Goal: Information Seeking & Learning: Compare options

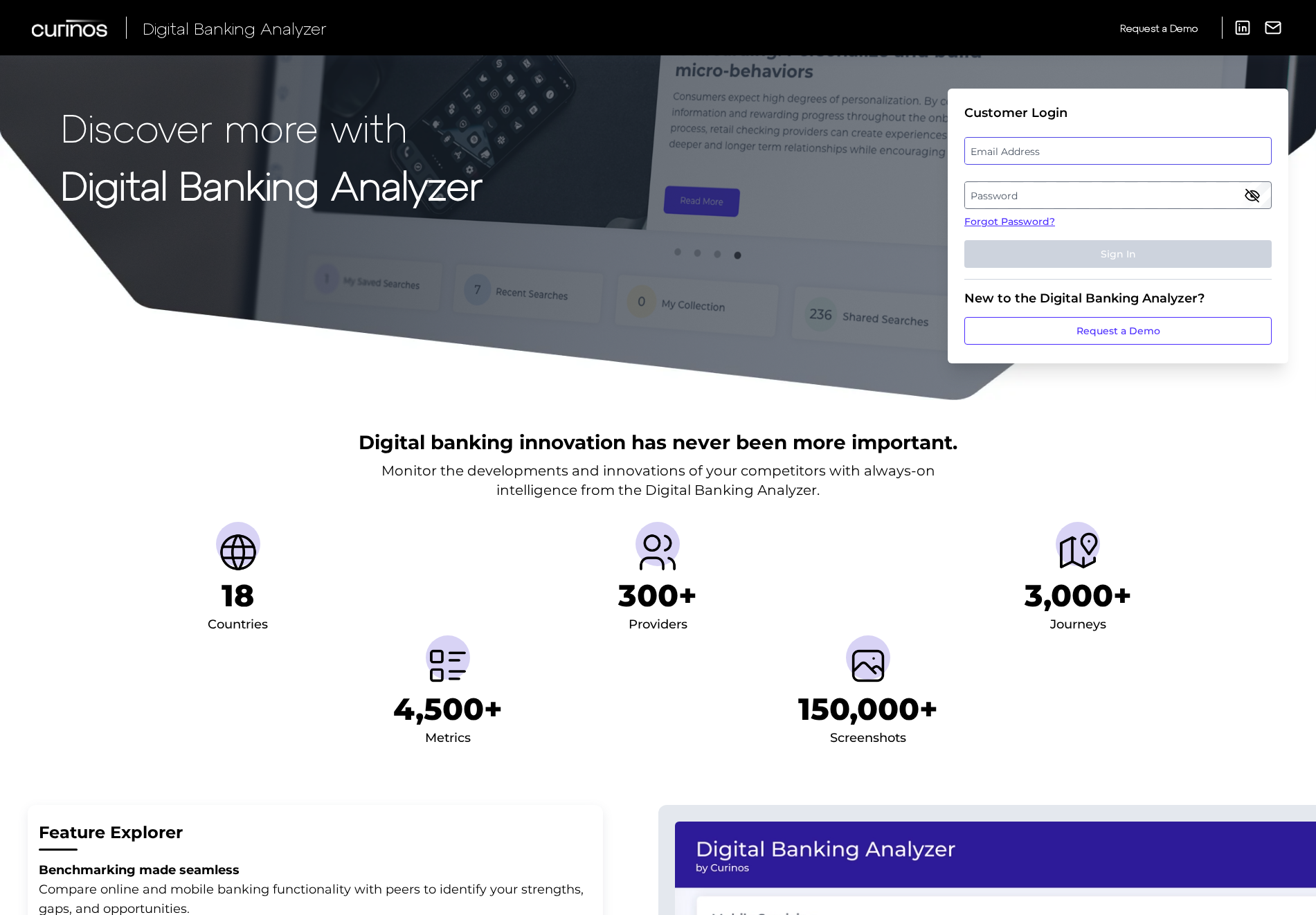
click at [1025, 164] on input "email" at bounding box center [1118, 151] width 307 height 27
click at [1039, 156] on label "Email Address" at bounding box center [1118, 150] width 306 height 25
click at [1039, 156] on input "email" at bounding box center [1118, 151] width 307 height 27
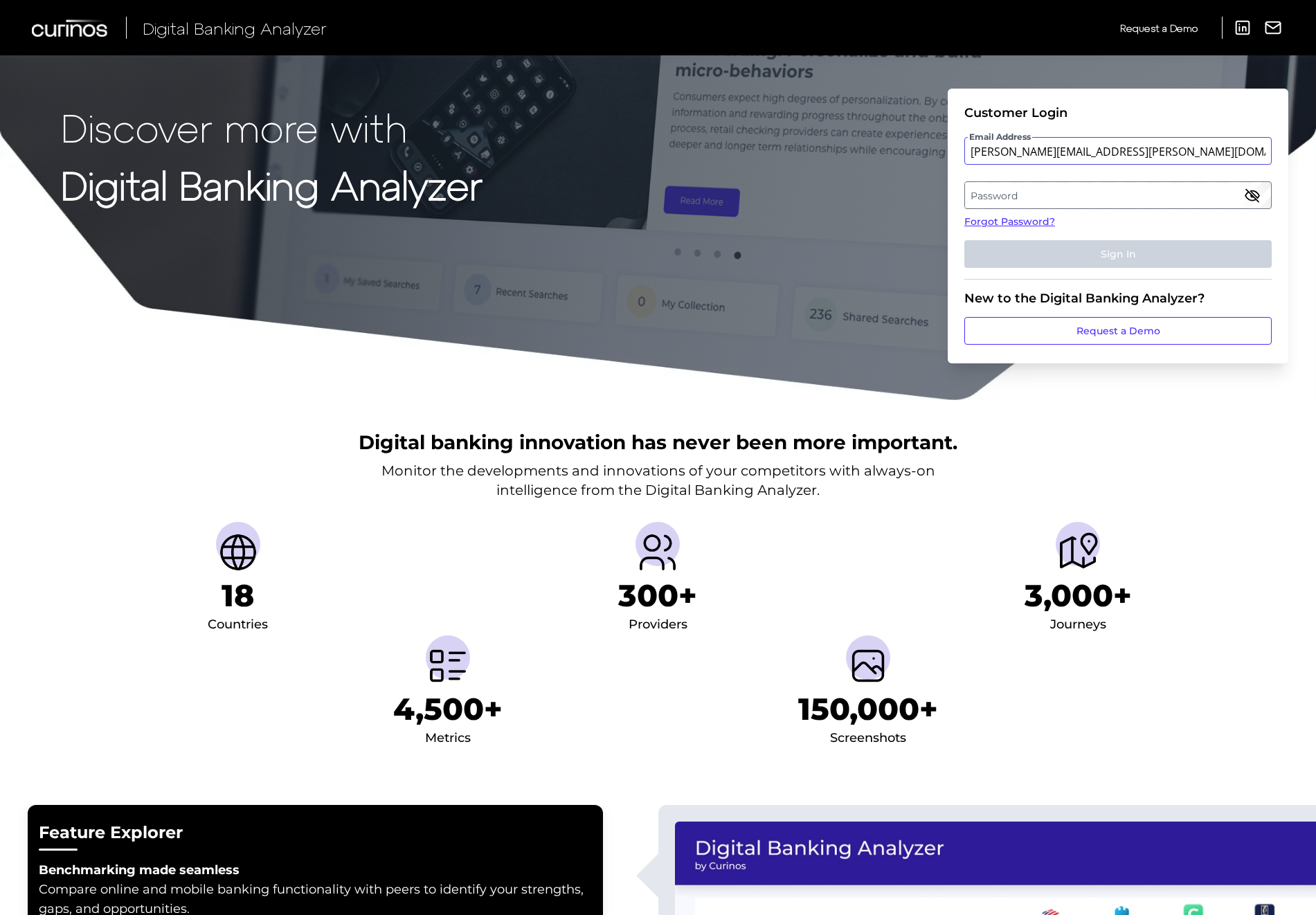
type input "[PERSON_NAME][EMAIL_ADDRESS][PERSON_NAME][DOMAIN_NAME]"
click at [1040, 192] on label "Password" at bounding box center [1118, 195] width 306 height 25
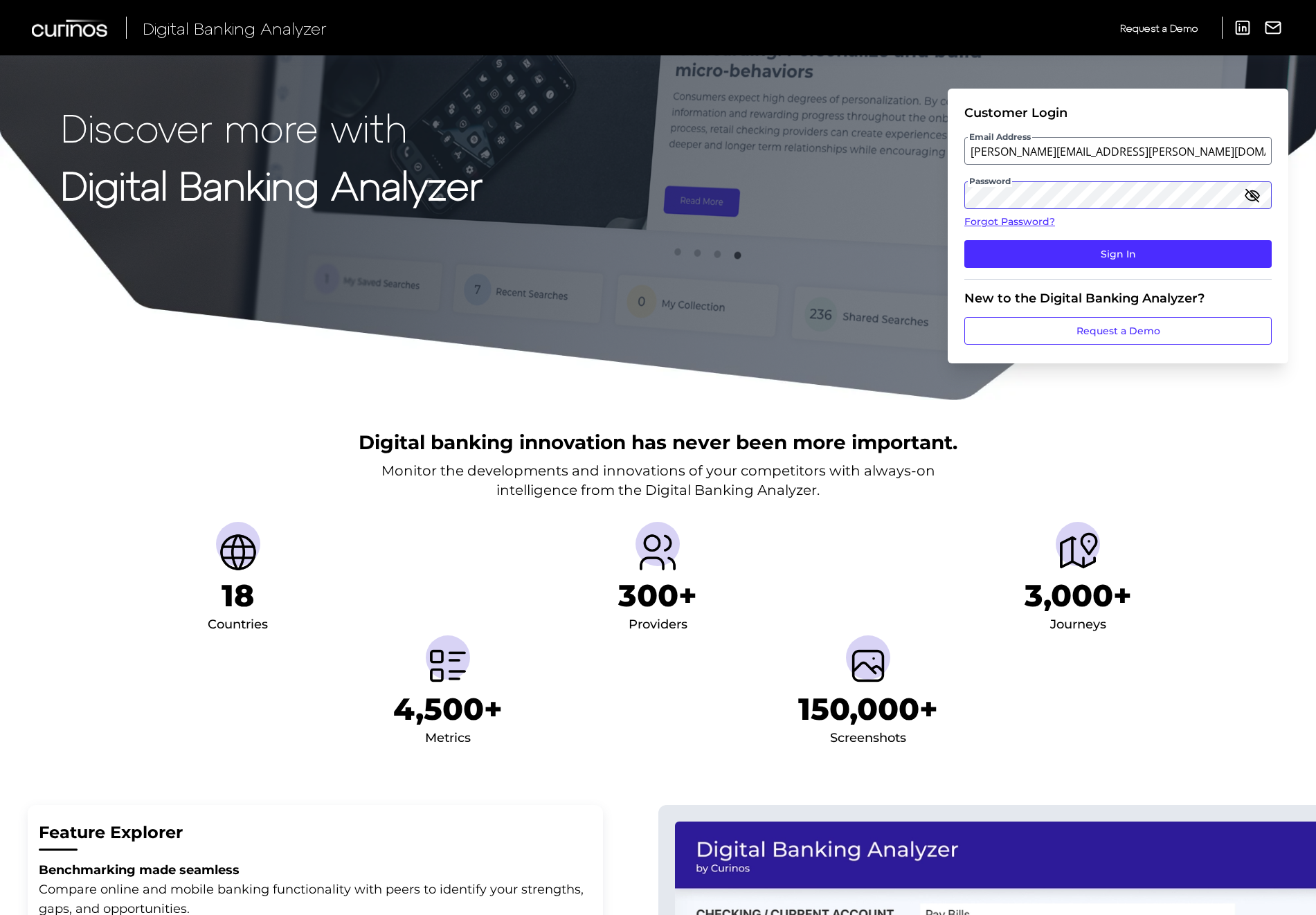
click at [964, 240] on button "Sign In" at bounding box center [1118, 254] width 307 height 27
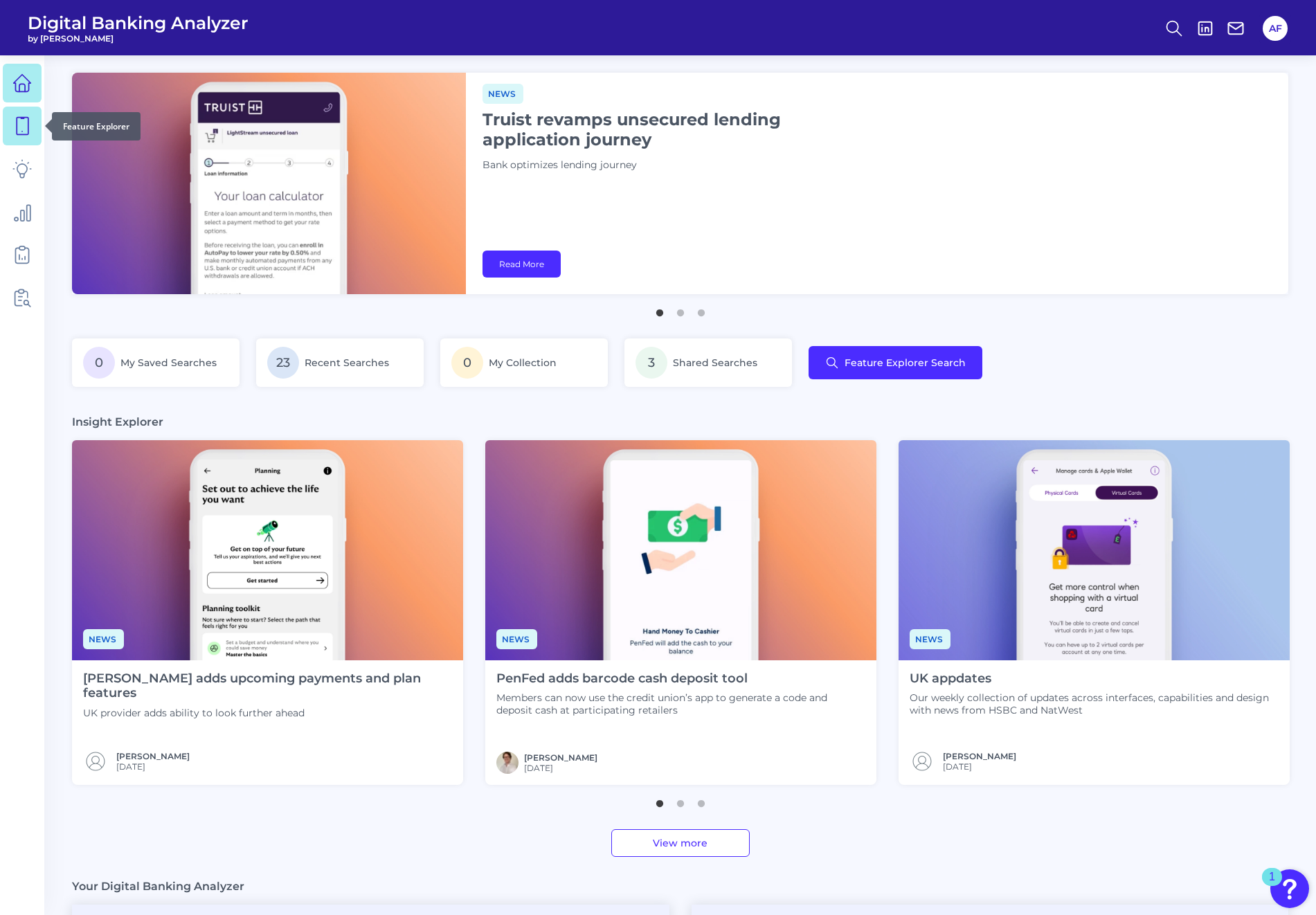
click at [13, 127] on icon at bounding box center [22, 125] width 20 height 20
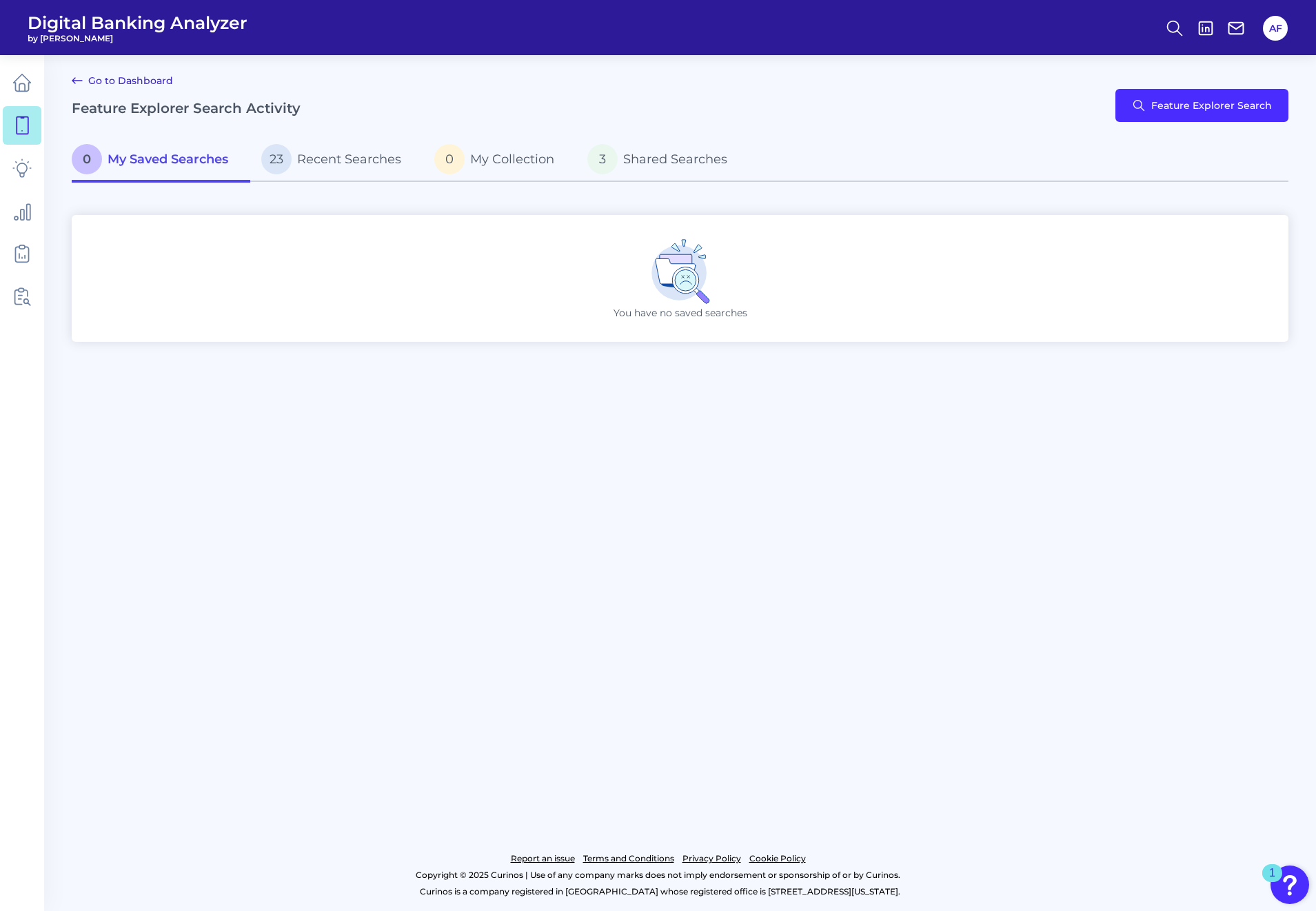
click at [102, 79] on link "Go to Dashboard" at bounding box center [122, 80] width 102 height 16
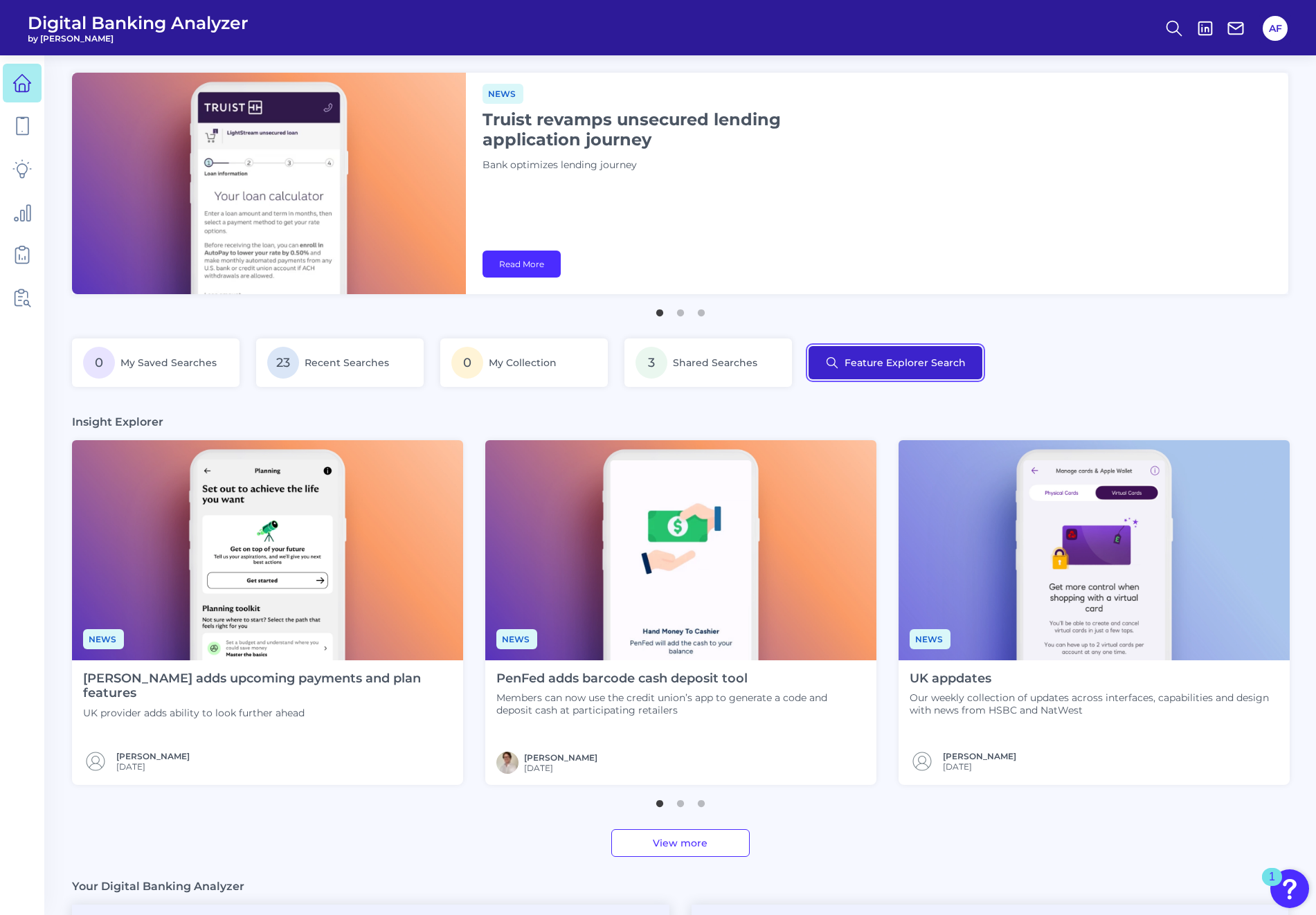
click at [855, 367] on button "Feature Explorer Search" at bounding box center [895, 362] width 173 height 33
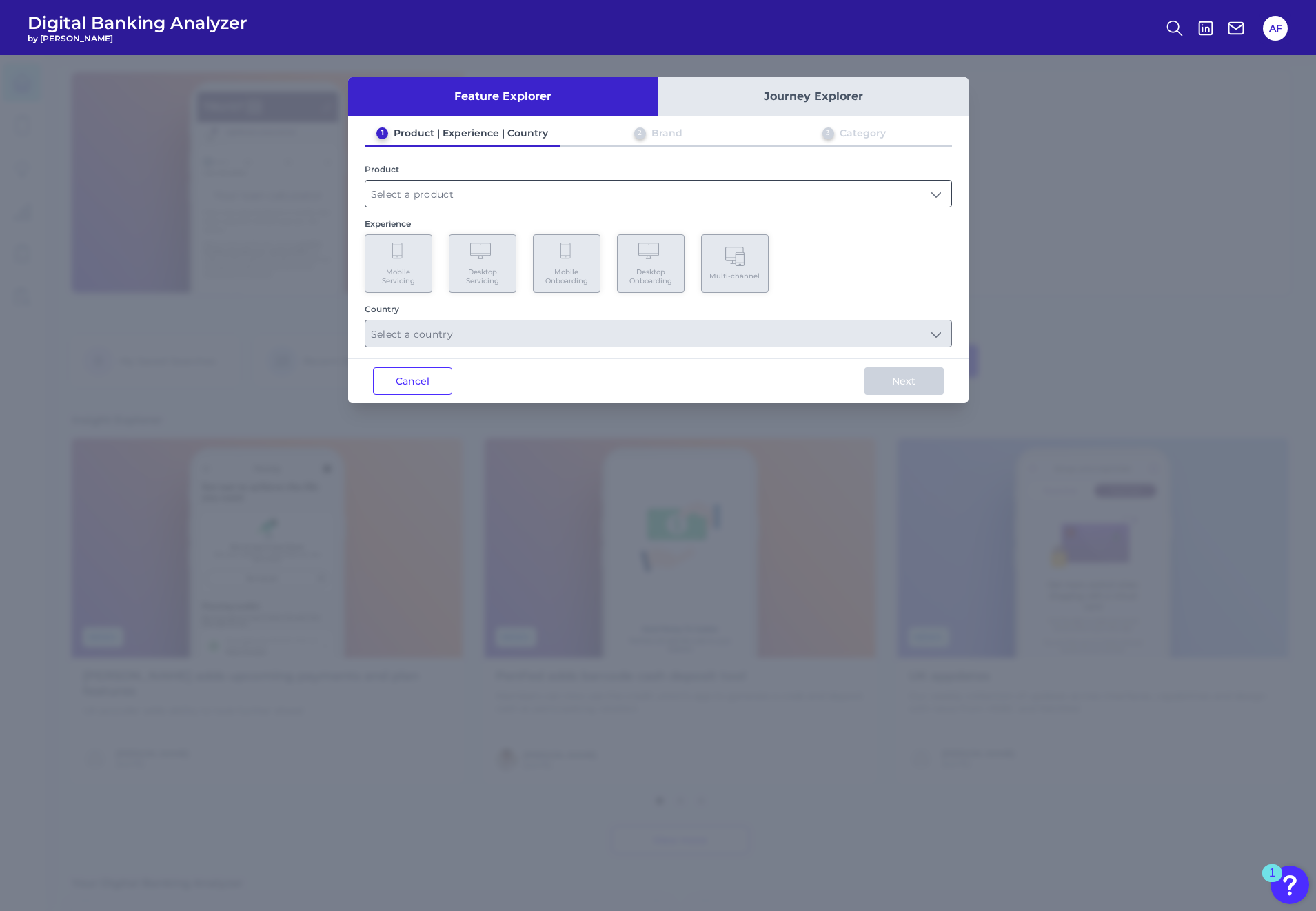
click at [447, 194] on input "text" at bounding box center [658, 193] width 586 height 26
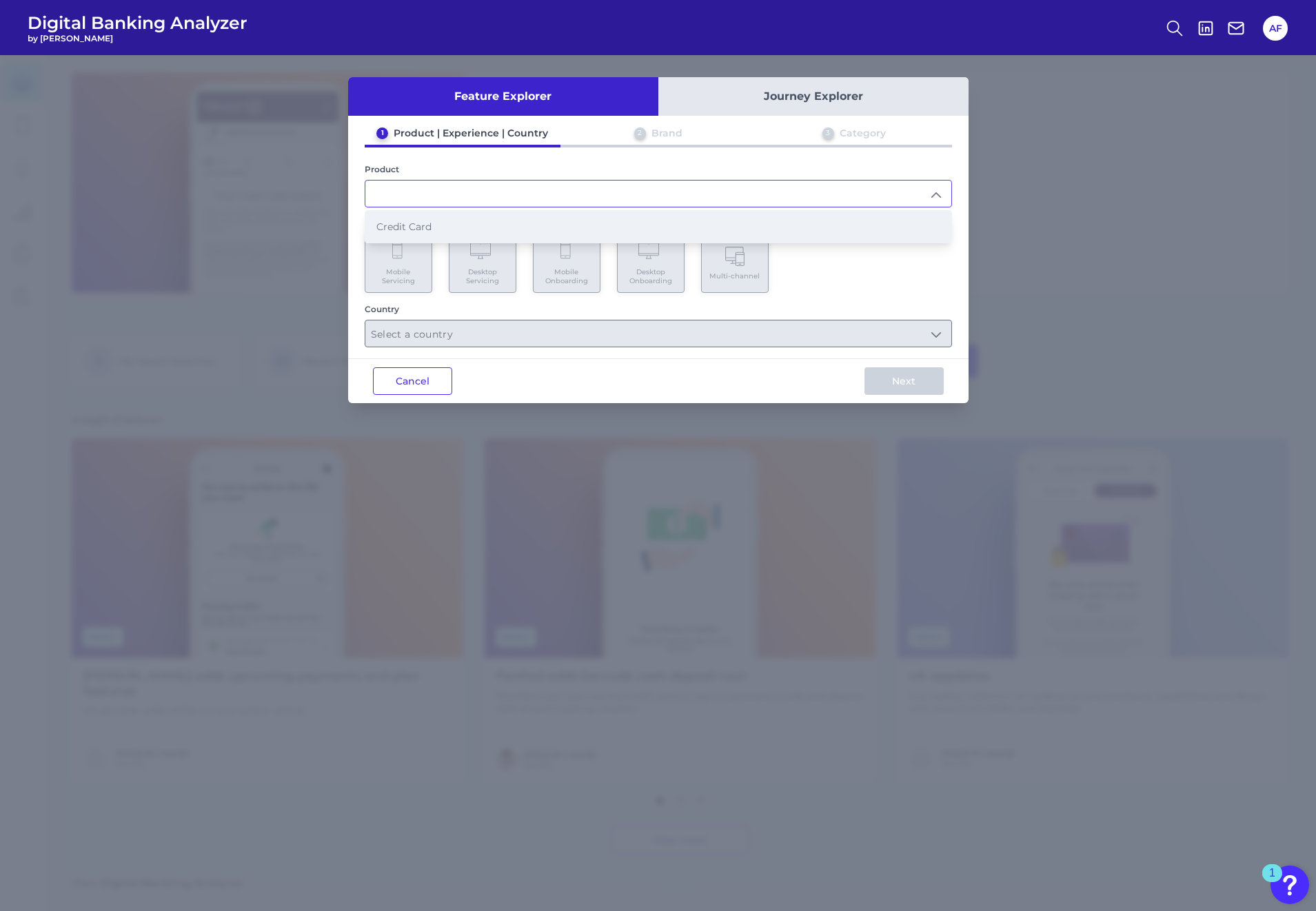
click at [432, 219] on li "Credit Card" at bounding box center [658, 226] width 586 height 32
type input "Credit Card"
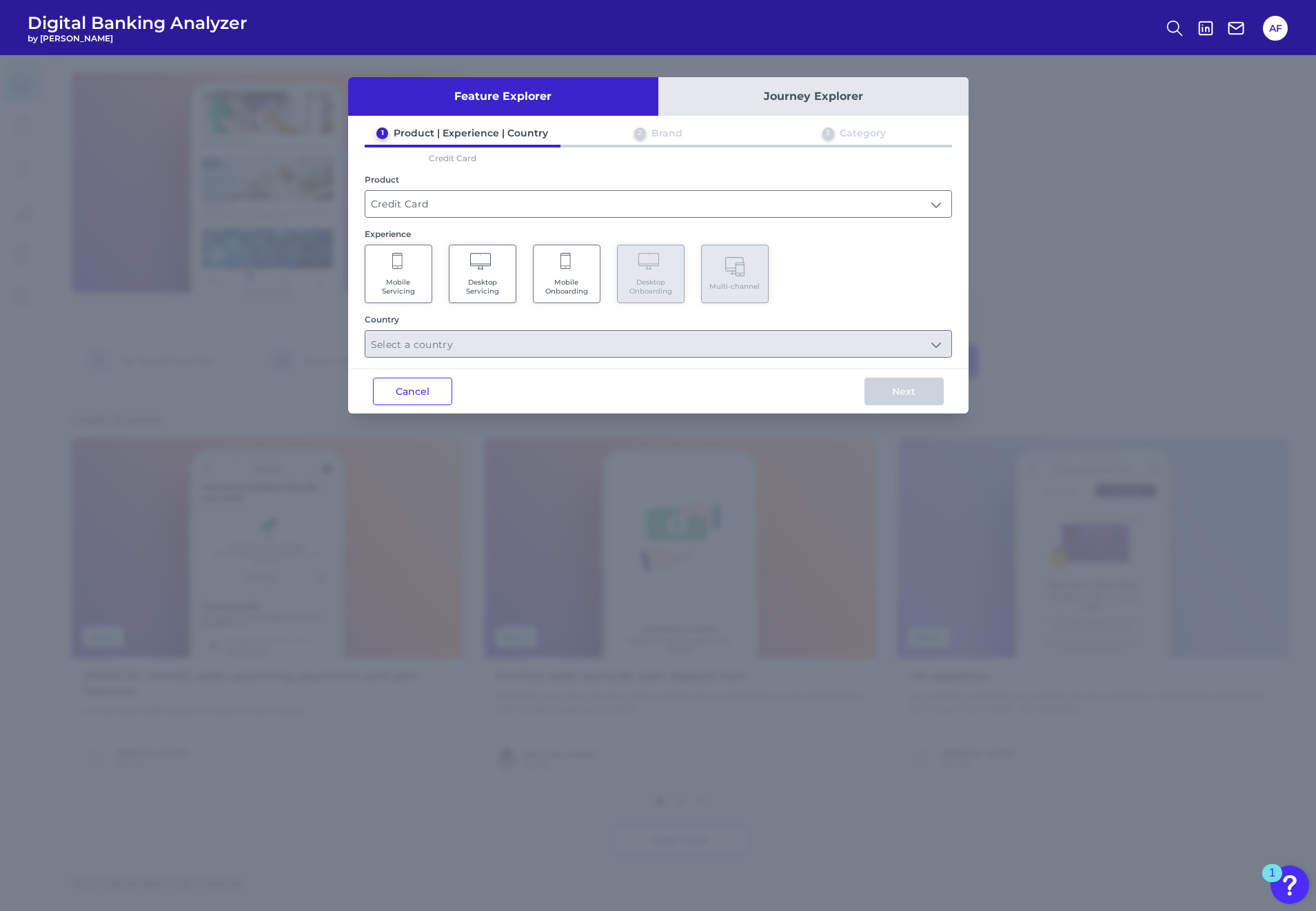
click at [567, 279] on span "Mobile Onboarding" at bounding box center [566, 286] width 52 height 18
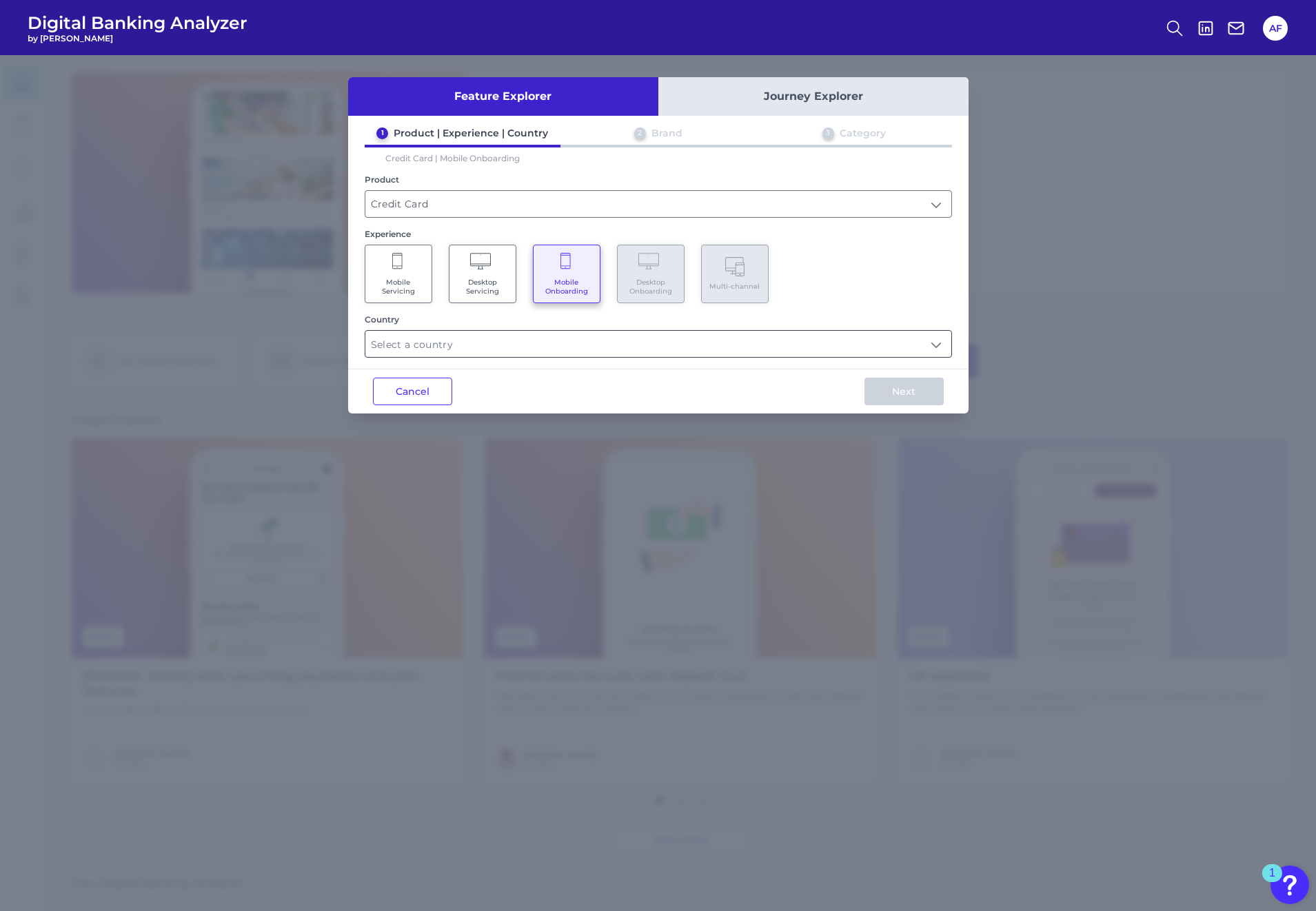
click at [523, 340] on input "text" at bounding box center [658, 344] width 586 height 26
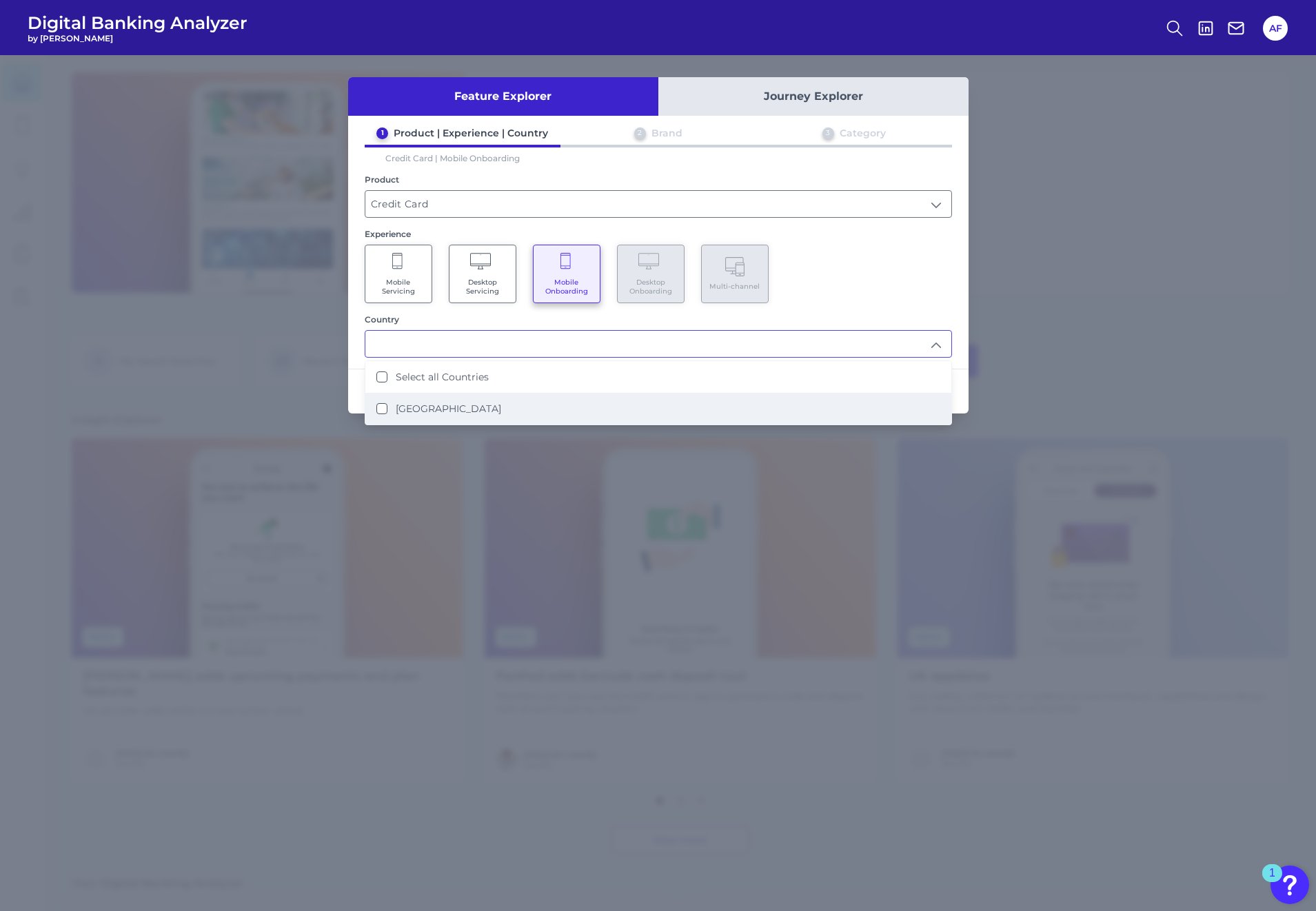
click at [449, 406] on label "[GEOGRAPHIC_DATA]" at bounding box center [448, 408] width 105 height 13
type input "Select all Countries"
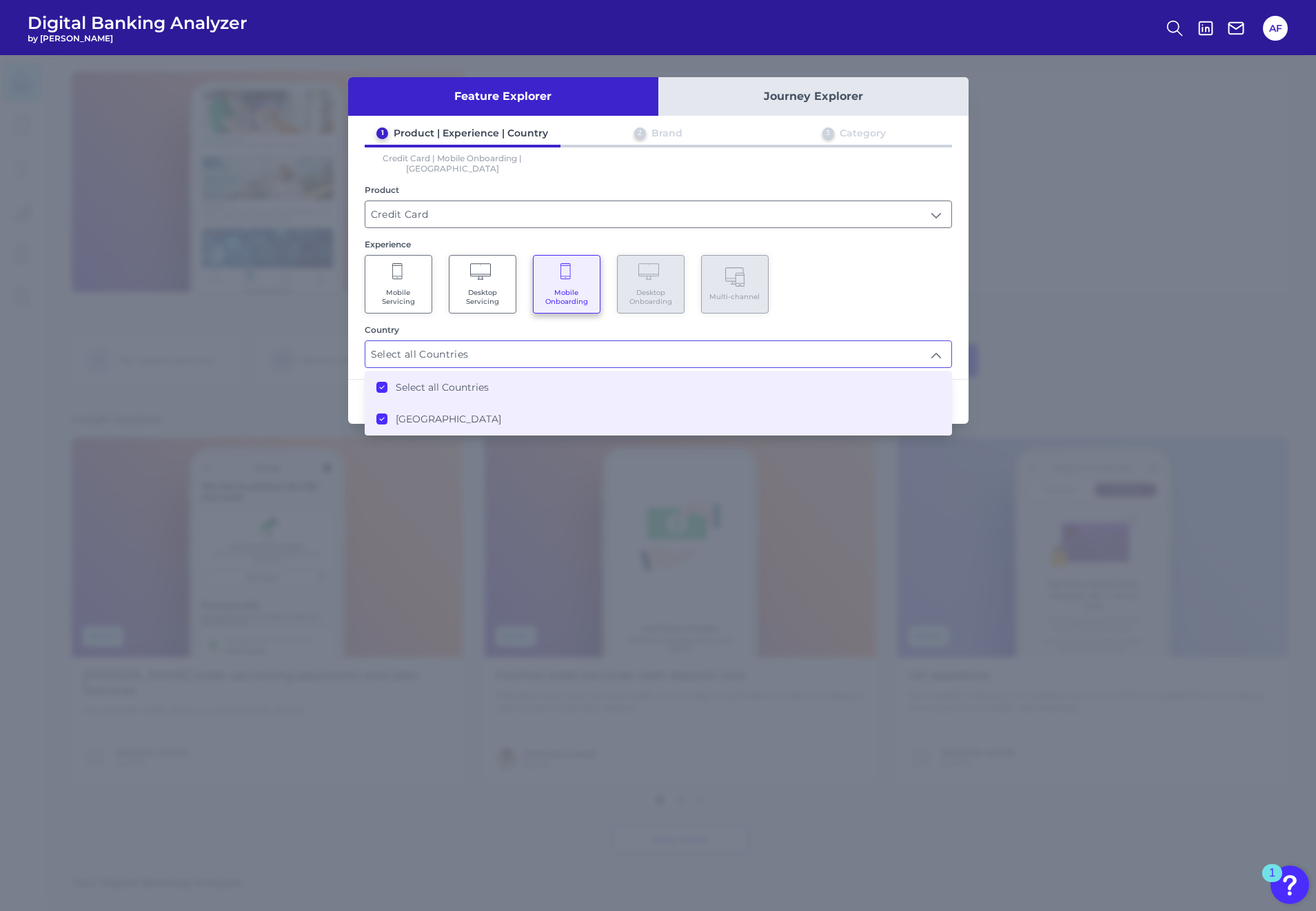
click at [667, 325] on div "Country" at bounding box center [658, 330] width 587 height 10
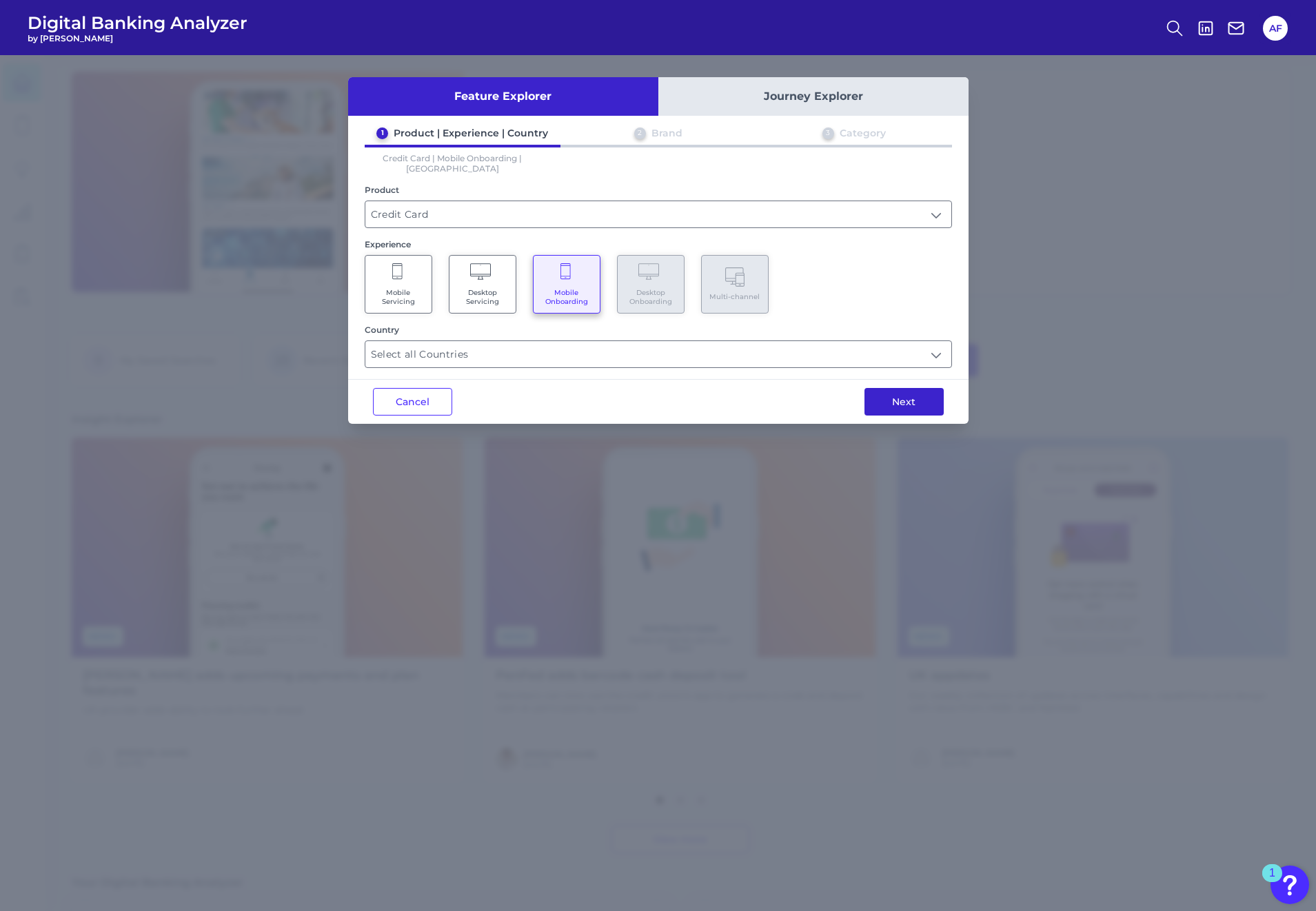
click at [886, 394] on button "Next" at bounding box center [903, 402] width 79 height 27
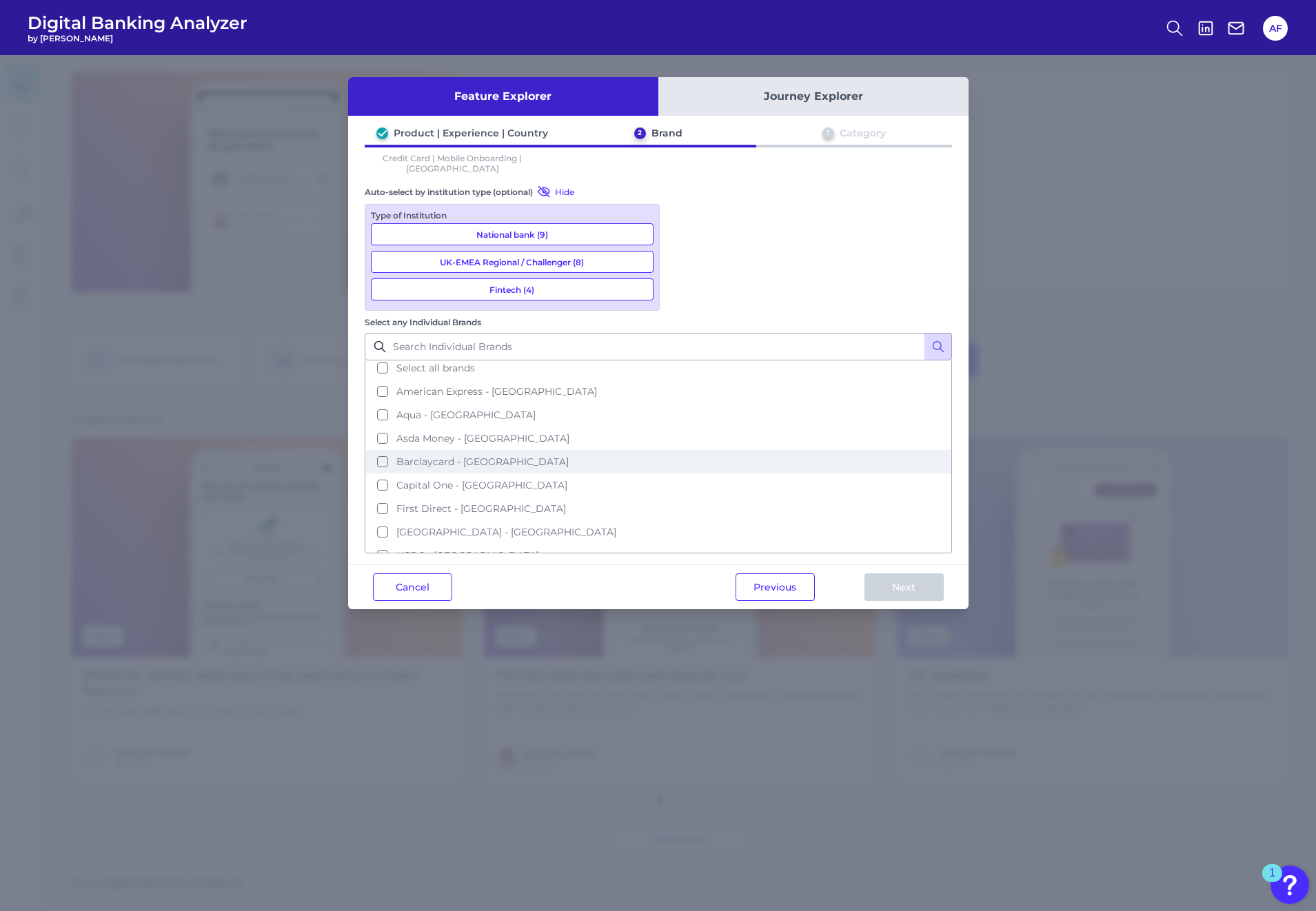
scroll to position [0, 0]
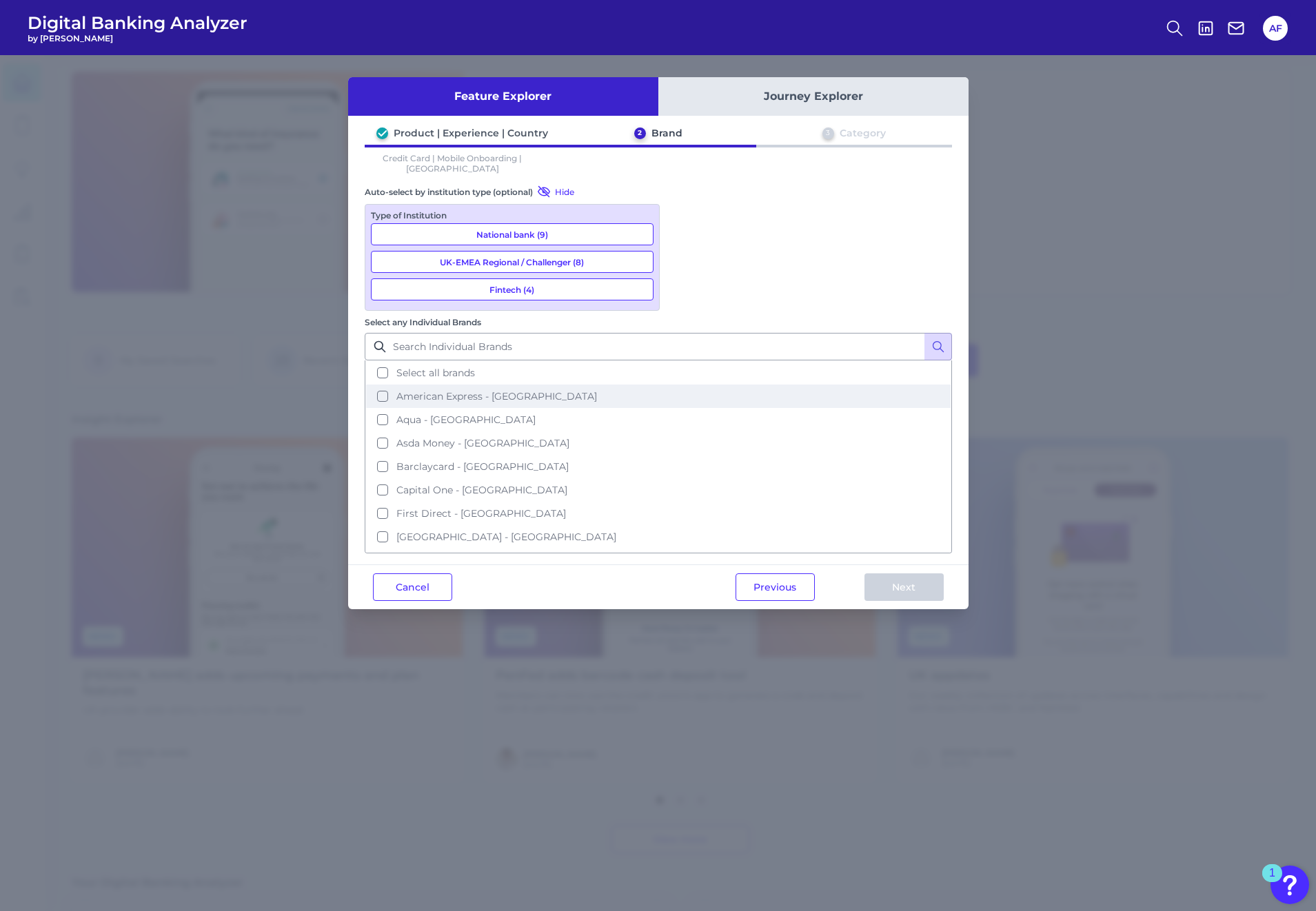
click at [596, 390] on span "American Express - [GEOGRAPHIC_DATA]" at bounding box center [496, 396] width 201 height 13
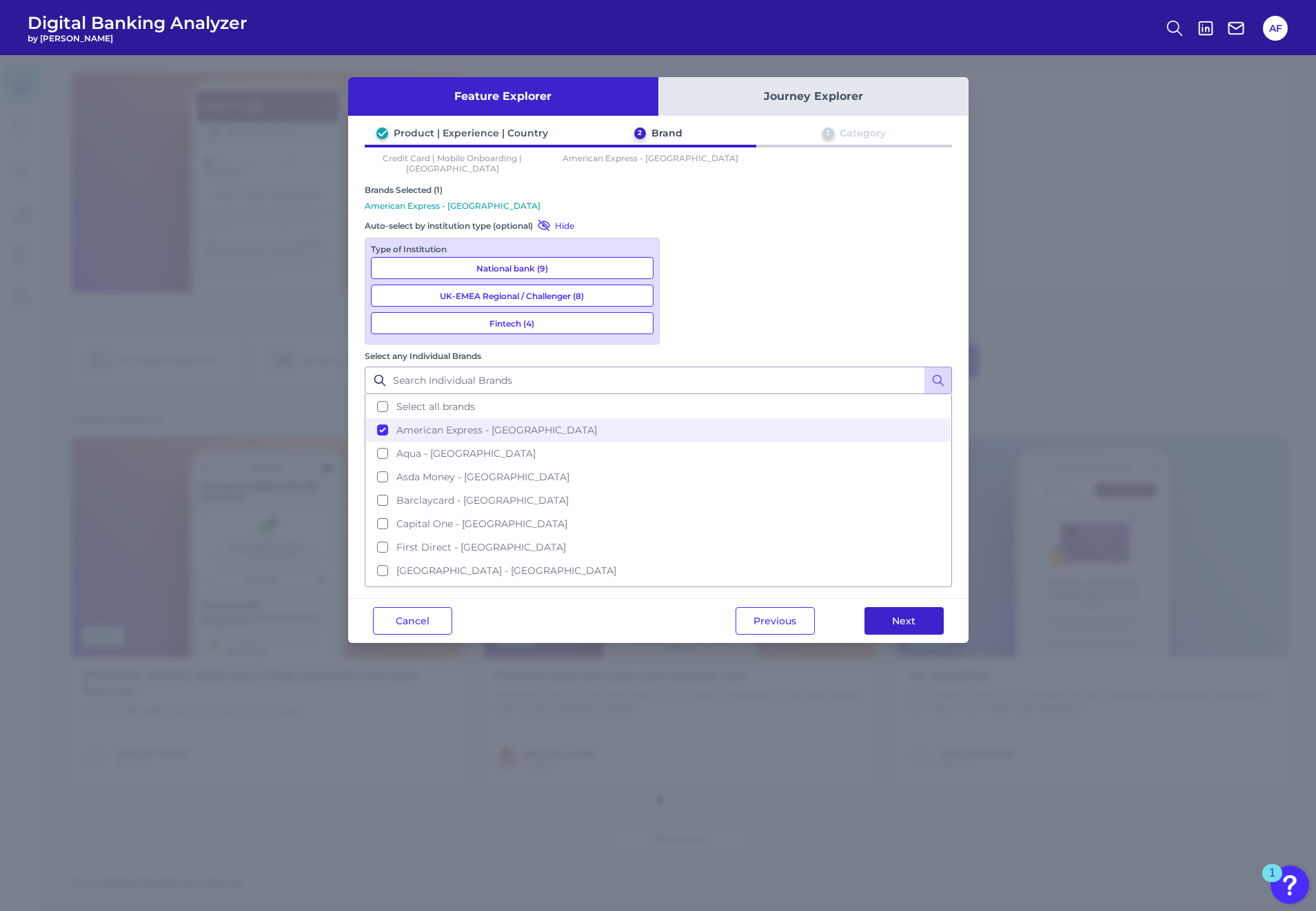
click at [920, 608] on button "Next" at bounding box center [903, 621] width 79 height 27
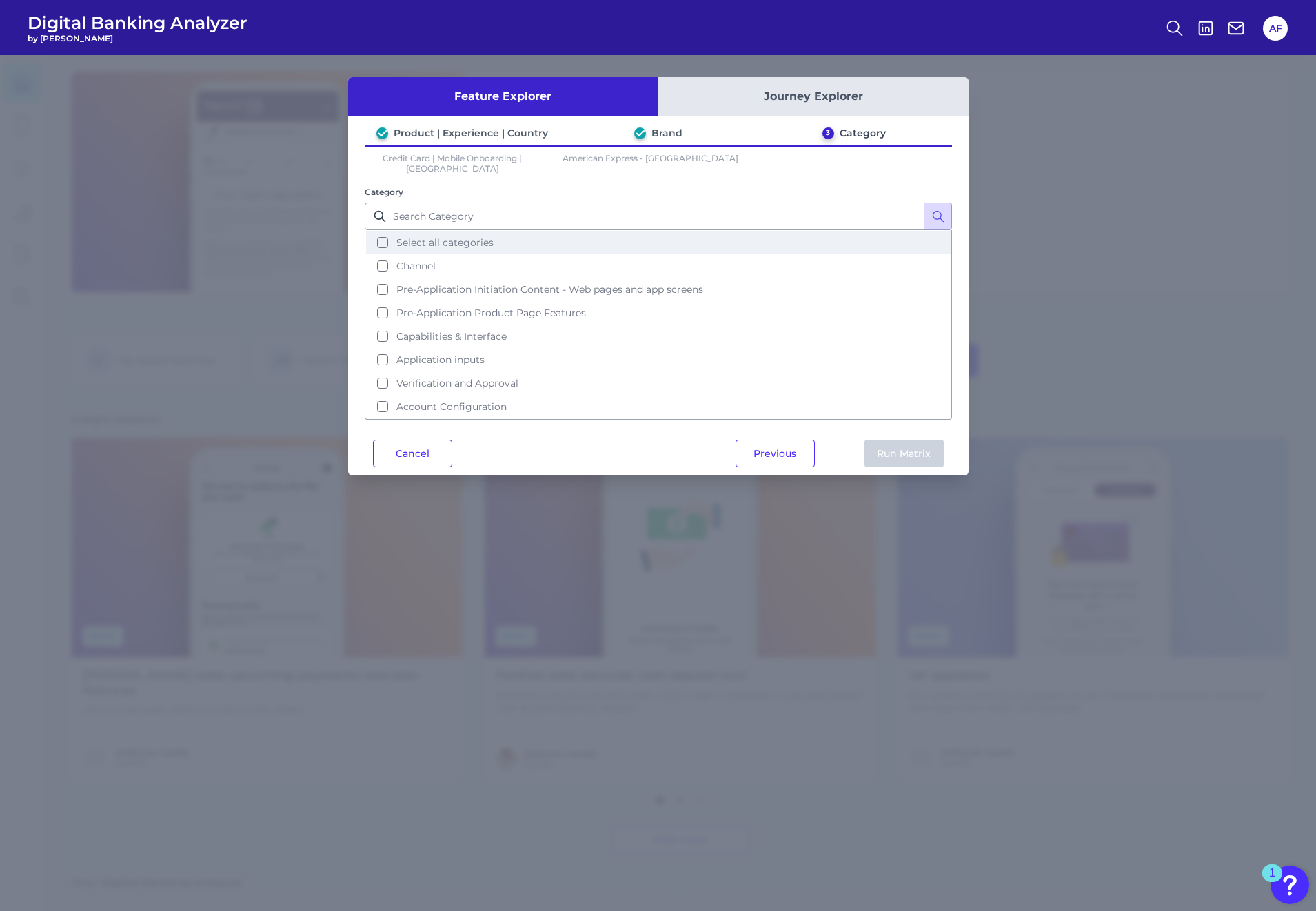
click at [458, 237] on span "Select all categories" at bounding box center [445, 243] width 97 height 13
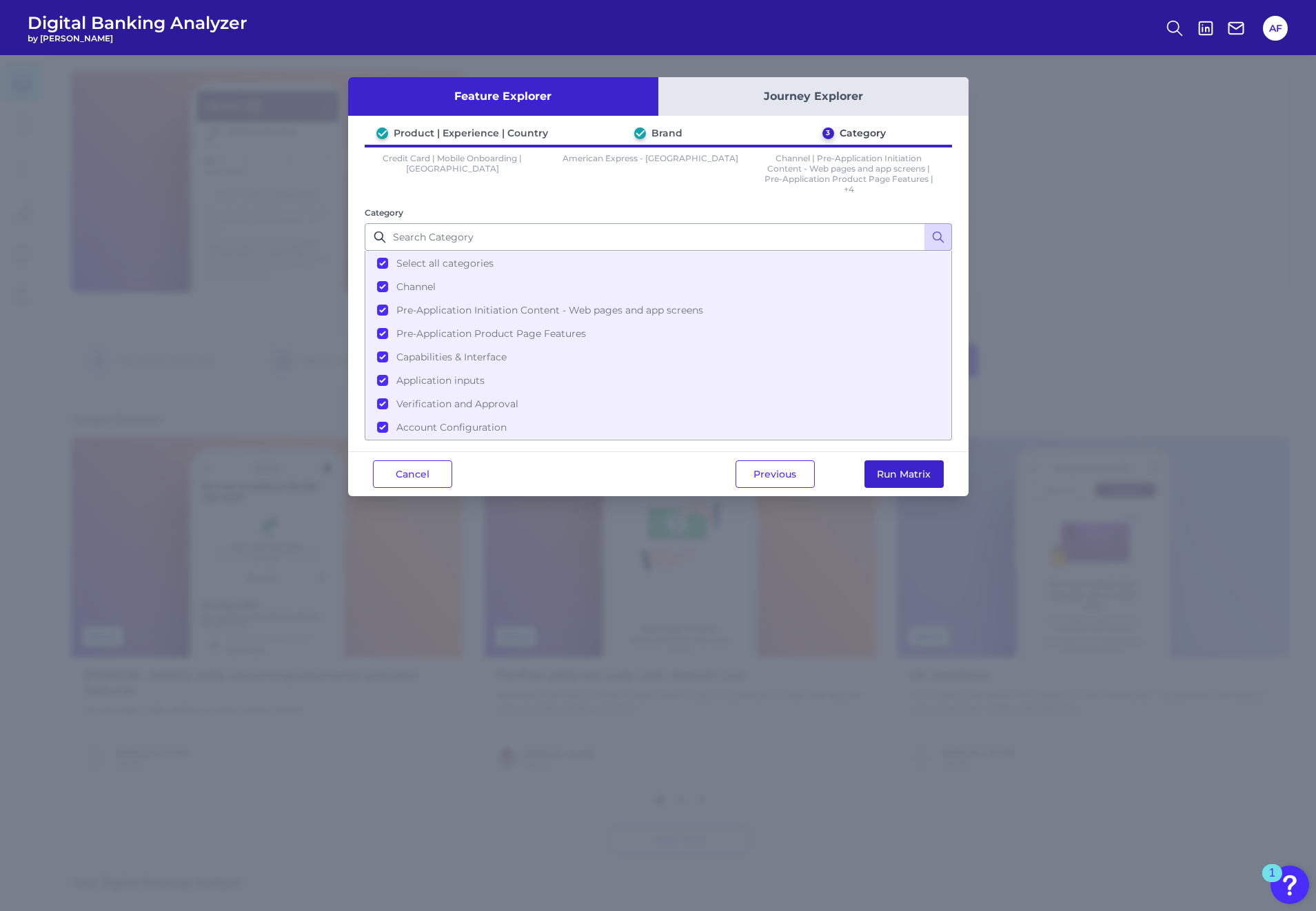
click at [908, 475] on button "Run Matrix" at bounding box center [903, 474] width 79 height 27
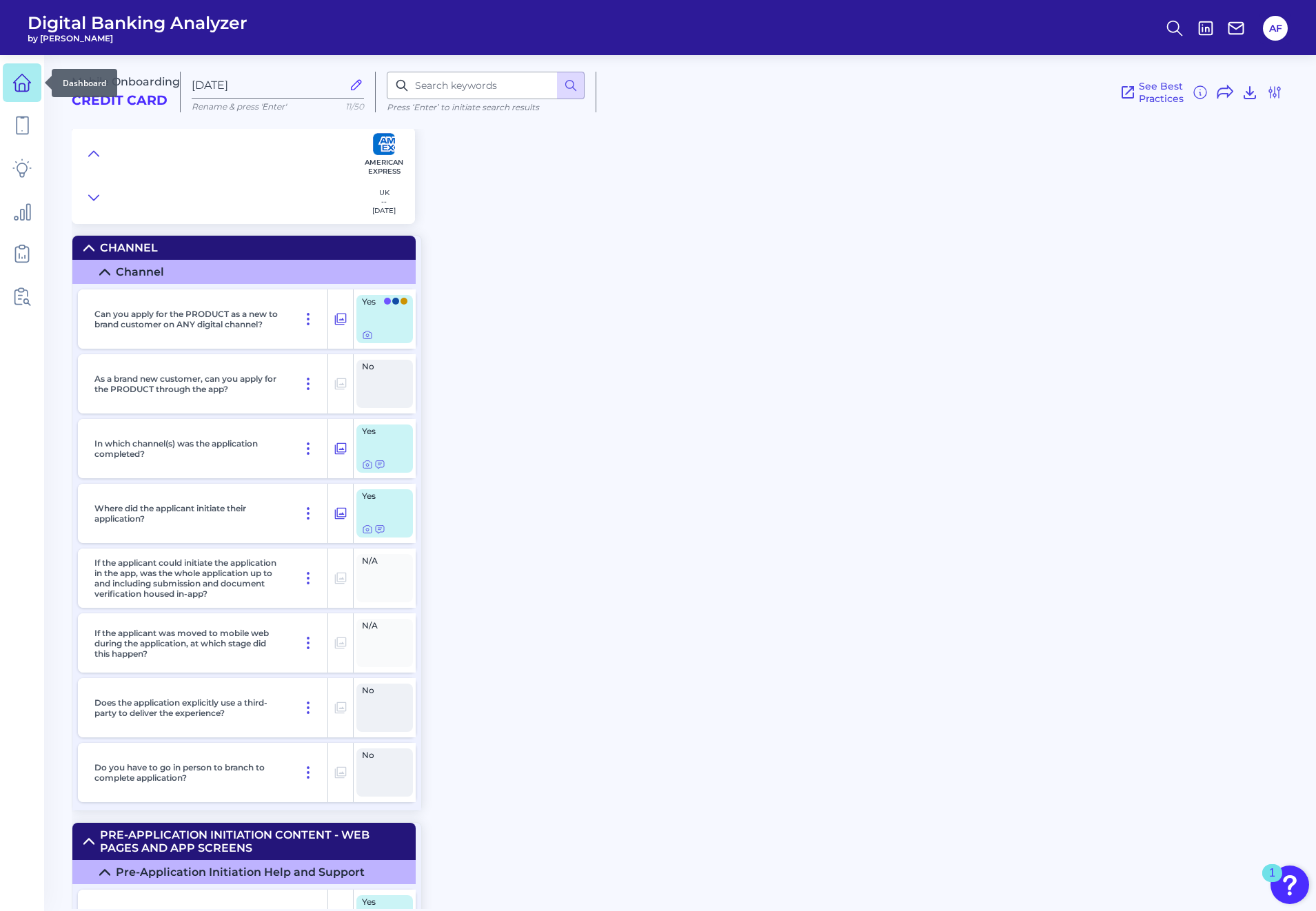
click at [21, 79] on icon at bounding box center [22, 82] width 20 height 20
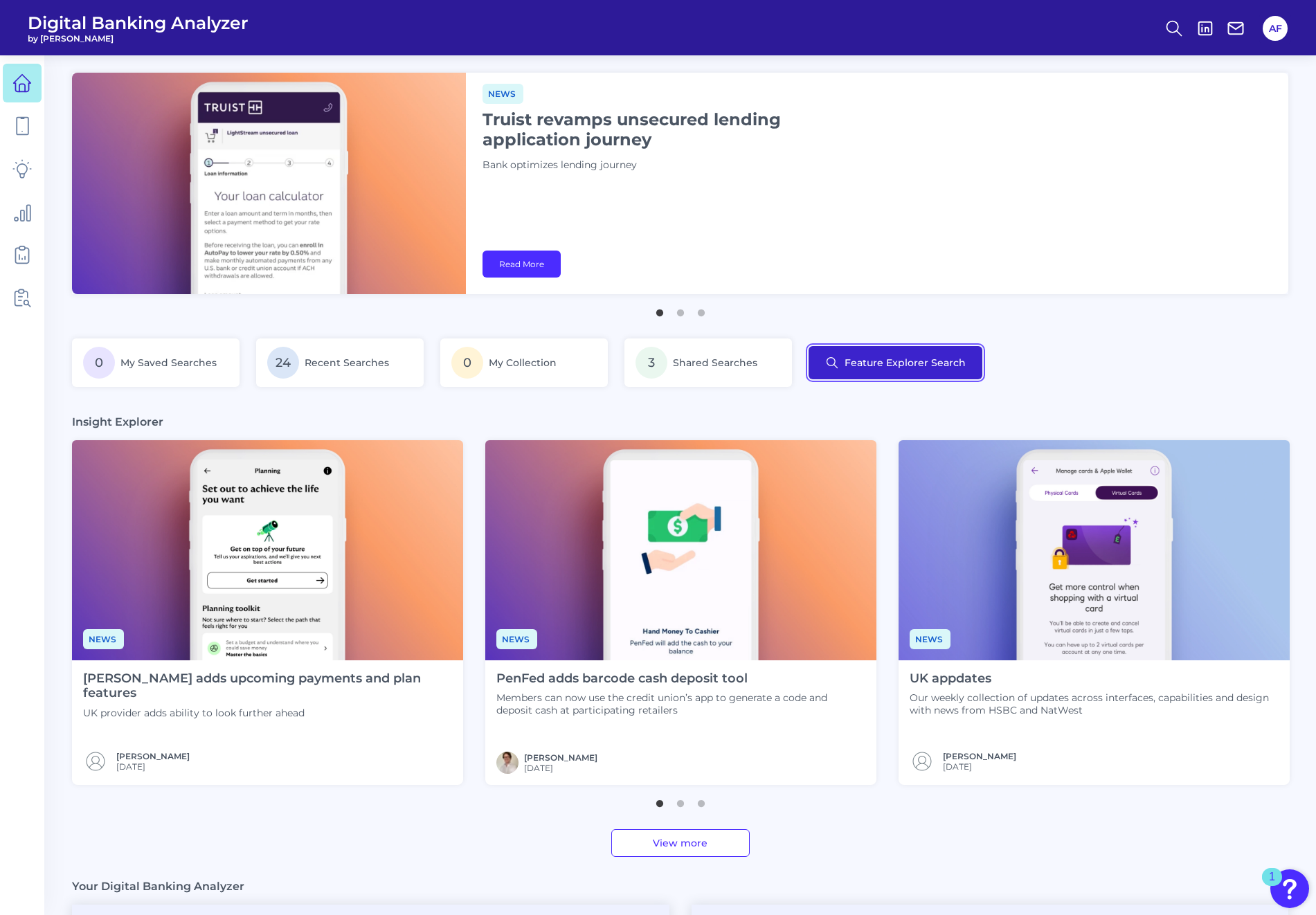
click at [882, 357] on button "Feature Explorer Search" at bounding box center [895, 362] width 173 height 33
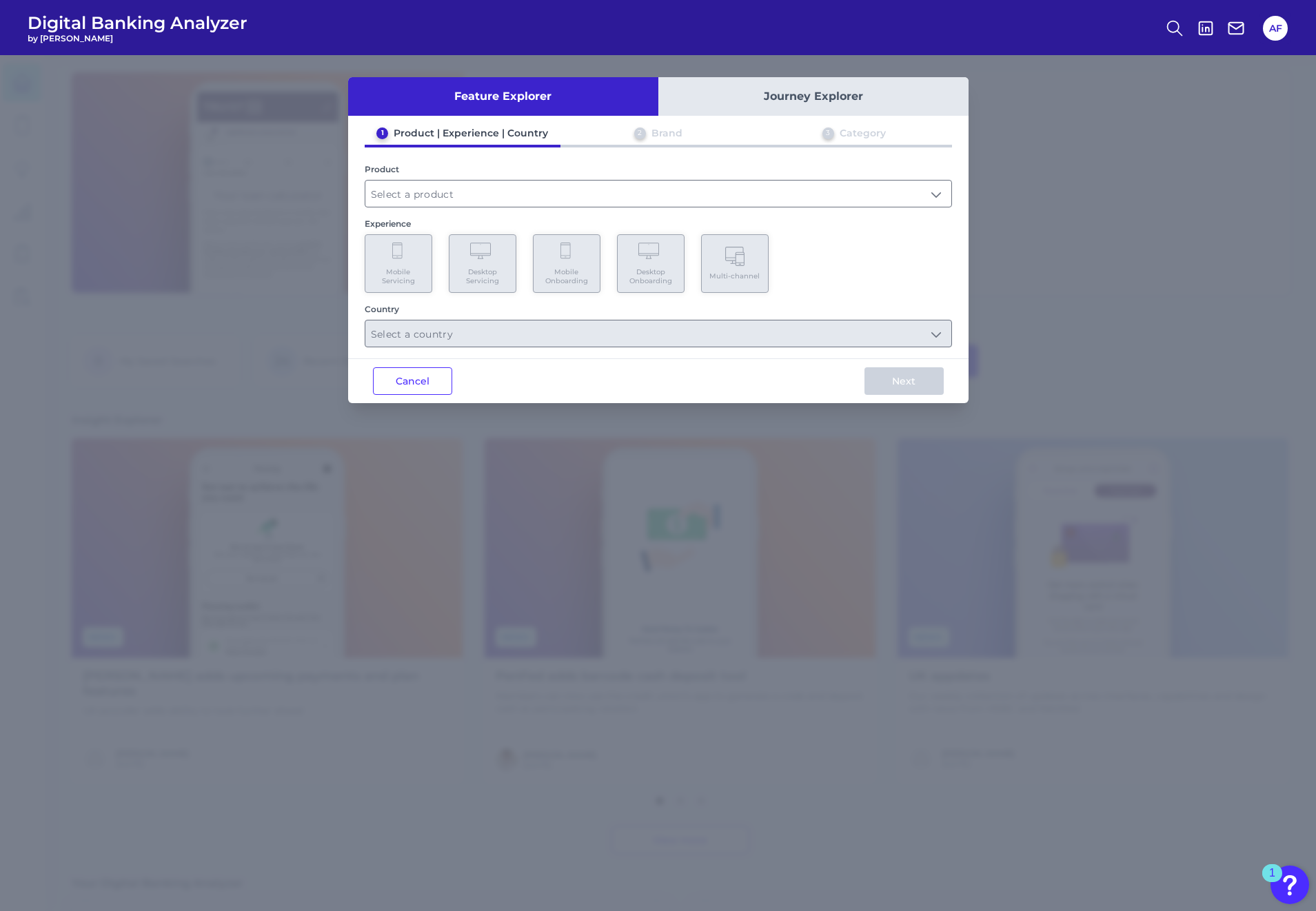
click at [789, 101] on button "Journey Explorer" at bounding box center [813, 96] width 310 height 38
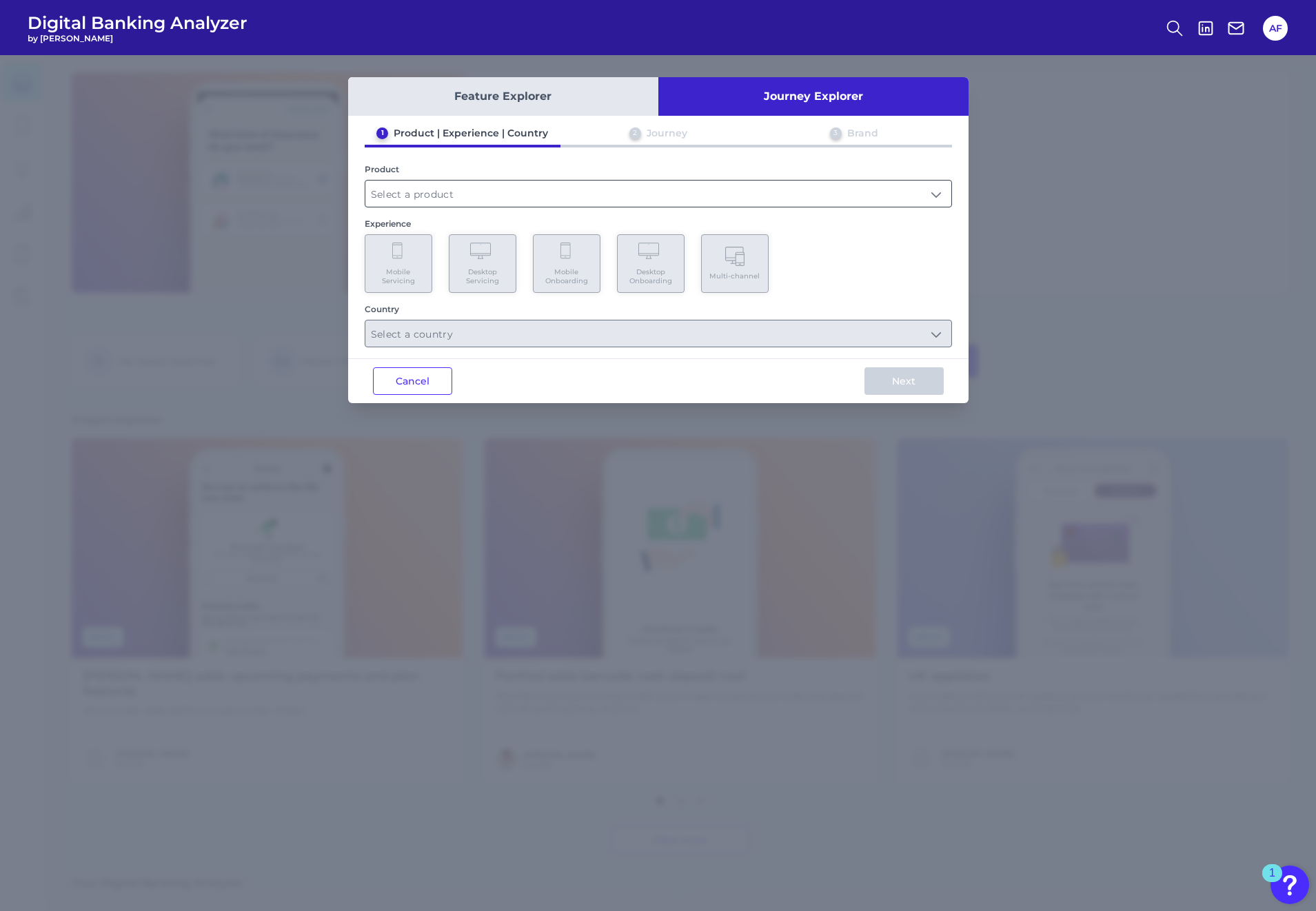
click at [738, 185] on input "text" at bounding box center [658, 193] width 586 height 26
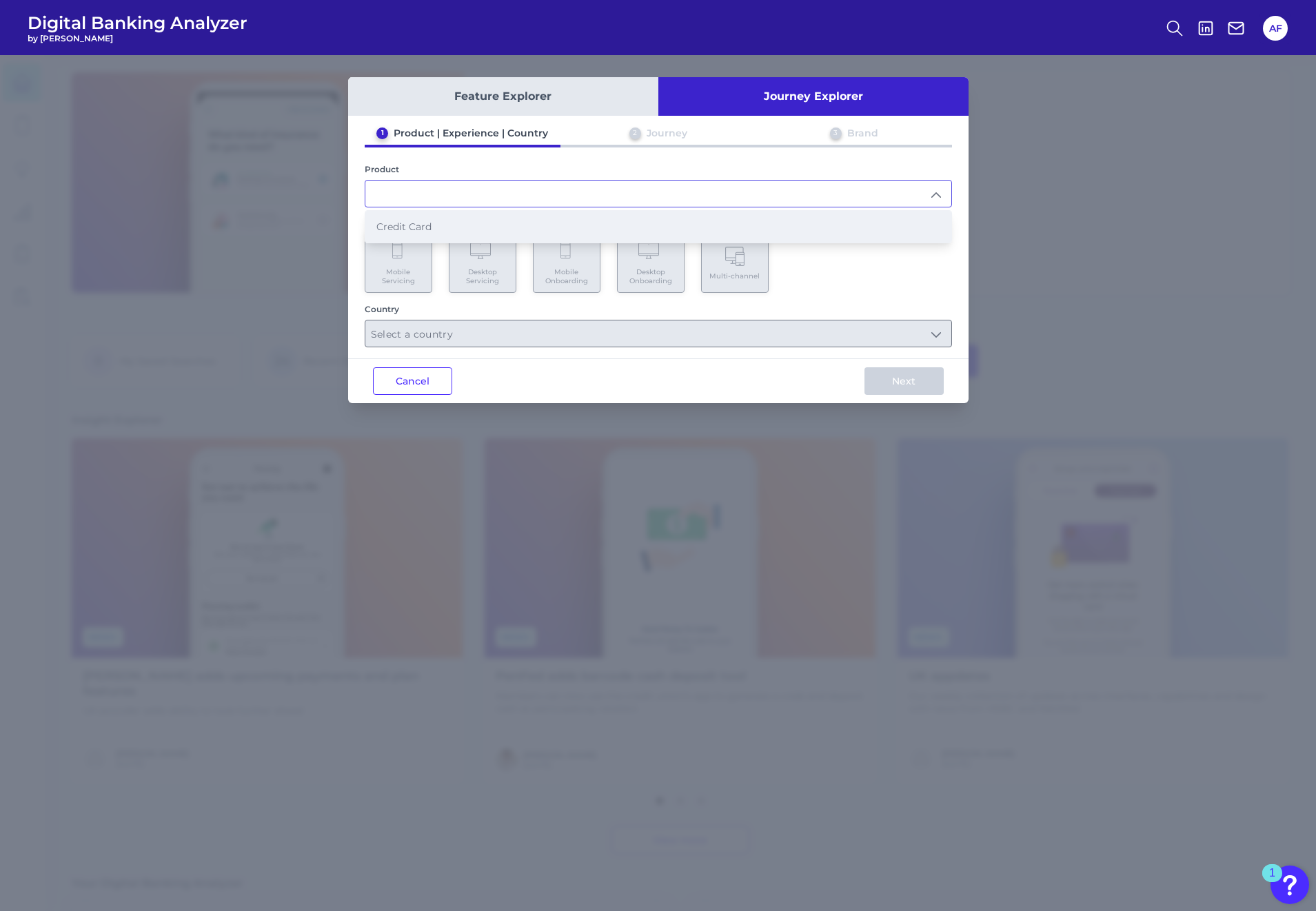
click at [696, 238] on li "Credit Card" at bounding box center [658, 226] width 586 height 32
type input "Credit Card"
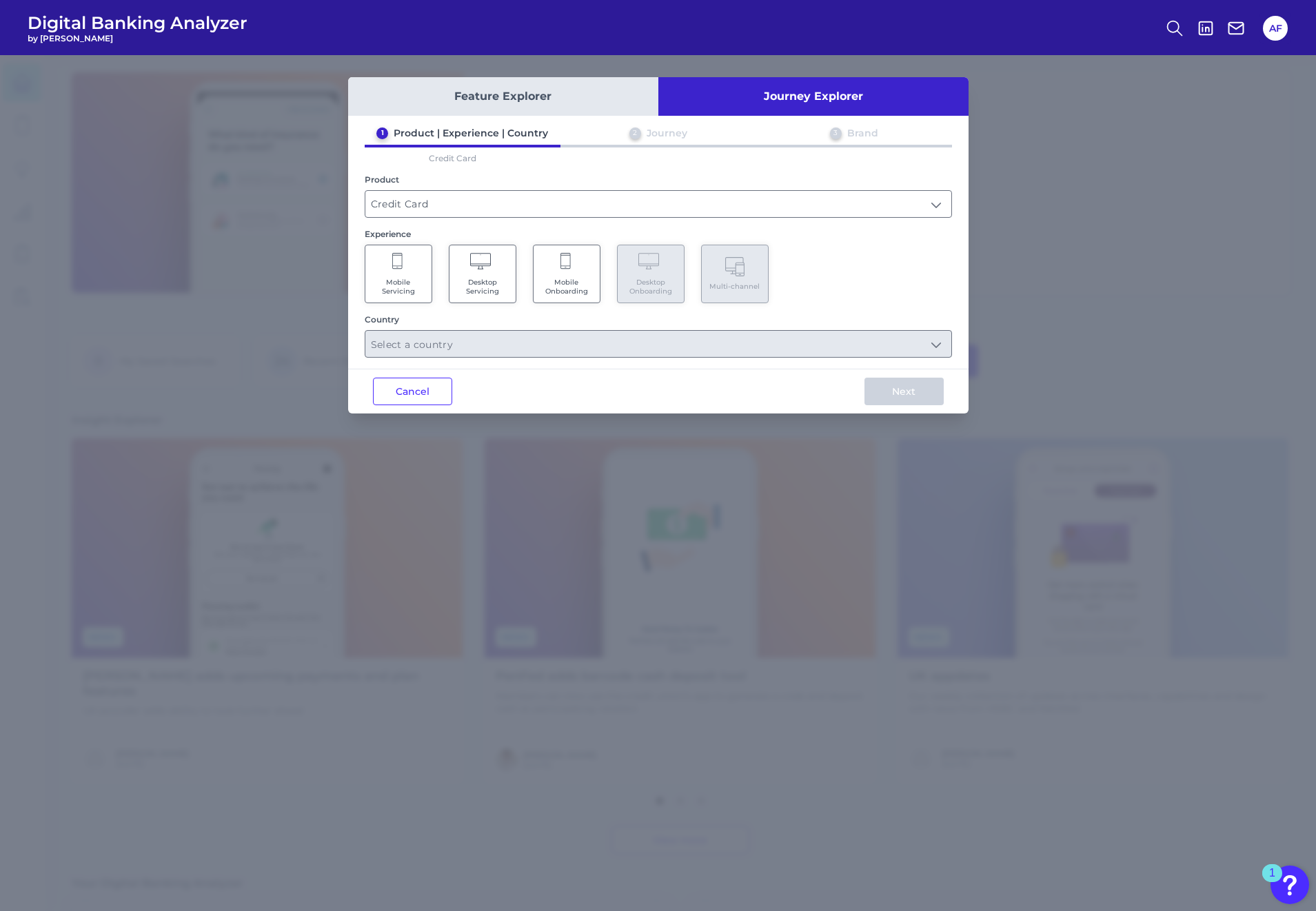
click at [576, 273] on Onboarding "Mobile Onboarding" at bounding box center [566, 273] width 68 height 59
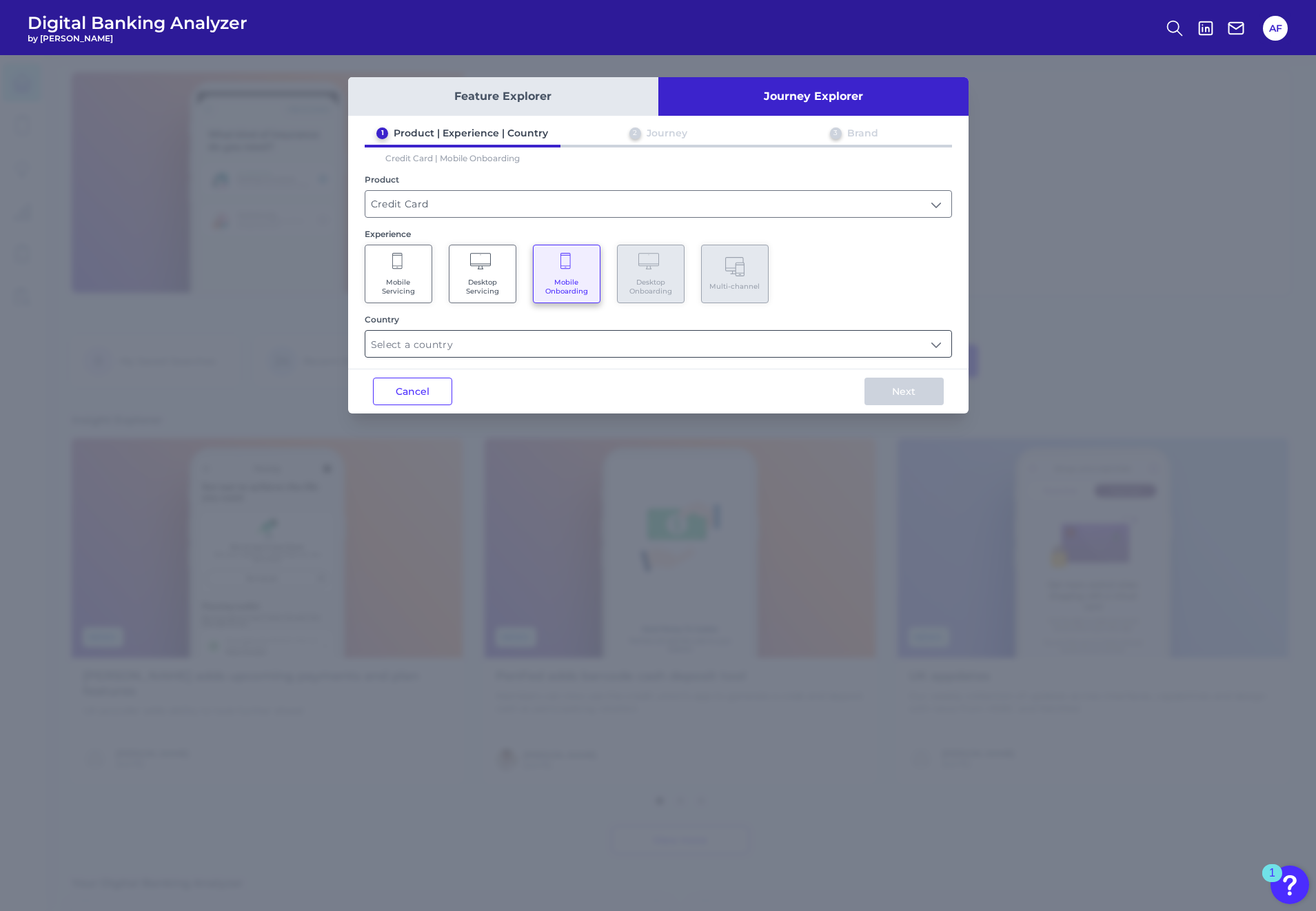
click at [547, 350] on input "text" at bounding box center [658, 344] width 586 height 26
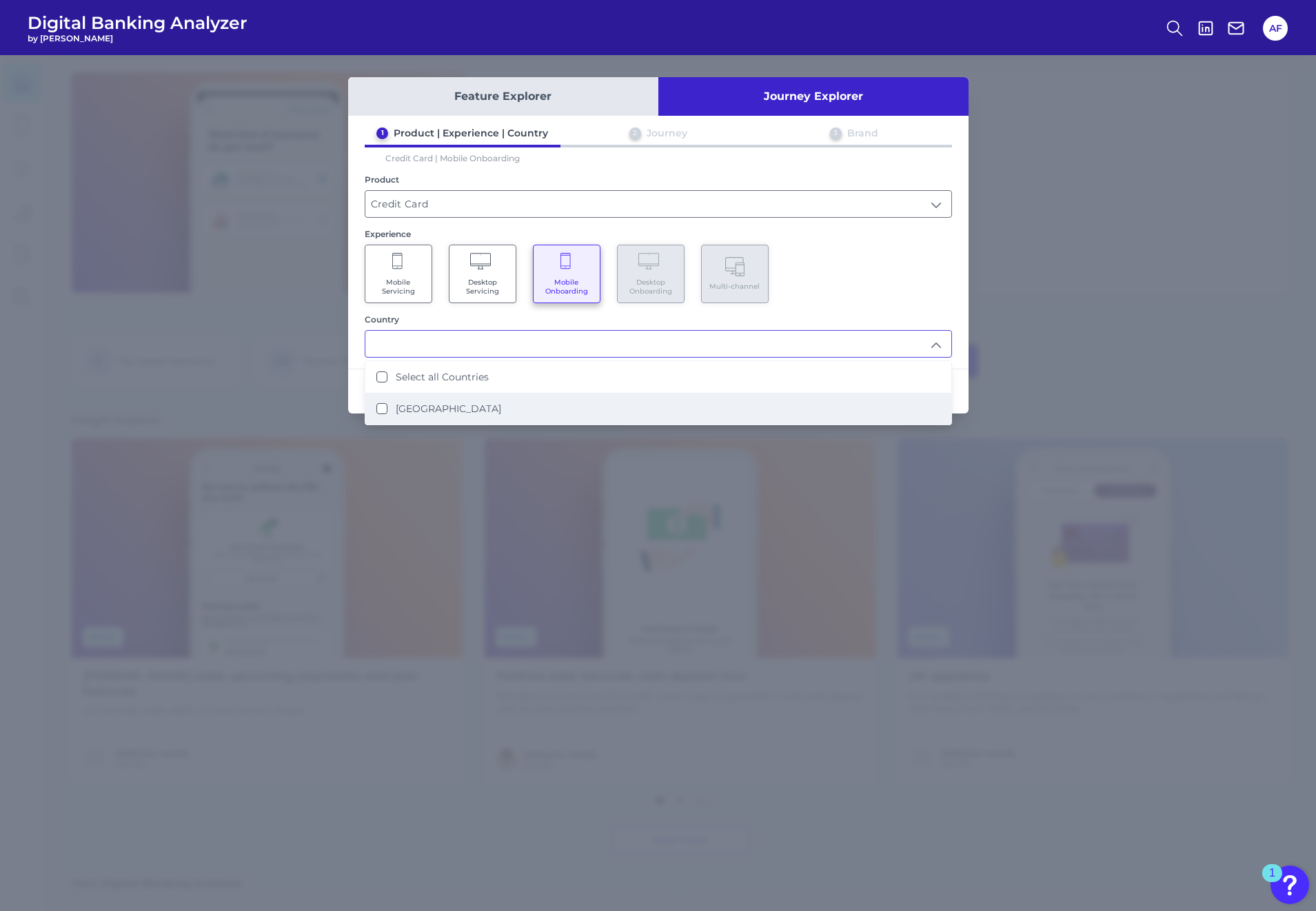
click at [465, 410] on label "[GEOGRAPHIC_DATA]" at bounding box center [448, 408] width 105 height 13
type input "Select all Countries"
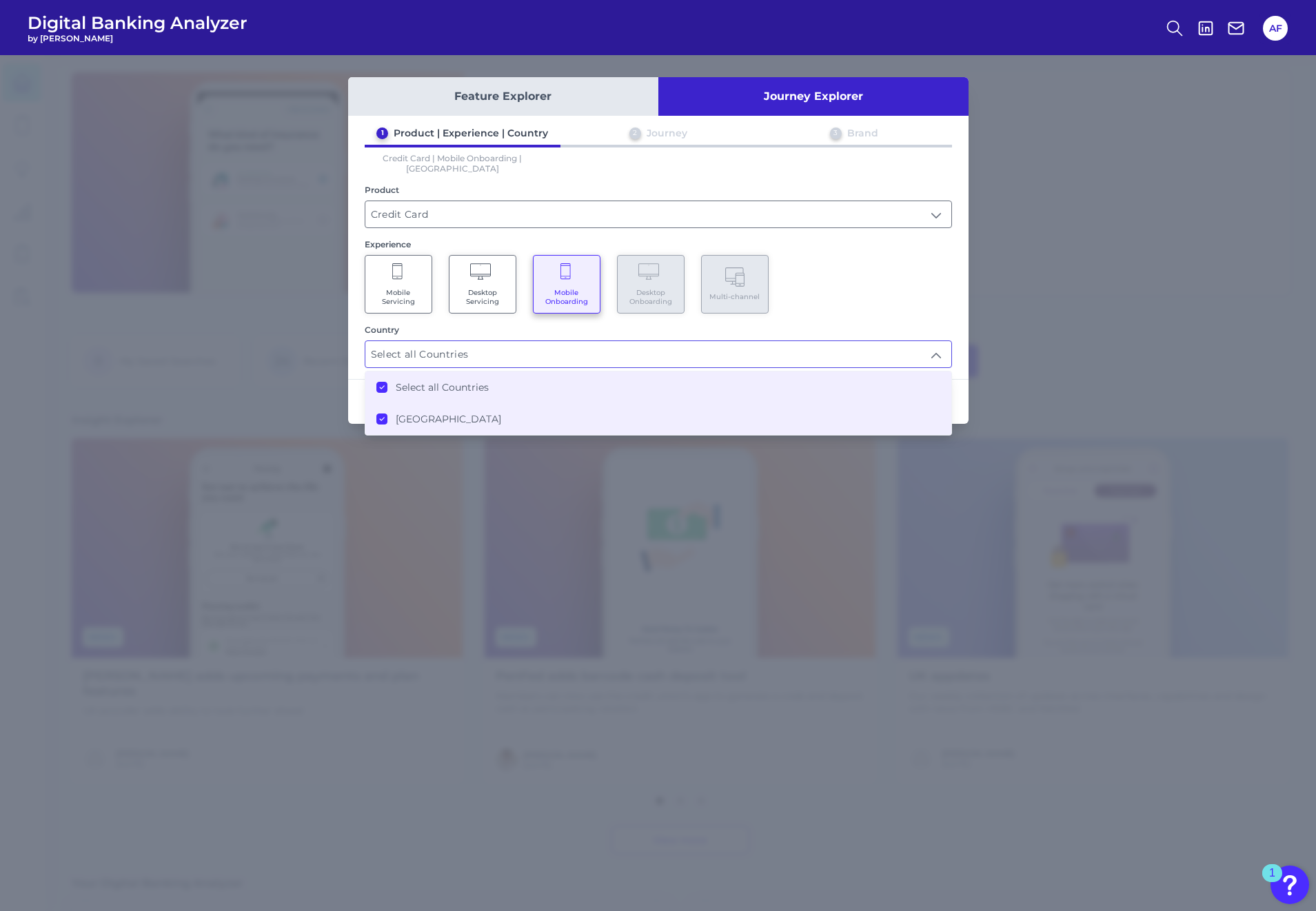
scroll to position [1, 0]
click at [686, 325] on div "Country" at bounding box center [658, 330] width 587 height 10
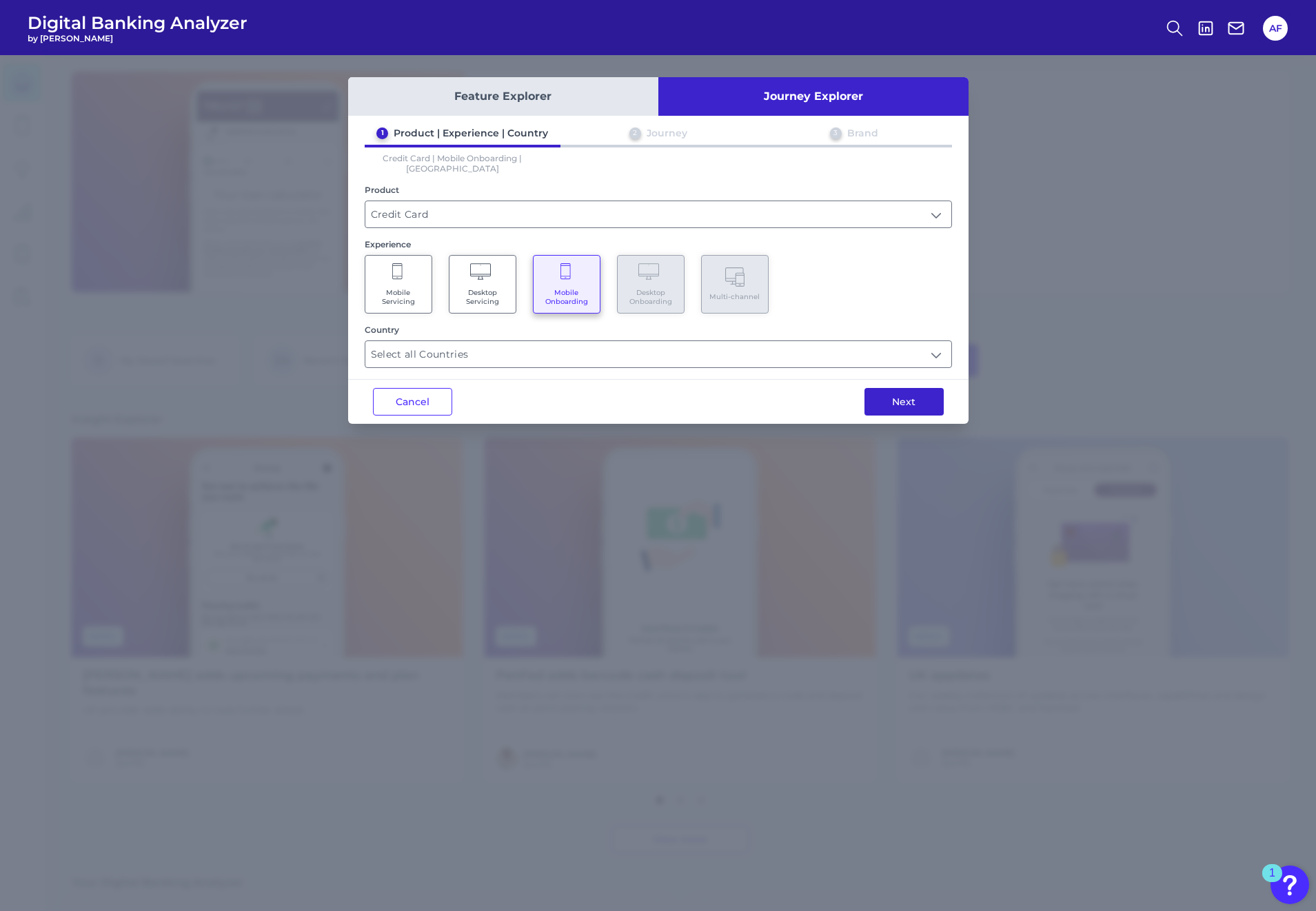
click at [919, 391] on button "Next" at bounding box center [903, 402] width 79 height 27
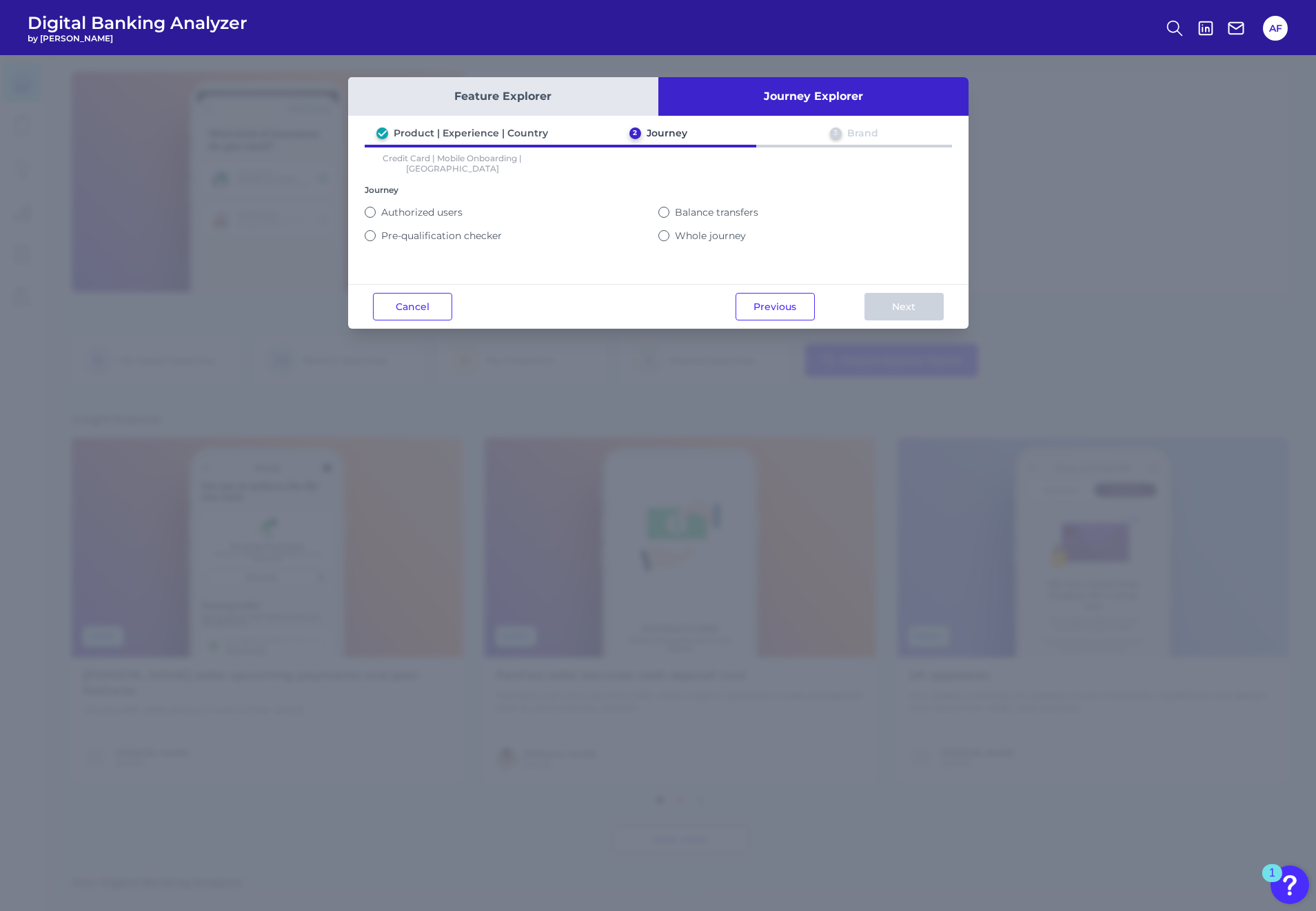
click at [664, 230] on button "Whole journey" at bounding box center [663, 235] width 11 height 11
click at [664, 207] on button "Balance transfers" at bounding box center [663, 212] width 11 height 11
click at [667, 230] on button "Whole journey" at bounding box center [663, 235] width 11 height 11
click at [917, 303] on button "Next" at bounding box center [903, 307] width 79 height 27
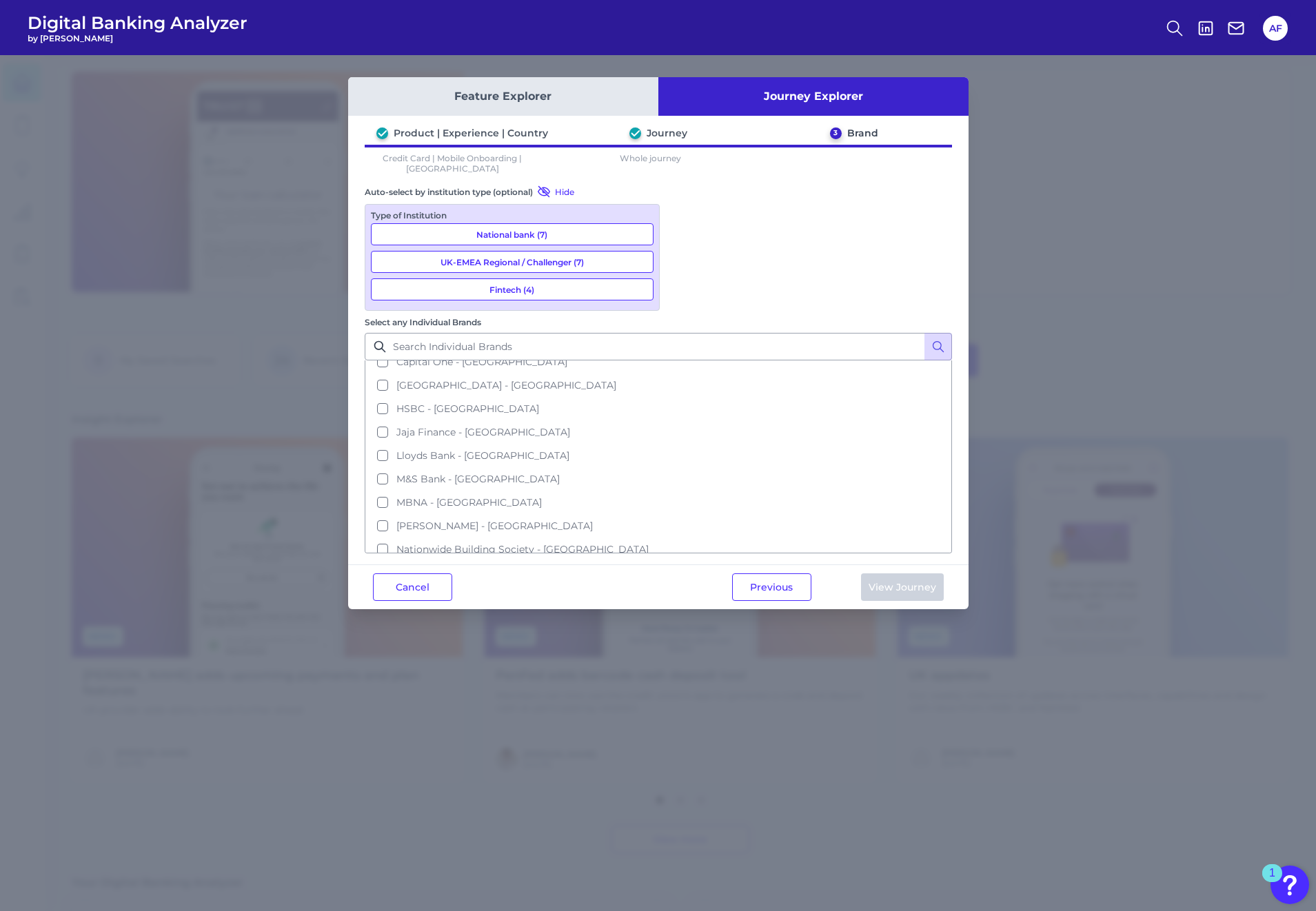
scroll to position [0, 0]
click at [678, 385] on button "American Express - [GEOGRAPHIC_DATA]" at bounding box center [658, 396] width 585 height 23
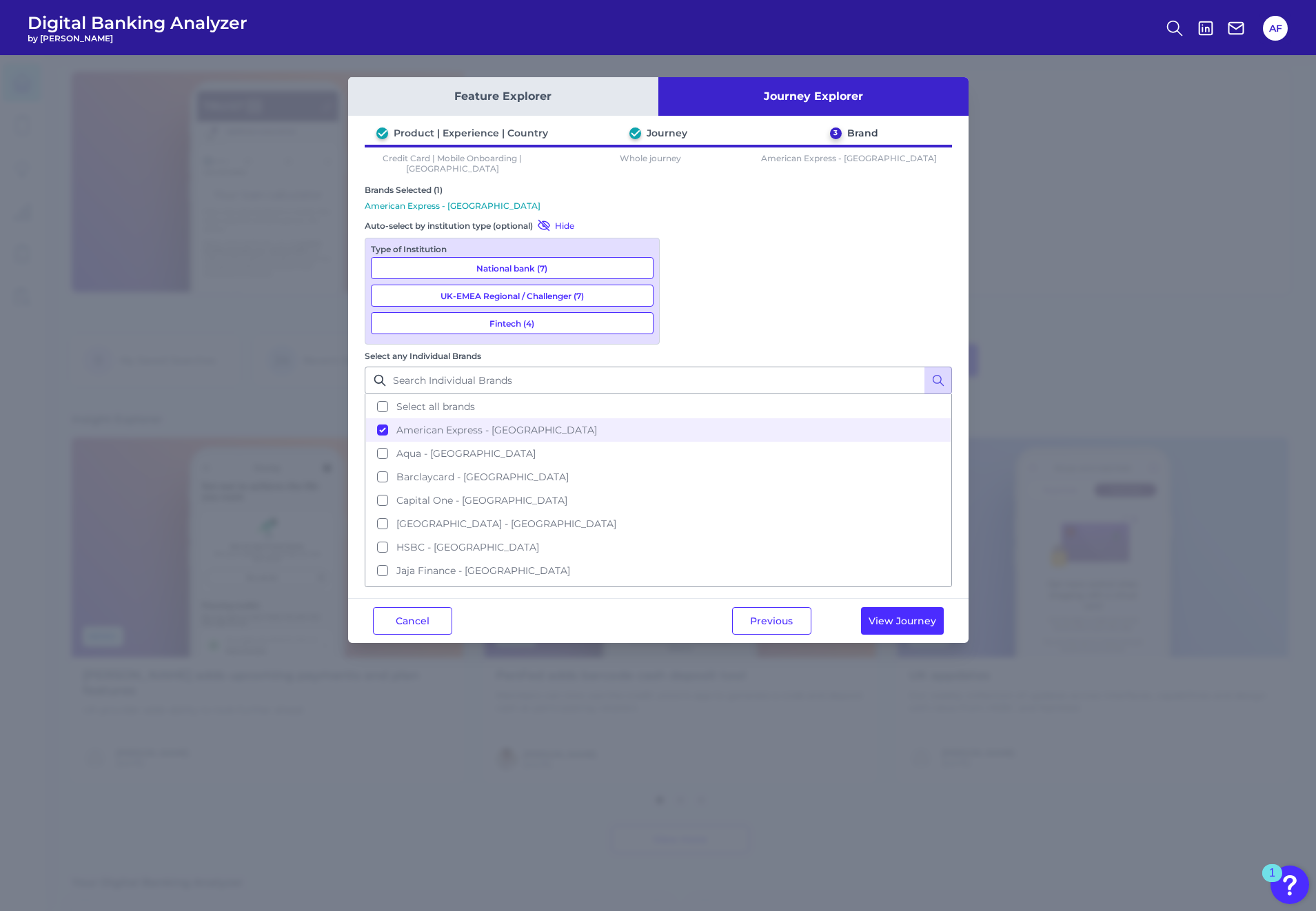
click at [896, 599] on div "Previous View Journey" at bounding box center [837, 621] width 261 height 44
click at [903, 608] on button "View Journey" at bounding box center [902, 621] width 83 height 27
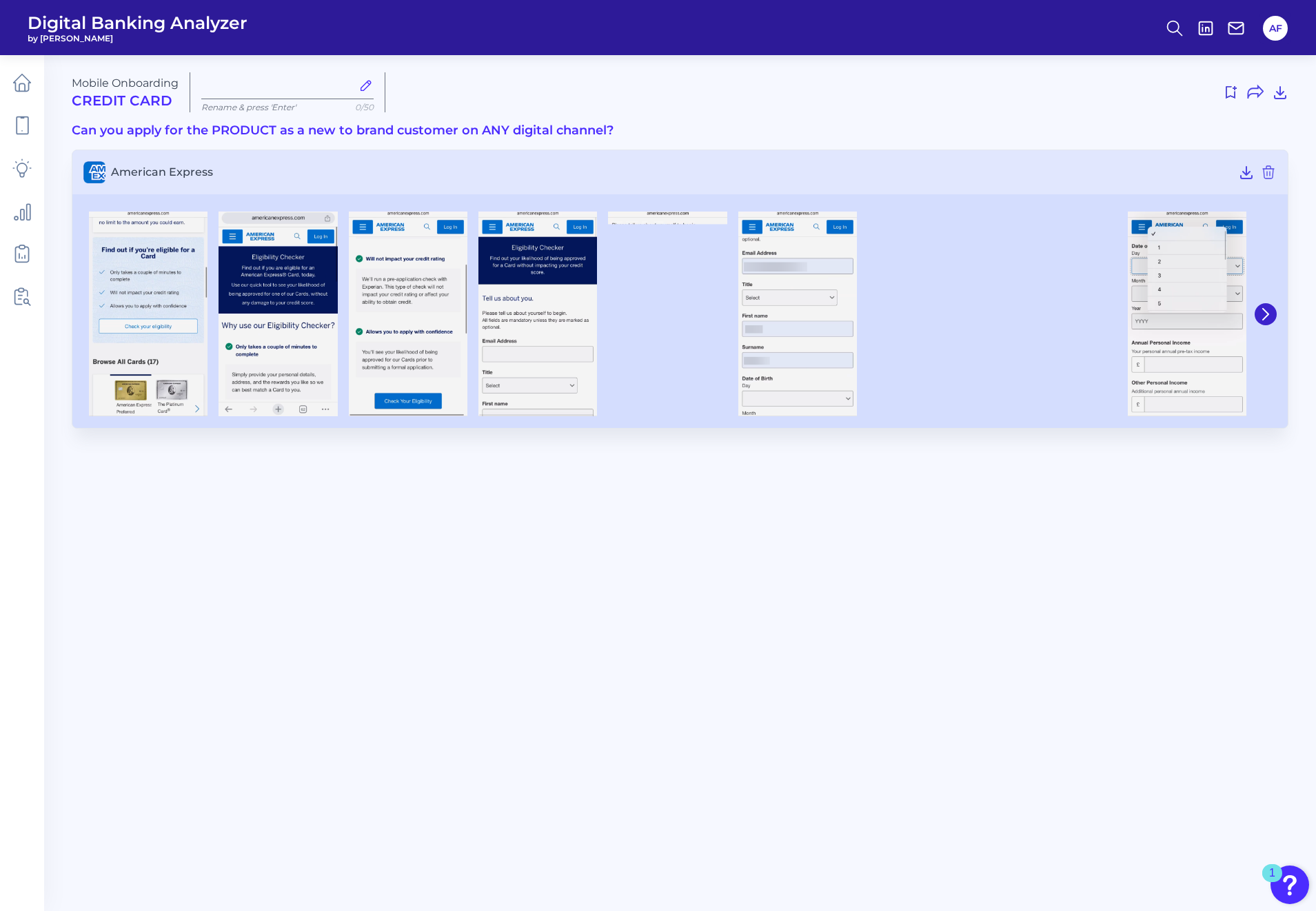
type input "[DATE]"
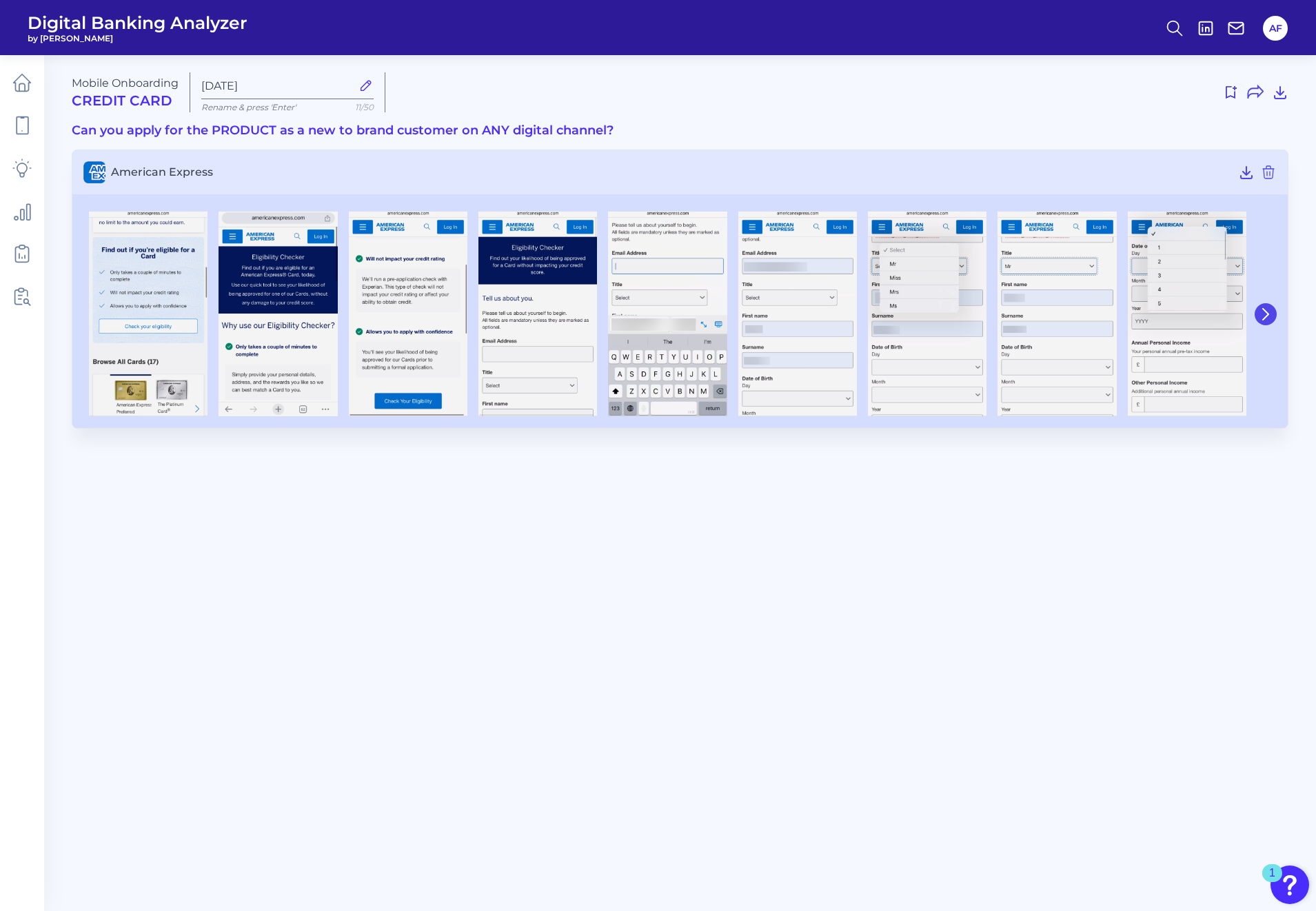
click at [1266, 317] on icon at bounding box center [1265, 314] width 13 height 13
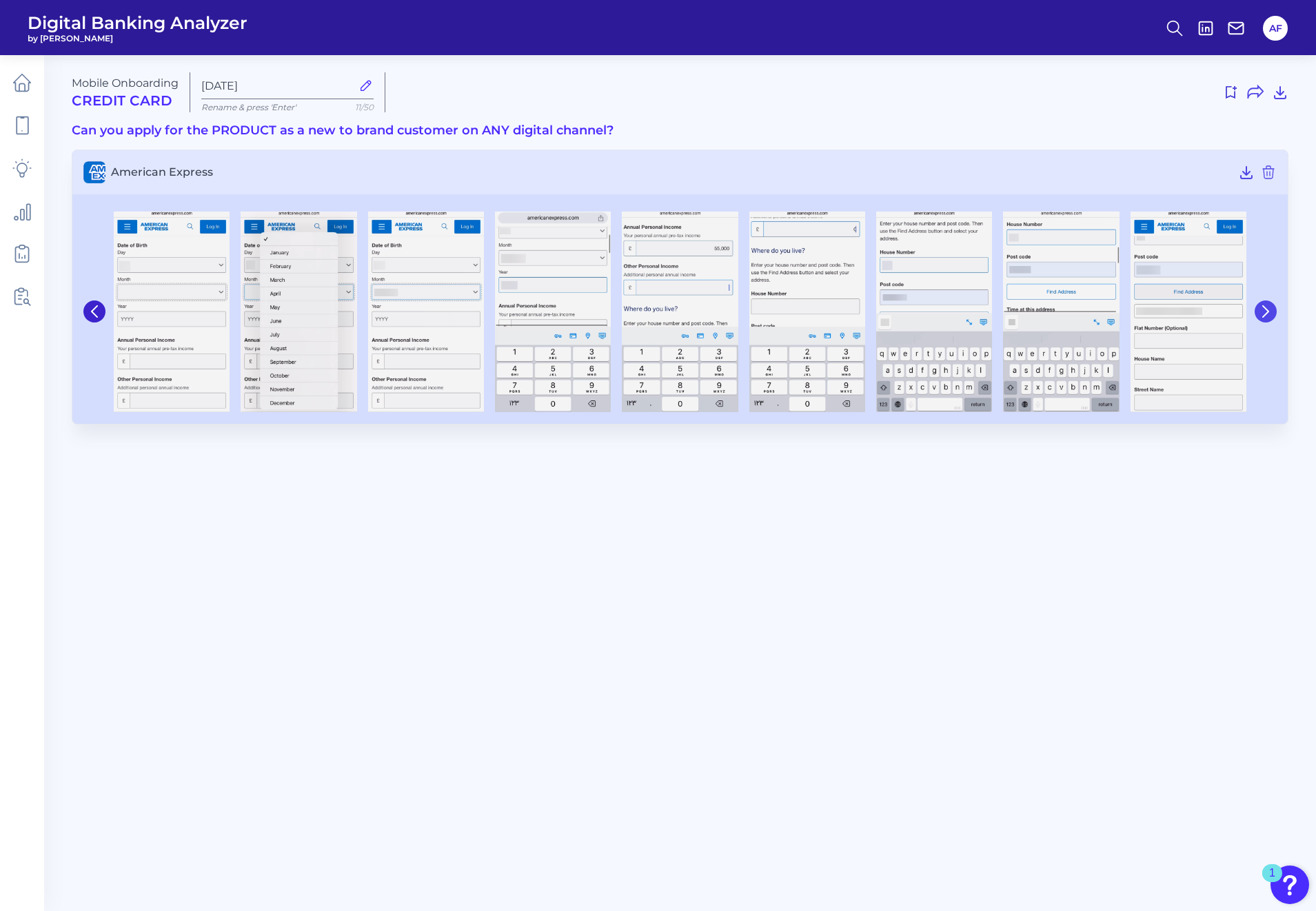
click at [1266, 317] on icon at bounding box center [1265, 311] width 13 height 13
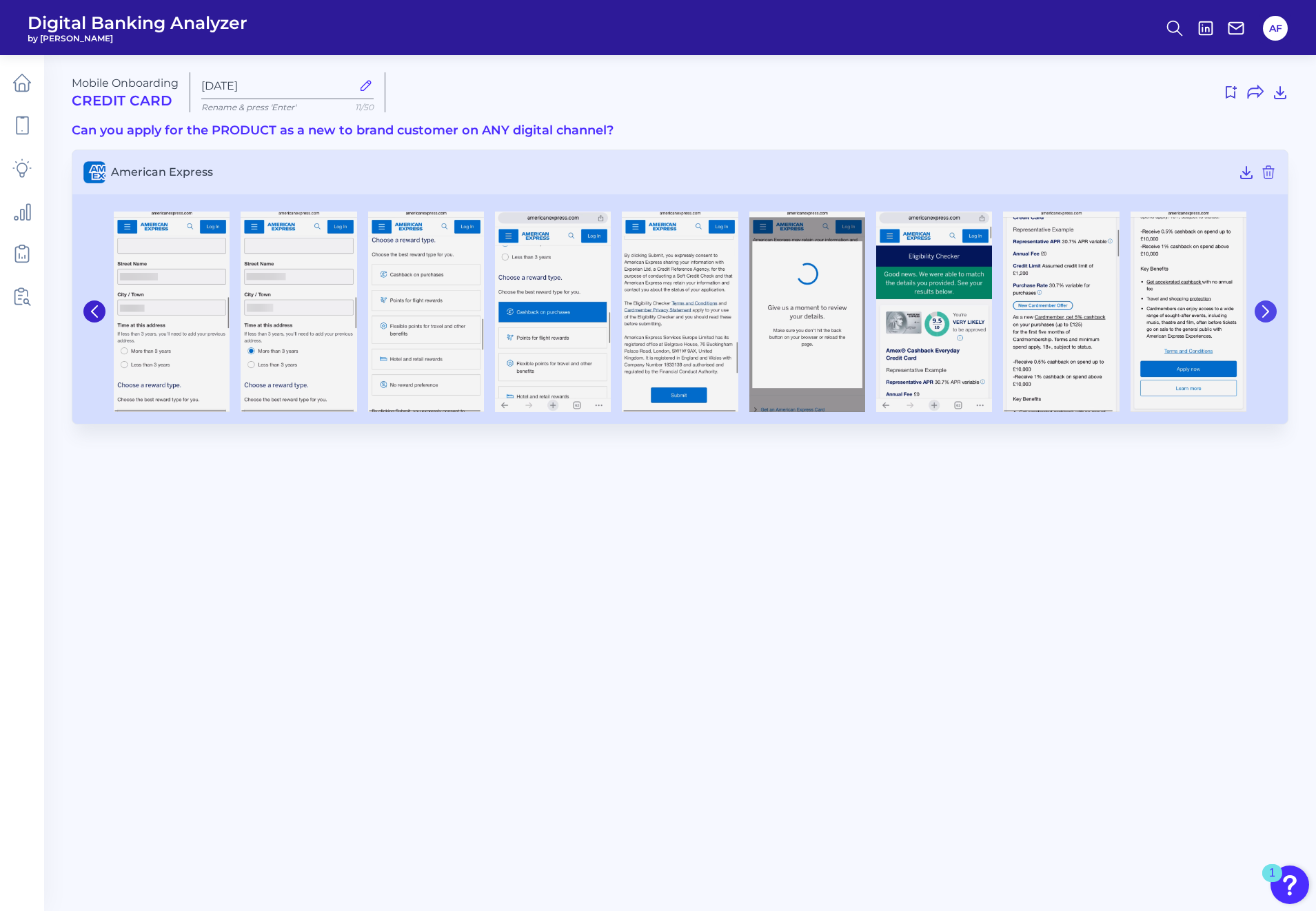
click at [1266, 317] on icon at bounding box center [1265, 311] width 13 height 13
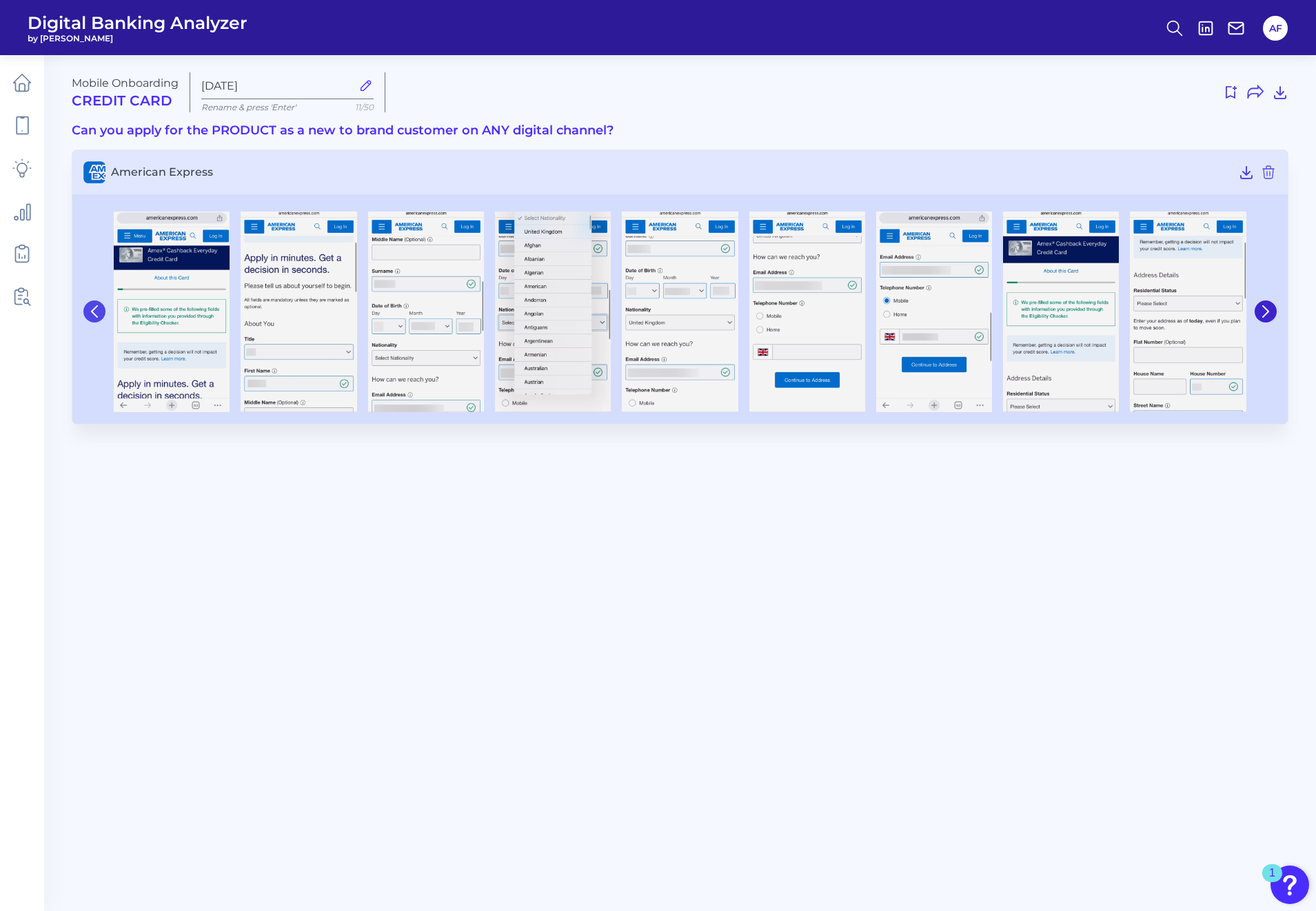
click at [101, 315] on button at bounding box center [95, 312] width 22 height 22
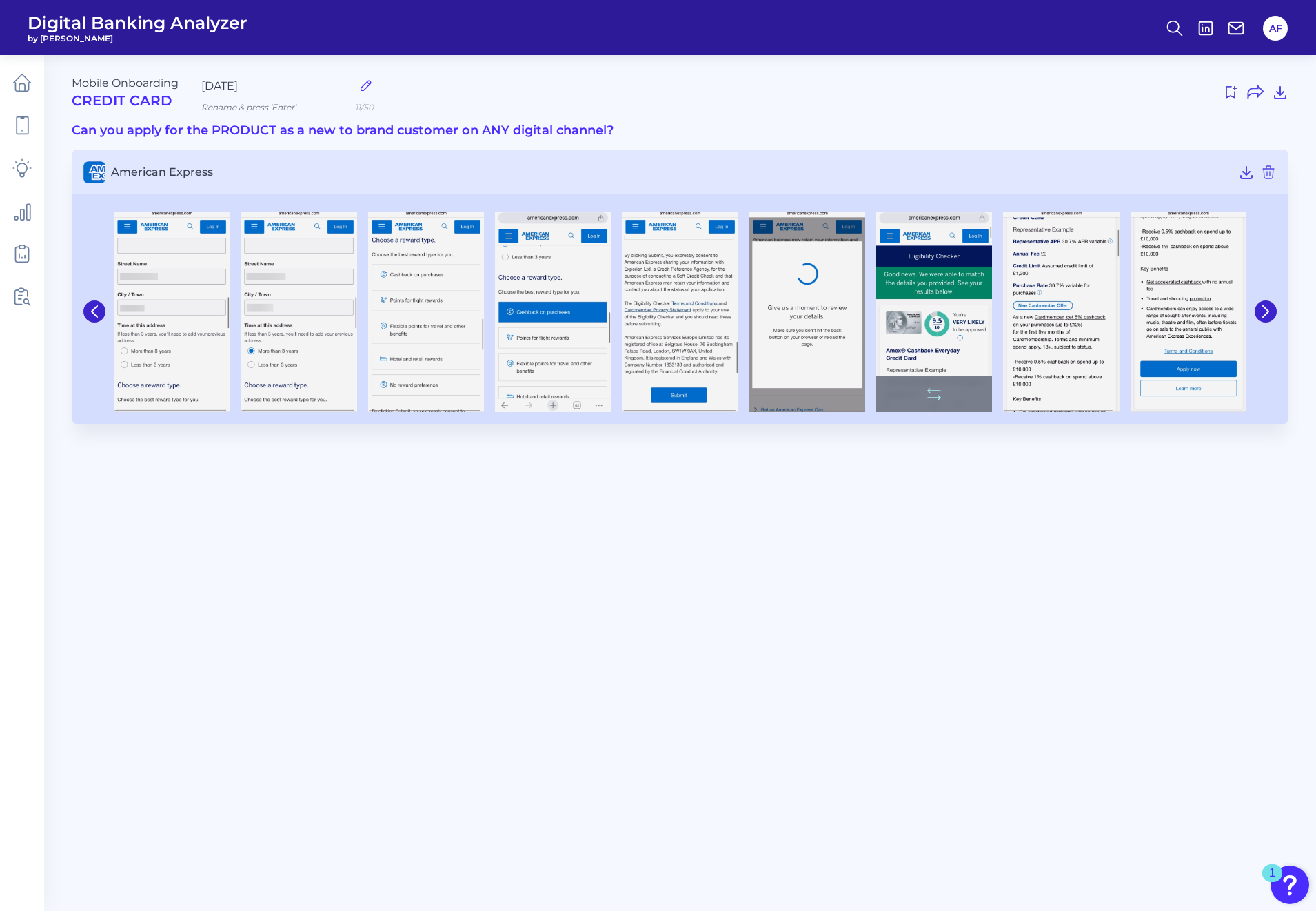
click at [929, 310] on img at bounding box center [933, 312] width 115 height 201
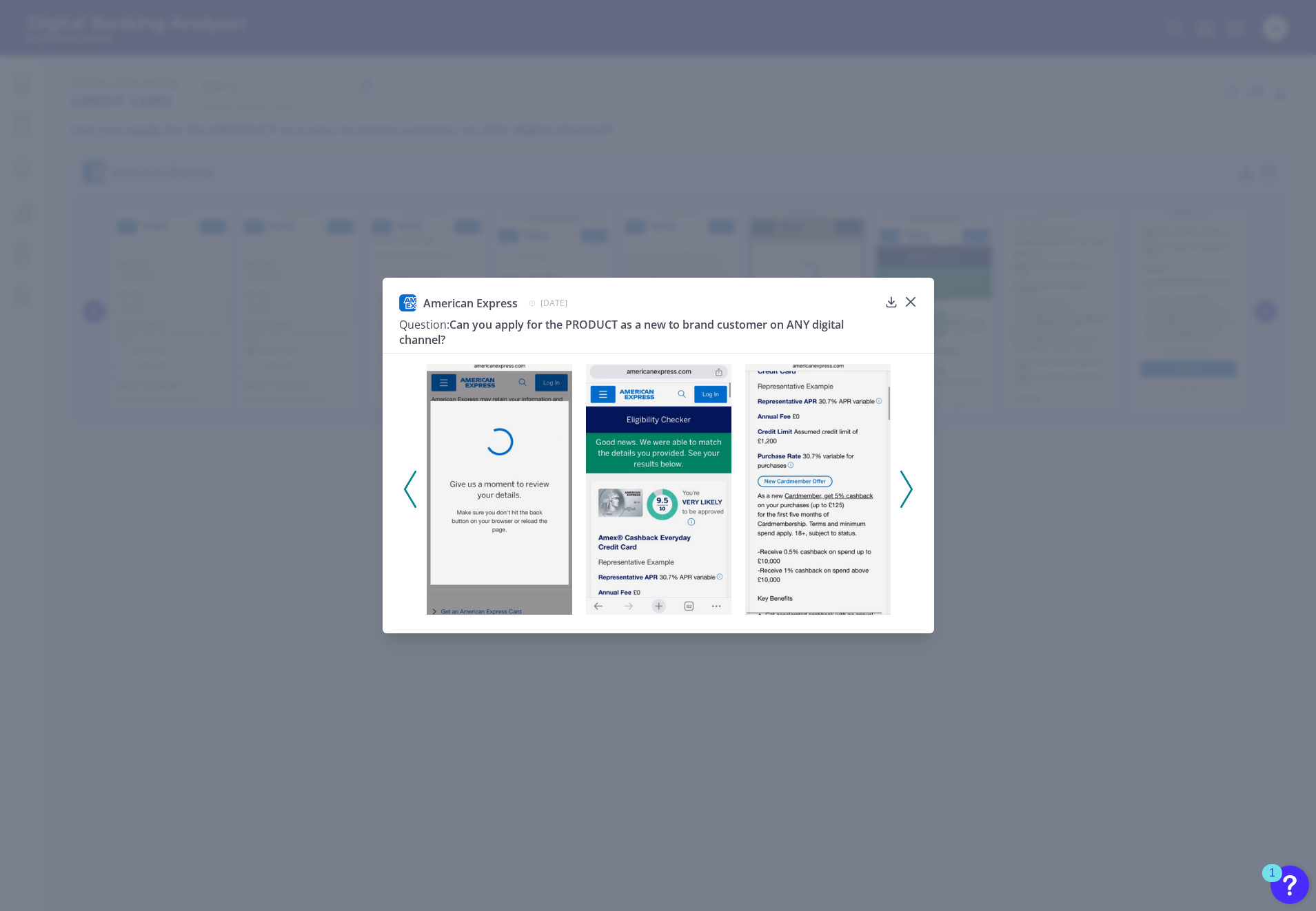
click at [905, 491] on icon at bounding box center [906, 490] width 13 height 38
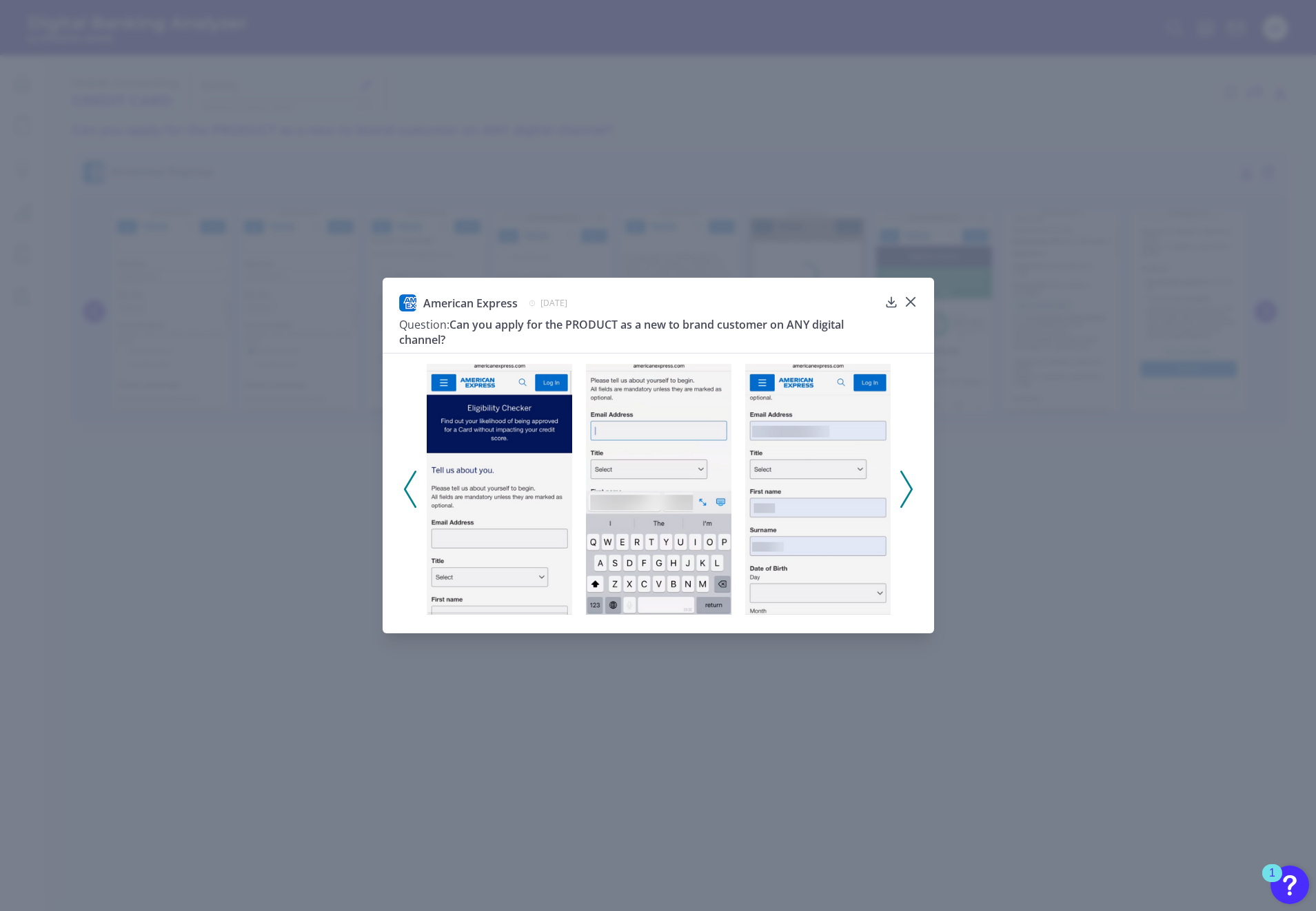
click at [910, 489] on polyline at bounding box center [906, 489] width 10 height 35
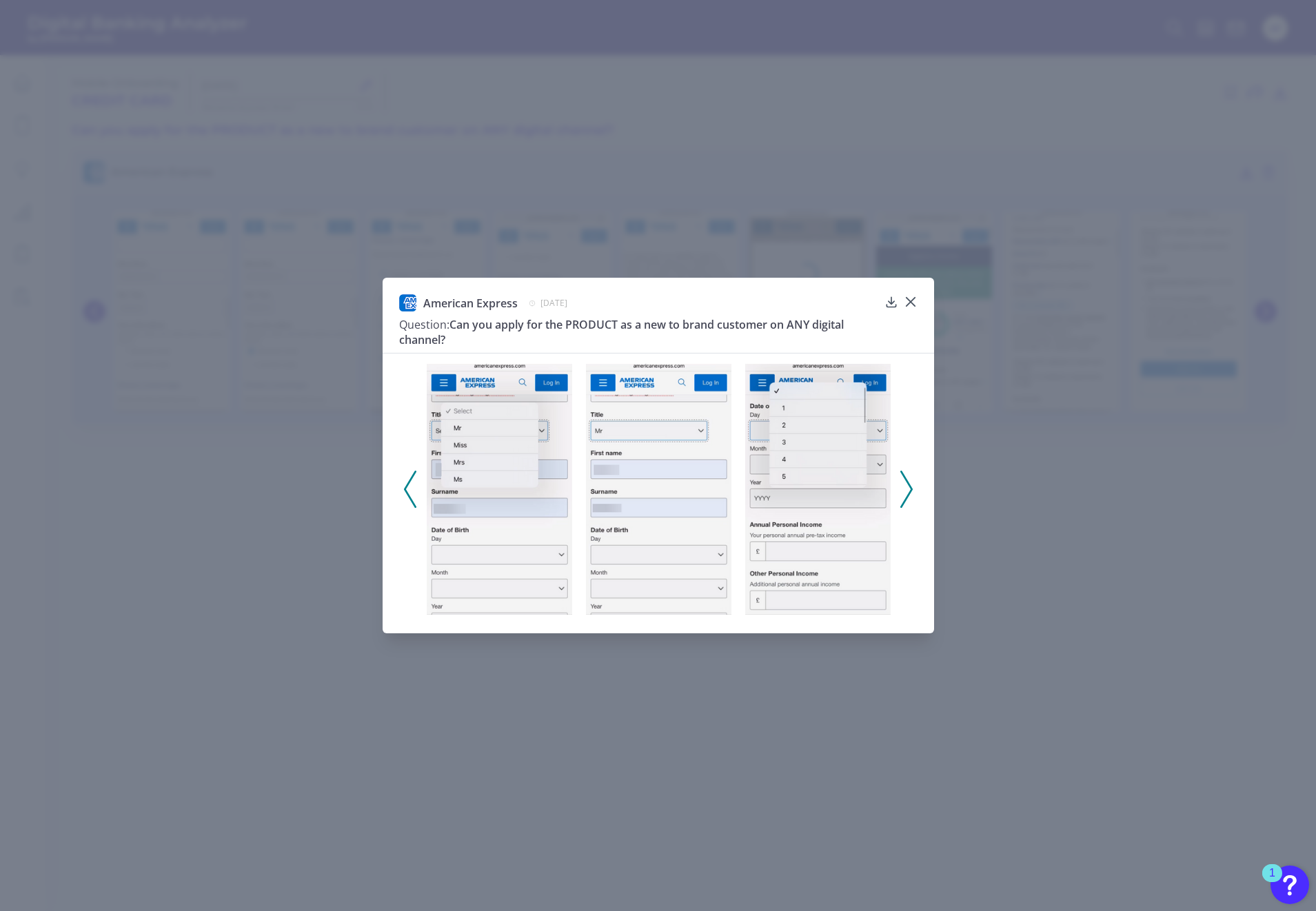
click at [910, 489] on polyline at bounding box center [906, 489] width 10 height 35
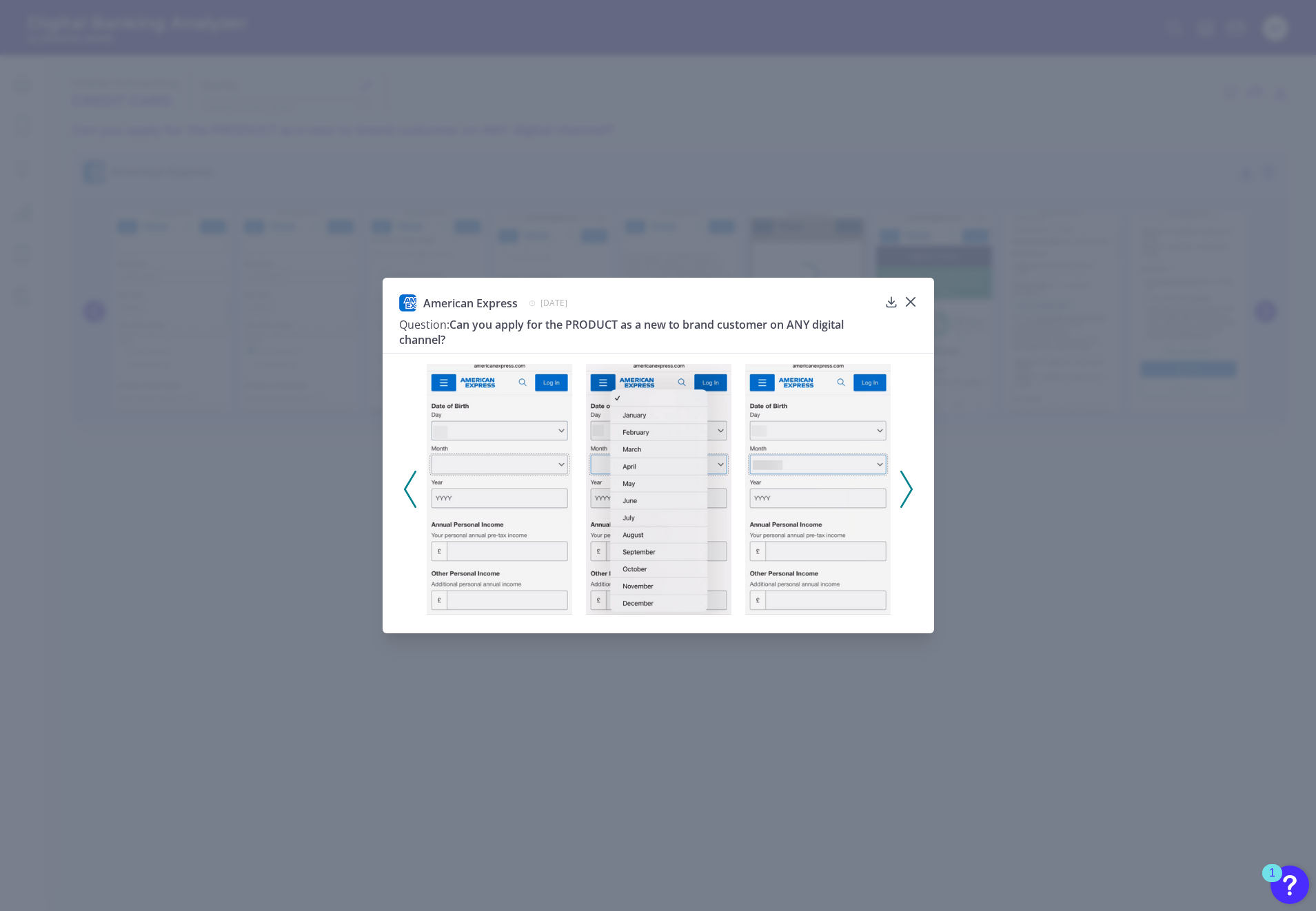
click at [910, 489] on polyline at bounding box center [906, 489] width 10 height 35
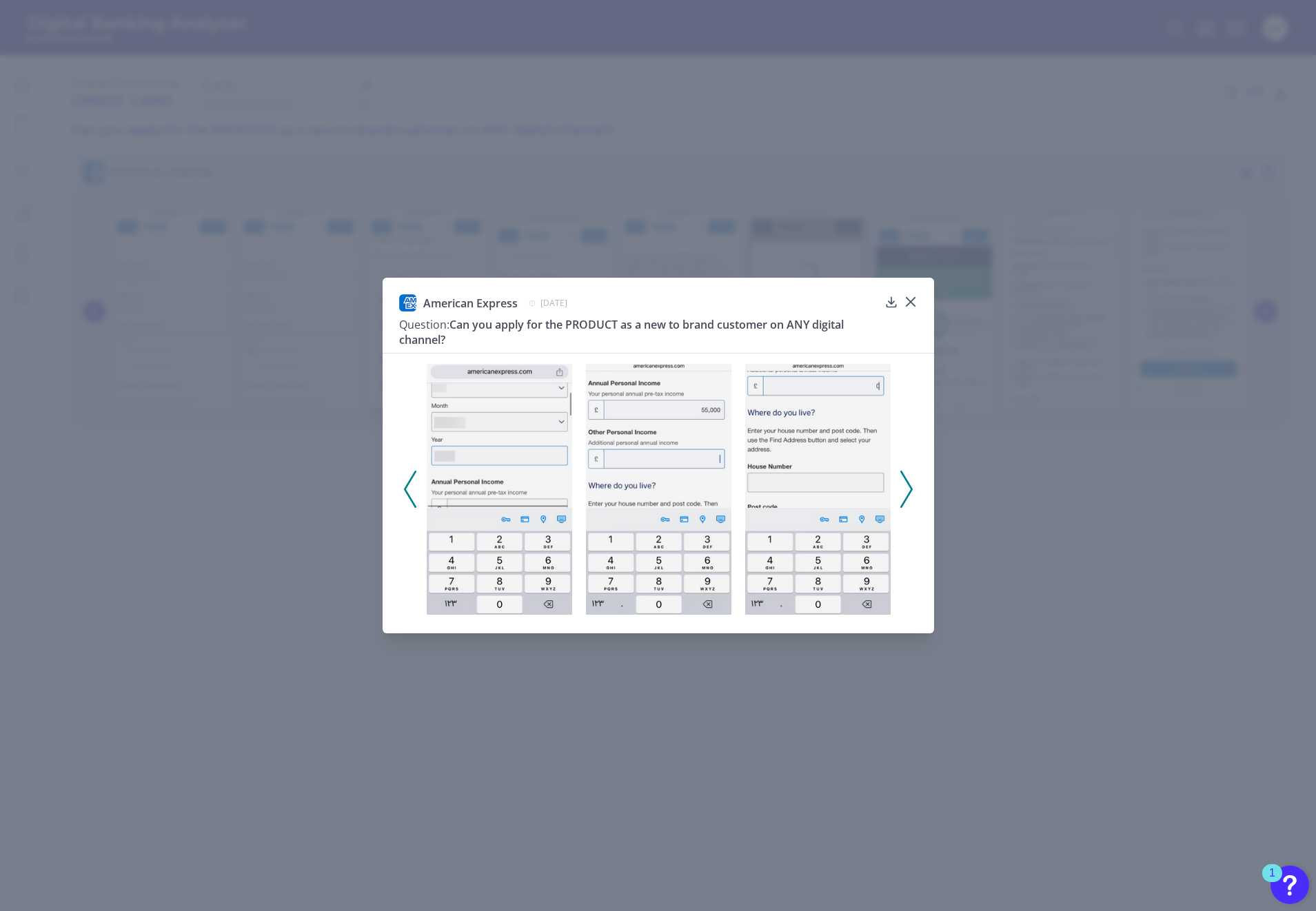
click at [910, 489] on polyline at bounding box center [906, 489] width 10 height 35
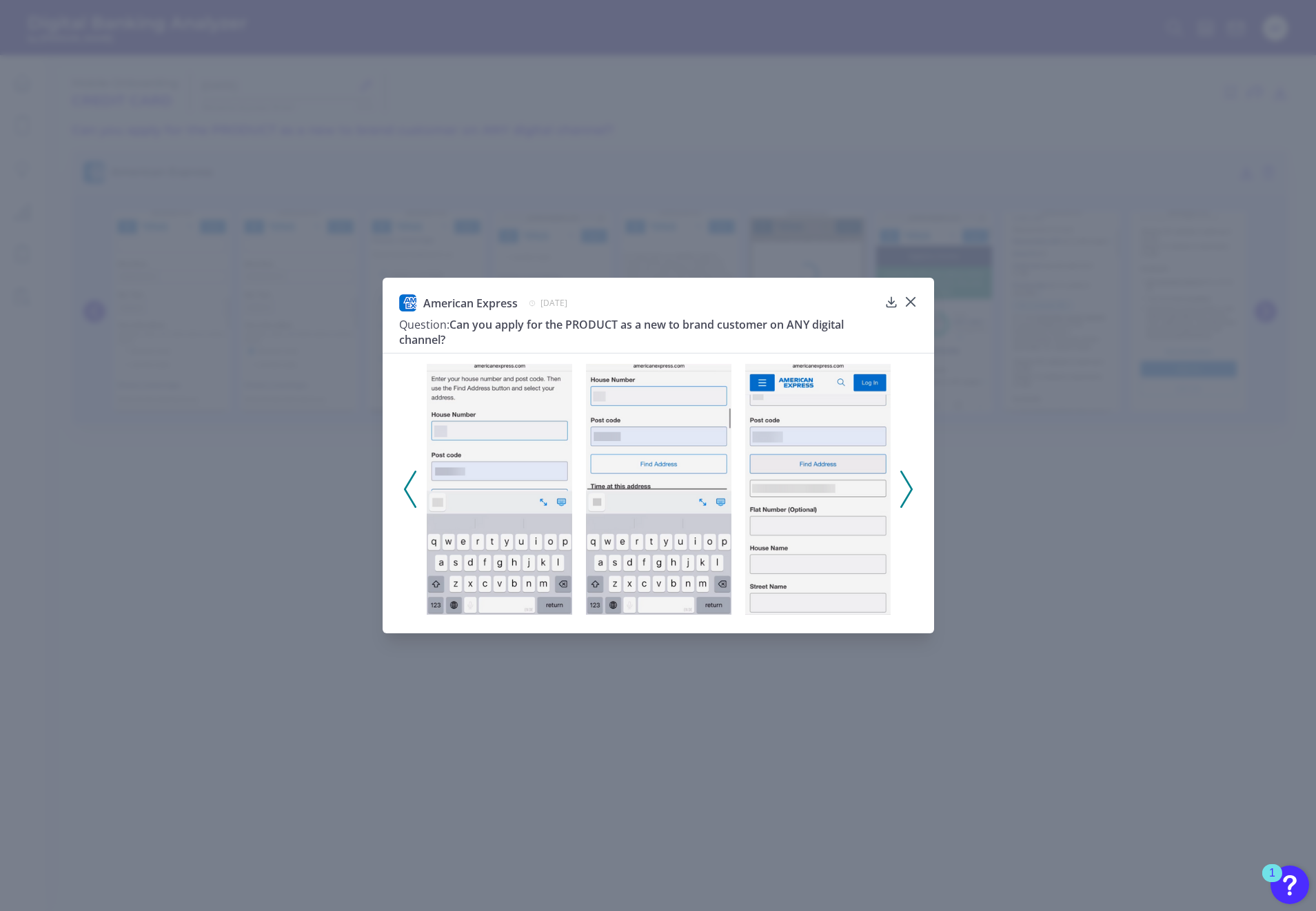
click at [910, 489] on polyline at bounding box center [906, 489] width 10 height 35
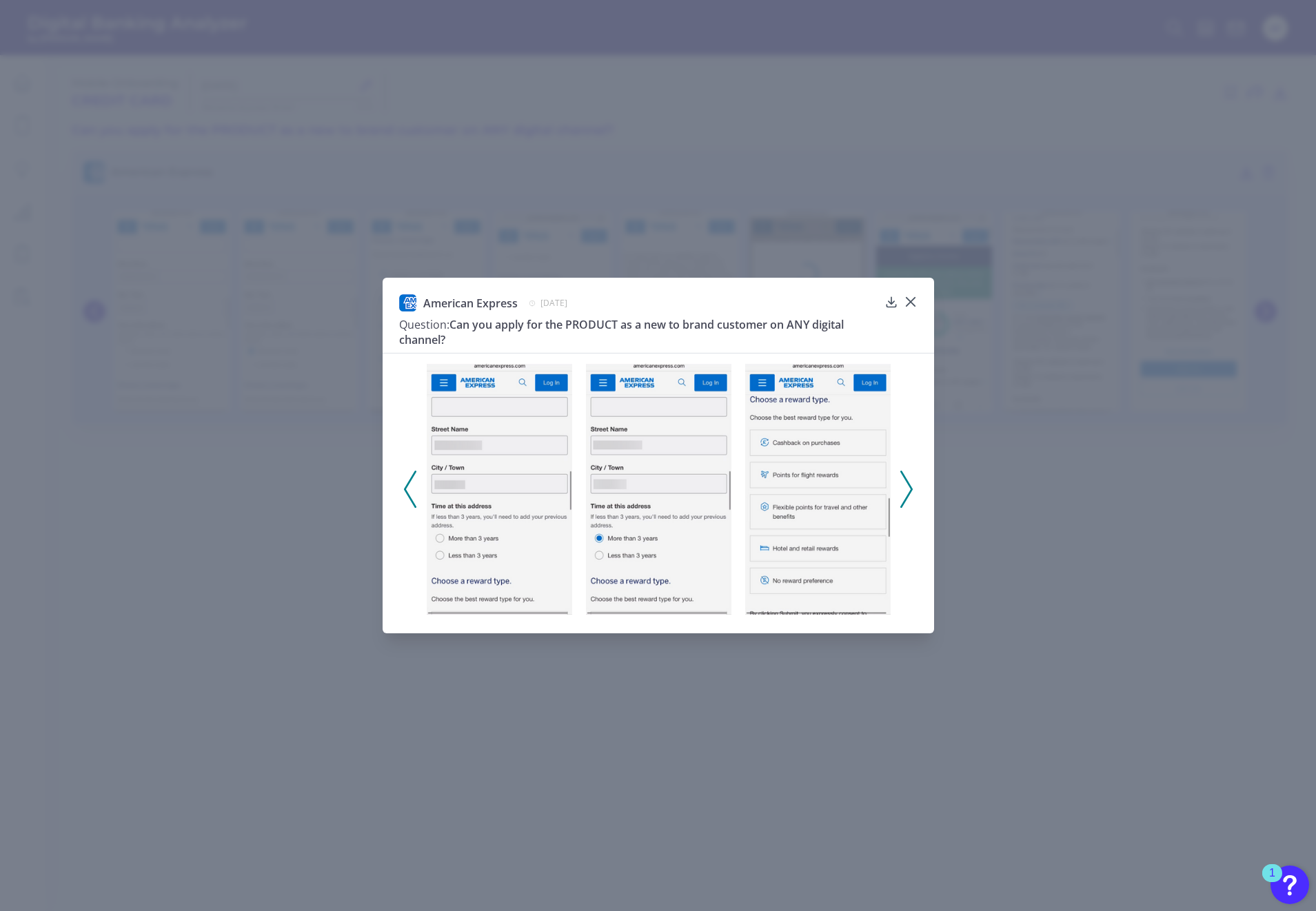
click at [910, 489] on polyline at bounding box center [906, 489] width 10 height 35
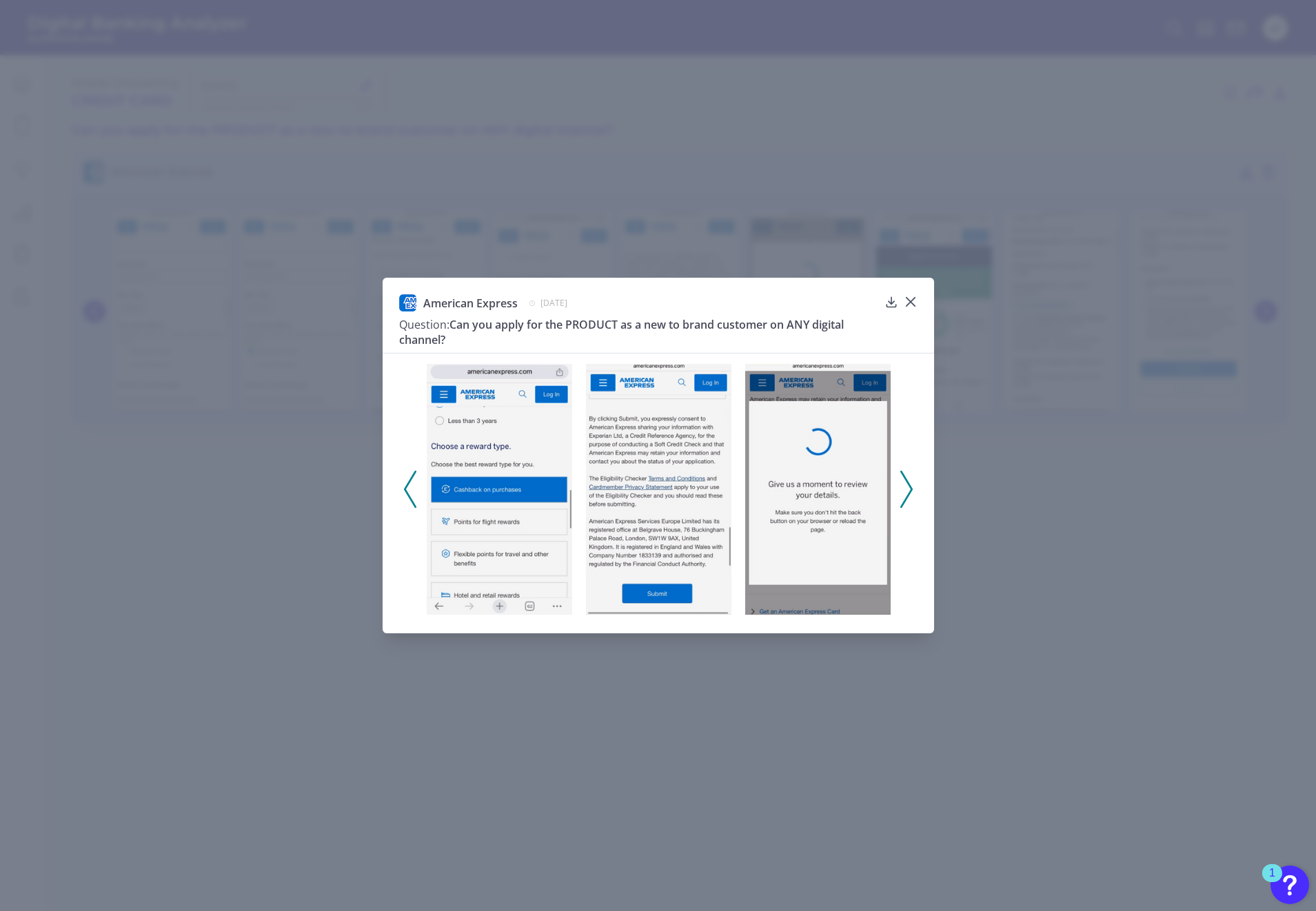
click at [910, 489] on polyline at bounding box center [906, 489] width 10 height 35
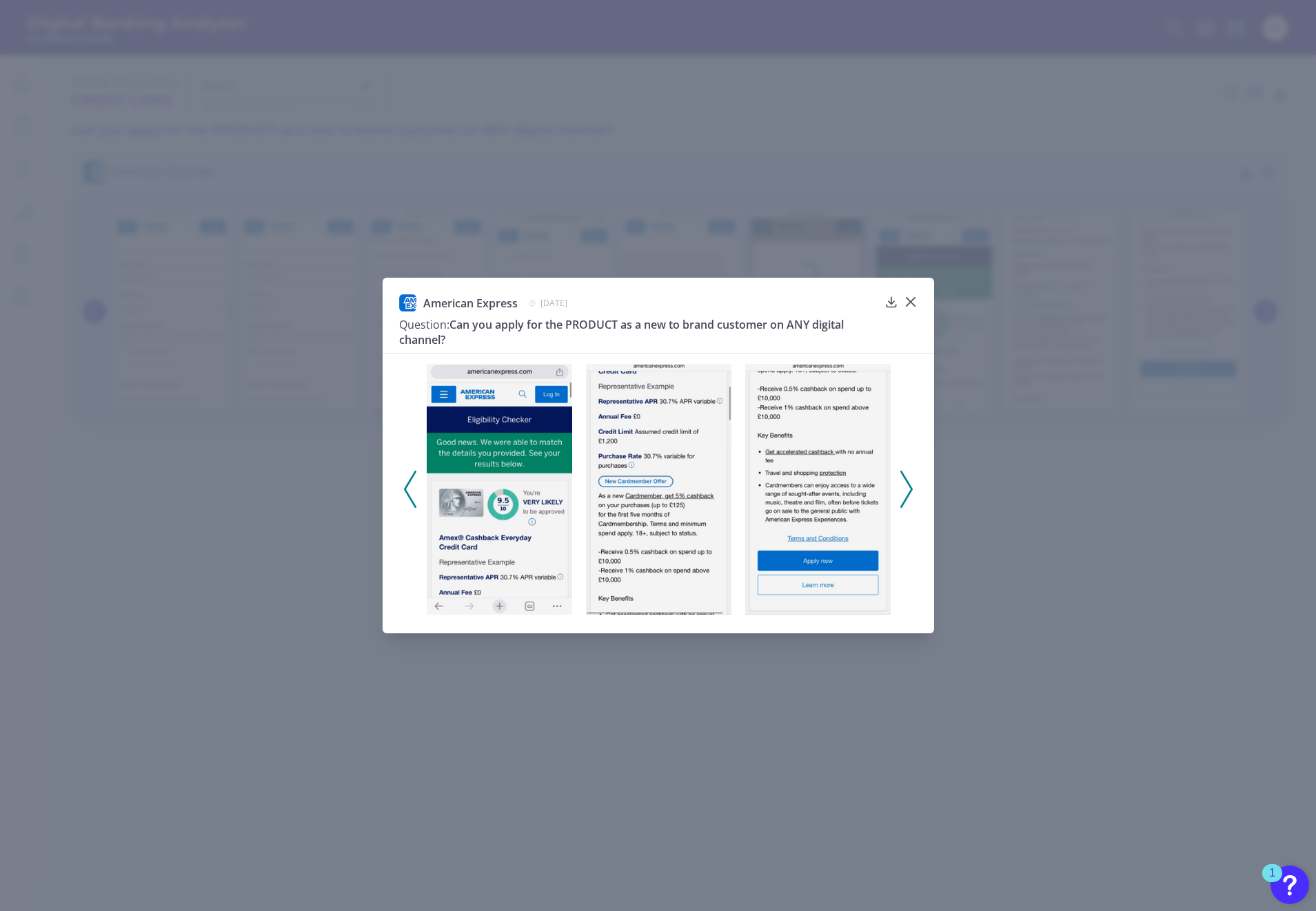
click at [910, 489] on polyline at bounding box center [906, 489] width 10 height 35
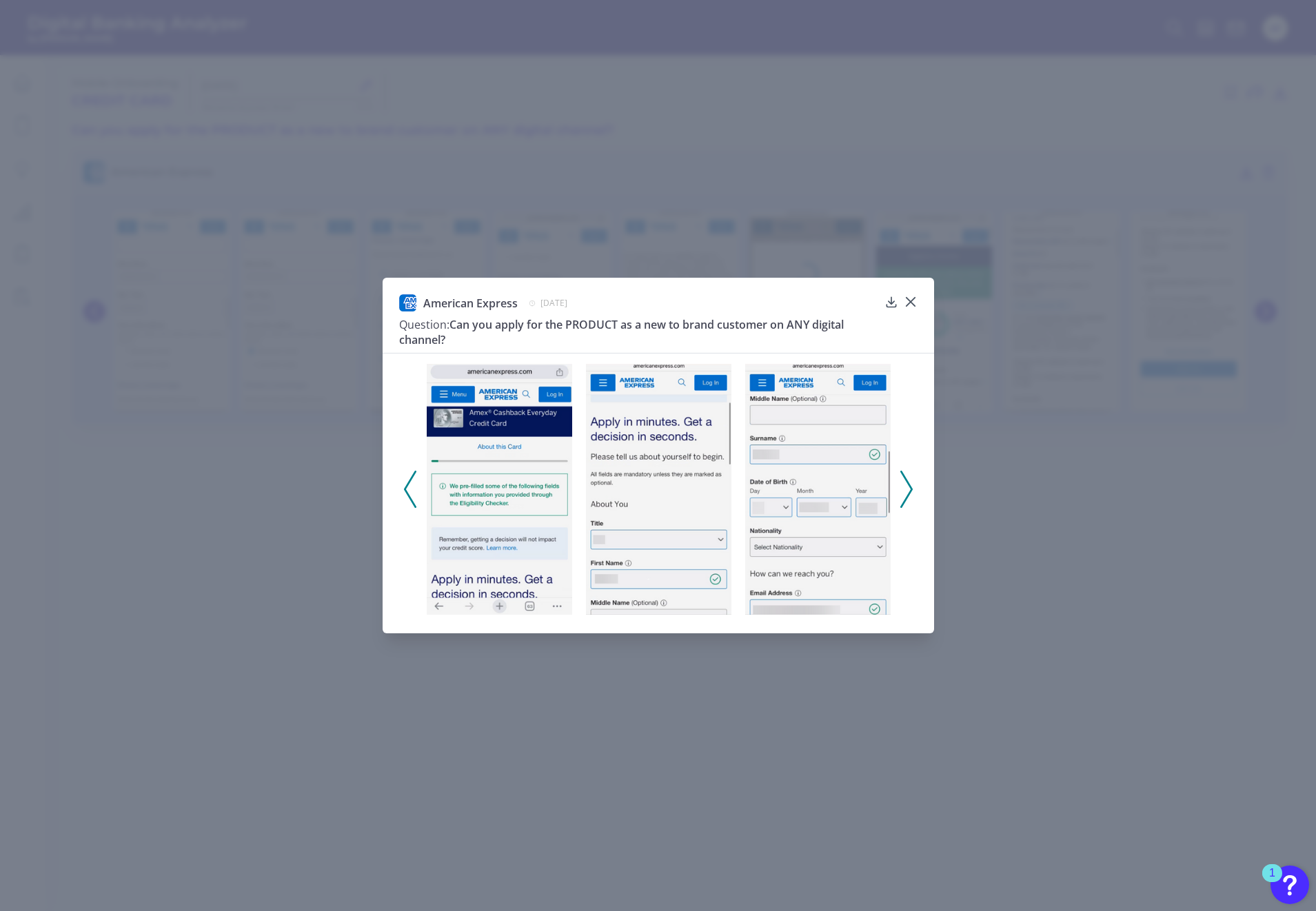
click at [910, 489] on polyline at bounding box center [906, 489] width 10 height 35
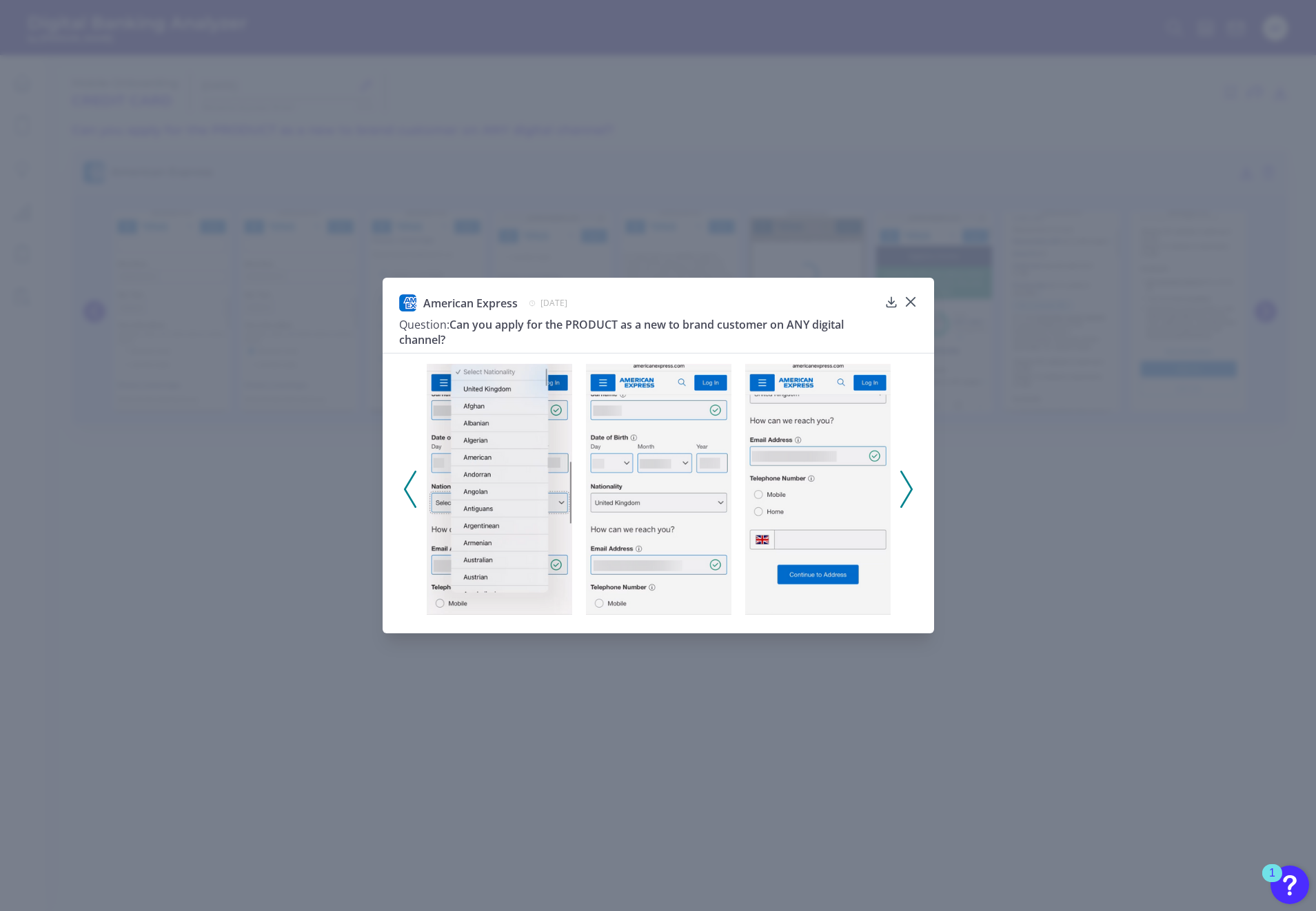
click at [910, 489] on polyline at bounding box center [906, 489] width 10 height 35
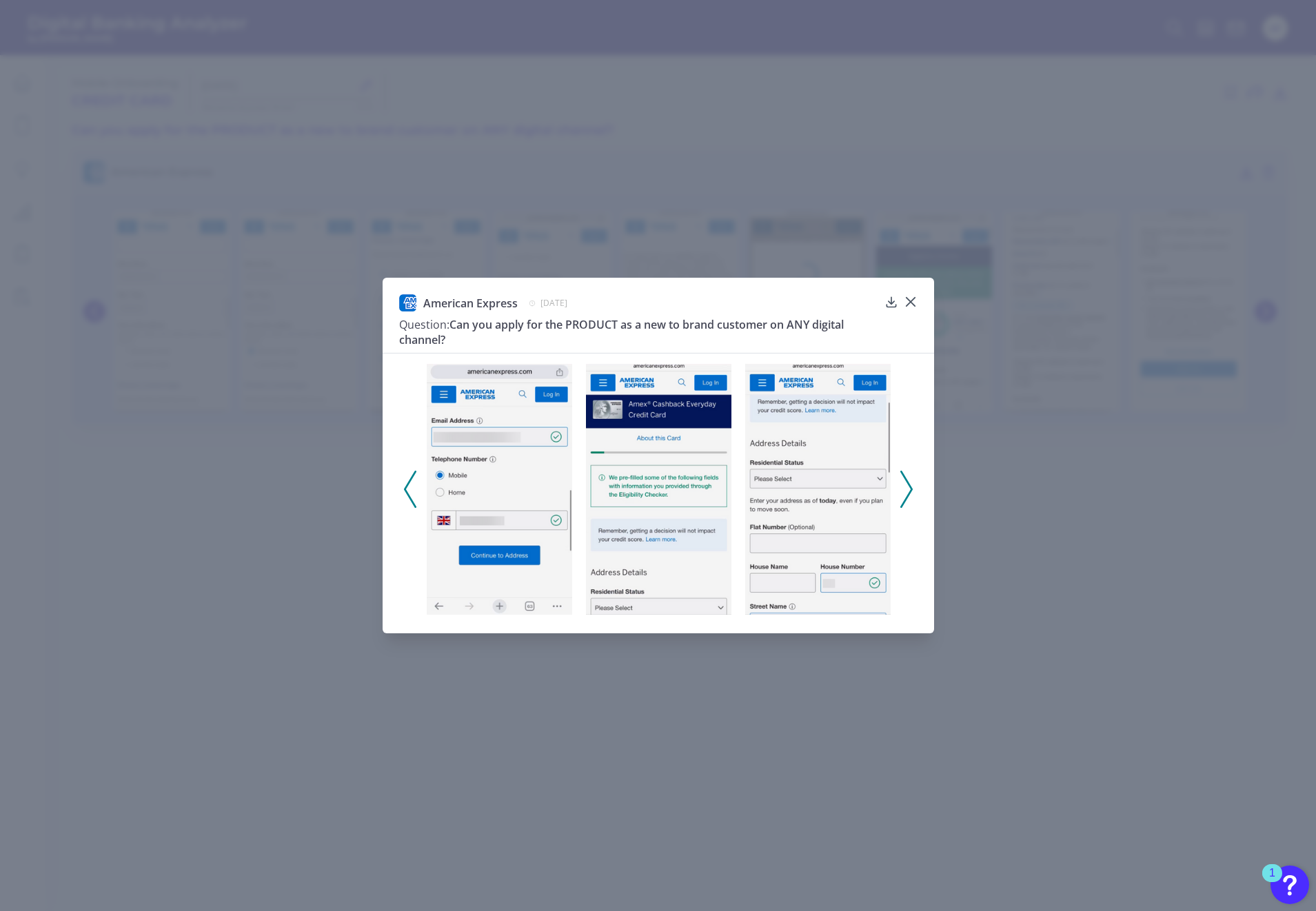
click at [910, 489] on polyline at bounding box center [906, 489] width 10 height 35
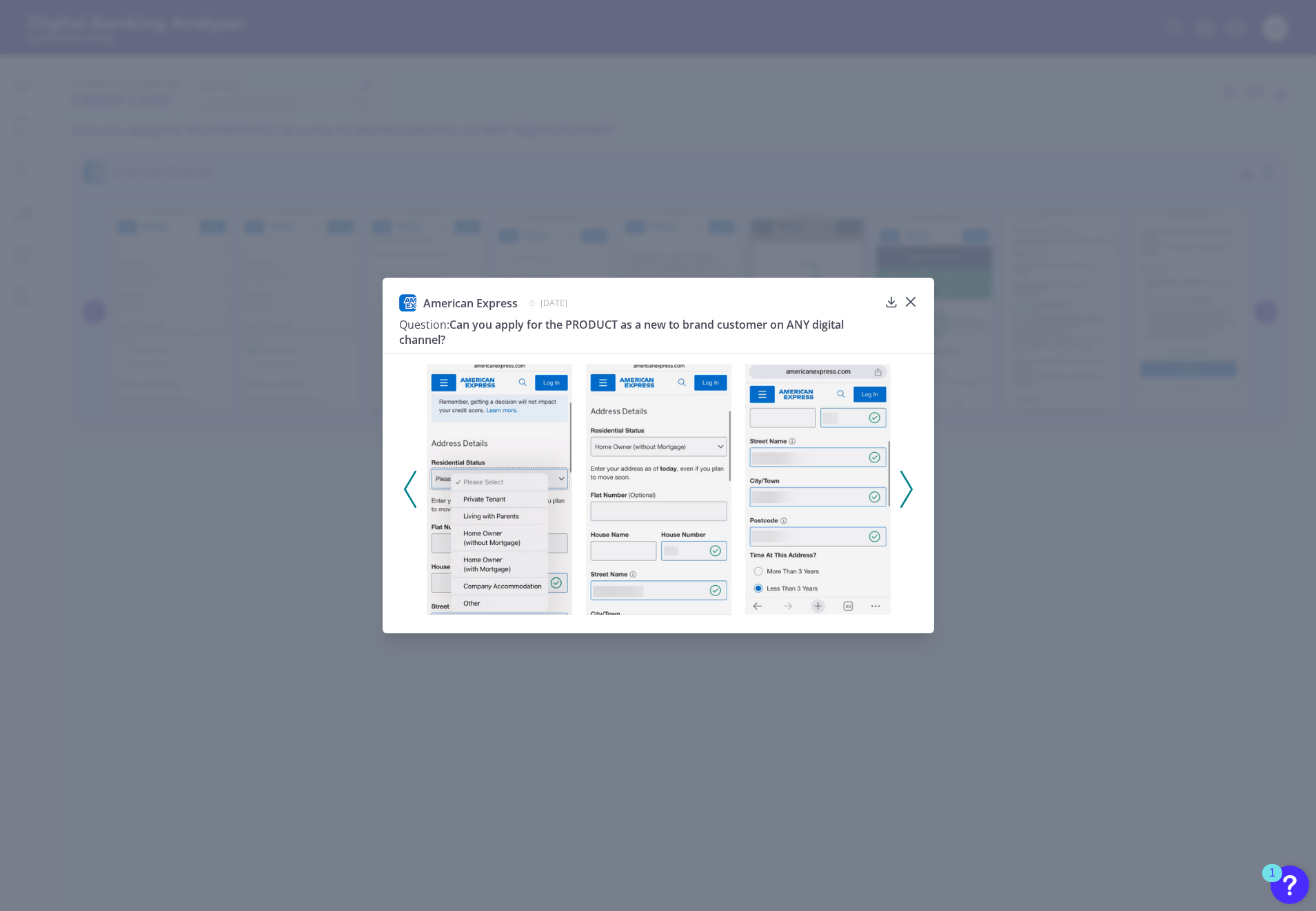
click at [910, 489] on polyline at bounding box center [906, 489] width 10 height 35
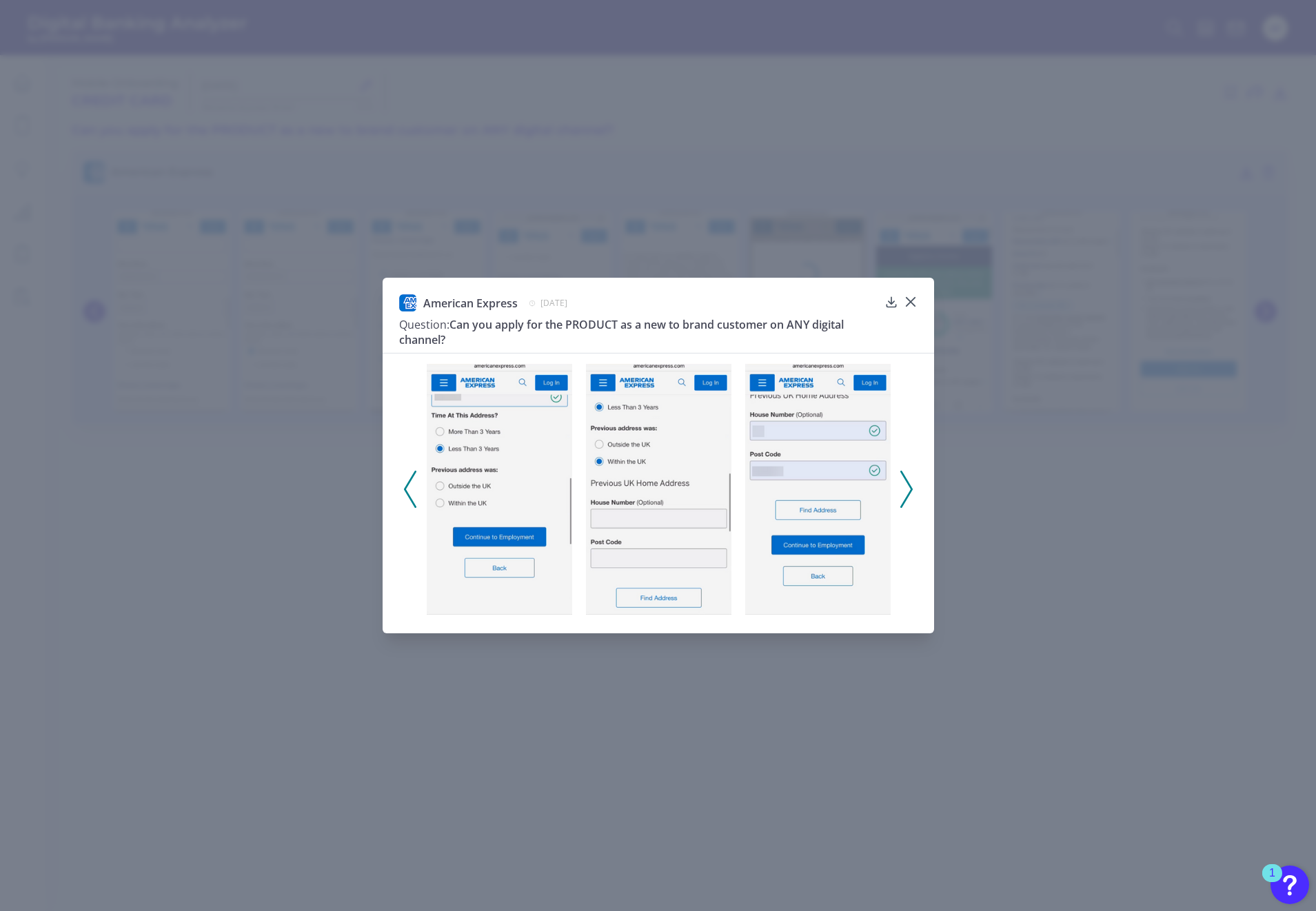
click at [910, 489] on polyline at bounding box center [906, 489] width 10 height 35
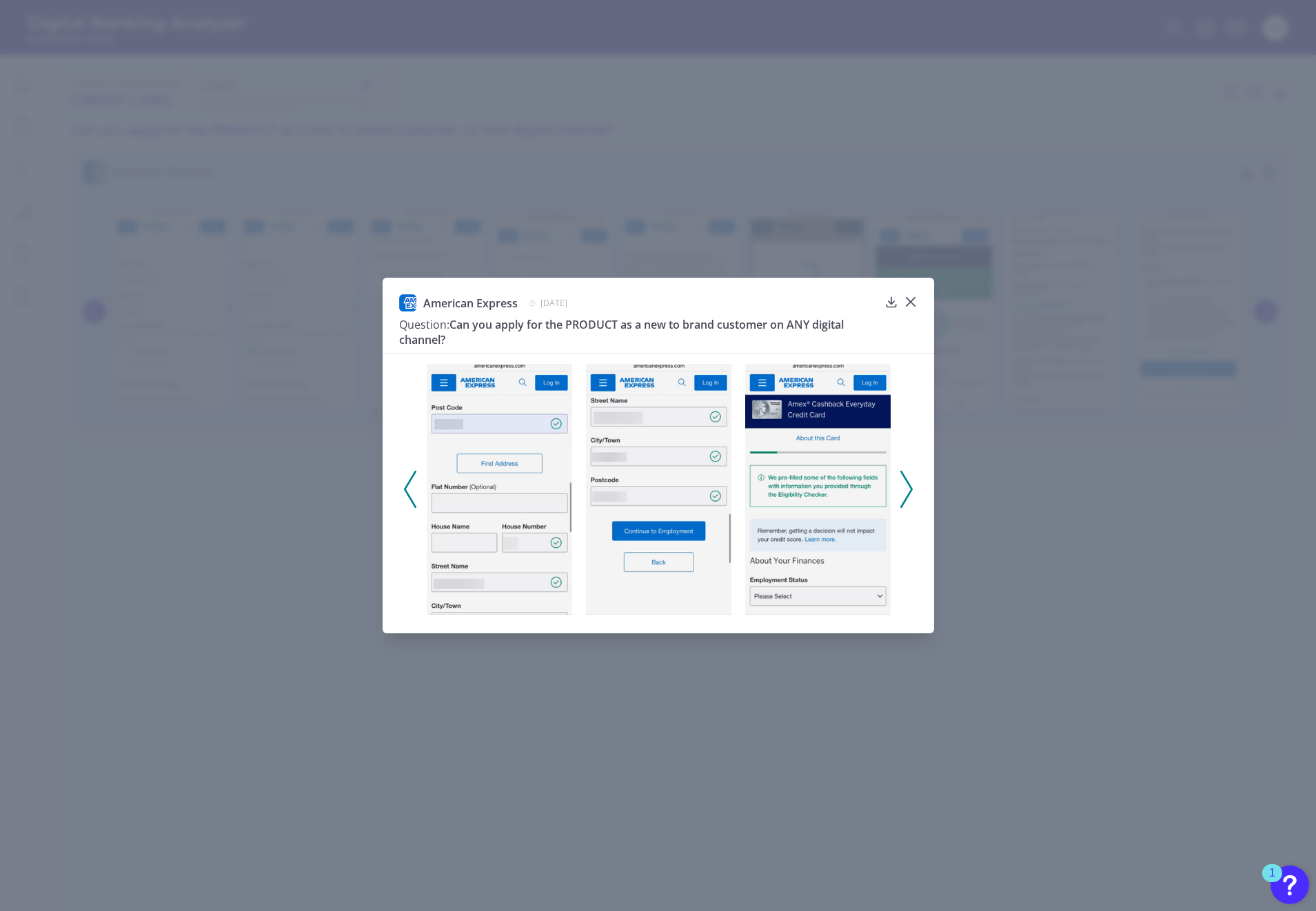
click at [908, 490] on icon at bounding box center [906, 490] width 13 height 38
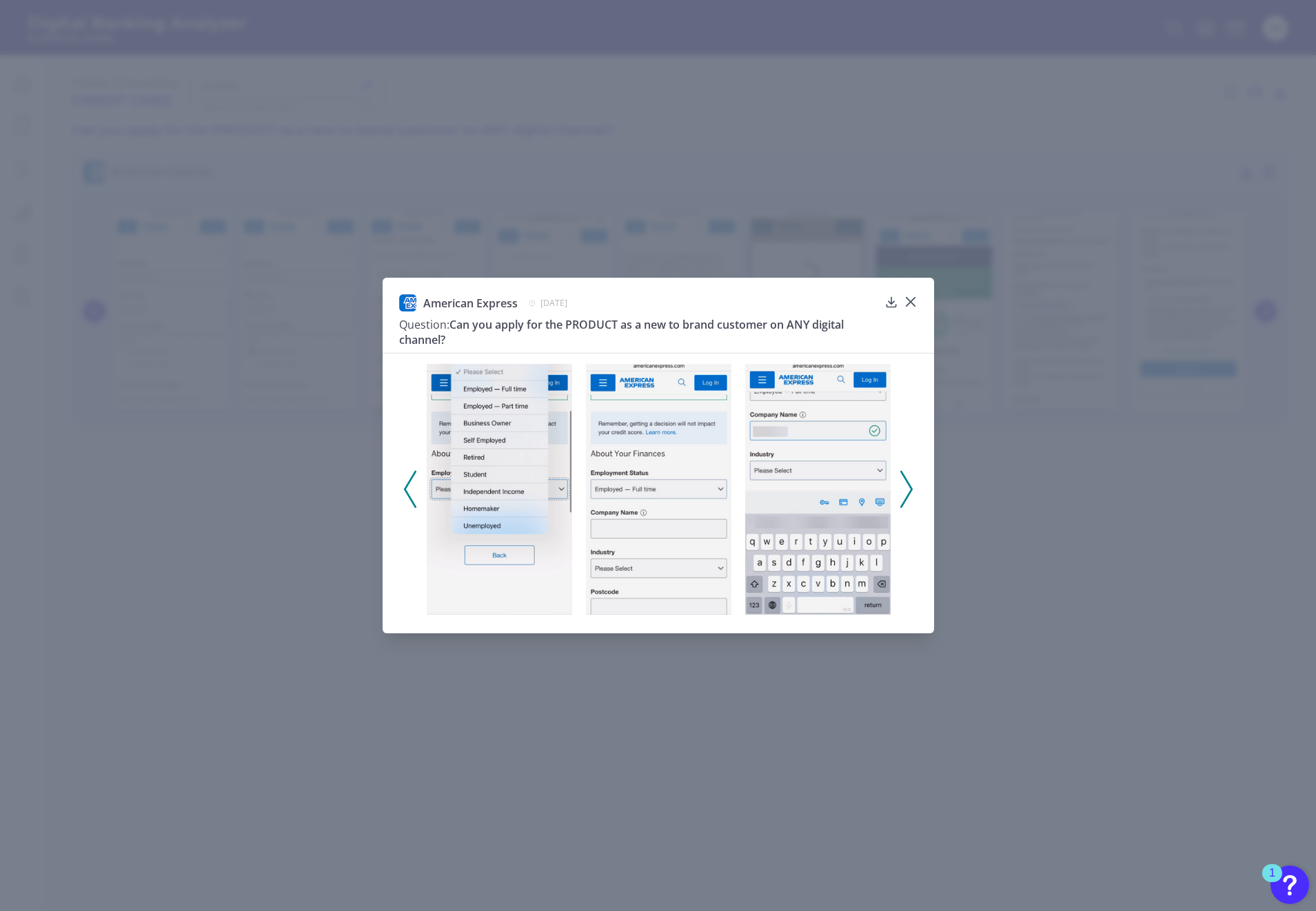
click at [908, 490] on icon at bounding box center [906, 490] width 13 height 38
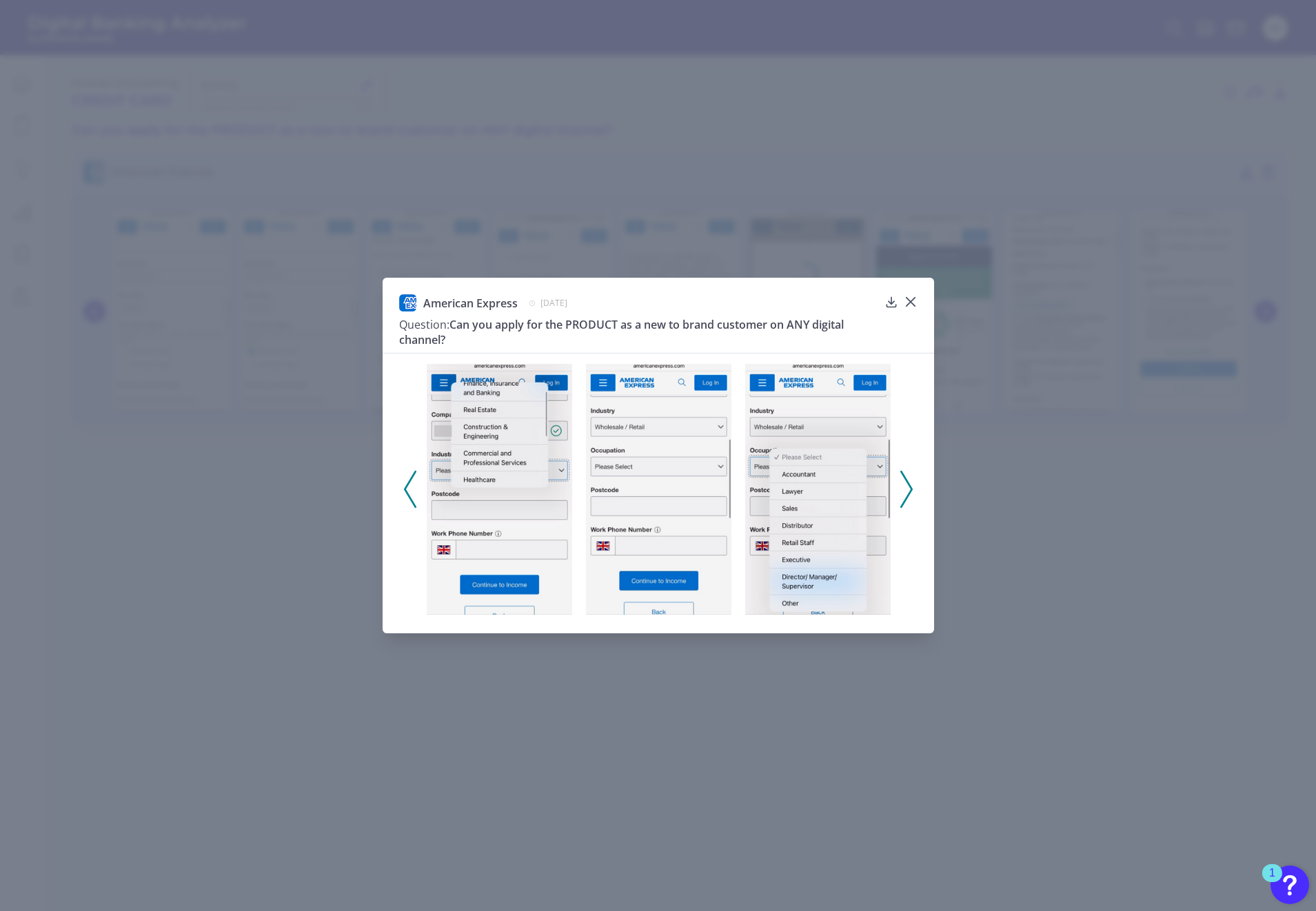
click at [908, 490] on icon at bounding box center [906, 490] width 13 height 38
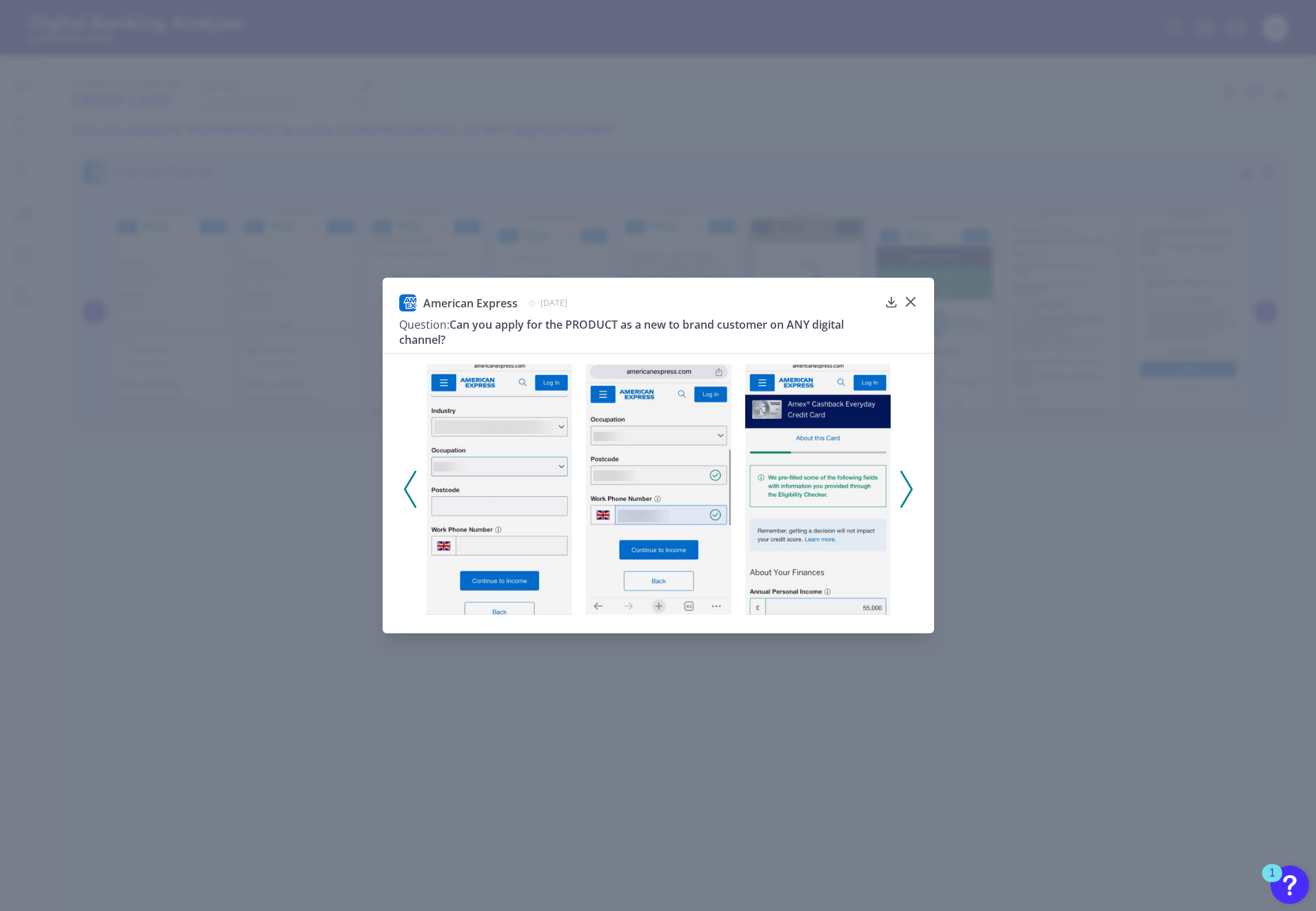
click at [908, 490] on icon at bounding box center [906, 490] width 13 height 38
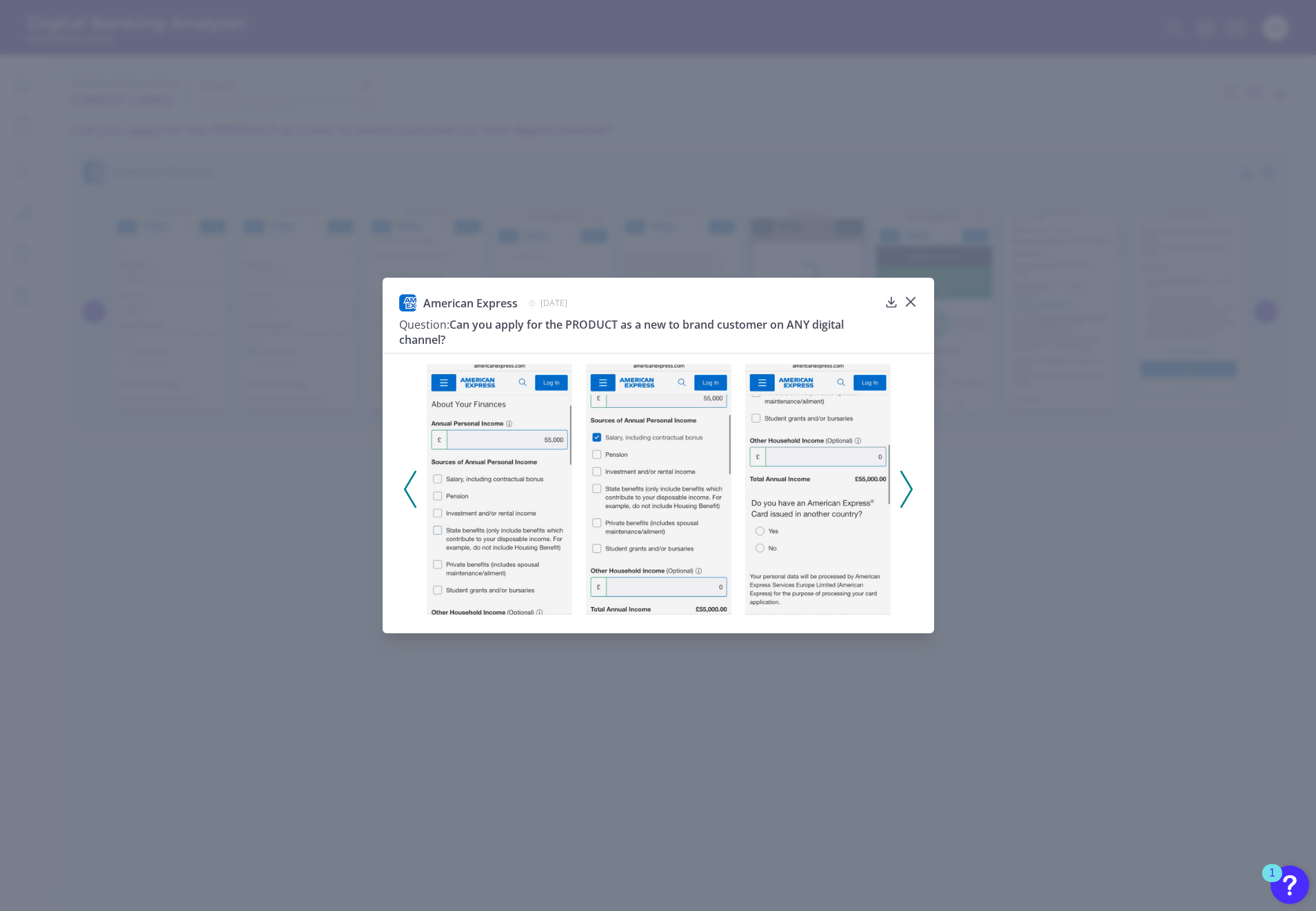
click at [908, 490] on icon at bounding box center [906, 490] width 13 height 38
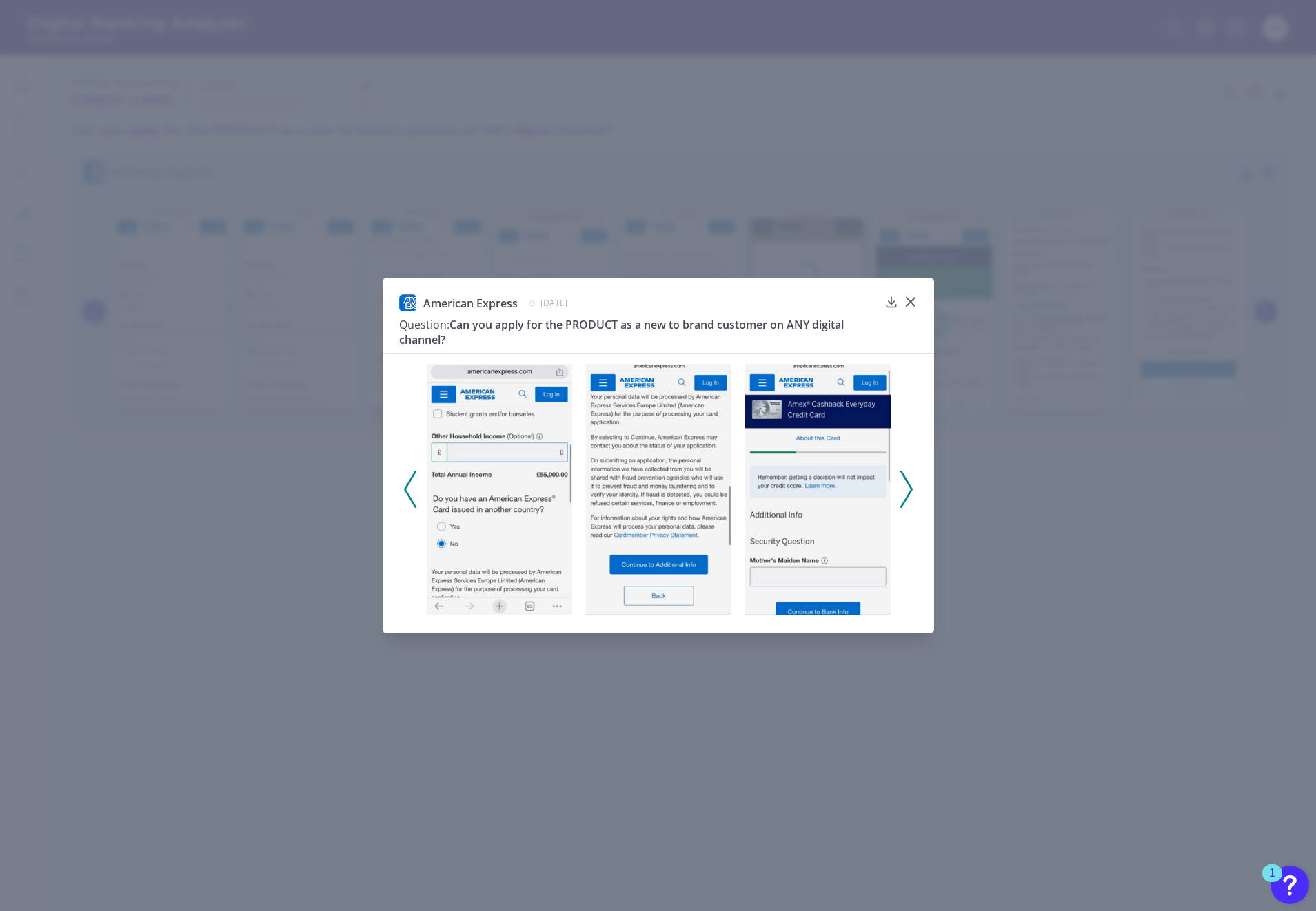
click at [908, 490] on icon at bounding box center [906, 490] width 13 height 38
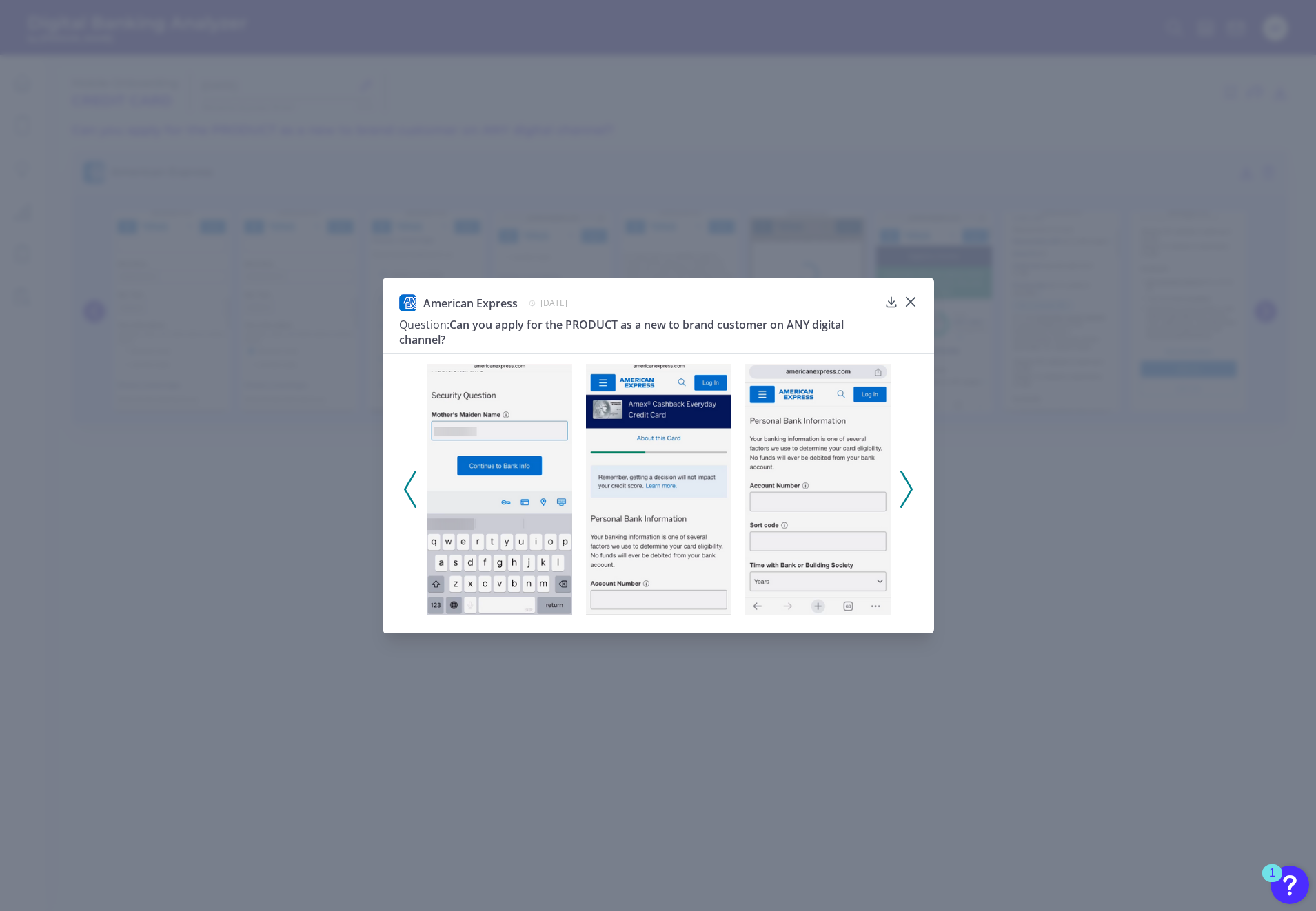
click at [908, 490] on icon at bounding box center [906, 490] width 13 height 38
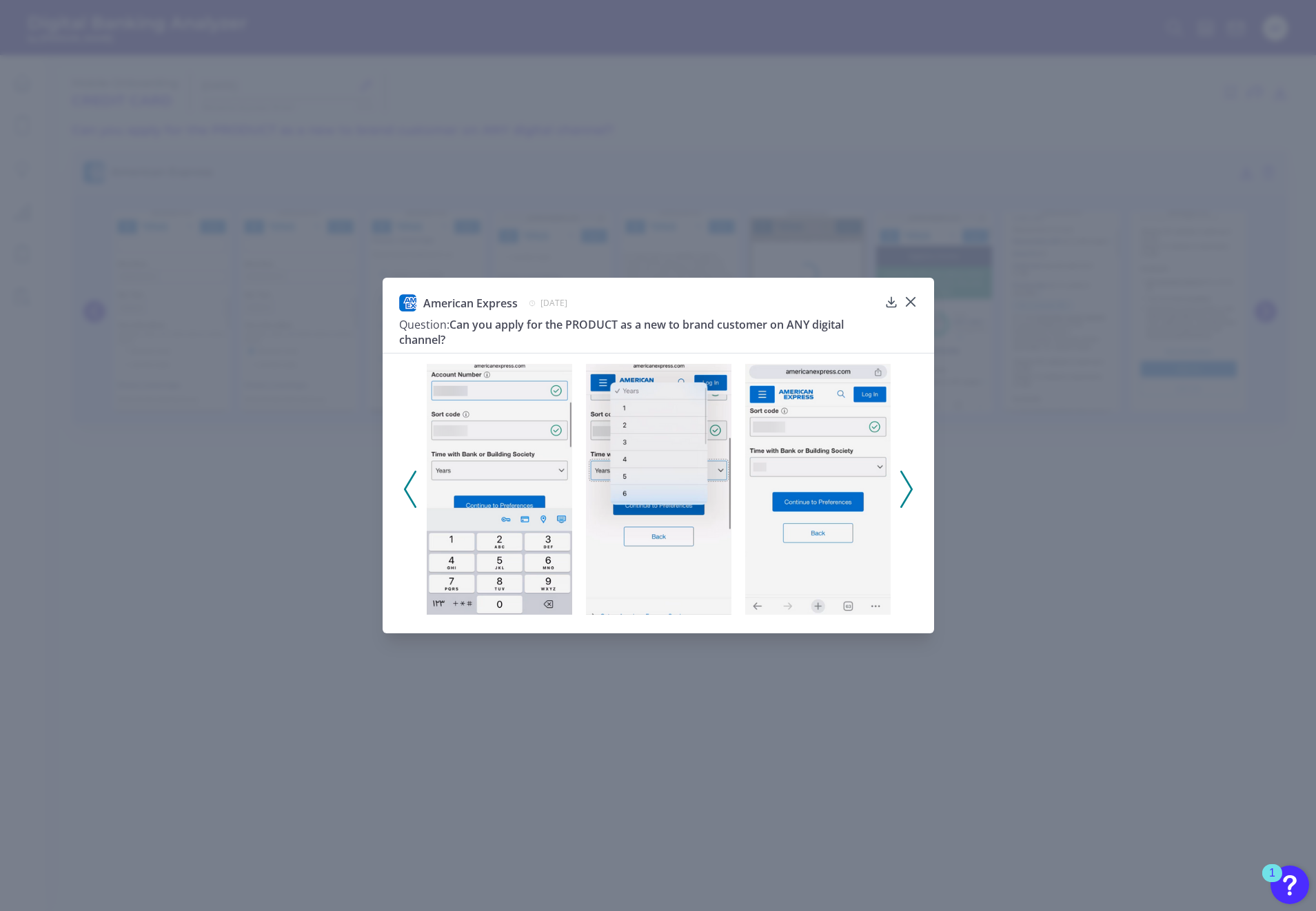
click at [908, 490] on icon at bounding box center [906, 490] width 13 height 38
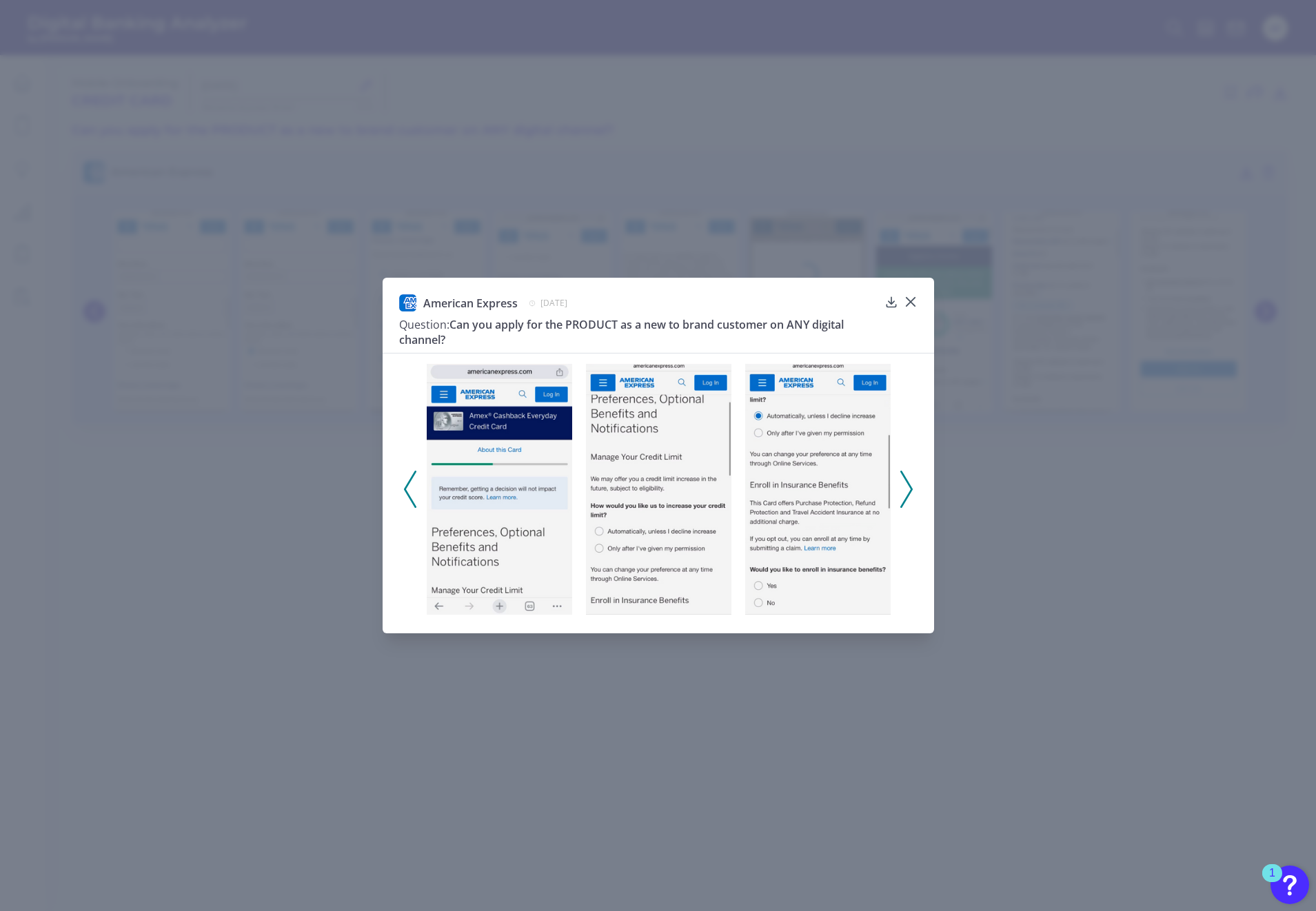
click at [908, 490] on icon at bounding box center [906, 490] width 13 height 38
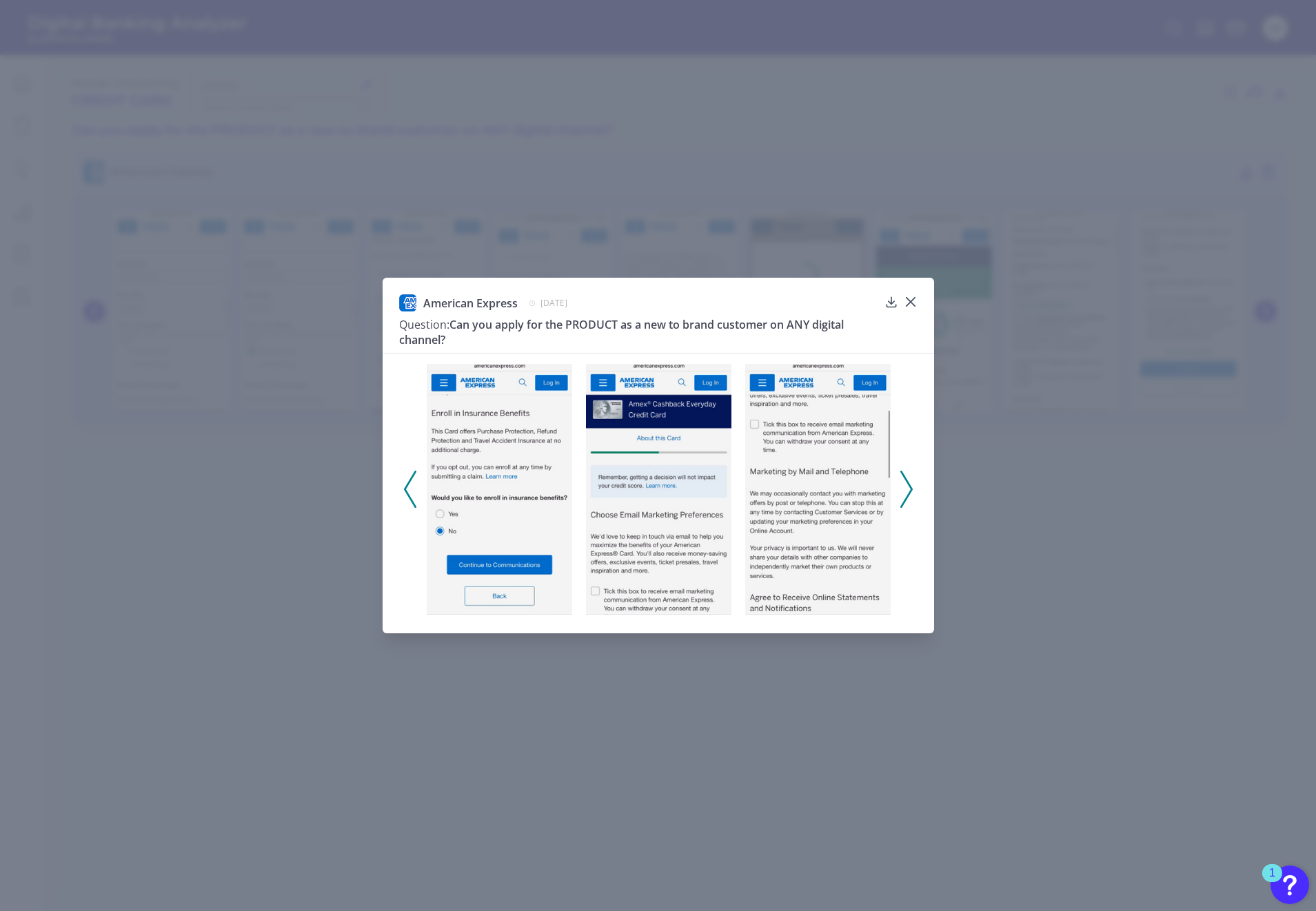
click at [908, 490] on icon at bounding box center [906, 490] width 13 height 38
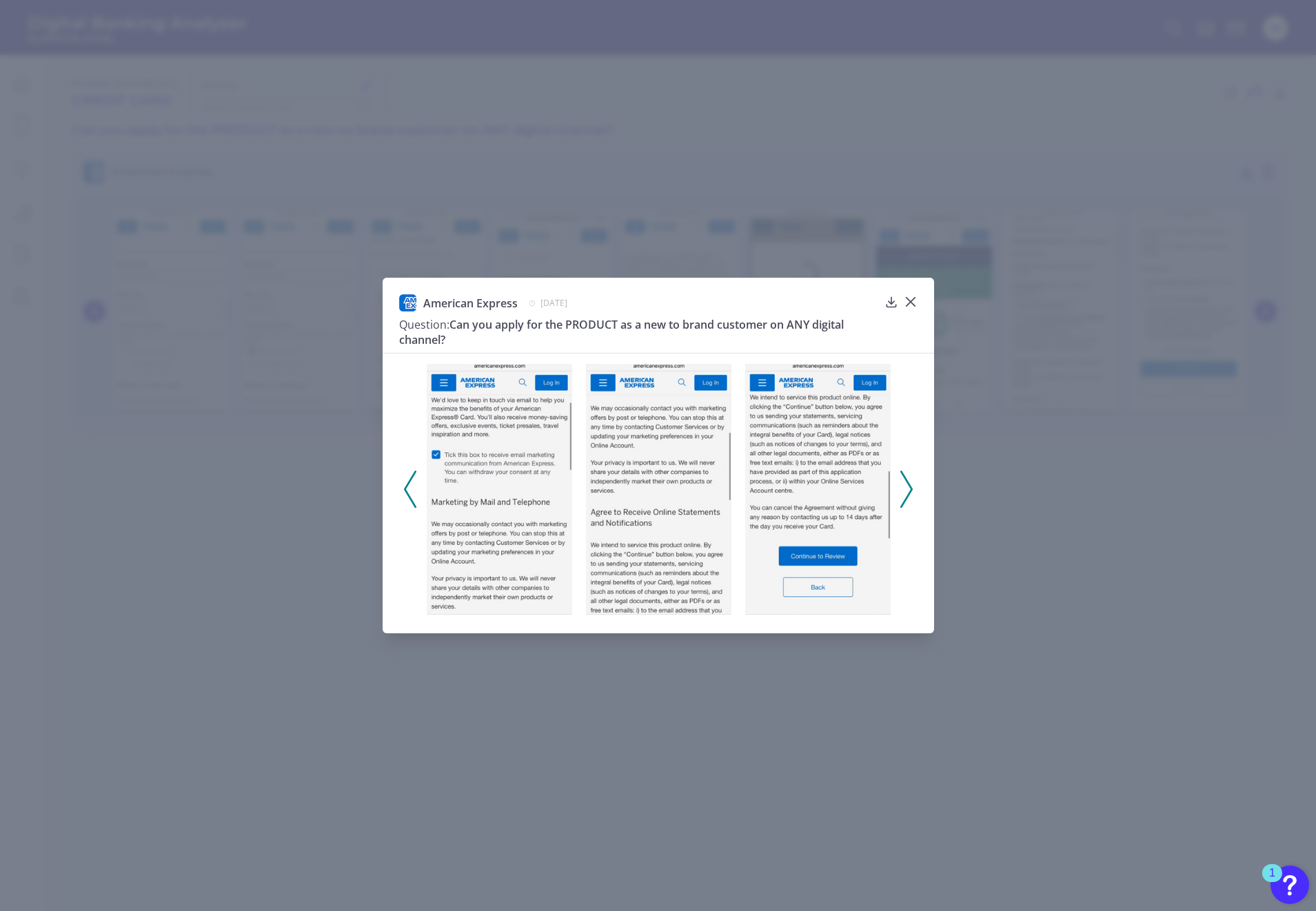
click at [908, 490] on icon at bounding box center [906, 490] width 13 height 38
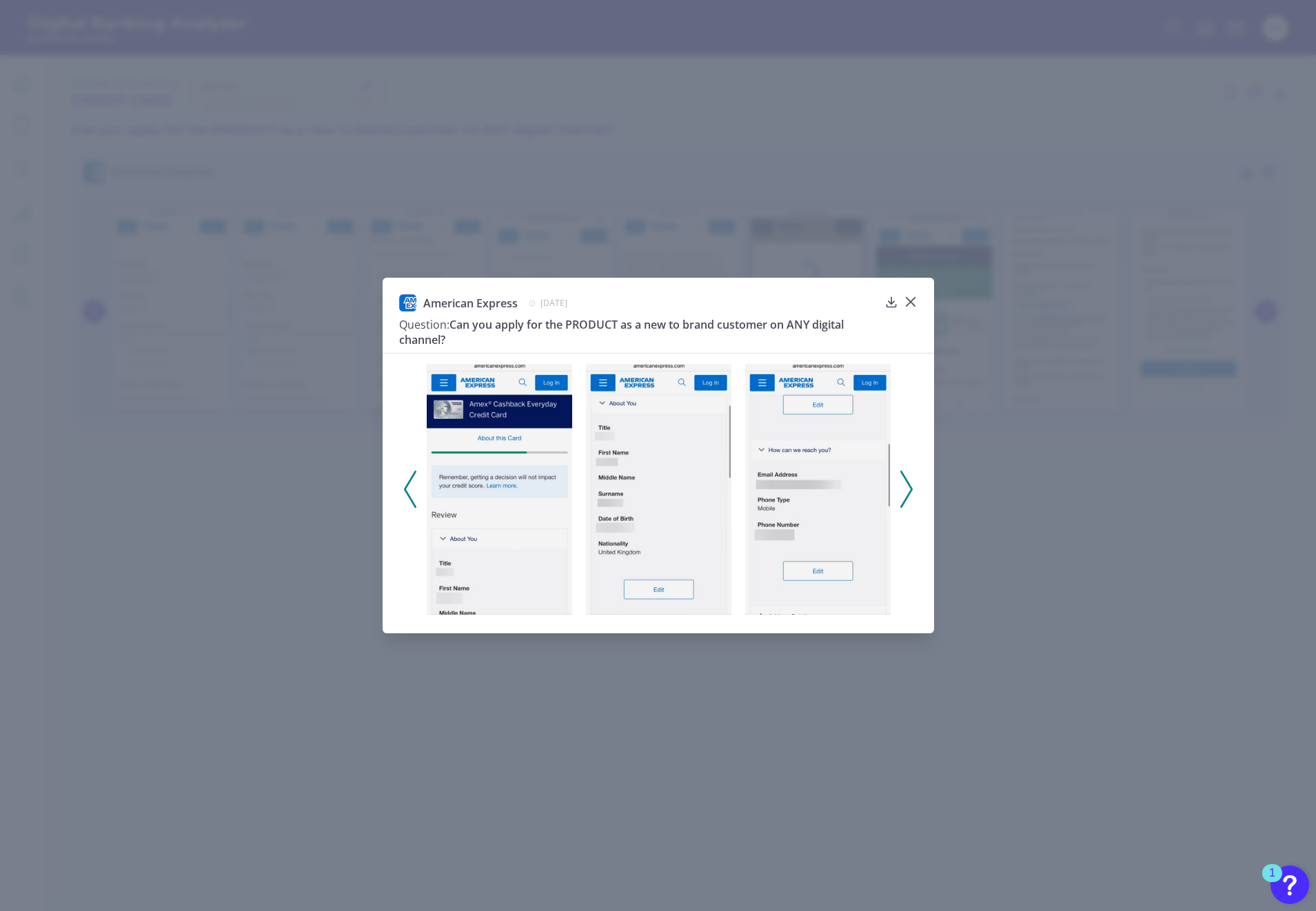
click at [908, 490] on icon at bounding box center [906, 490] width 13 height 38
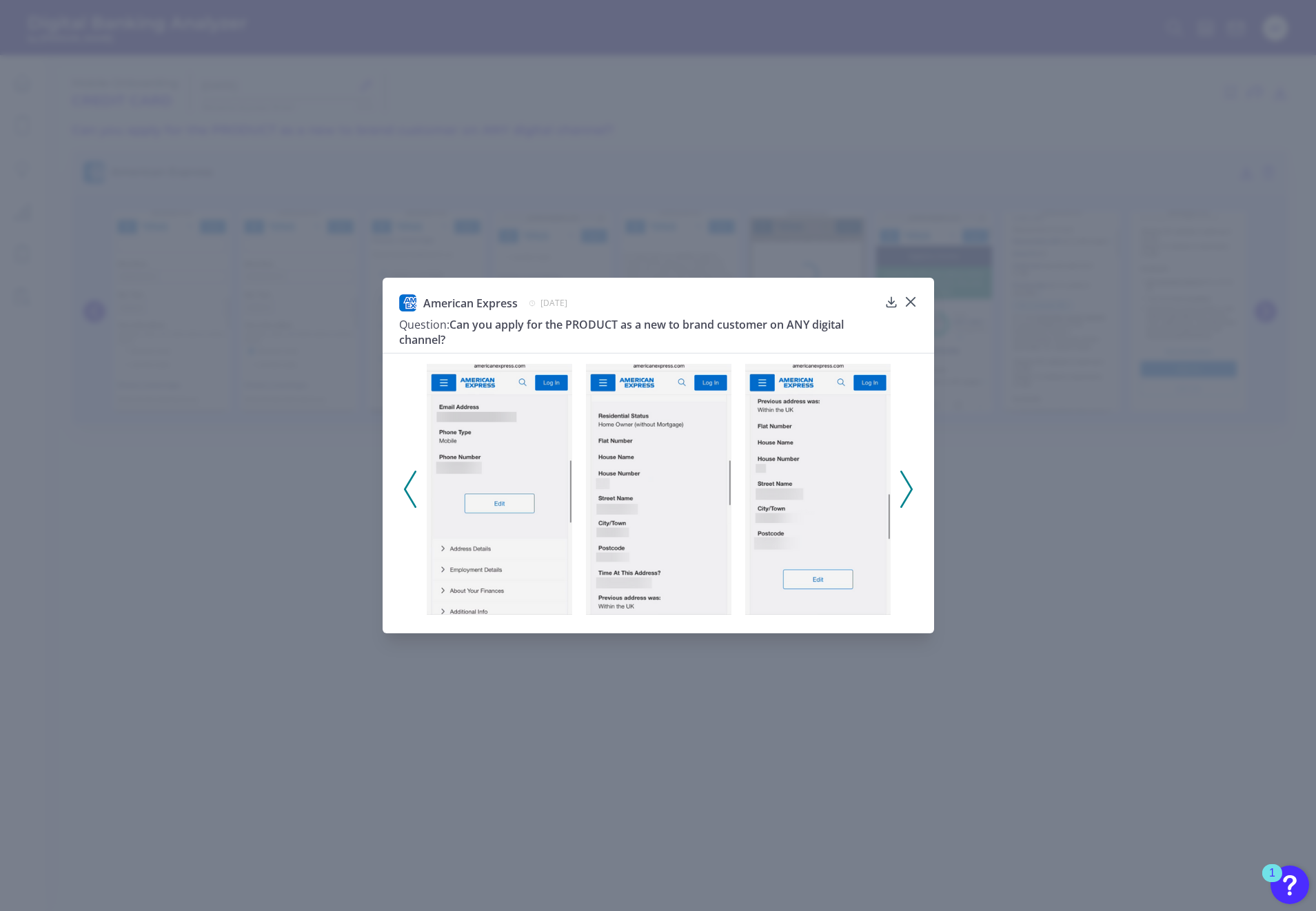
click at [908, 490] on icon at bounding box center [906, 490] width 13 height 38
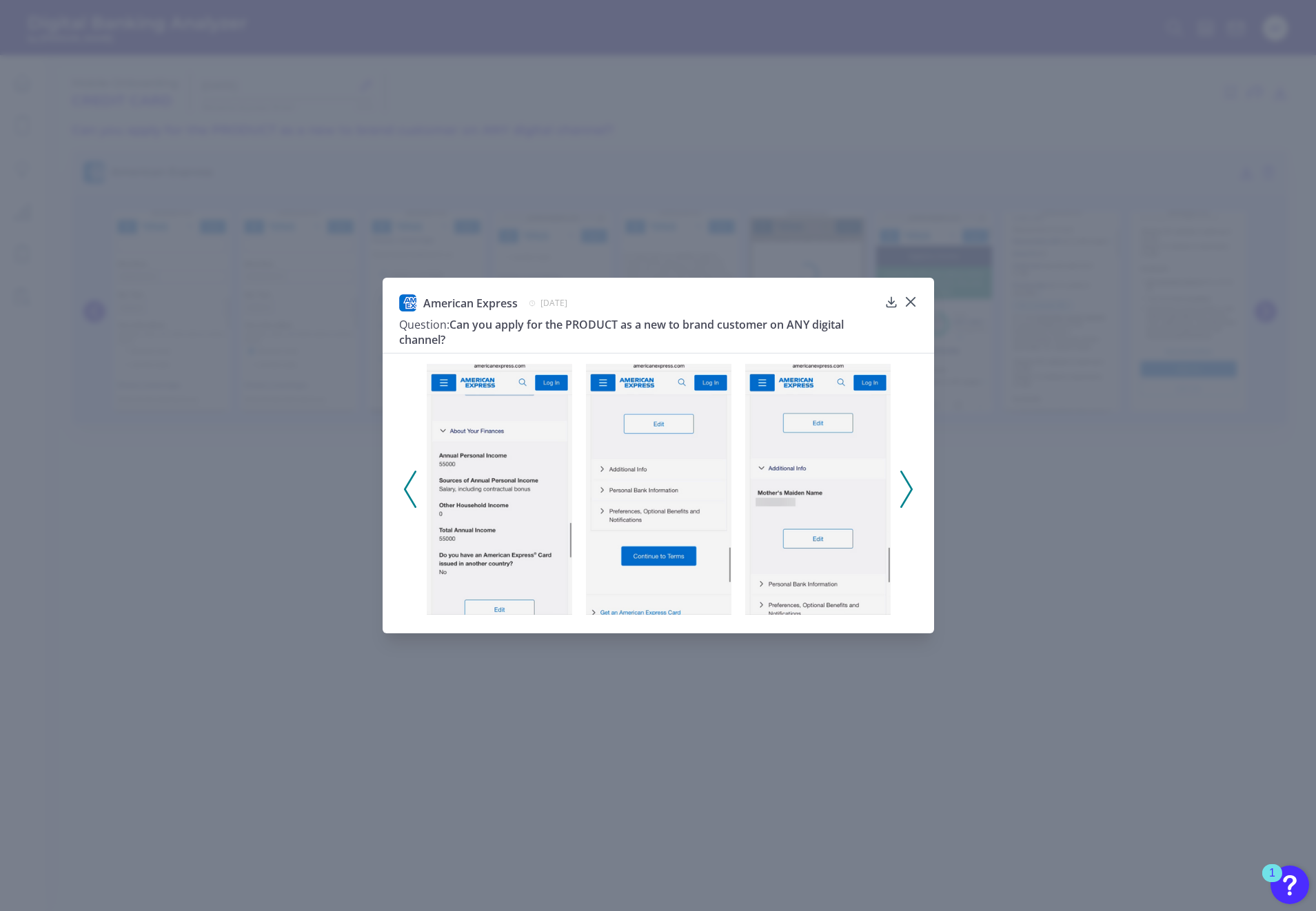
click at [908, 490] on icon at bounding box center [906, 490] width 13 height 38
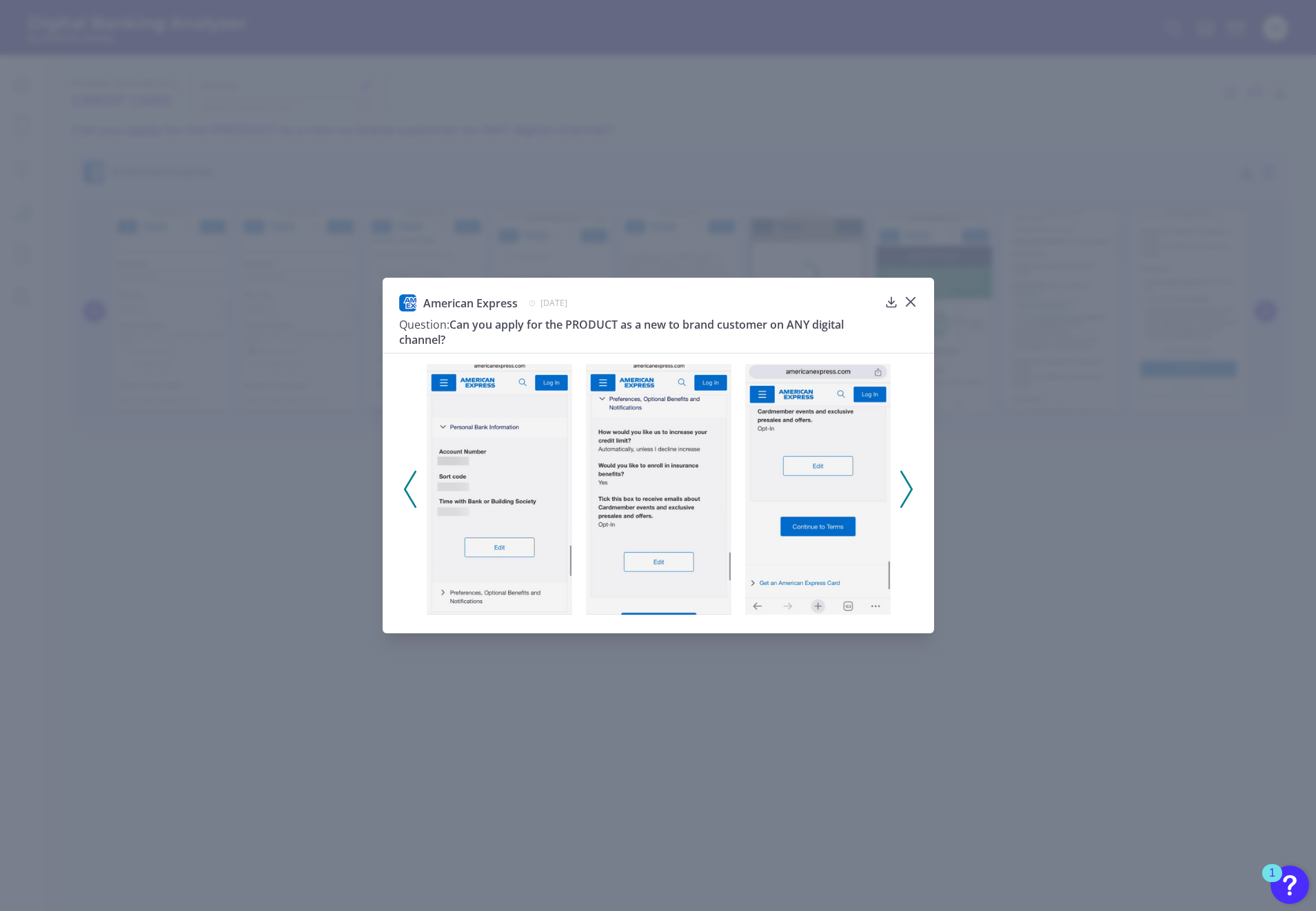
click at [908, 490] on icon at bounding box center [906, 490] width 13 height 38
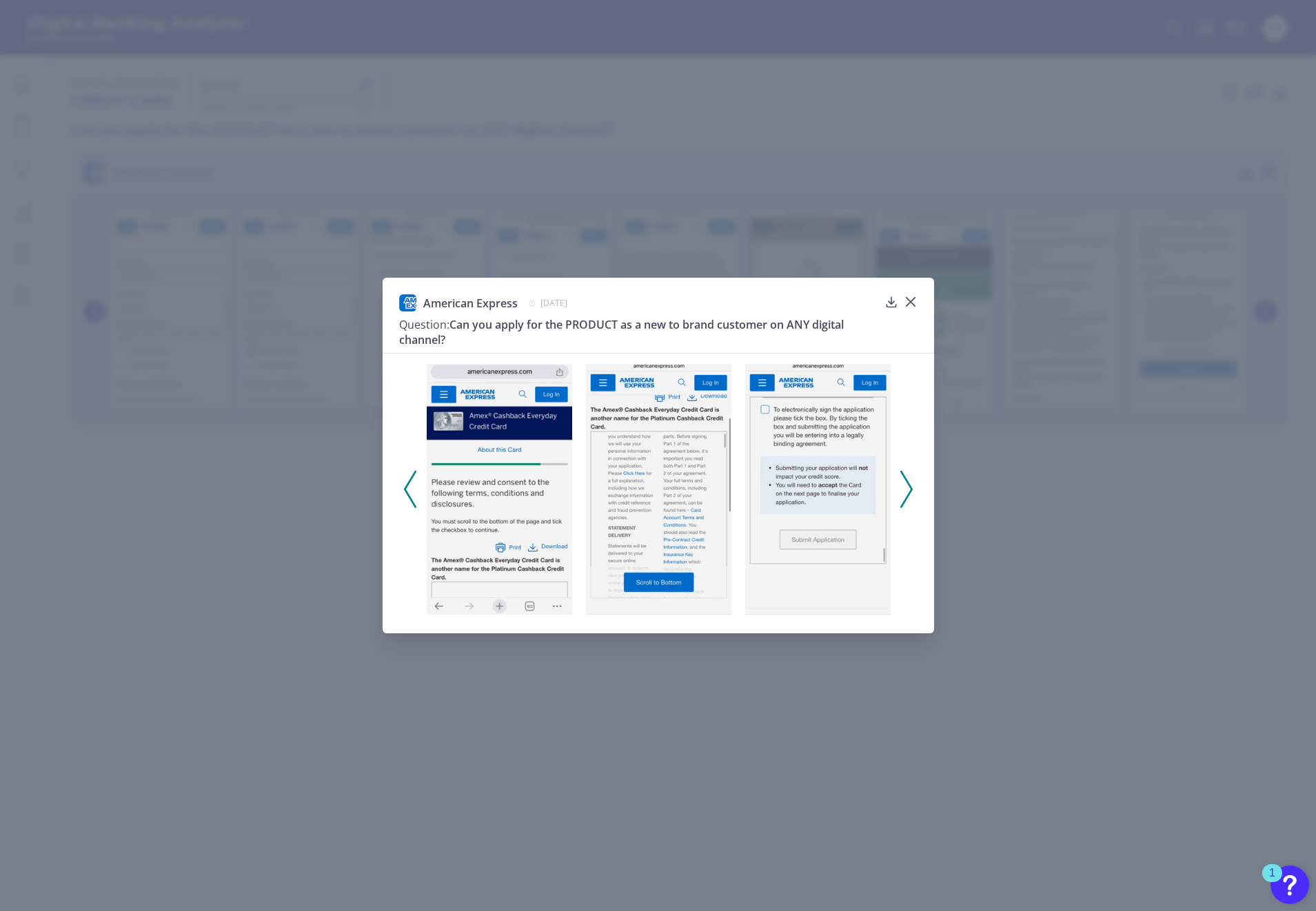
click at [908, 490] on icon at bounding box center [906, 490] width 13 height 38
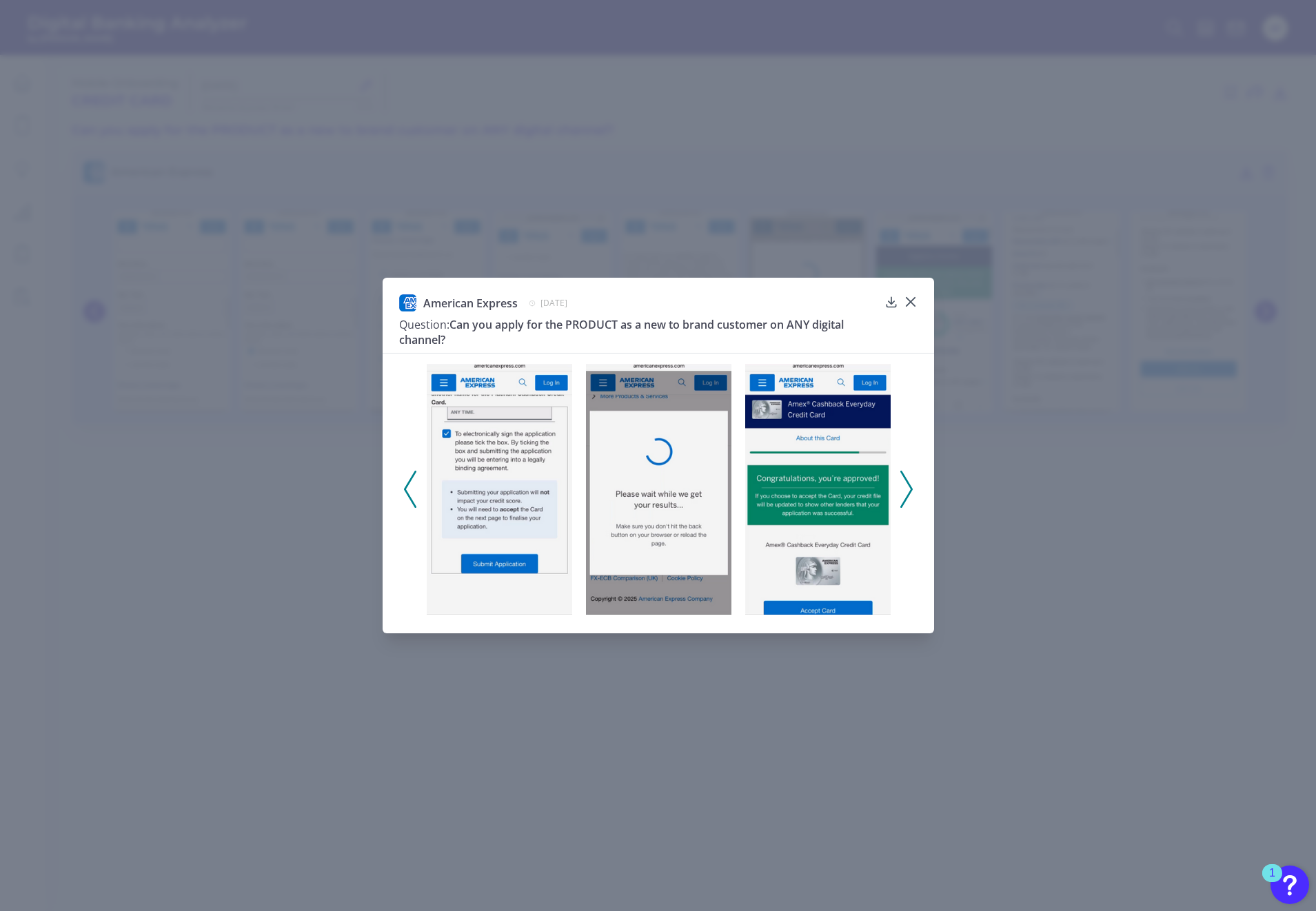
click at [908, 490] on icon at bounding box center [906, 490] width 13 height 38
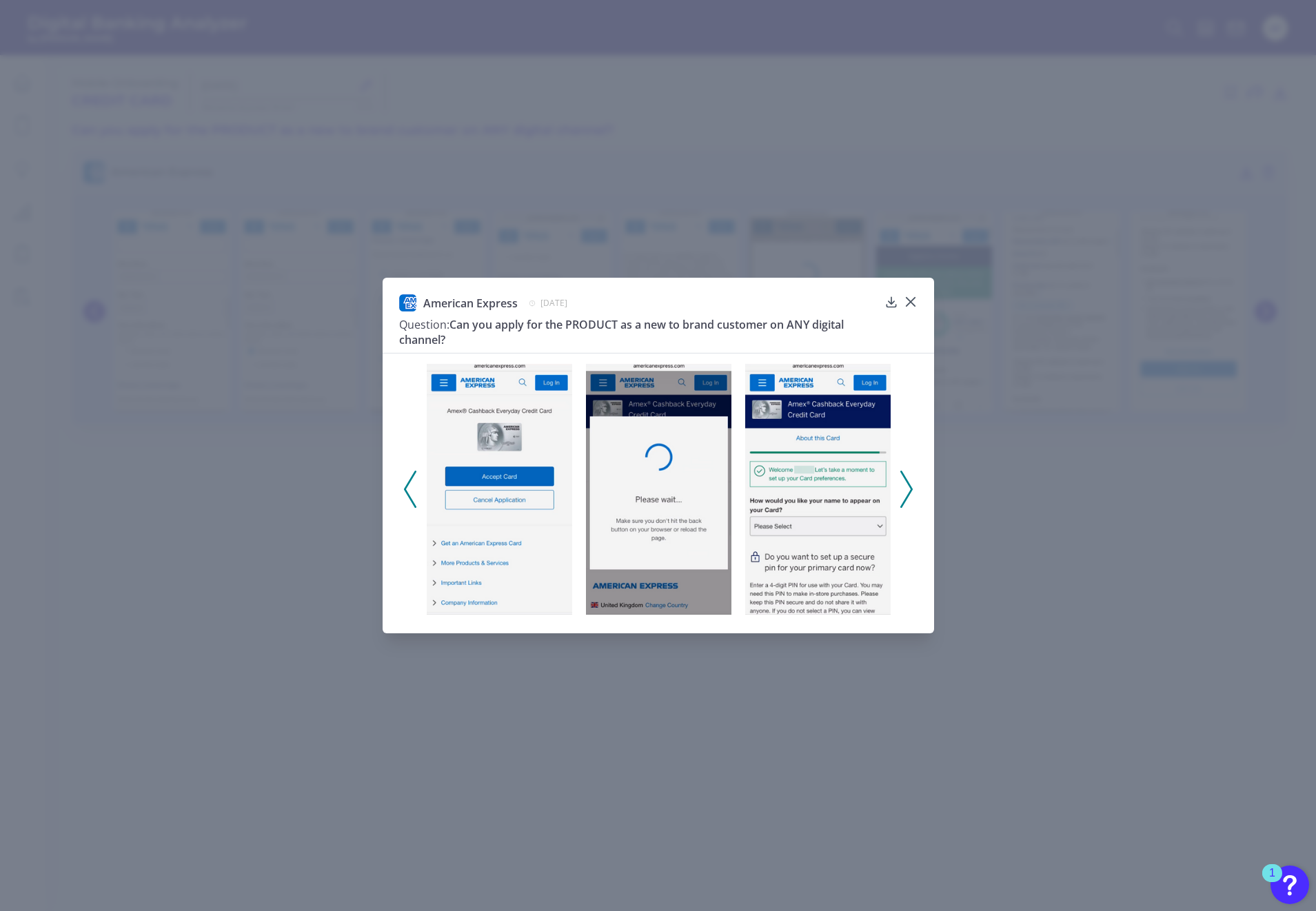
click at [908, 490] on icon at bounding box center [906, 490] width 13 height 38
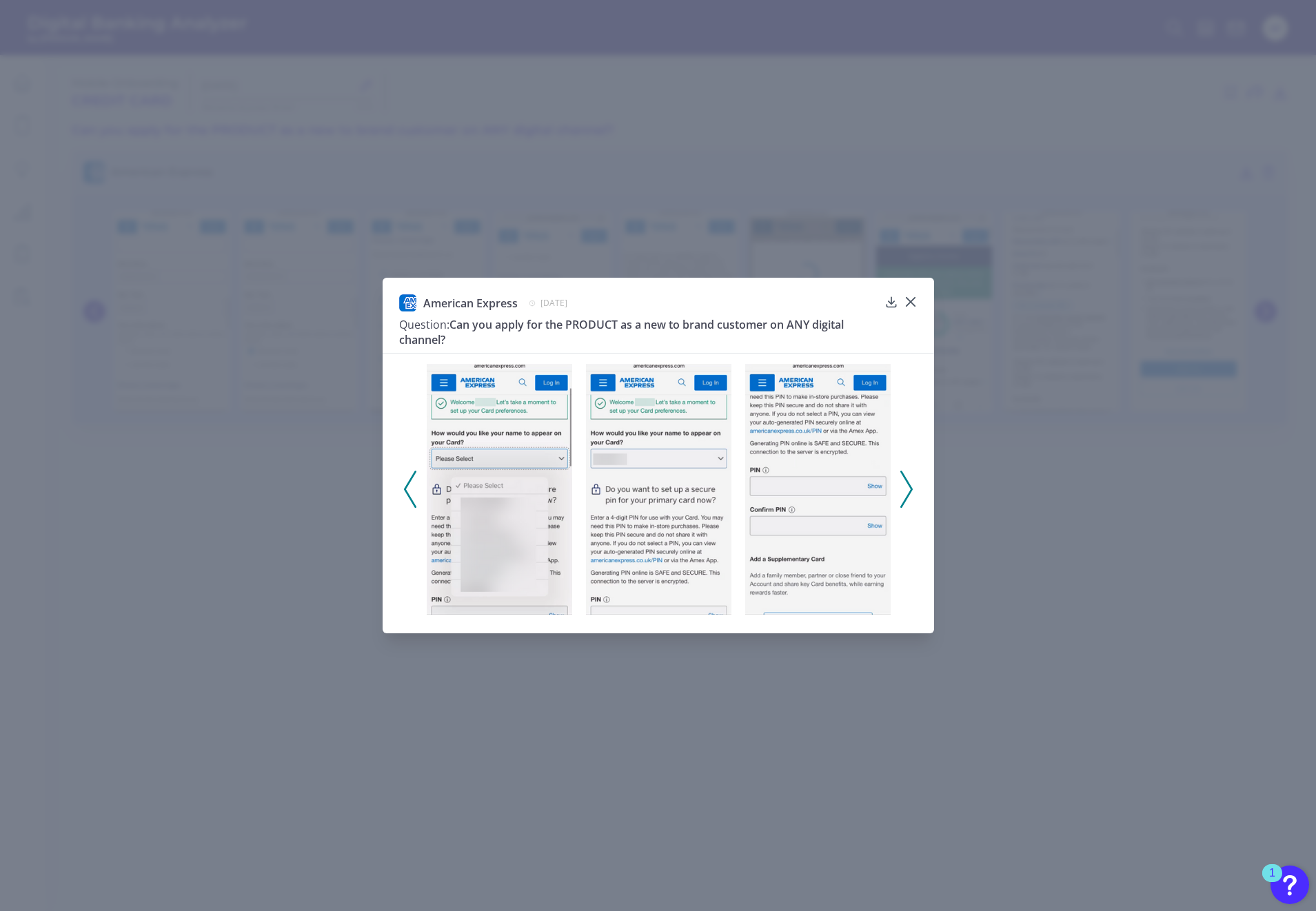
click at [908, 490] on icon at bounding box center [906, 490] width 13 height 38
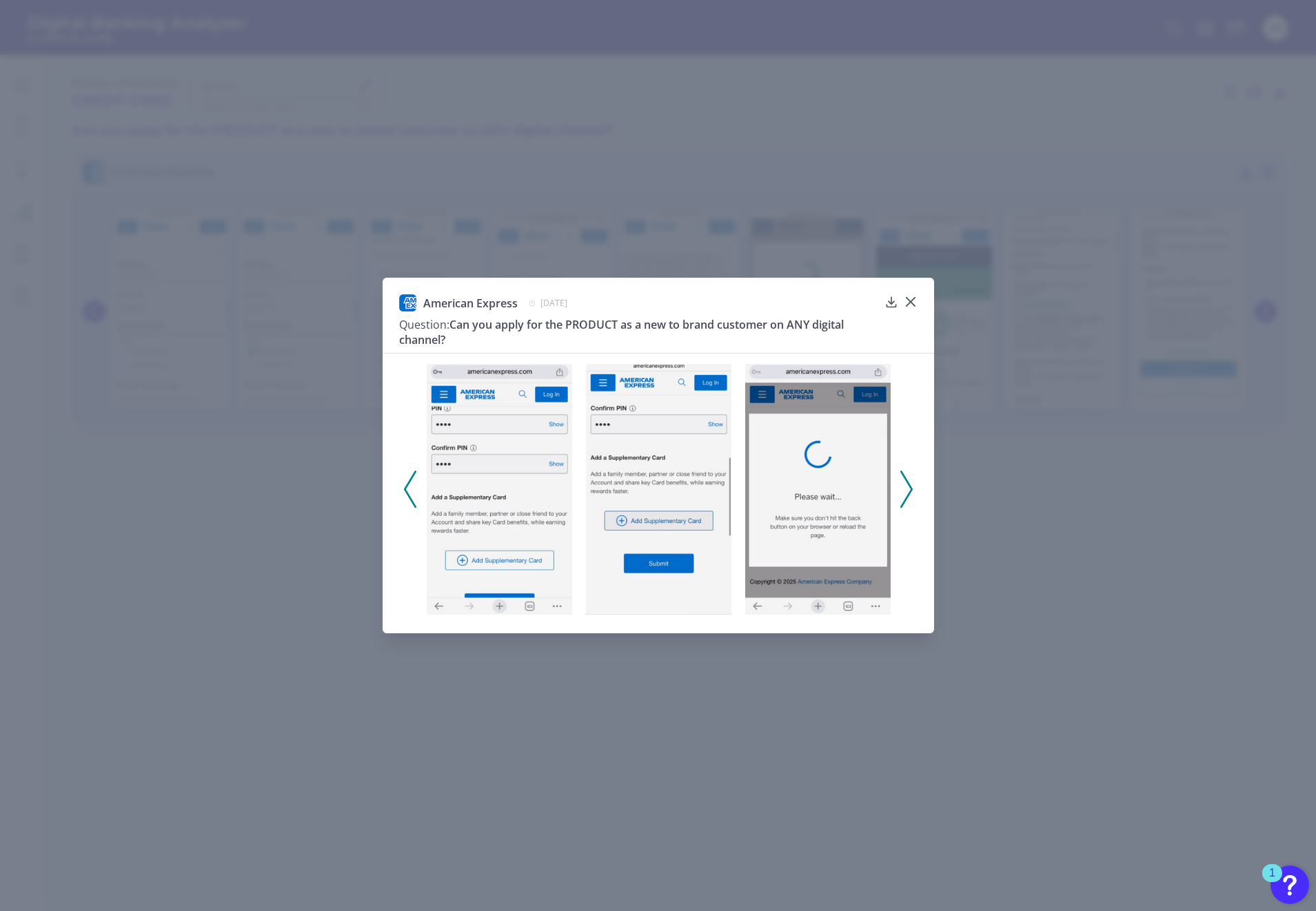
click at [908, 490] on icon at bounding box center [906, 490] width 13 height 38
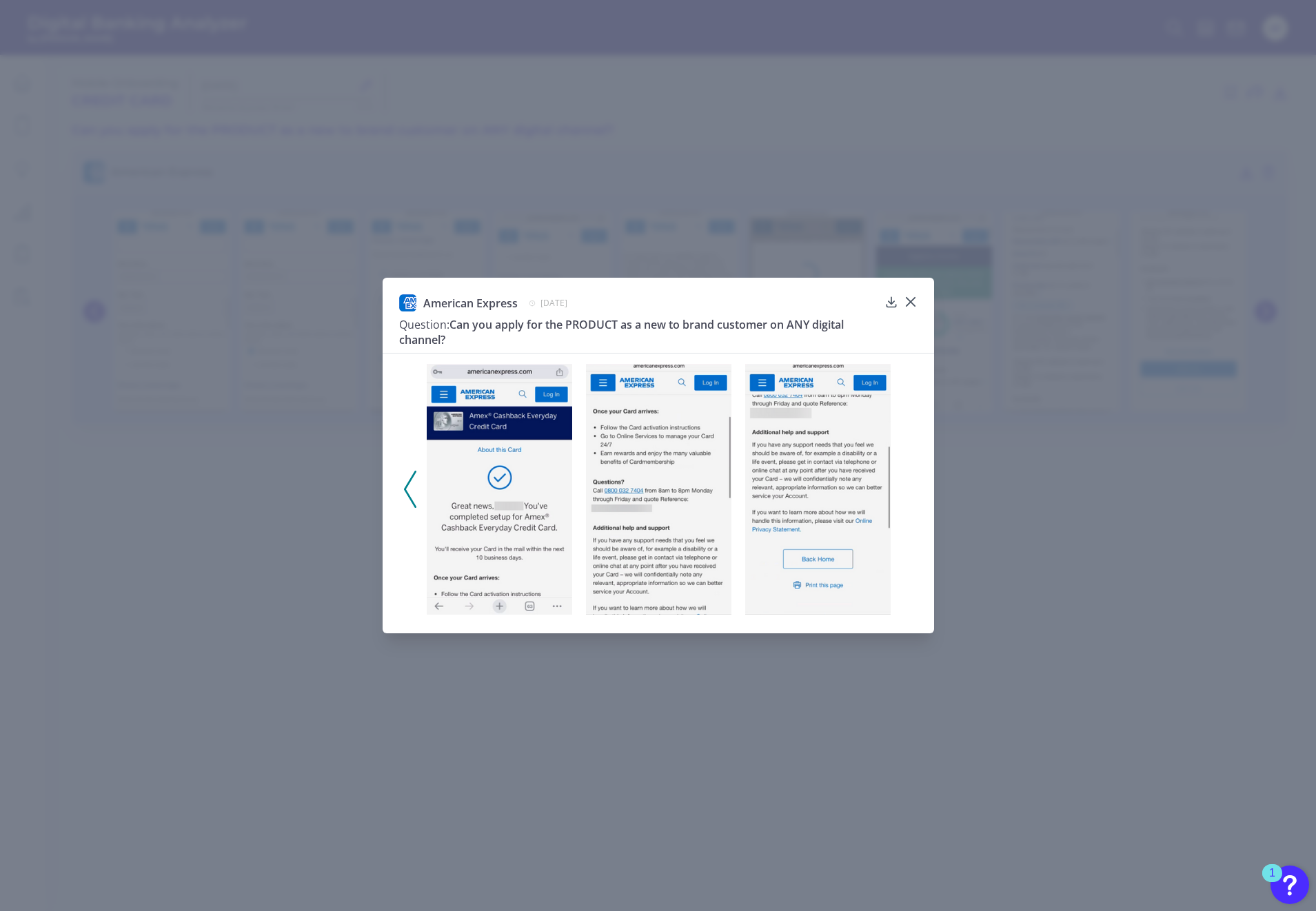
click at [908, 490] on div at bounding box center [658, 485] width 551 height 264
click at [913, 302] on icon at bounding box center [910, 302] width 14 height 14
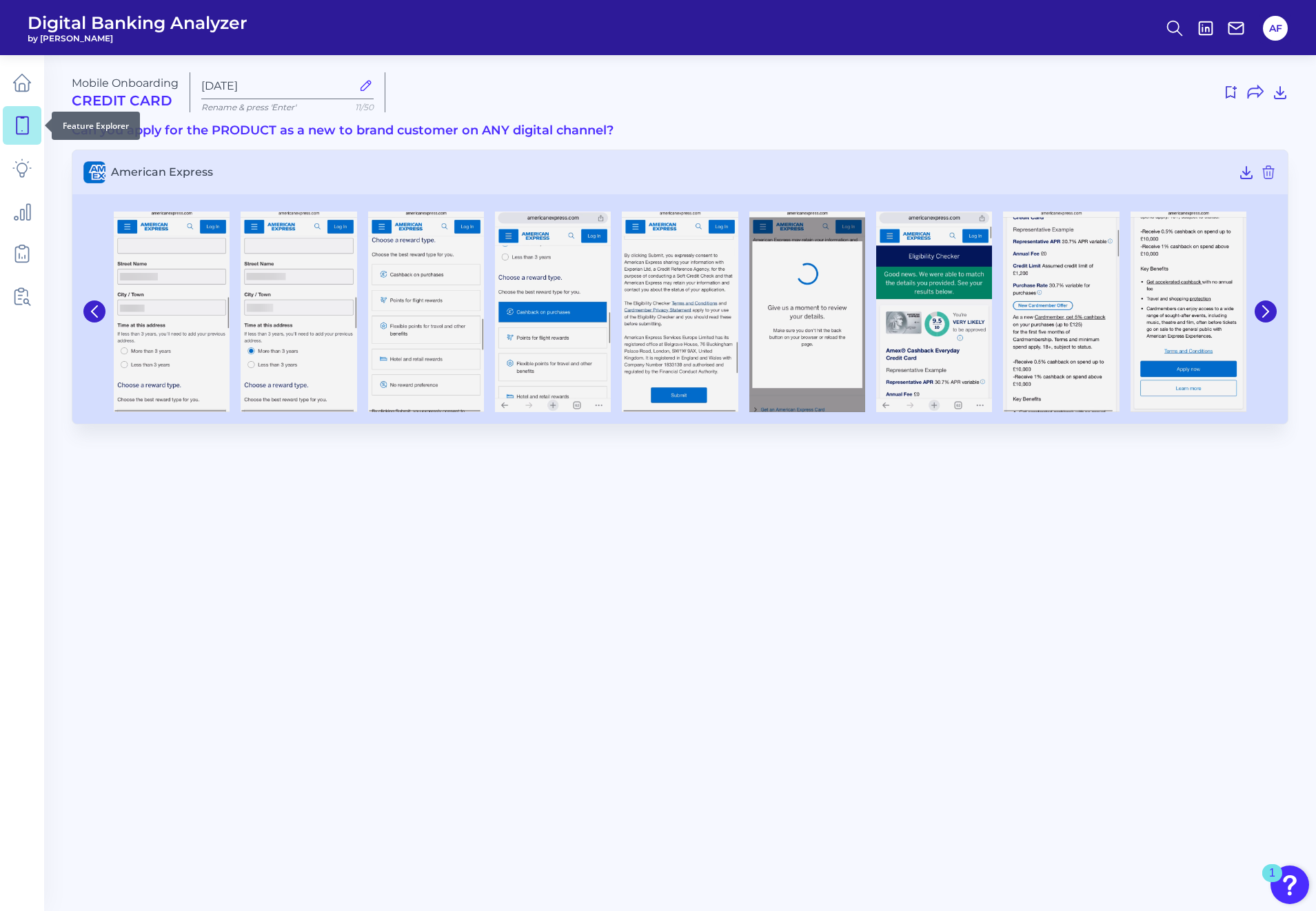
click at [32, 132] on link at bounding box center [21, 125] width 38 height 38
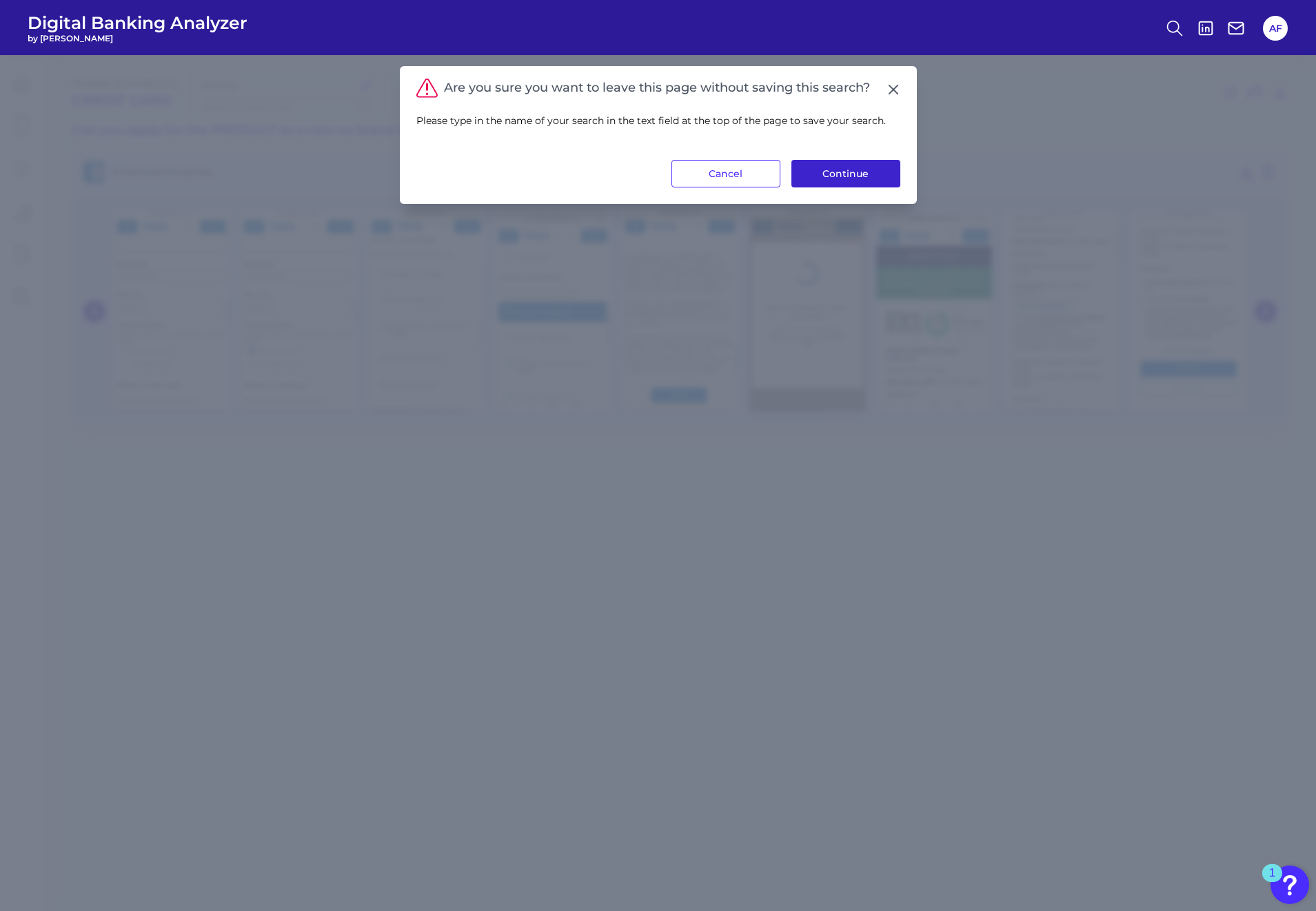
click at [818, 181] on button "Continue" at bounding box center [845, 173] width 109 height 27
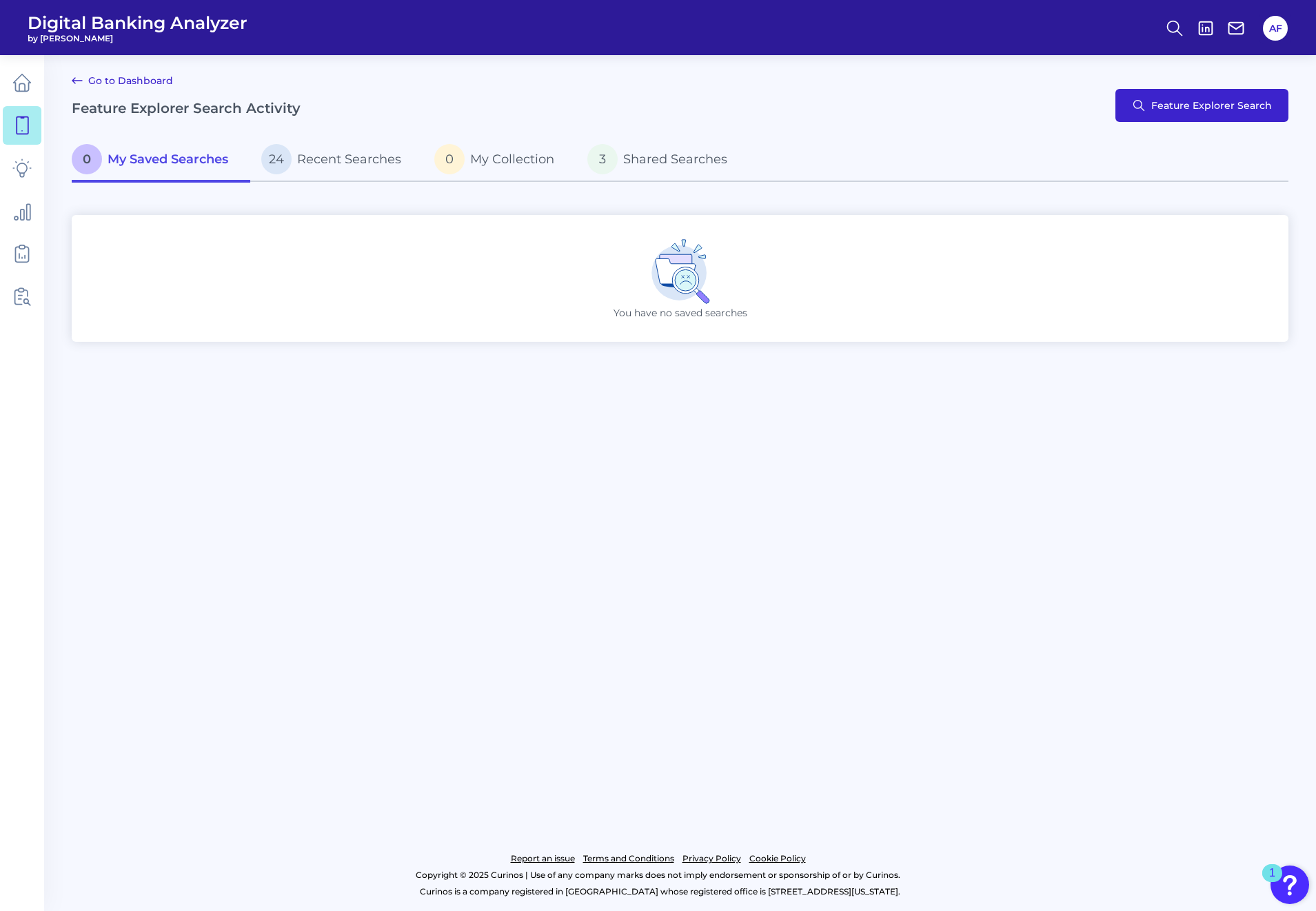
click at [1154, 91] on button "Feature Explorer Search" at bounding box center [1201, 105] width 173 height 33
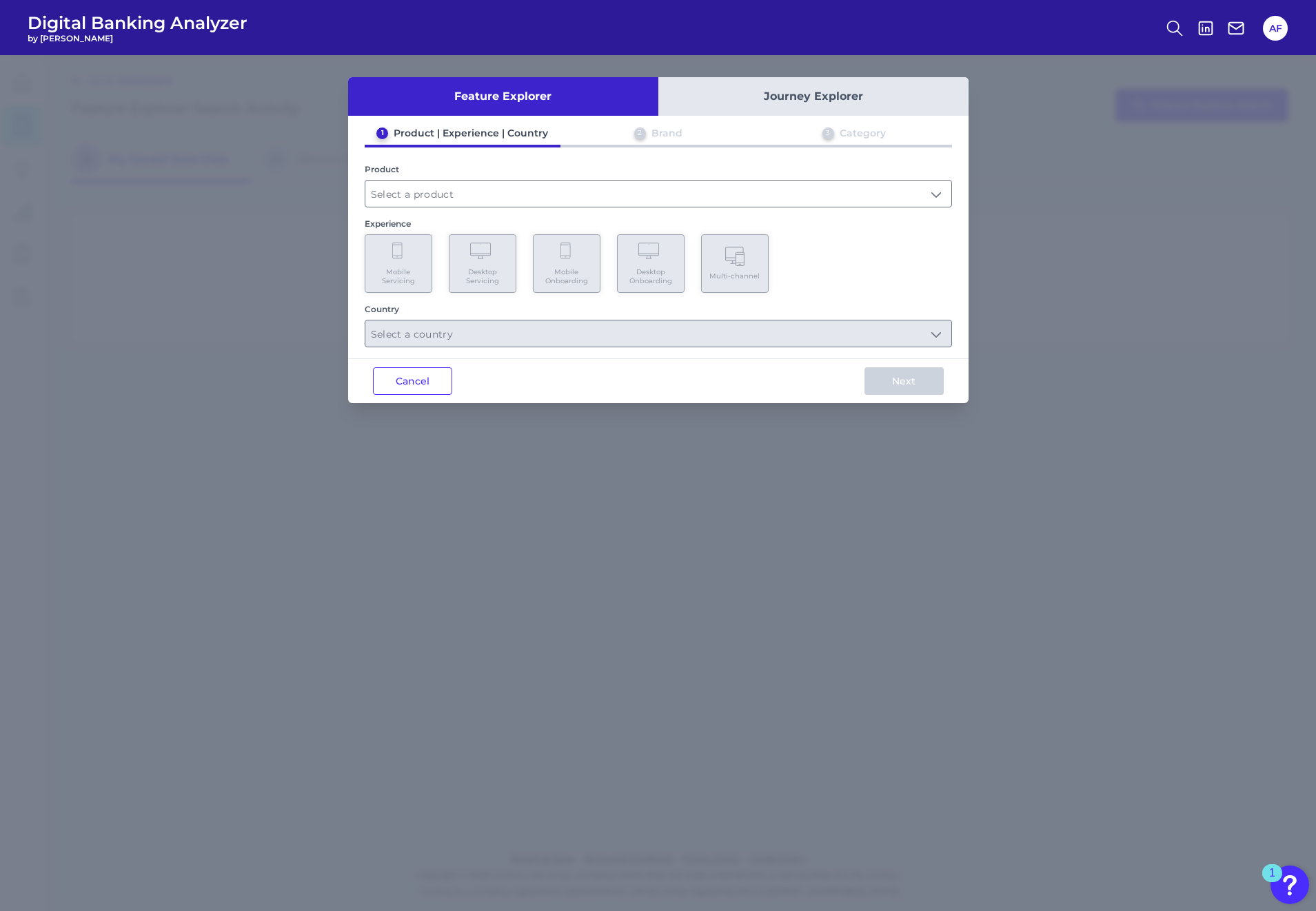
click at [794, 103] on button "Journey Explorer" at bounding box center [813, 96] width 310 height 38
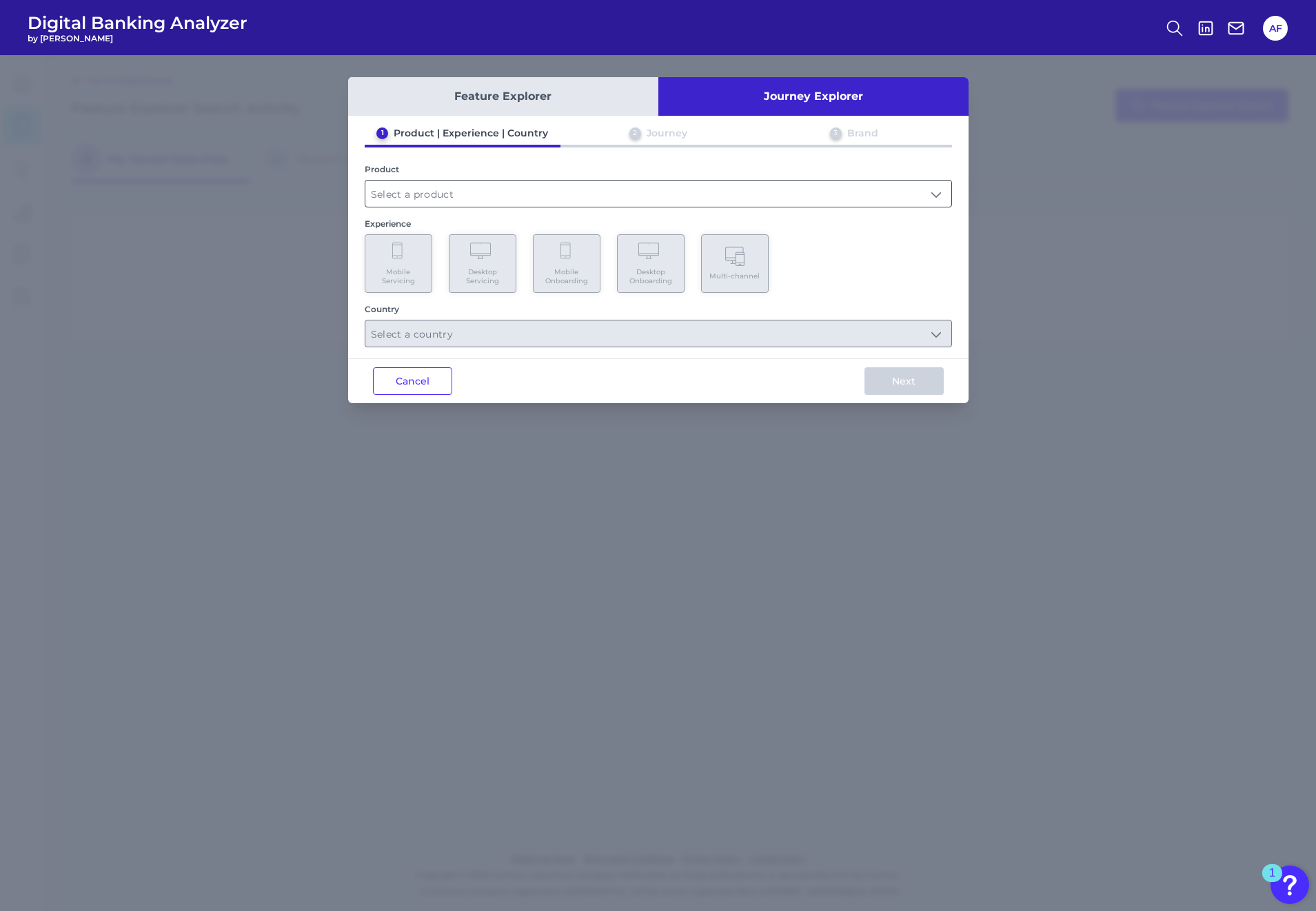
click at [451, 187] on input "text" at bounding box center [658, 193] width 586 height 26
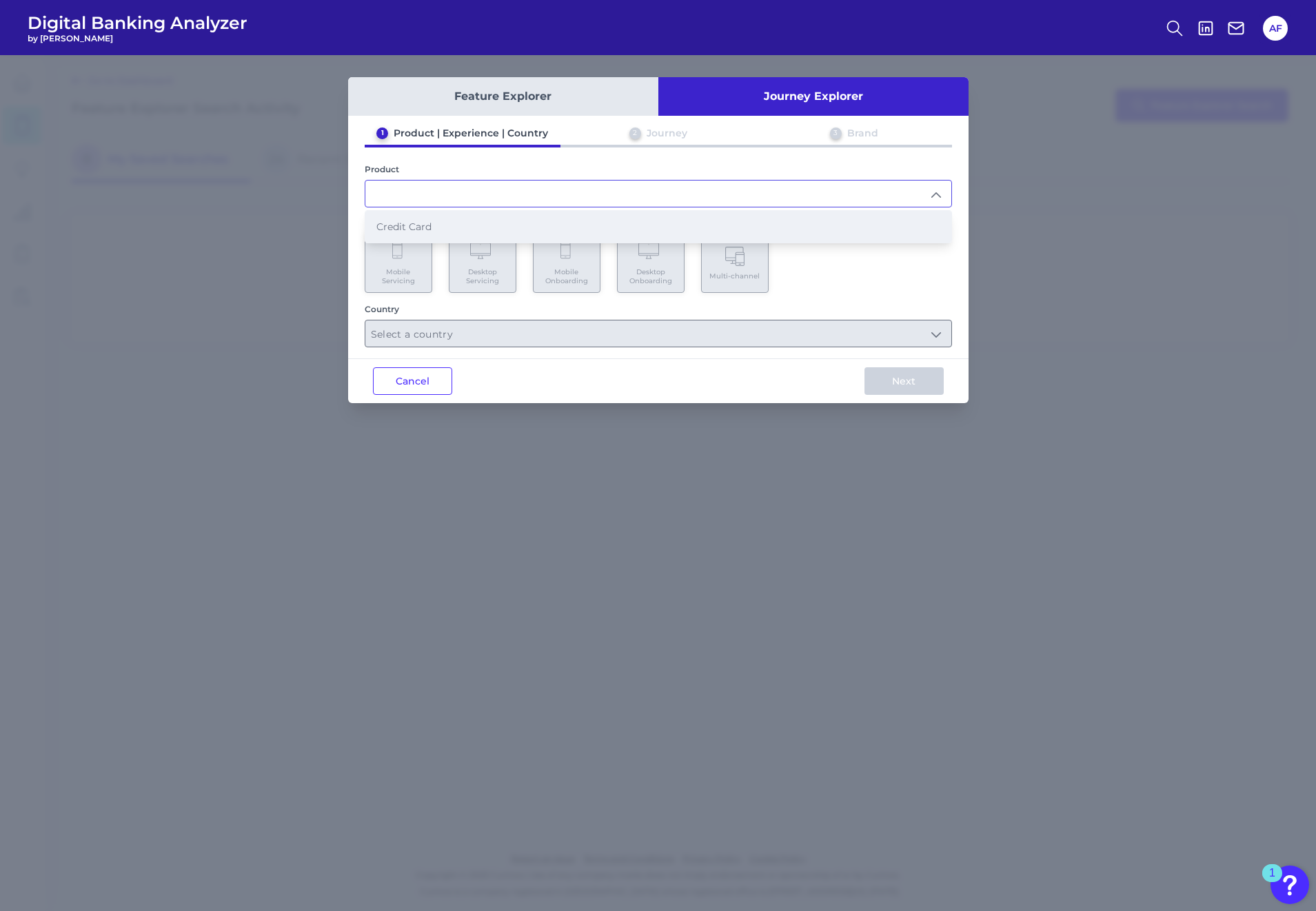
click at [437, 220] on li "Credit Card" at bounding box center [658, 226] width 586 height 32
type input "Credit Card"
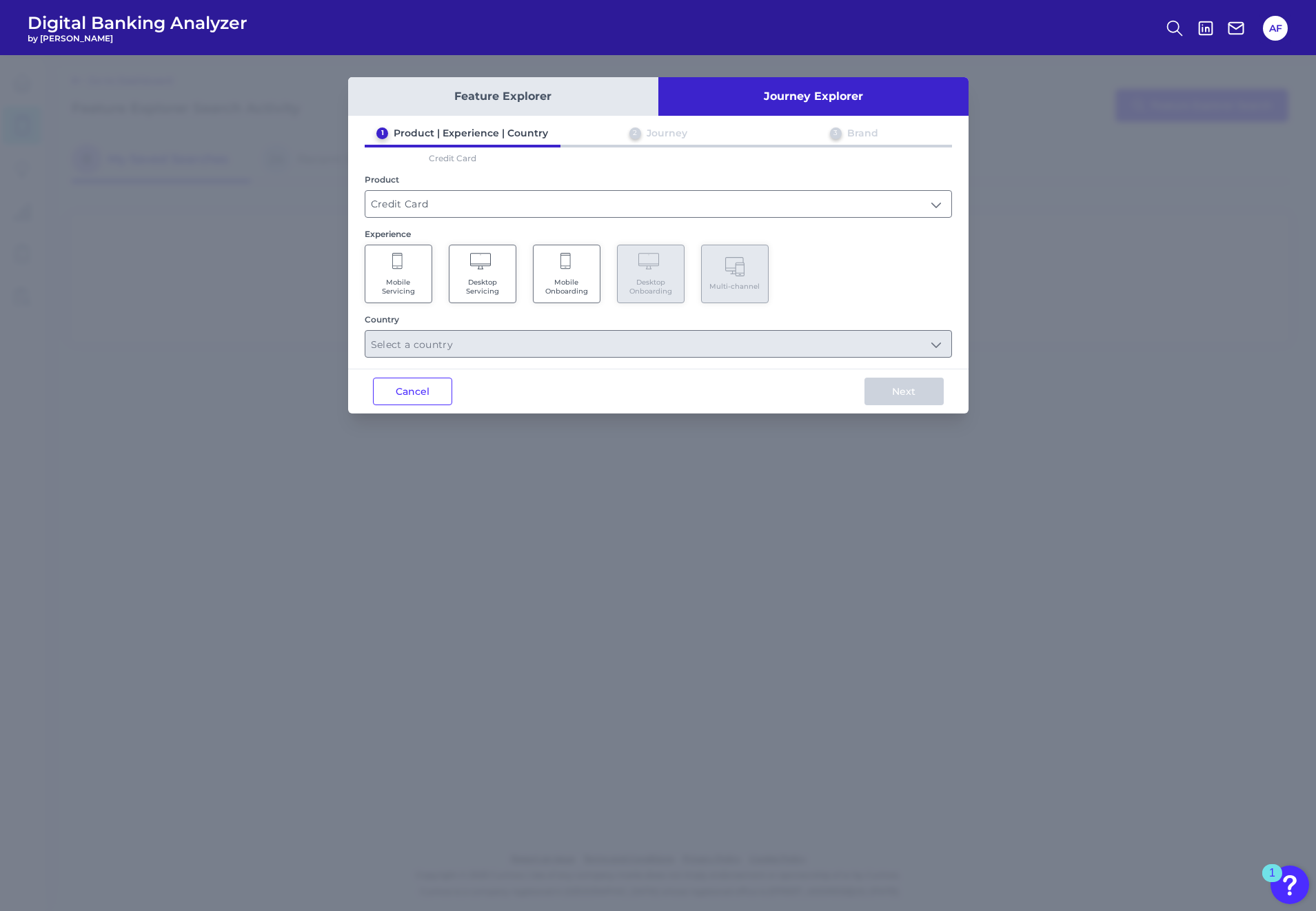
click at [572, 285] on span "Mobile Onboarding" at bounding box center [566, 286] width 52 height 18
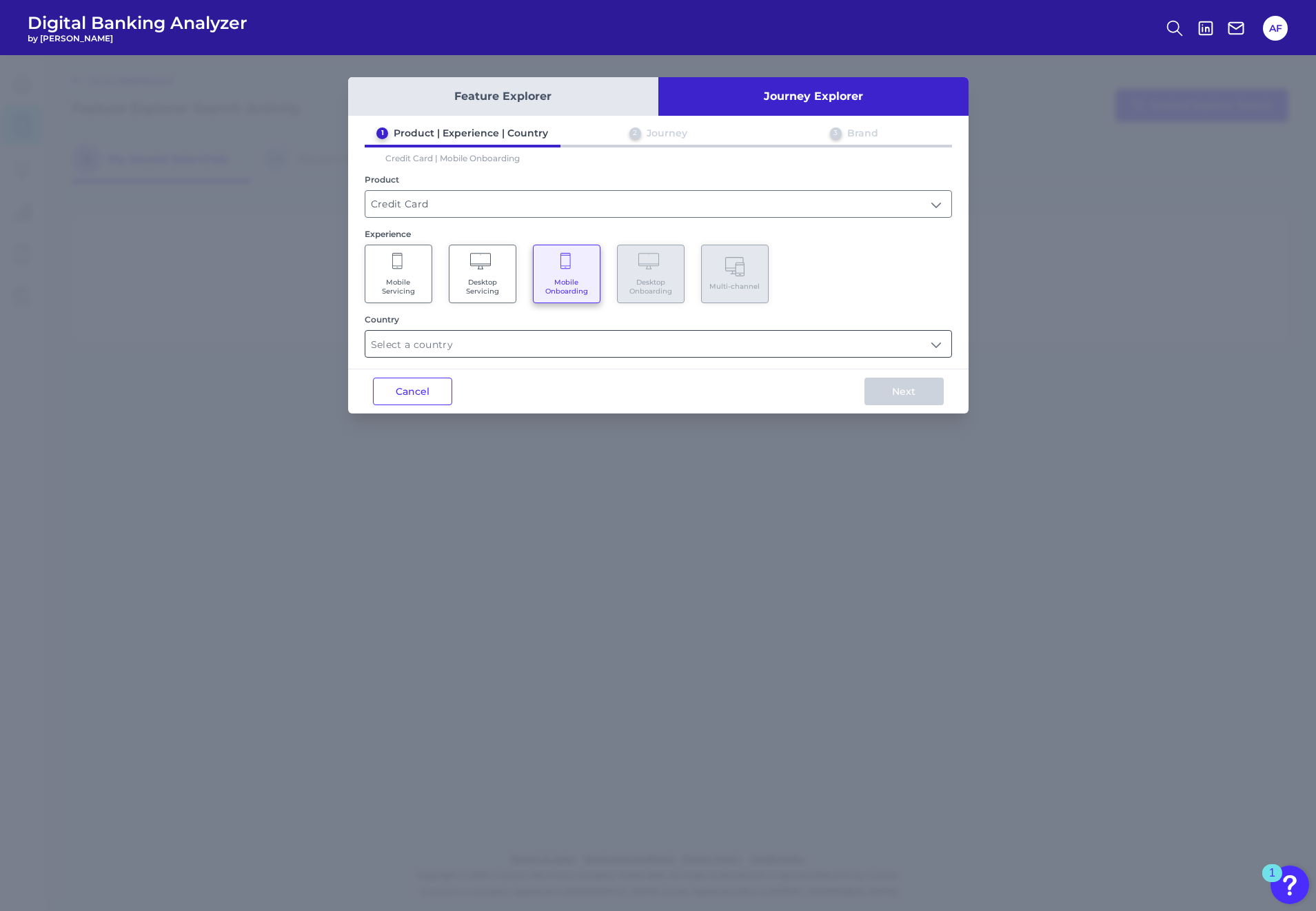
click at [602, 343] on input "text" at bounding box center [658, 344] width 586 height 26
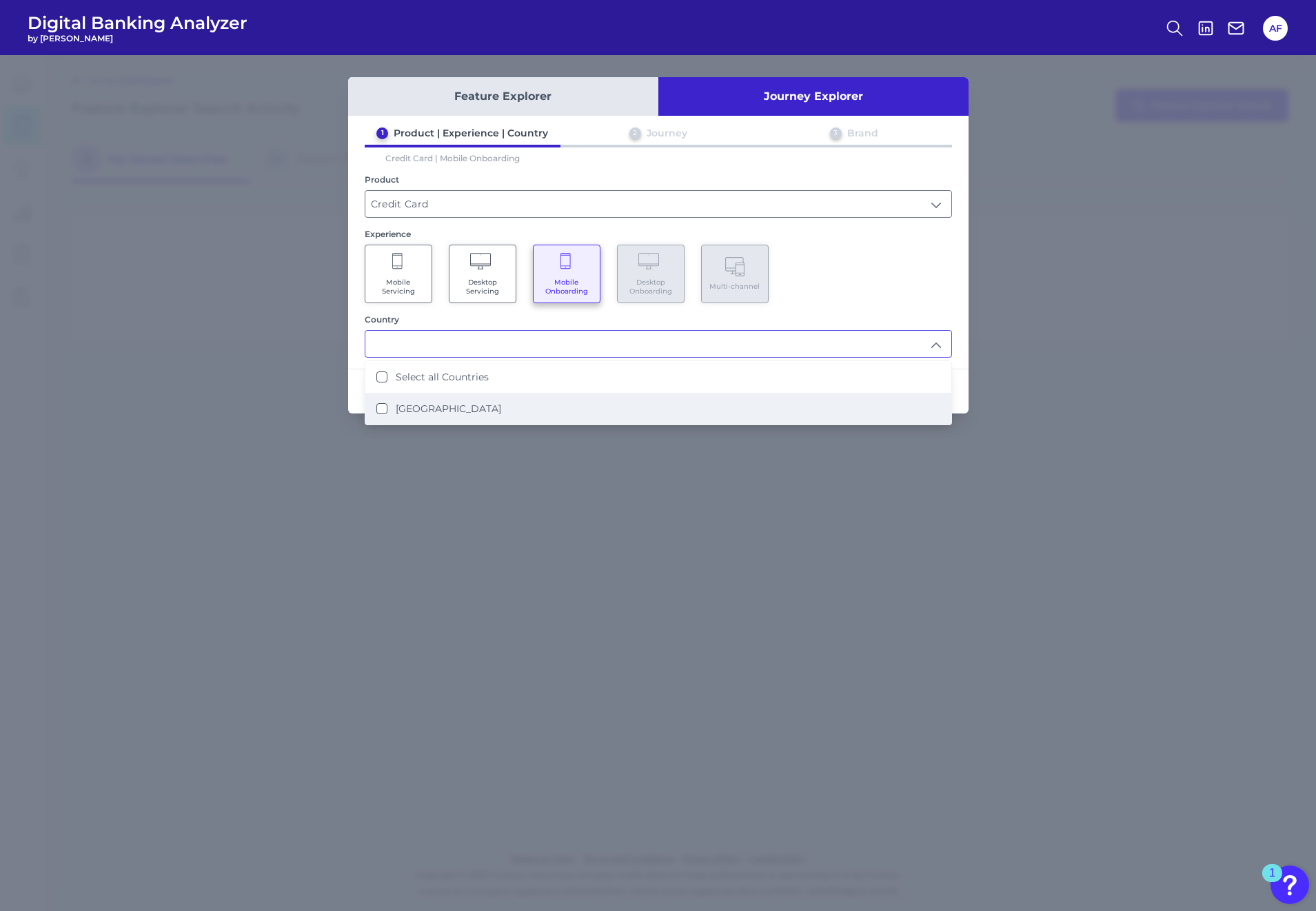
click at [466, 414] on label "[GEOGRAPHIC_DATA]" at bounding box center [448, 408] width 105 height 13
type input "Select all Countries"
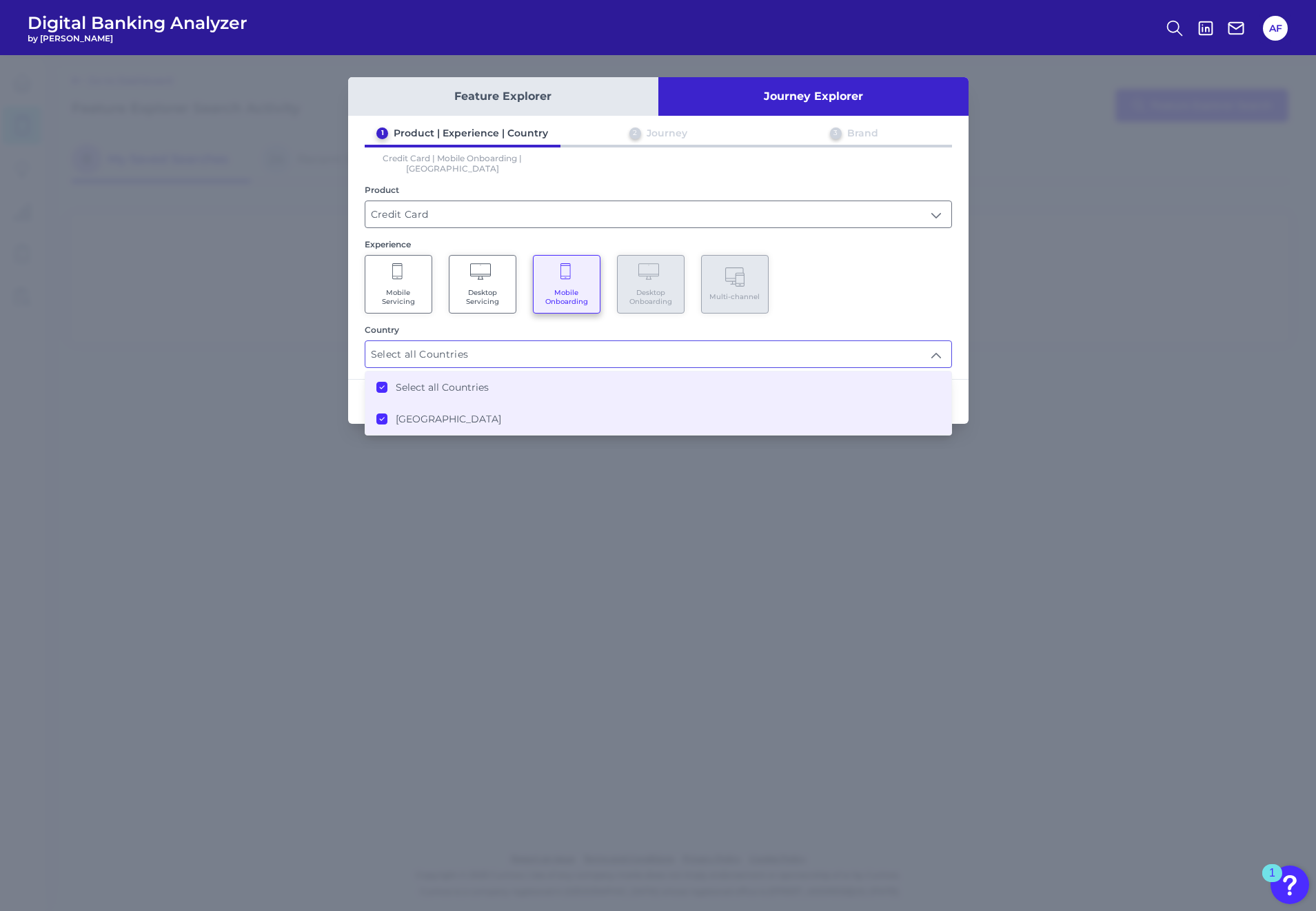
click at [823, 285] on div "Mobile Servicing Desktop Servicing Mobile Onboarding Desktop Onboarding Multi-c…" at bounding box center [658, 284] width 587 height 59
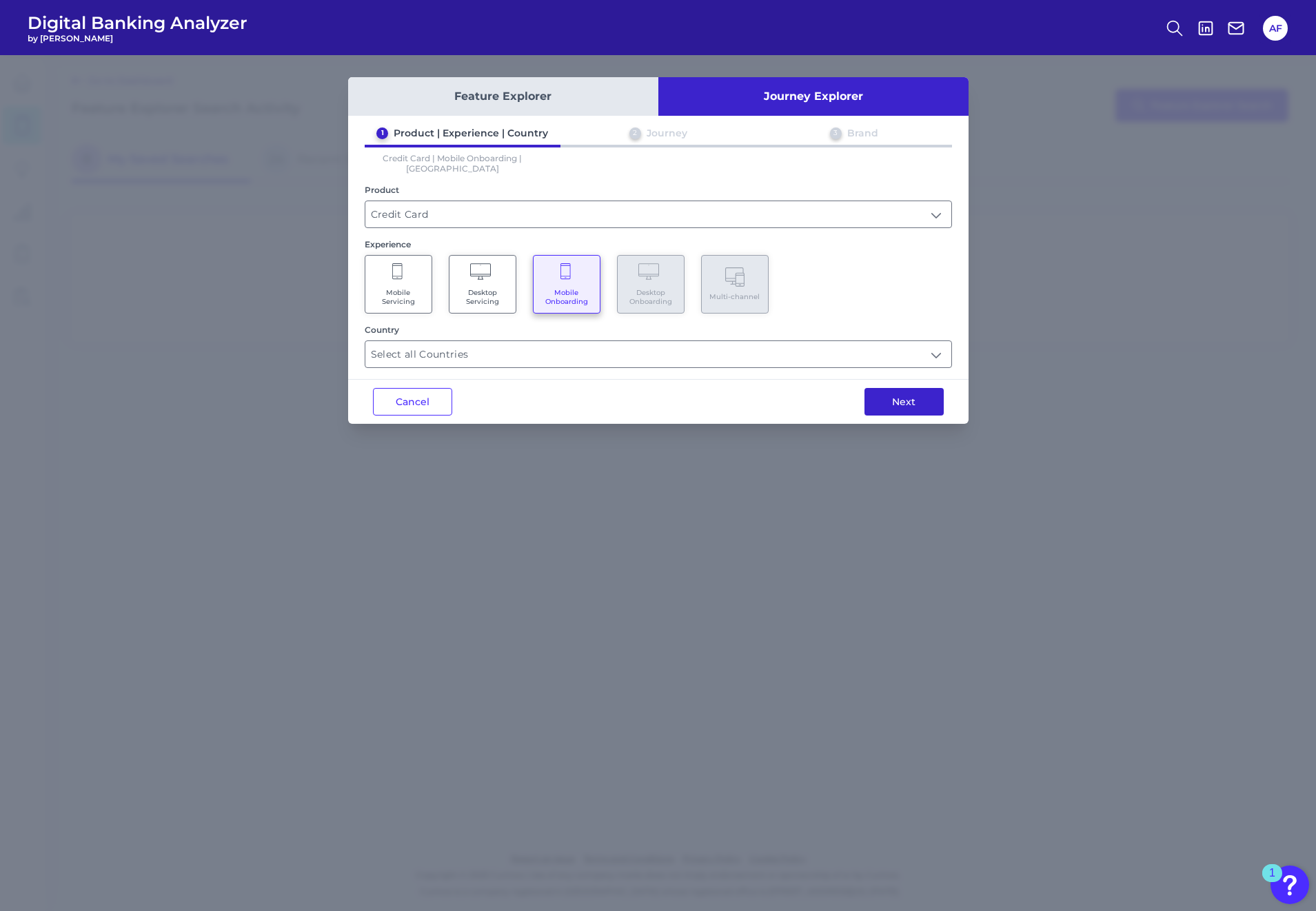
click at [890, 391] on button "Next" at bounding box center [903, 402] width 79 height 27
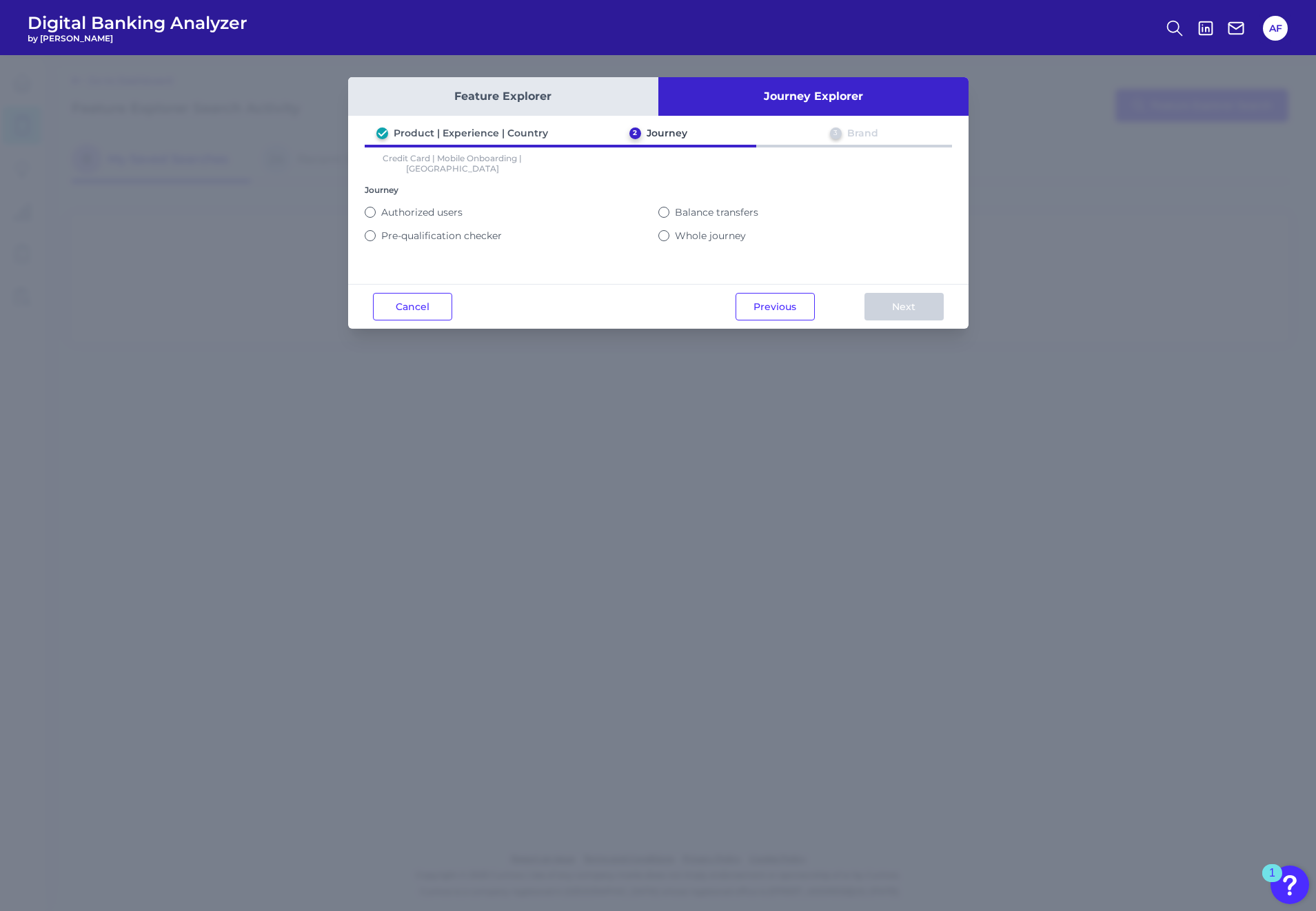
click at [664, 230] on button "Whole journey" at bounding box center [663, 235] width 11 height 11
click at [885, 304] on button "Next" at bounding box center [903, 307] width 79 height 27
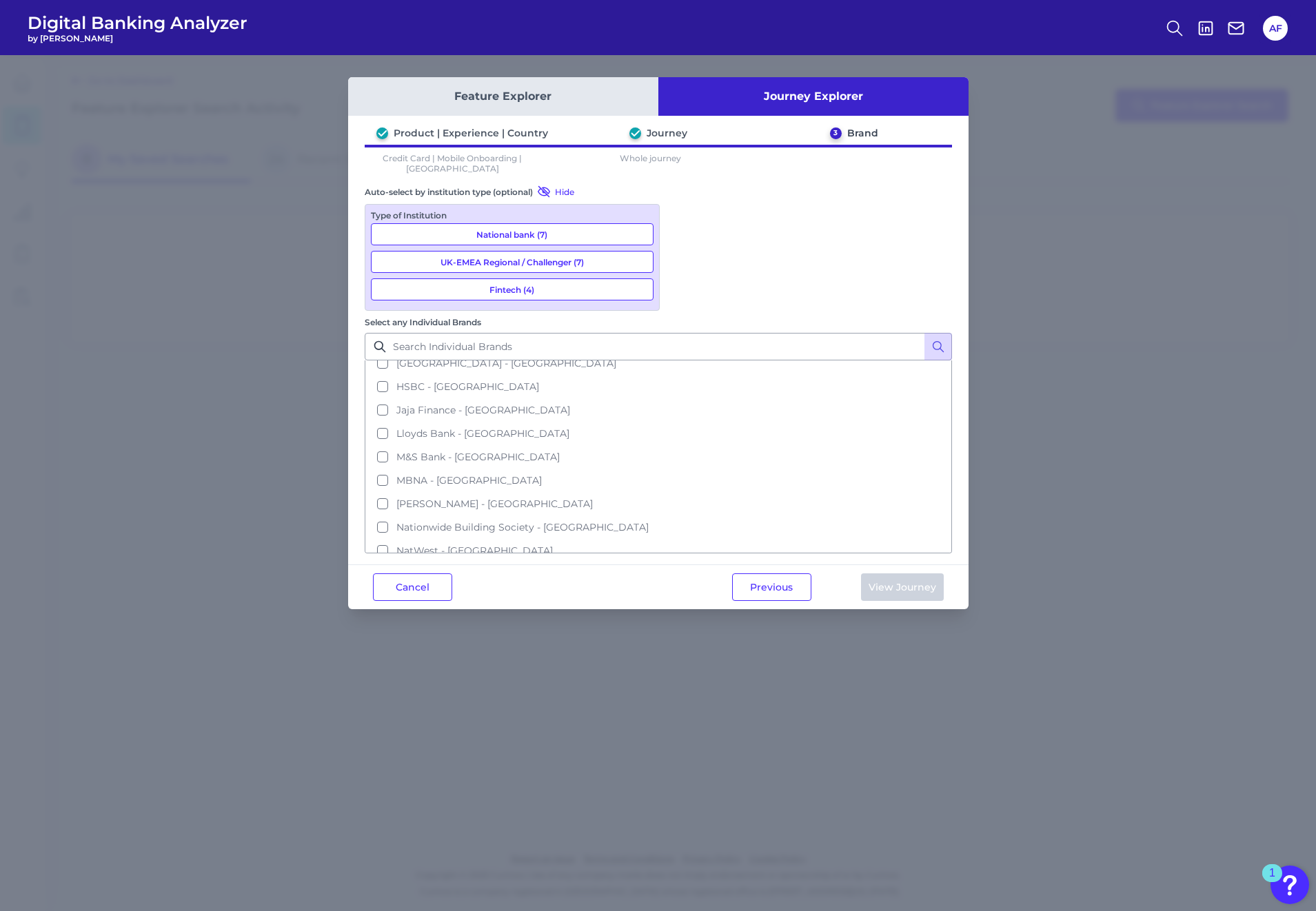
scroll to position [130, 0]
click at [684, 419] on button "Lloyds Bank - [GEOGRAPHIC_DATA]" at bounding box center [658, 430] width 585 height 23
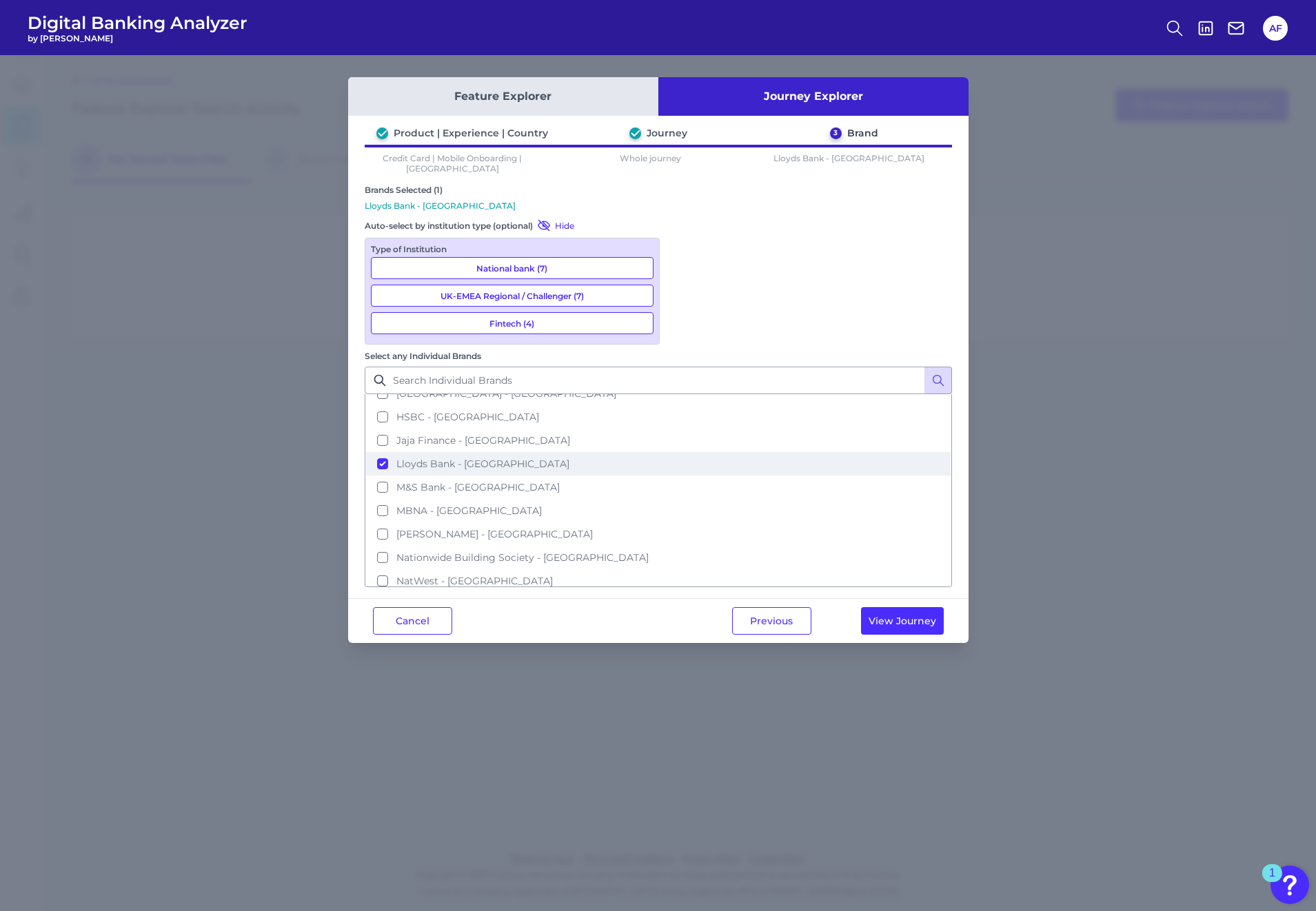
click at [683, 452] on button "Lloyds Bank - [GEOGRAPHIC_DATA]" at bounding box center [658, 463] width 585 height 23
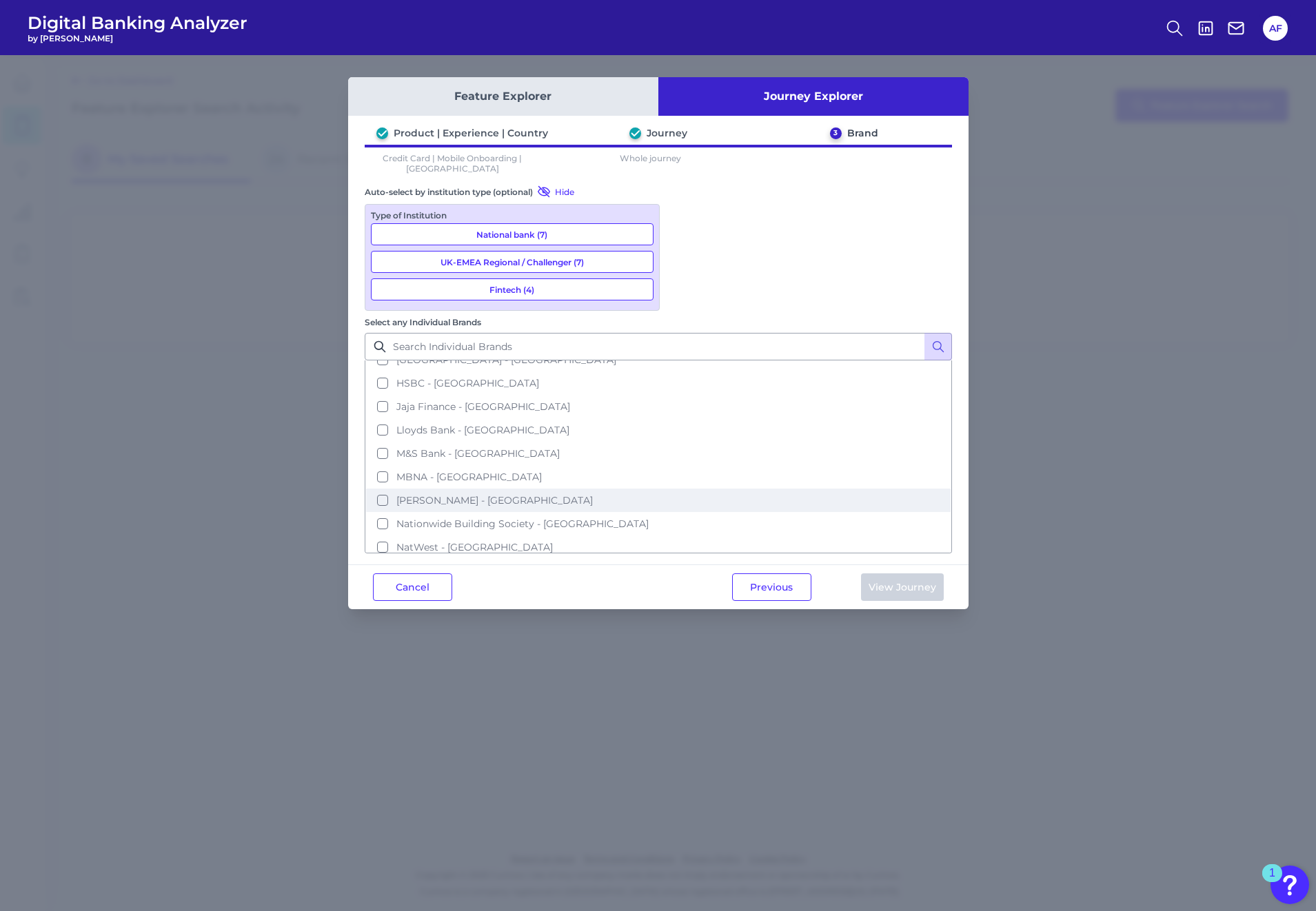
click at [681, 489] on button "[PERSON_NAME] - [GEOGRAPHIC_DATA]" at bounding box center [658, 500] width 585 height 23
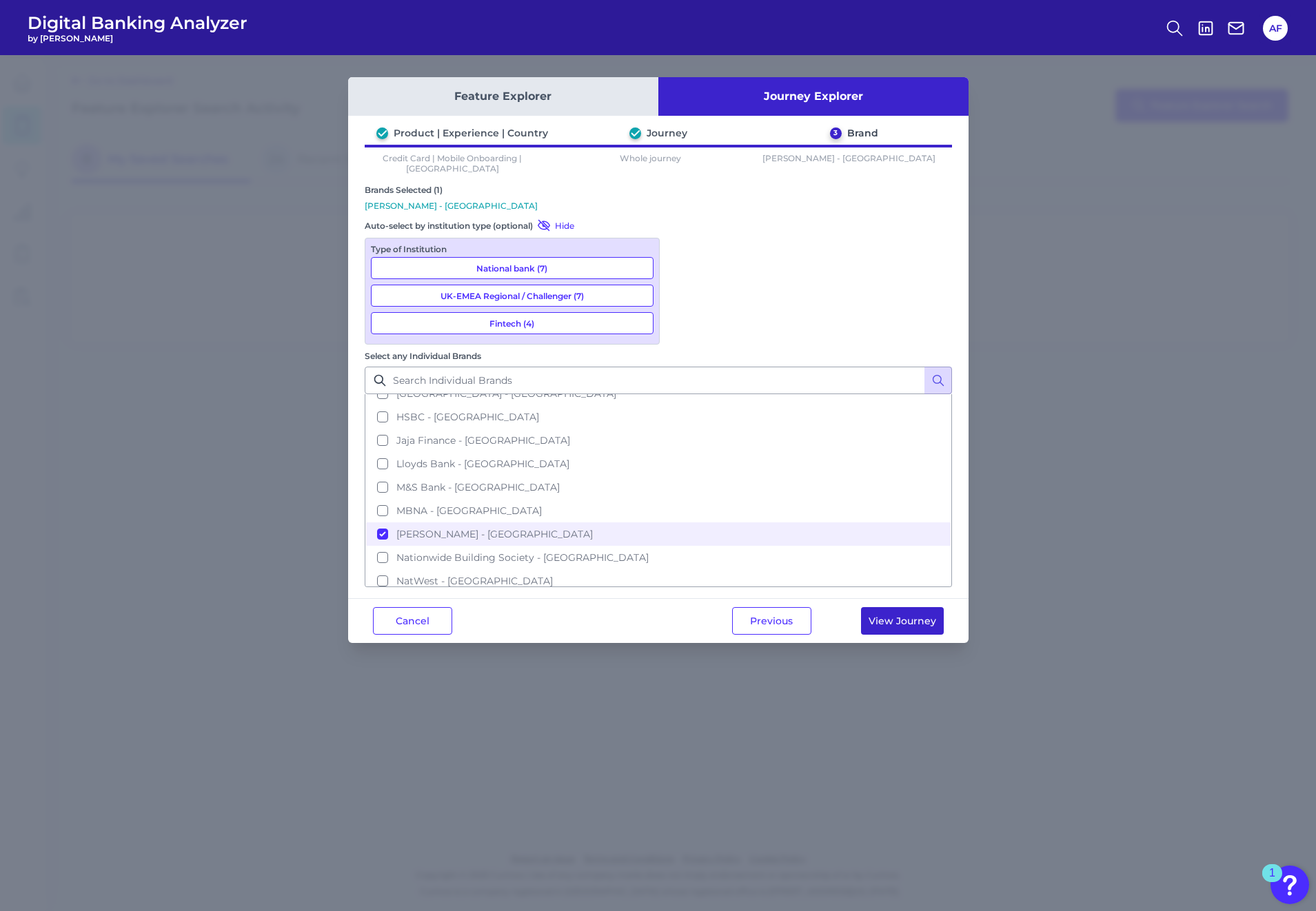
click at [926, 608] on button "View Journey" at bounding box center [902, 621] width 83 height 27
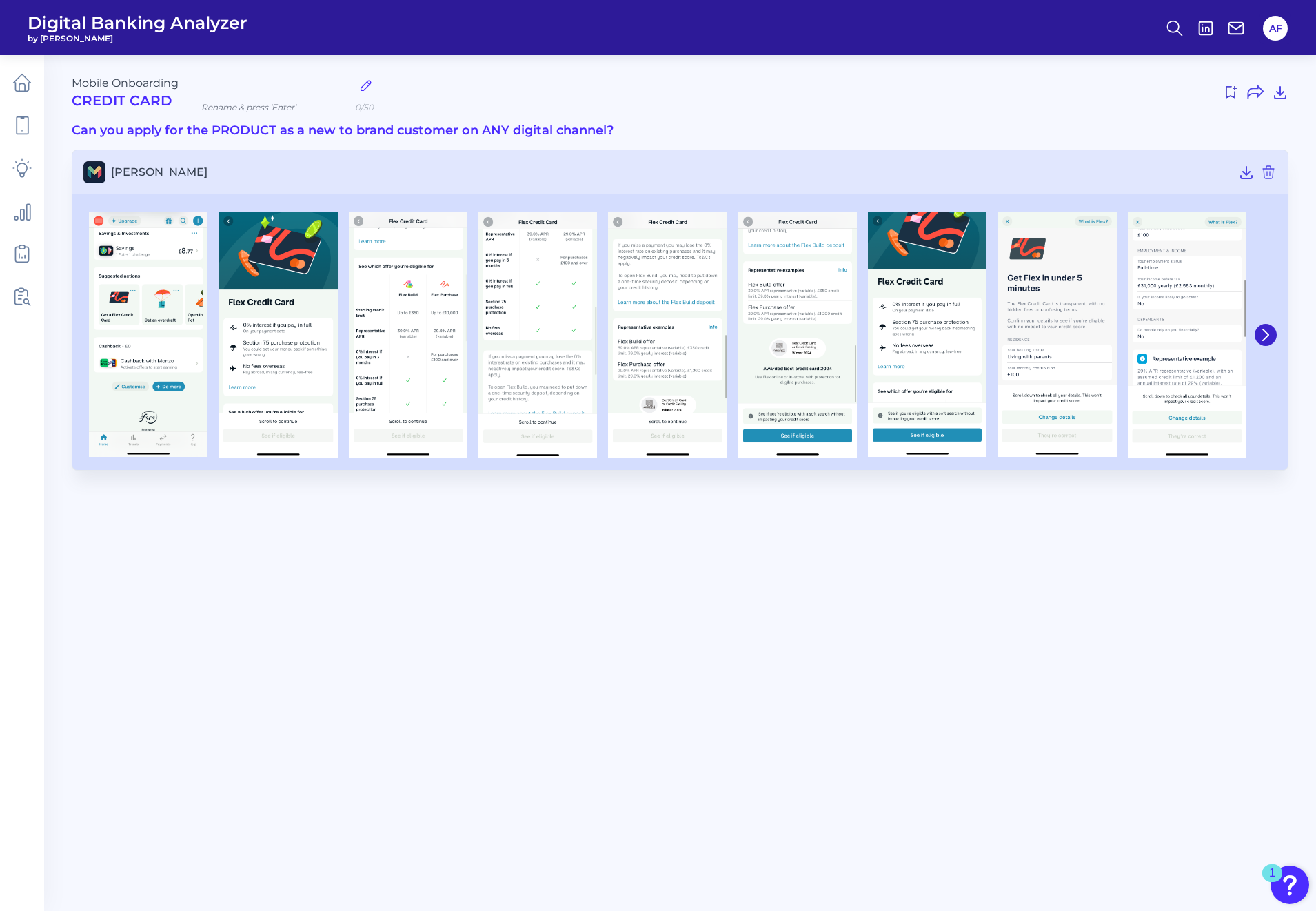
type input "[DATE]"
click at [146, 334] on img at bounding box center [148, 334] width 119 height 245
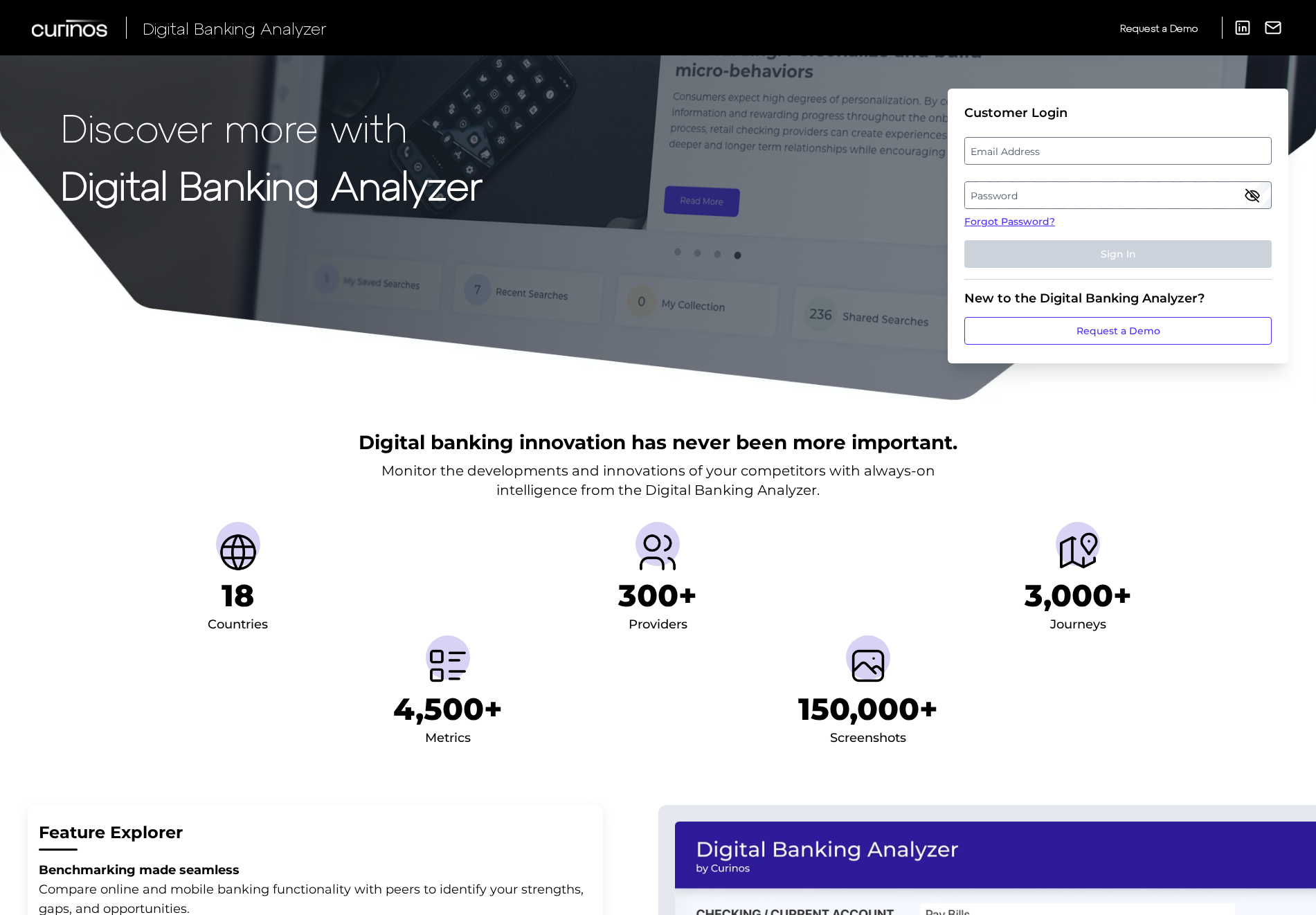
click at [1017, 155] on label "Email Address" at bounding box center [1118, 150] width 306 height 25
click at [1017, 155] on input "email" at bounding box center [1118, 151] width 307 height 27
type input "[PERSON_NAME][EMAIL_ADDRESS][PERSON_NAME][DOMAIN_NAME]"
click at [1017, 198] on label "Password" at bounding box center [1118, 195] width 306 height 25
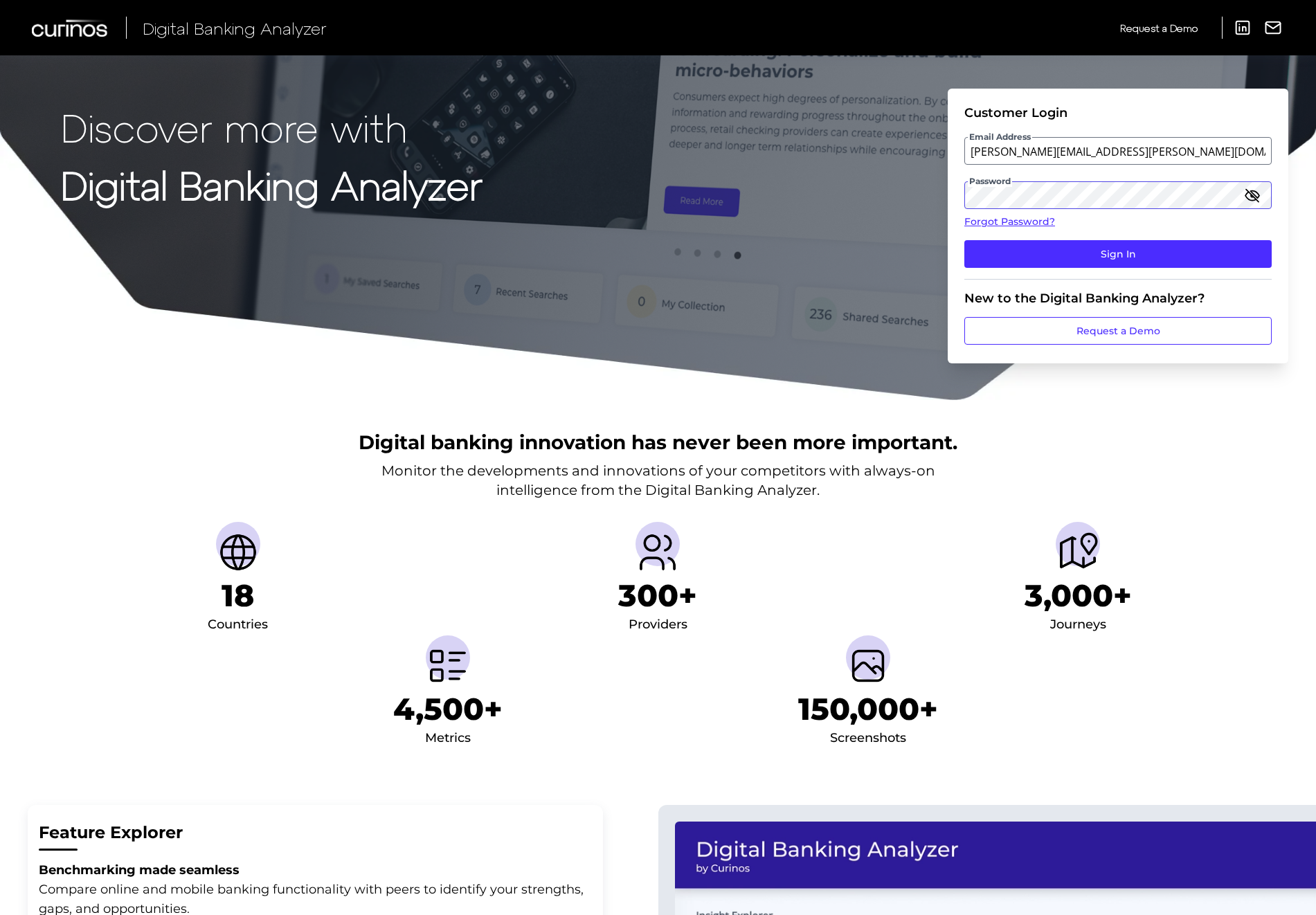
click at [964, 240] on button "Sign In" at bounding box center [1118, 254] width 307 height 27
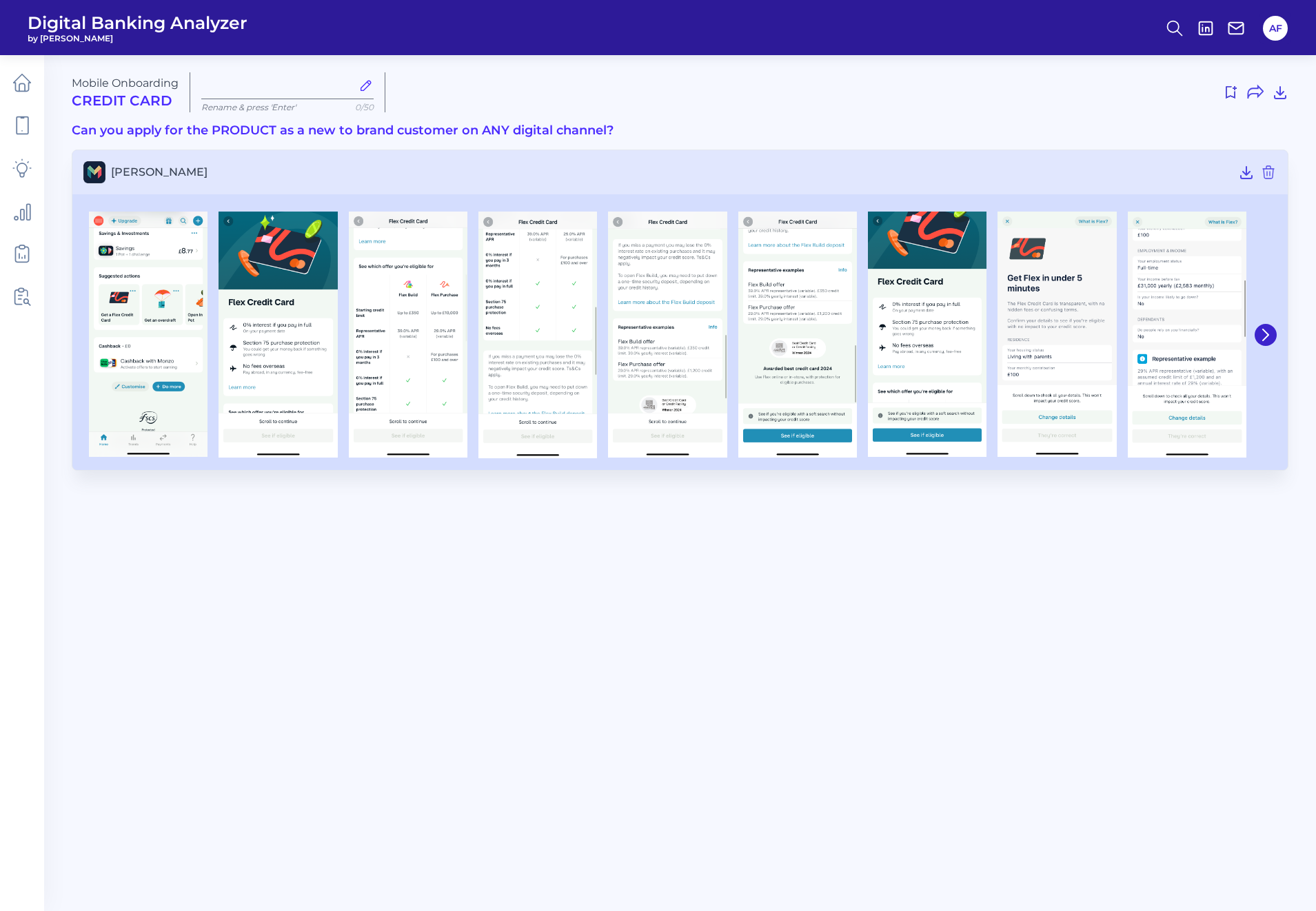
type input "[DATE]"
click at [151, 314] on img at bounding box center [148, 334] width 119 height 245
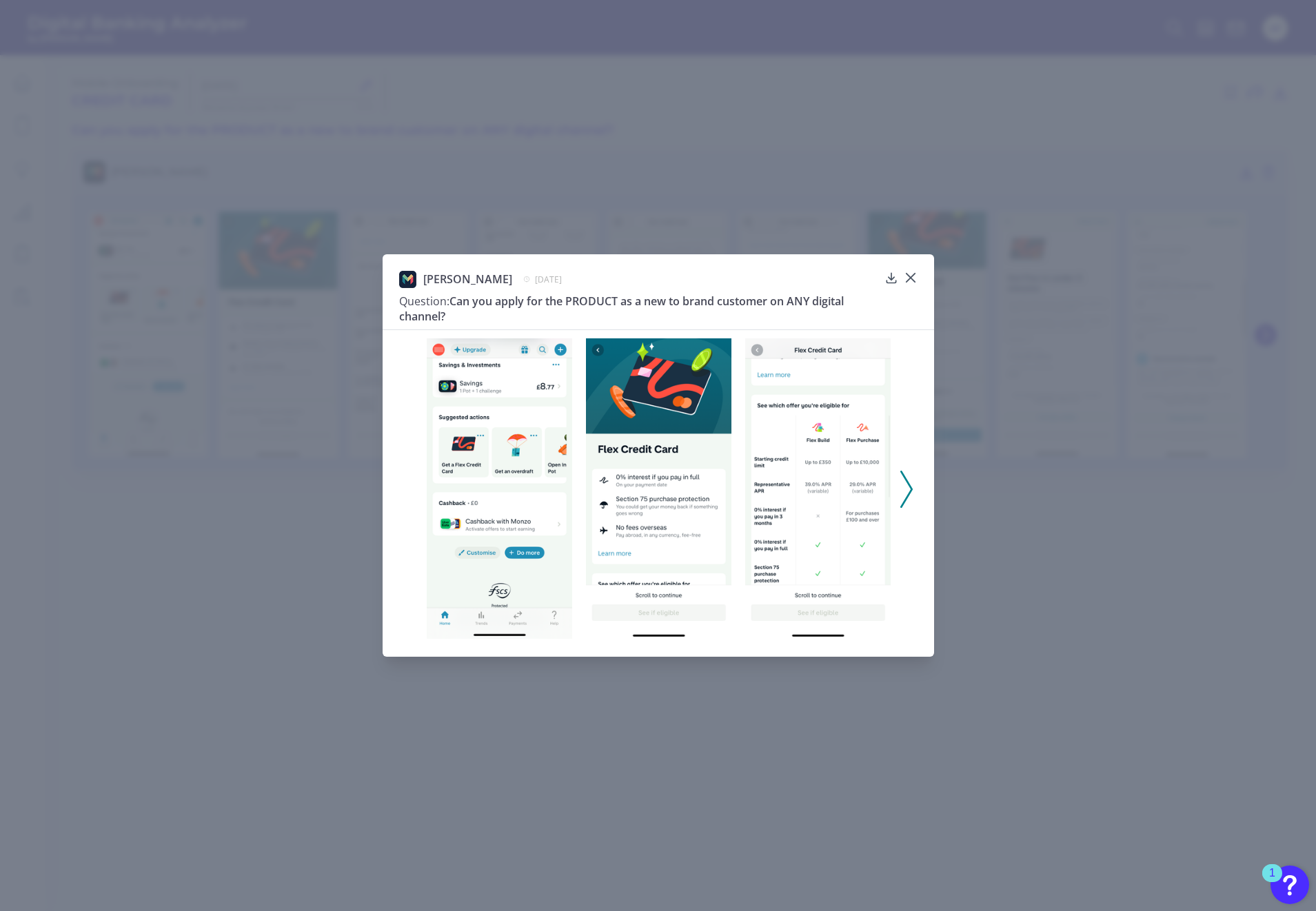
click at [469, 487] on img at bounding box center [499, 489] width 145 height 301
click at [687, 469] on img at bounding box center [659, 489] width 145 height 301
click at [789, 395] on img at bounding box center [818, 489] width 145 height 301
click at [902, 489] on icon at bounding box center [906, 490] width 13 height 38
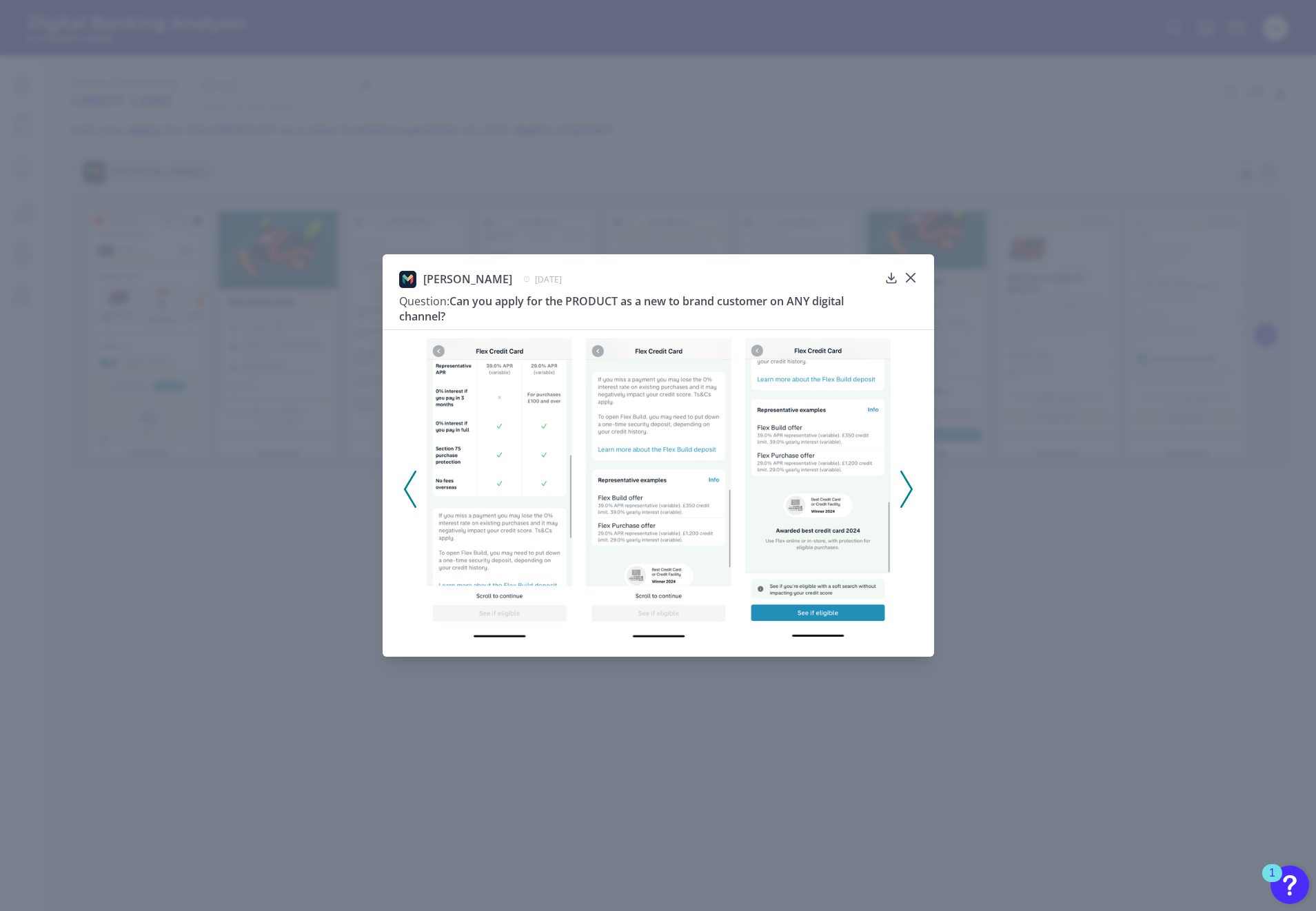
click at [904, 492] on icon at bounding box center [906, 490] width 13 height 38
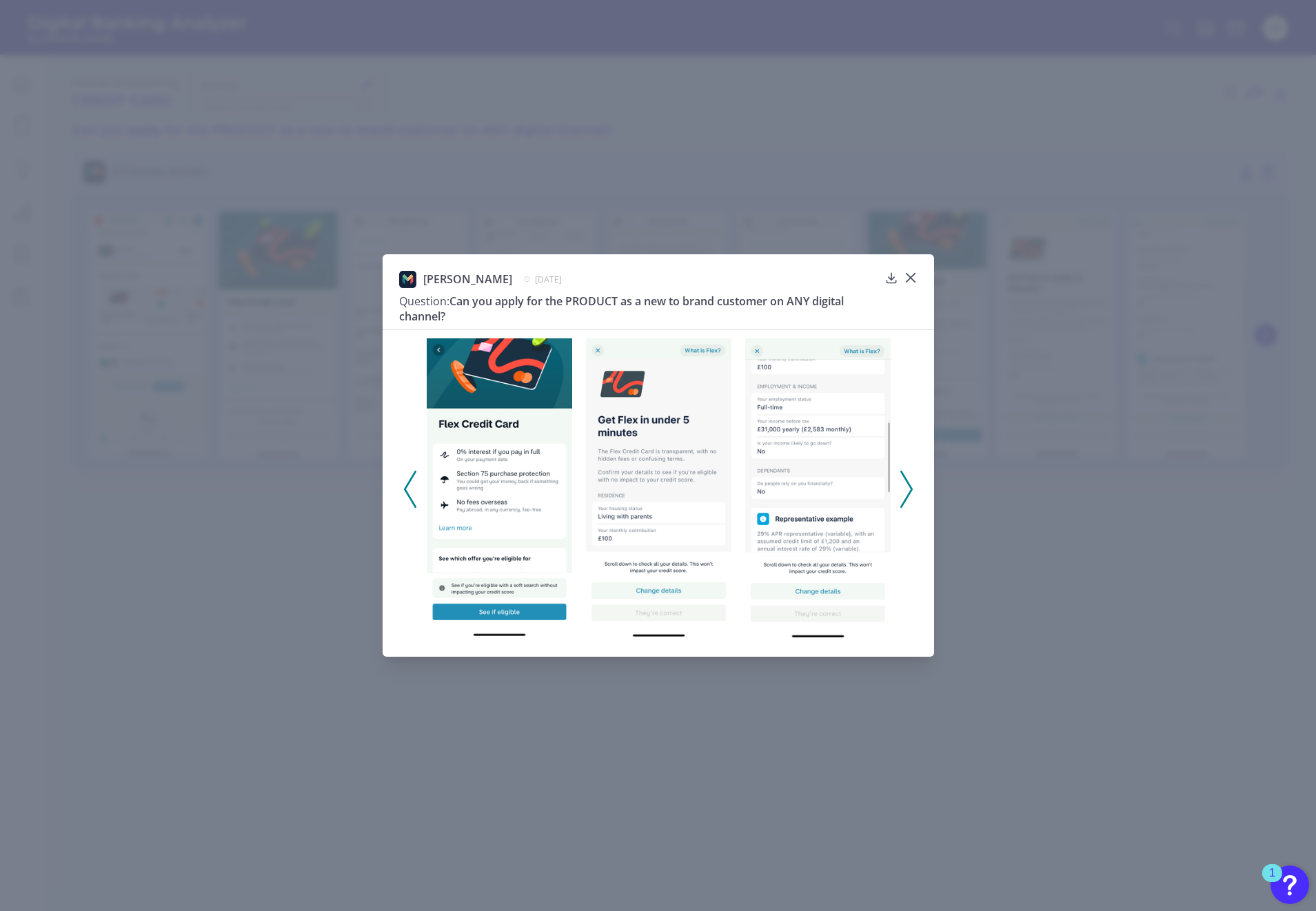
click at [908, 495] on polyline at bounding box center [906, 489] width 10 height 35
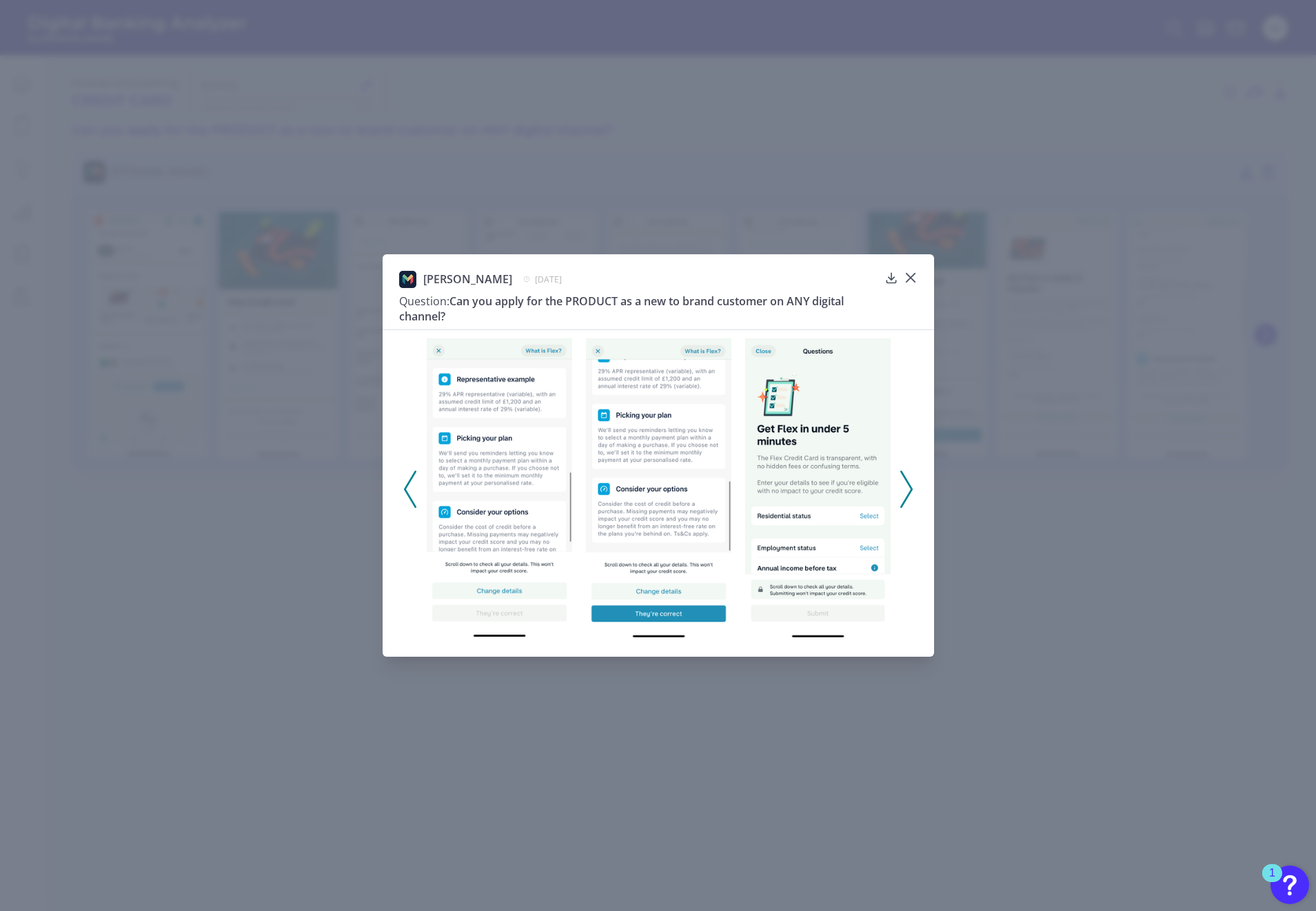
click at [912, 484] on icon at bounding box center [906, 490] width 13 height 38
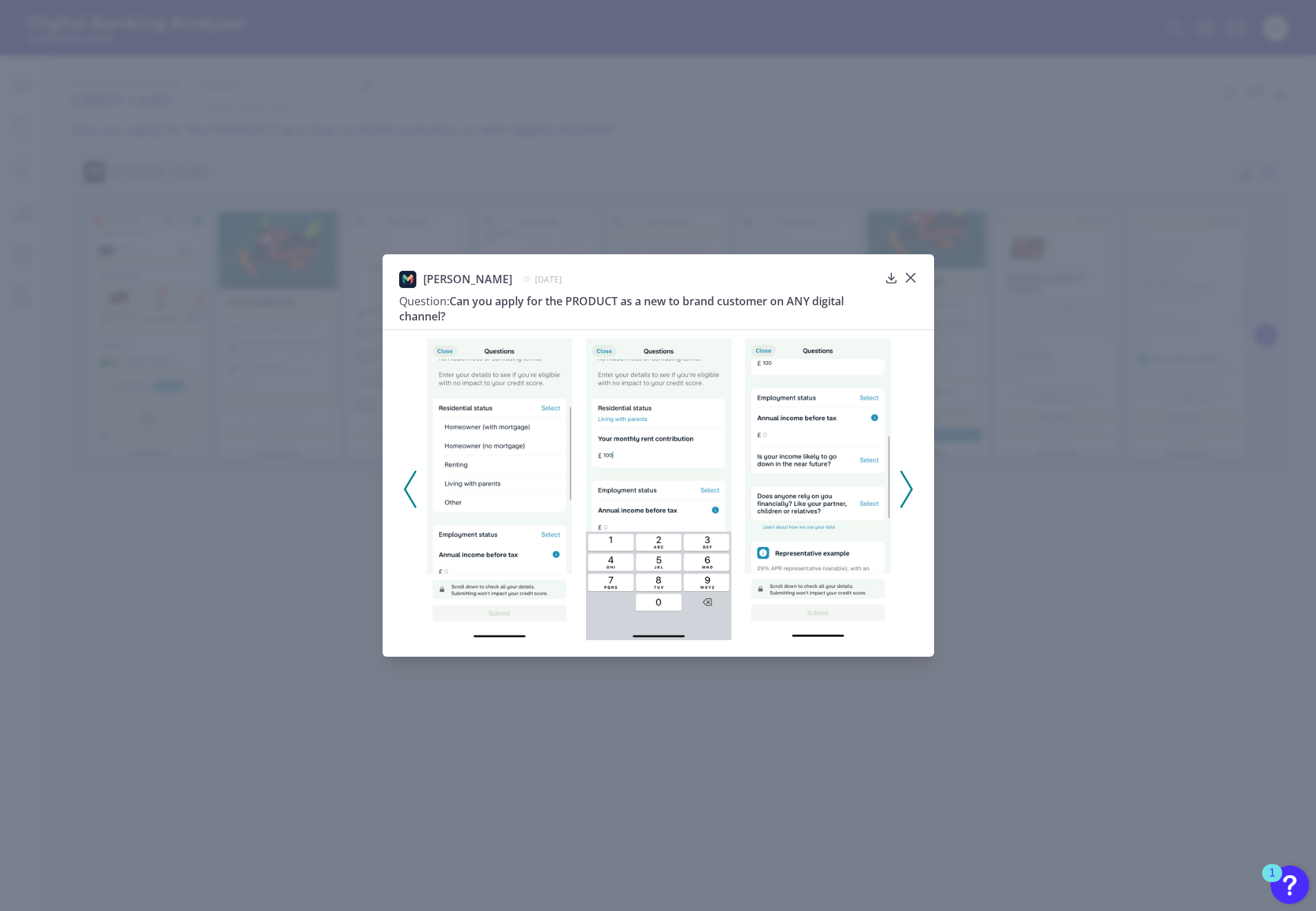
click at [912, 484] on icon at bounding box center [906, 490] width 13 height 38
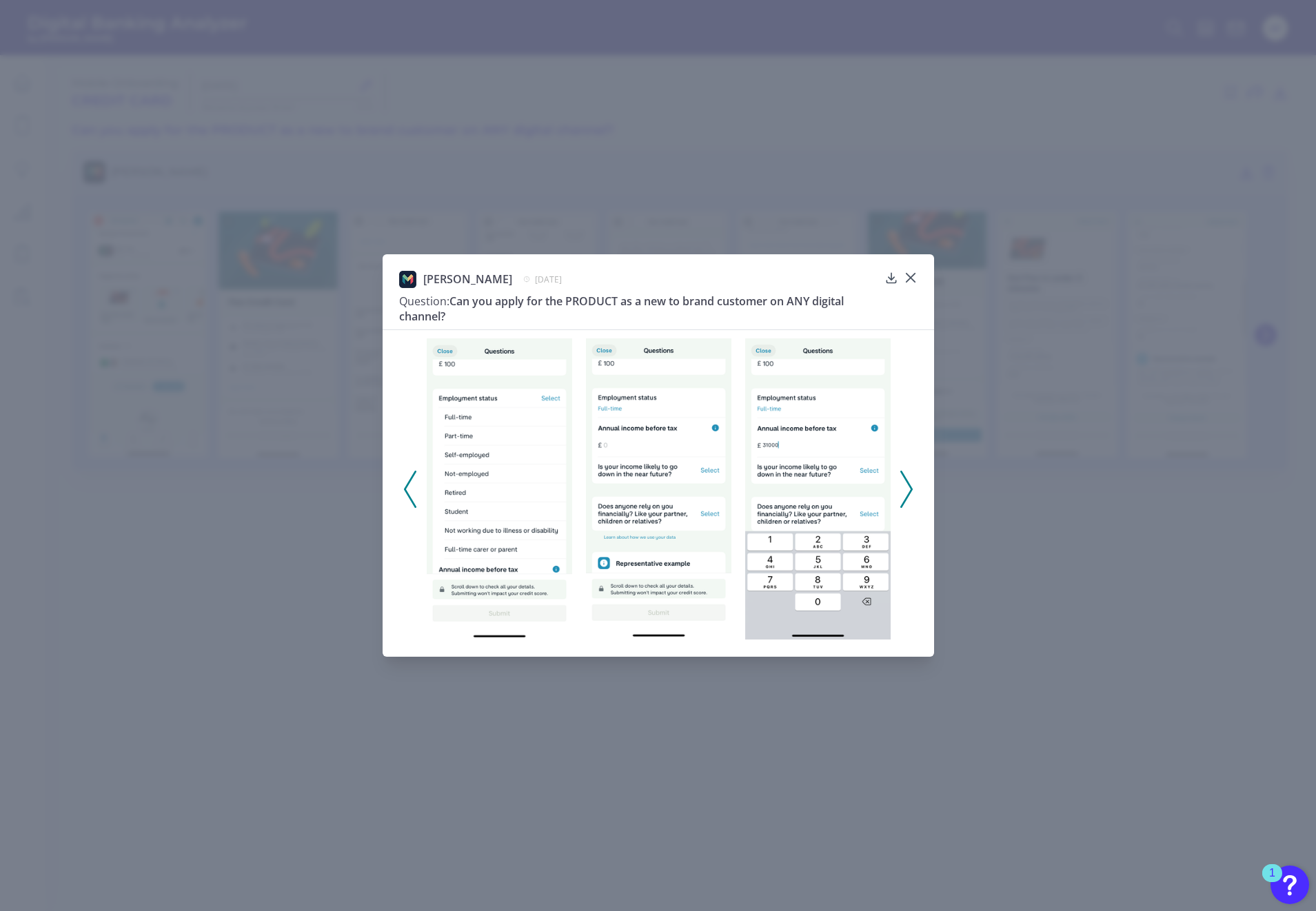
click at [908, 491] on icon at bounding box center [906, 490] width 13 height 38
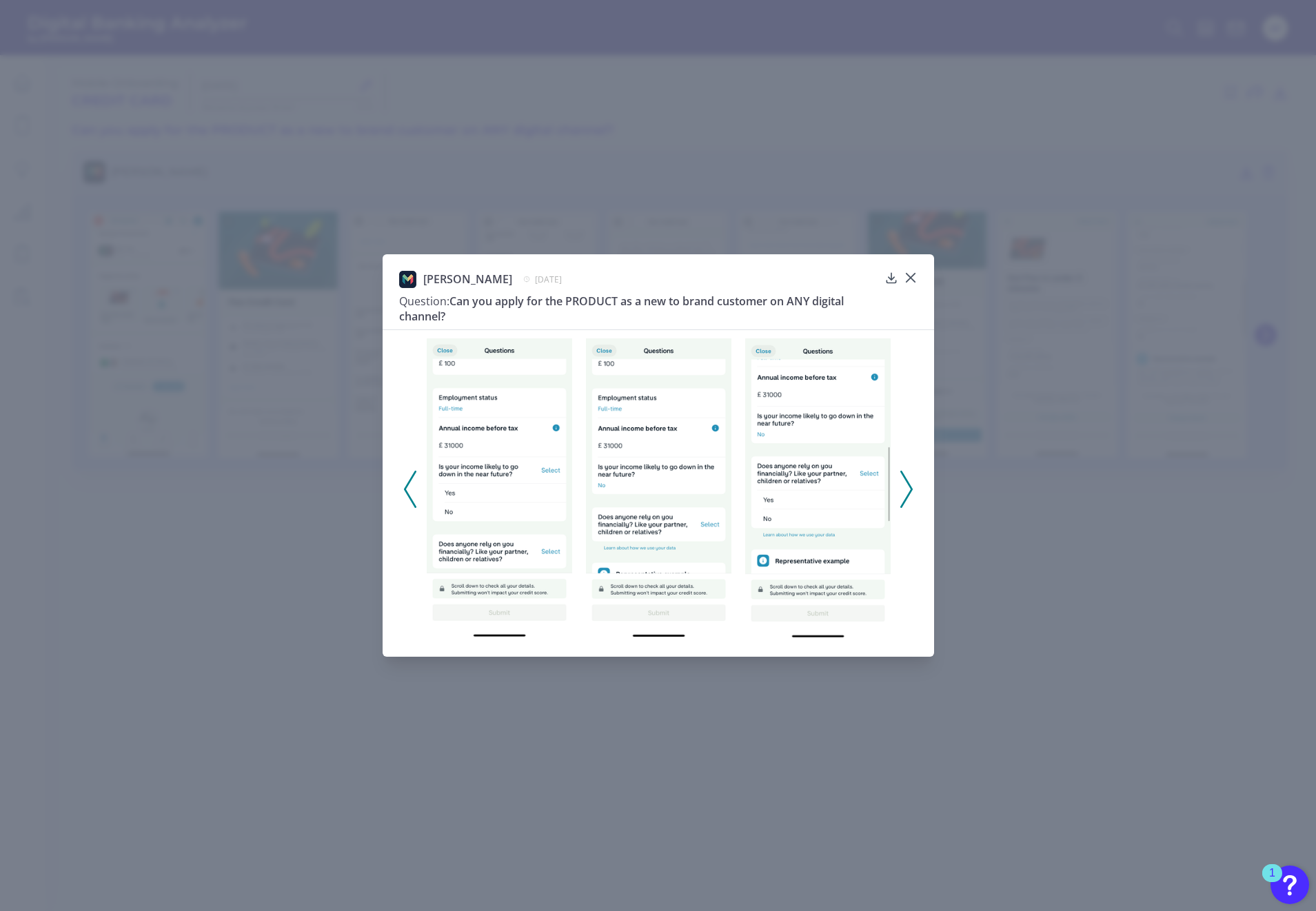
click at [908, 491] on icon at bounding box center [906, 490] width 13 height 38
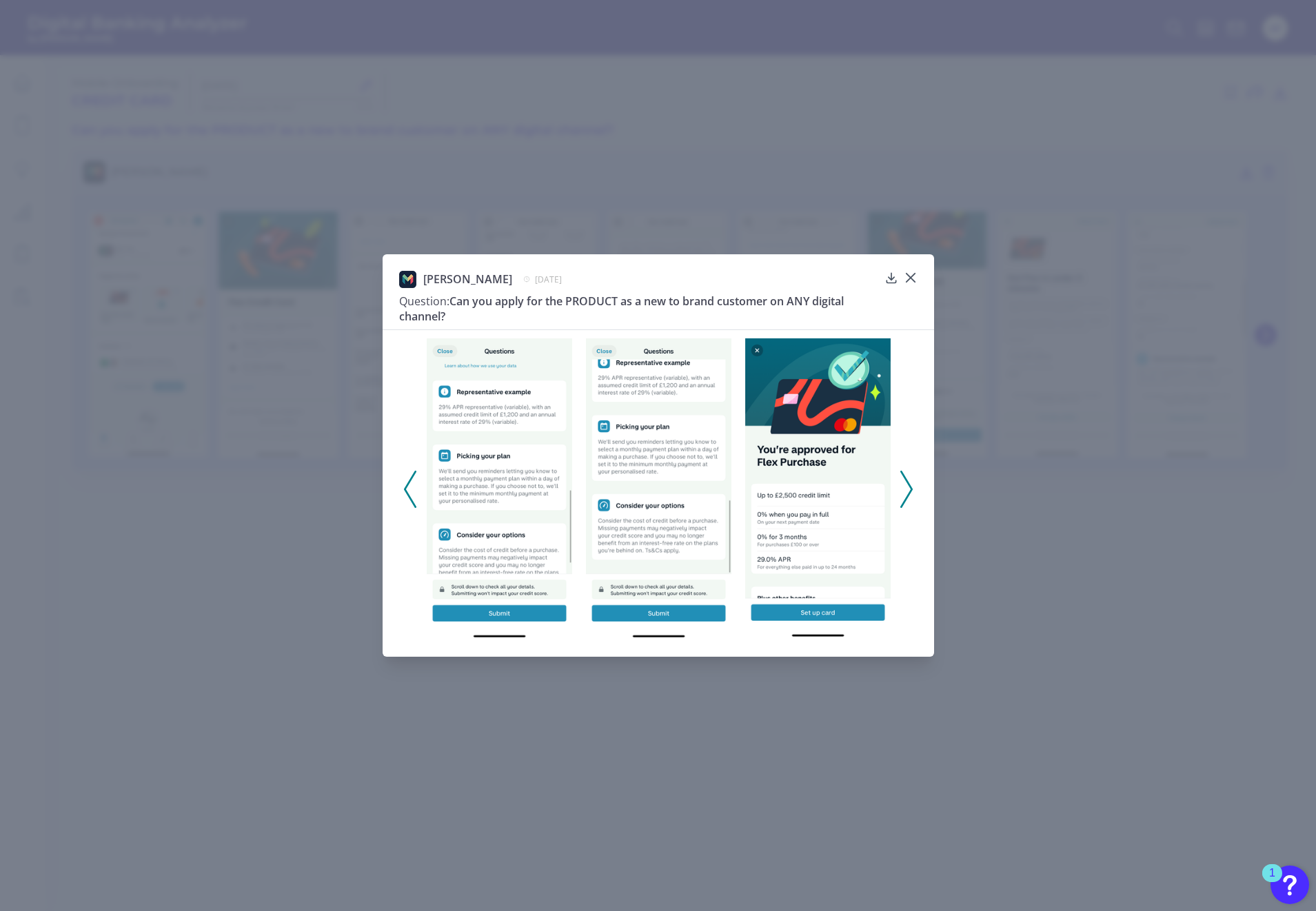
click at [908, 491] on icon at bounding box center [906, 490] width 13 height 38
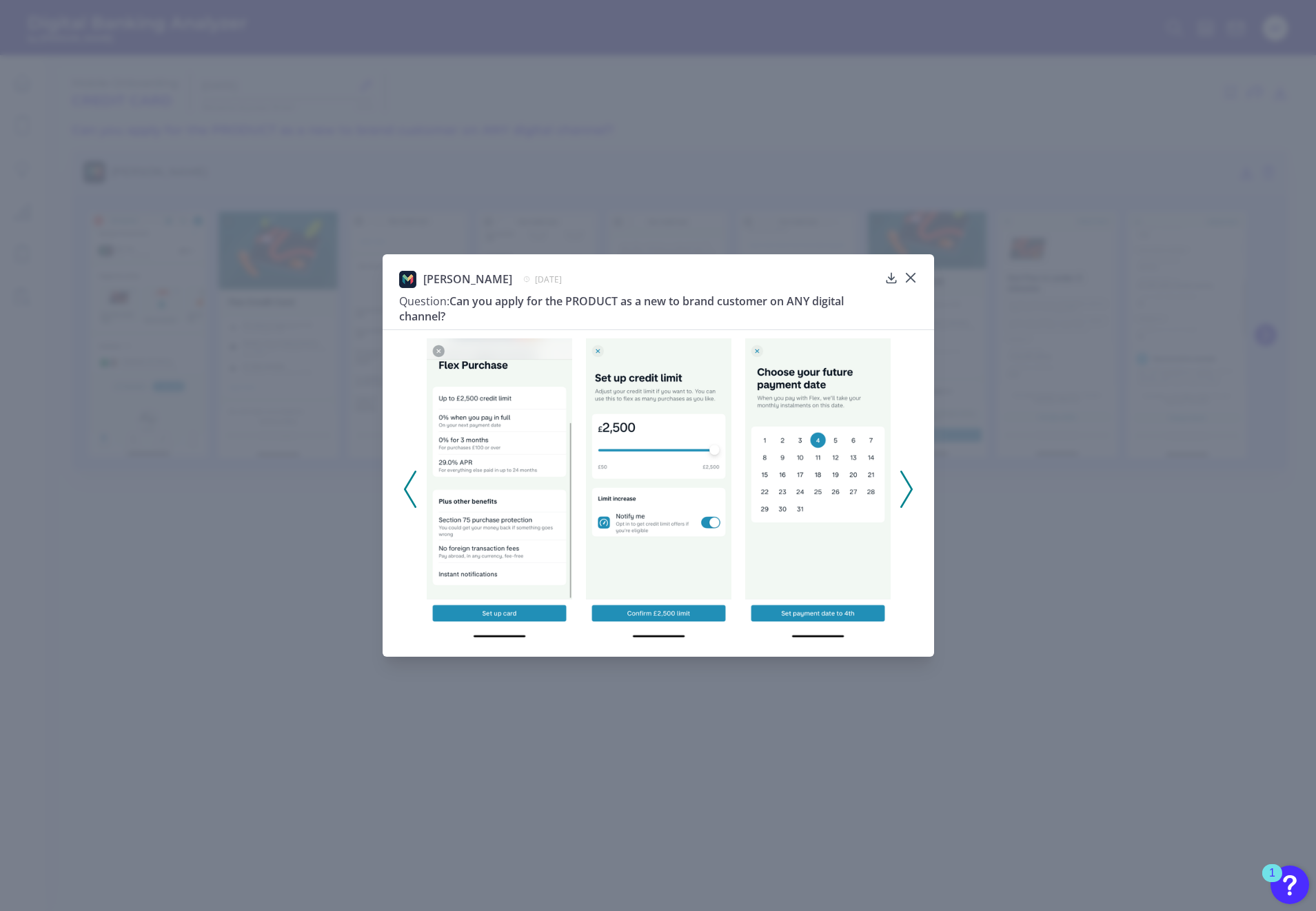
click at [908, 491] on icon at bounding box center [906, 490] width 13 height 38
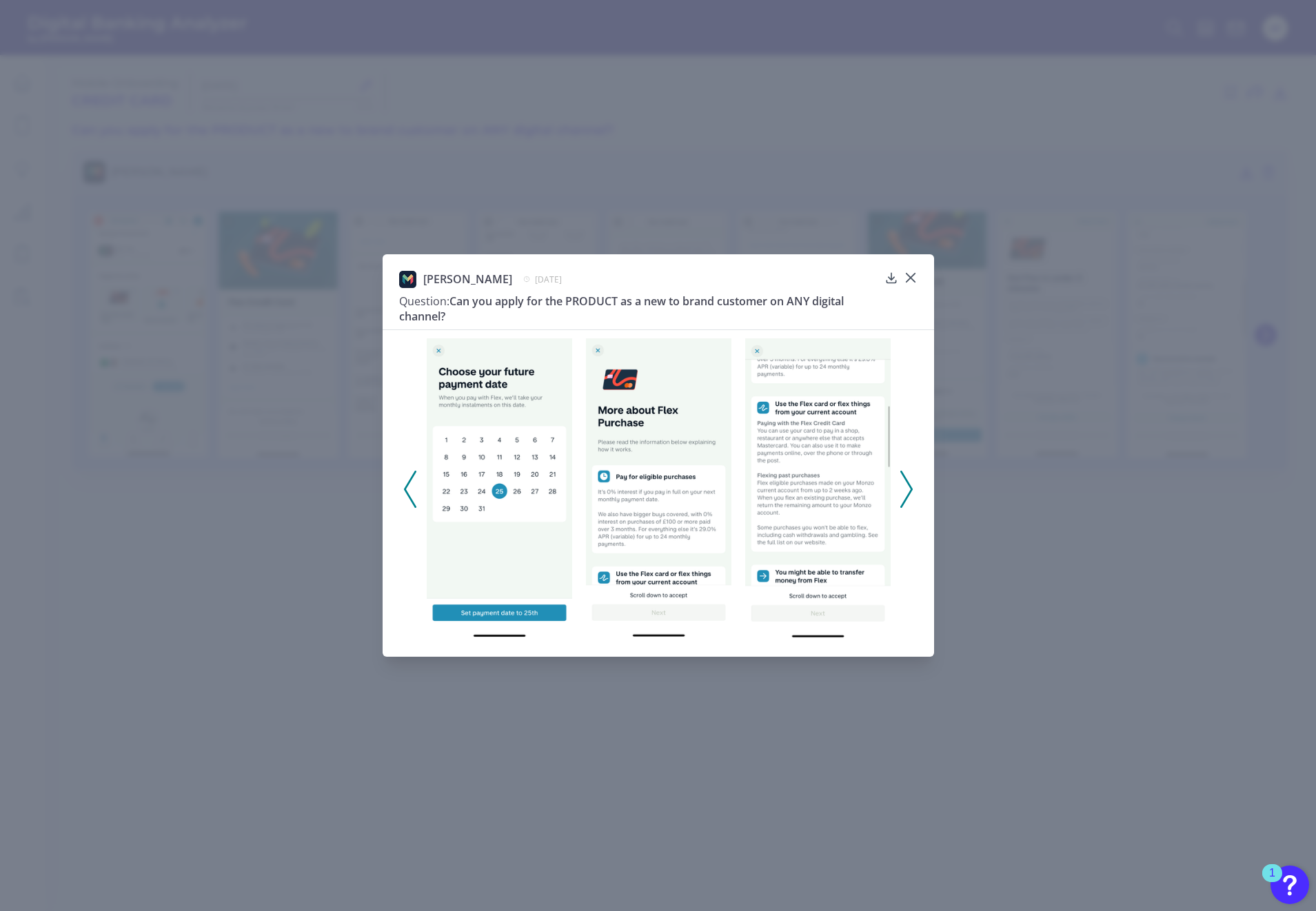
click at [902, 483] on icon at bounding box center [906, 490] width 13 height 38
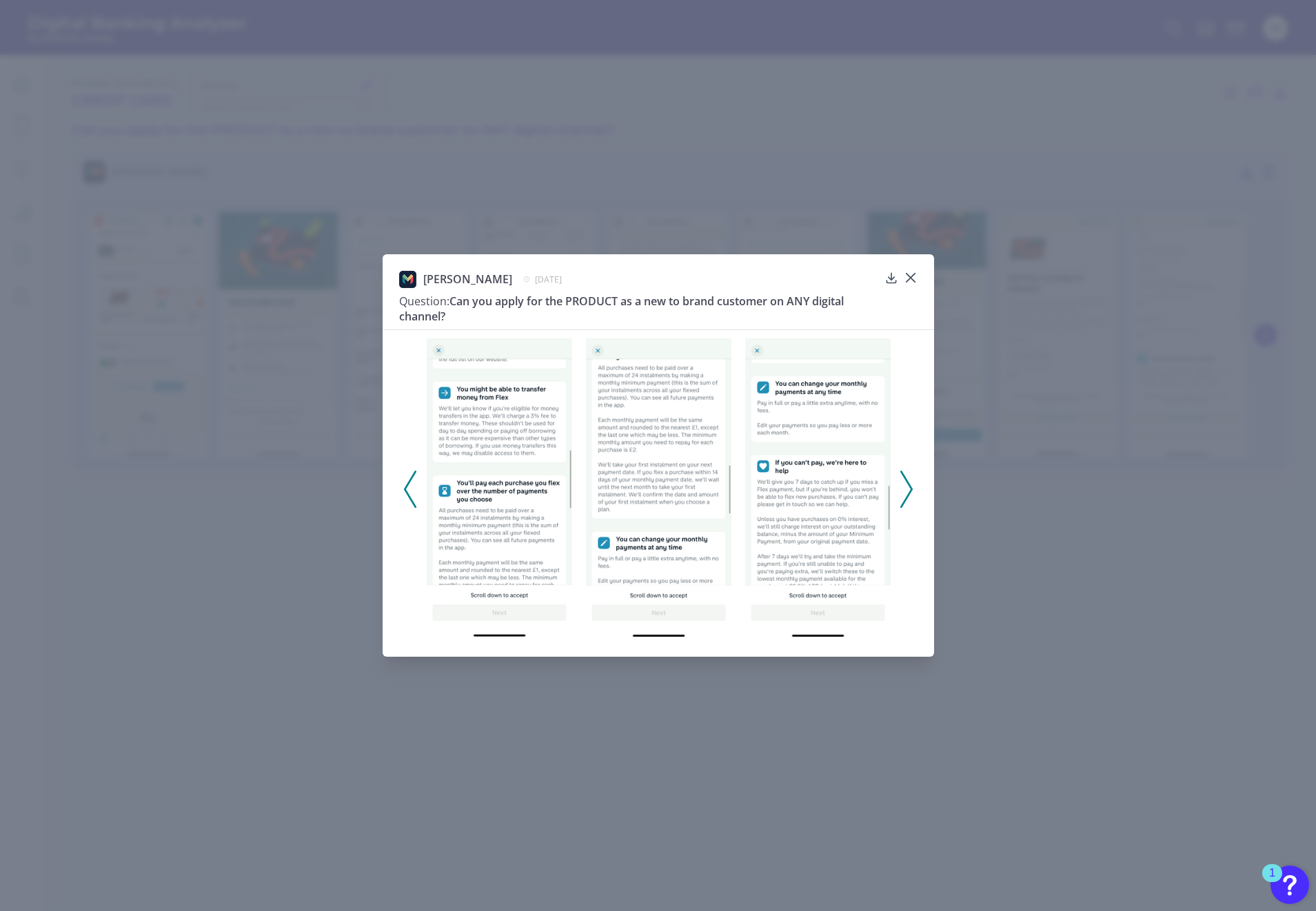
click at [903, 485] on icon at bounding box center [906, 490] width 13 height 38
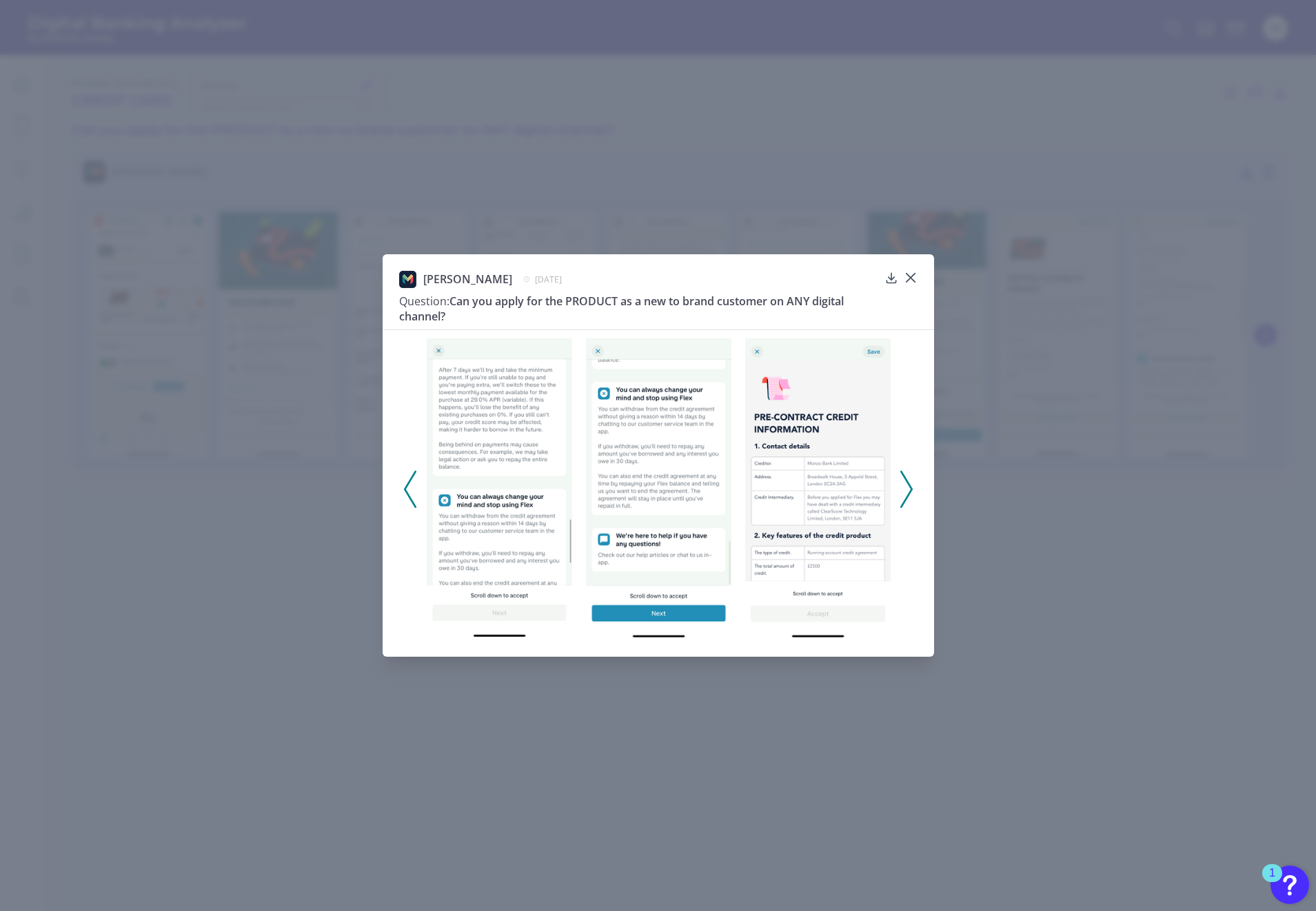
click at [903, 485] on icon at bounding box center [906, 490] width 13 height 38
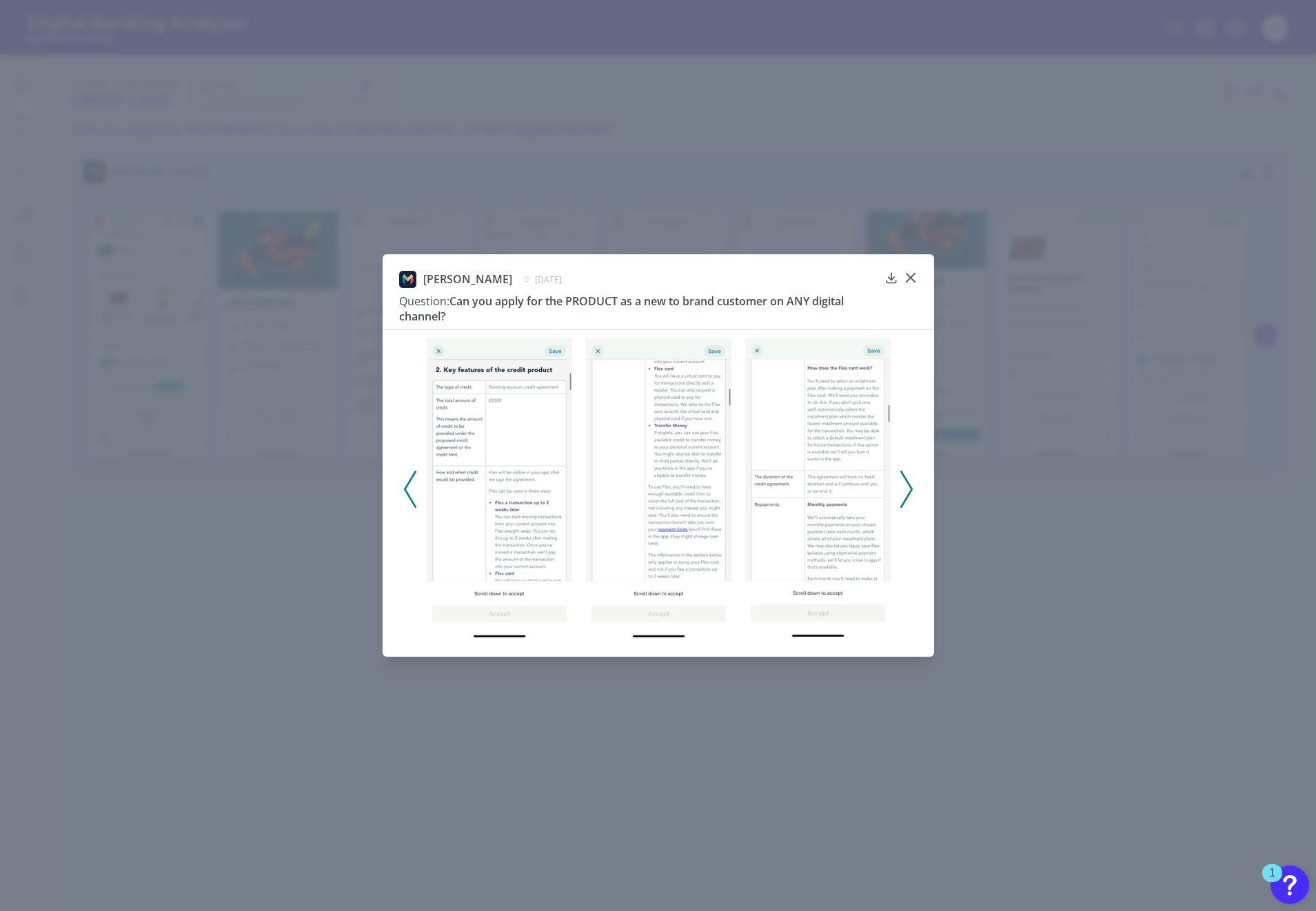
click at [903, 485] on icon at bounding box center [906, 490] width 13 height 38
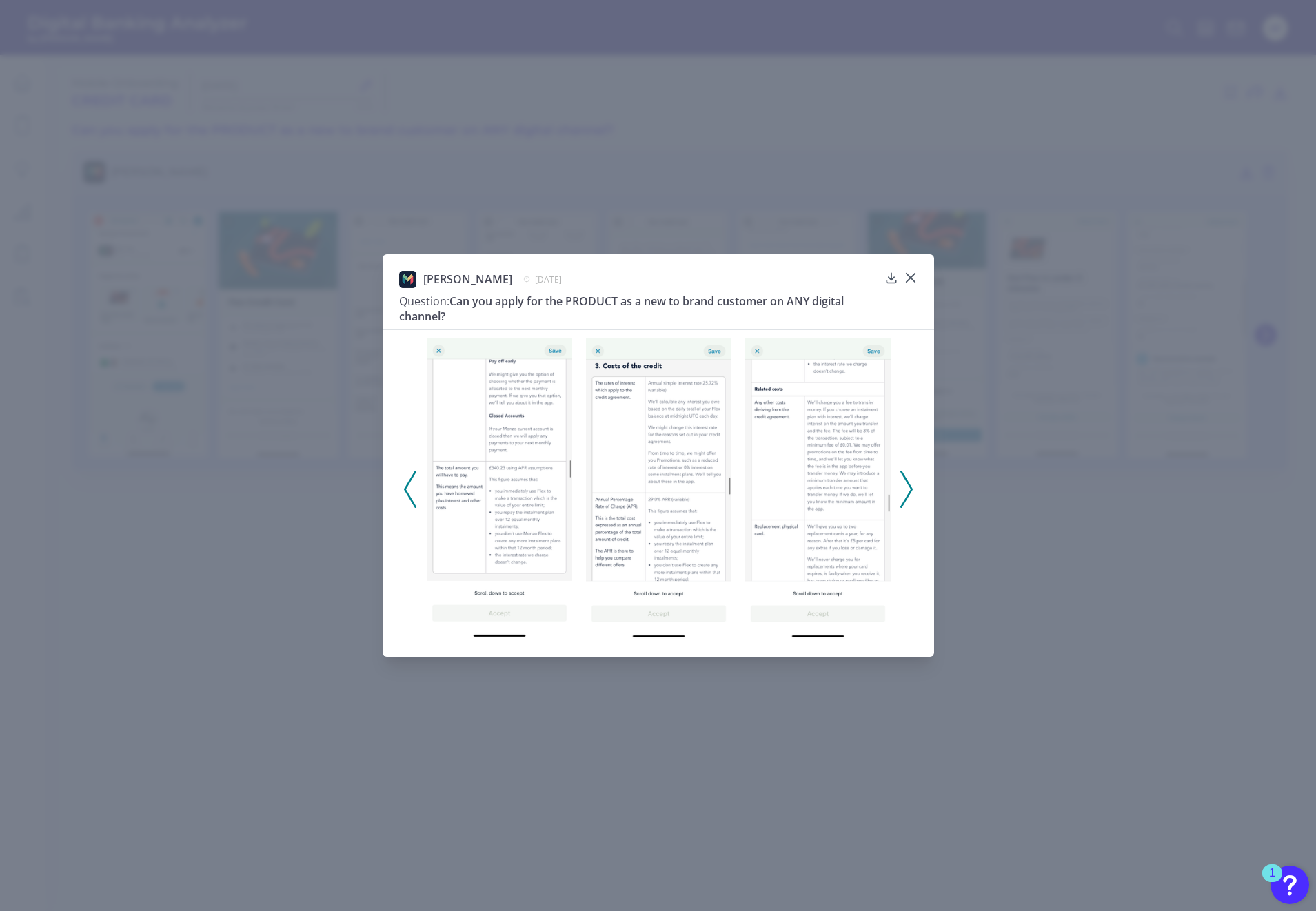
click at [903, 485] on icon at bounding box center [906, 490] width 13 height 38
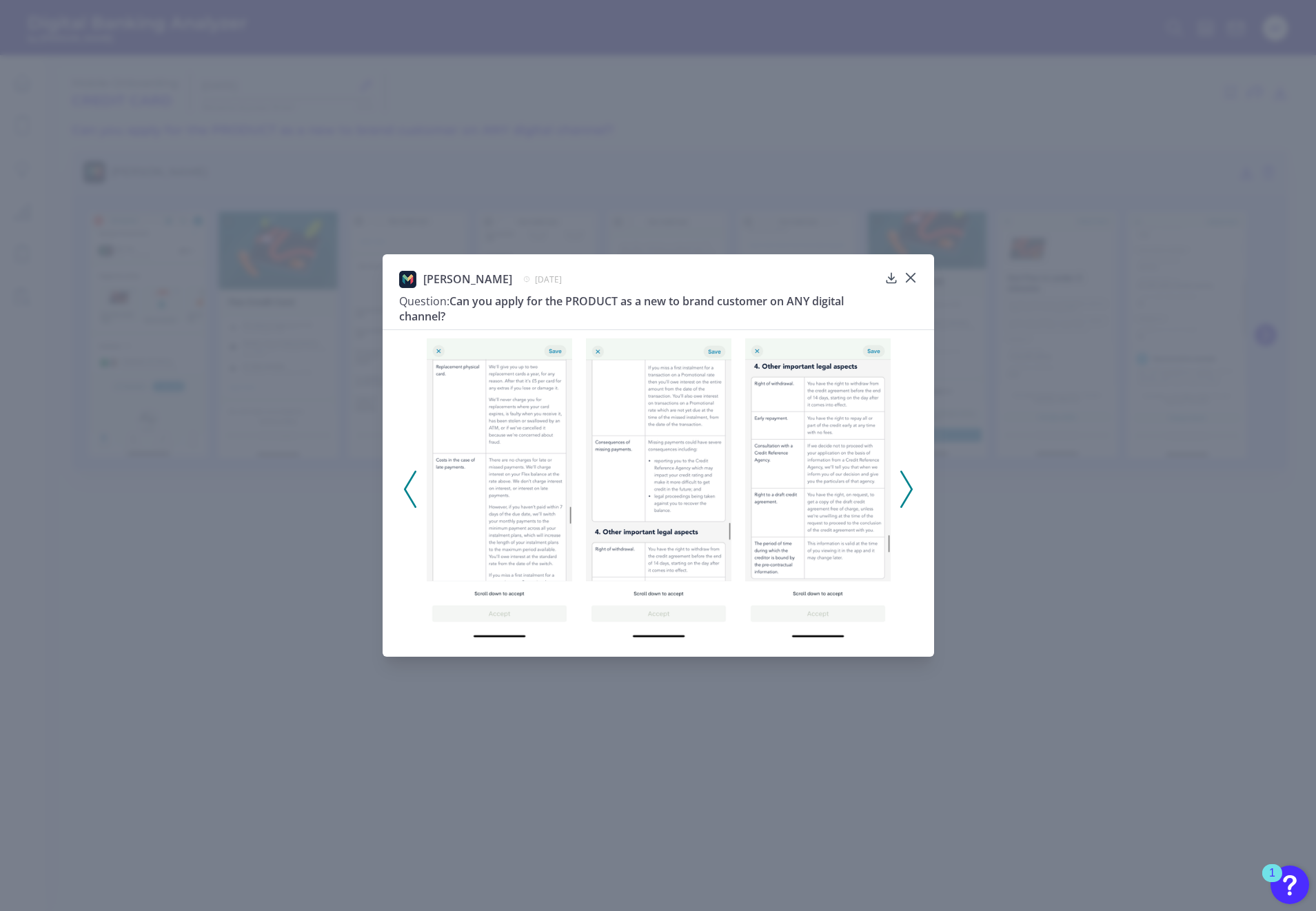
click at [903, 485] on icon at bounding box center [906, 490] width 13 height 38
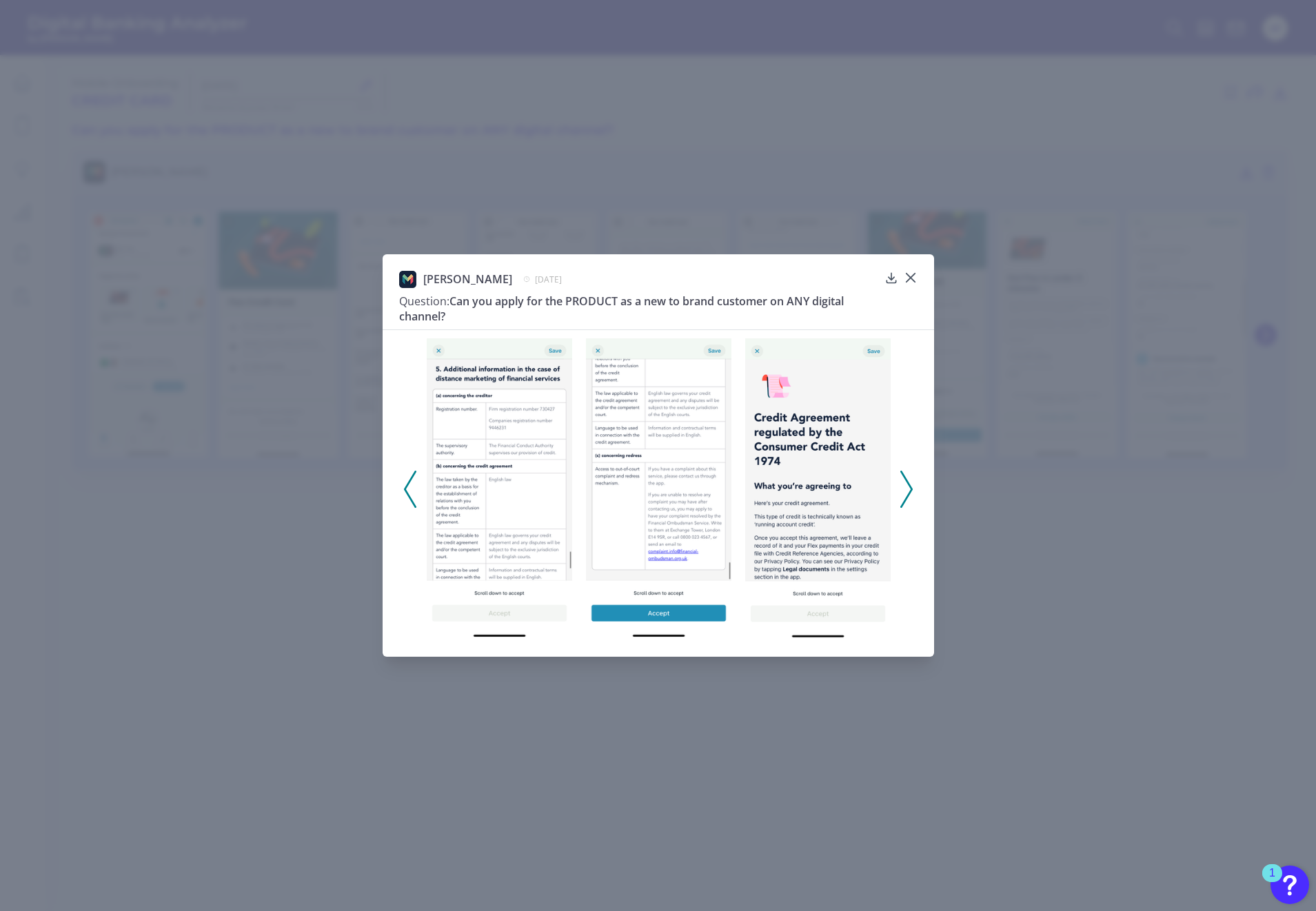
click at [903, 485] on icon at bounding box center [906, 490] width 13 height 38
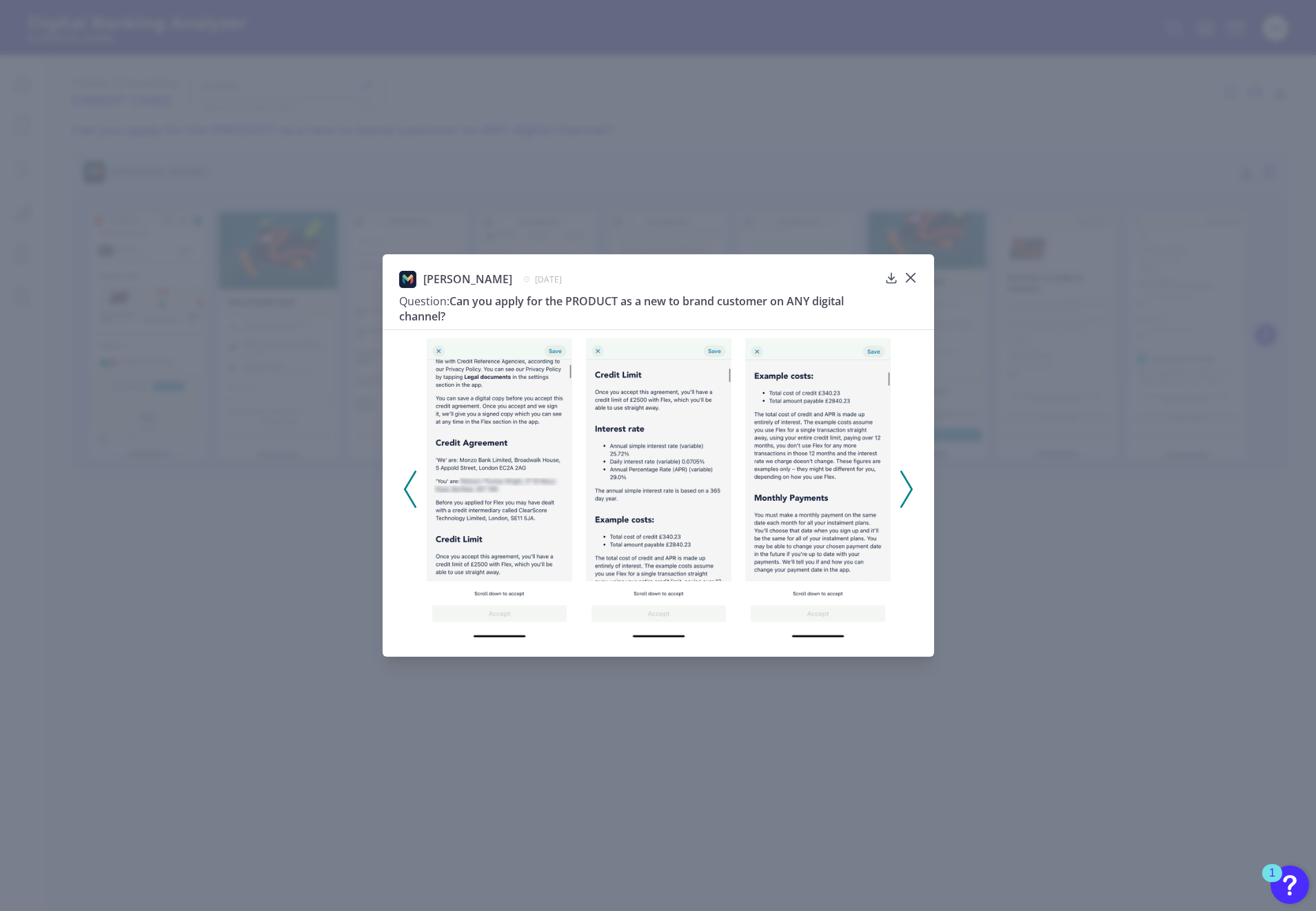
click at [903, 485] on icon at bounding box center [906, 490] width 13 height 38
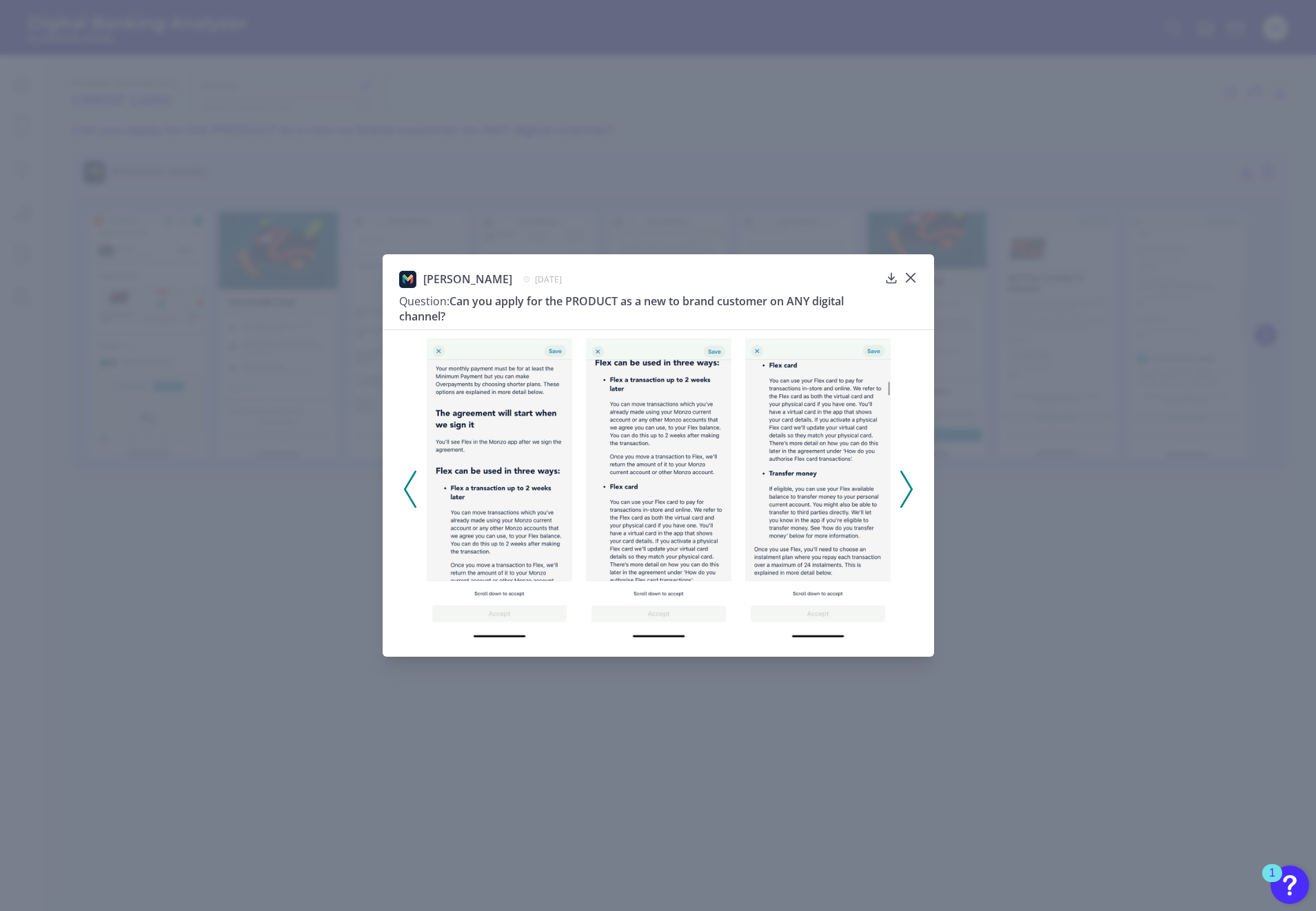
click at [903, 485] on icon at bounding box center [906, 490] width 13 height 38
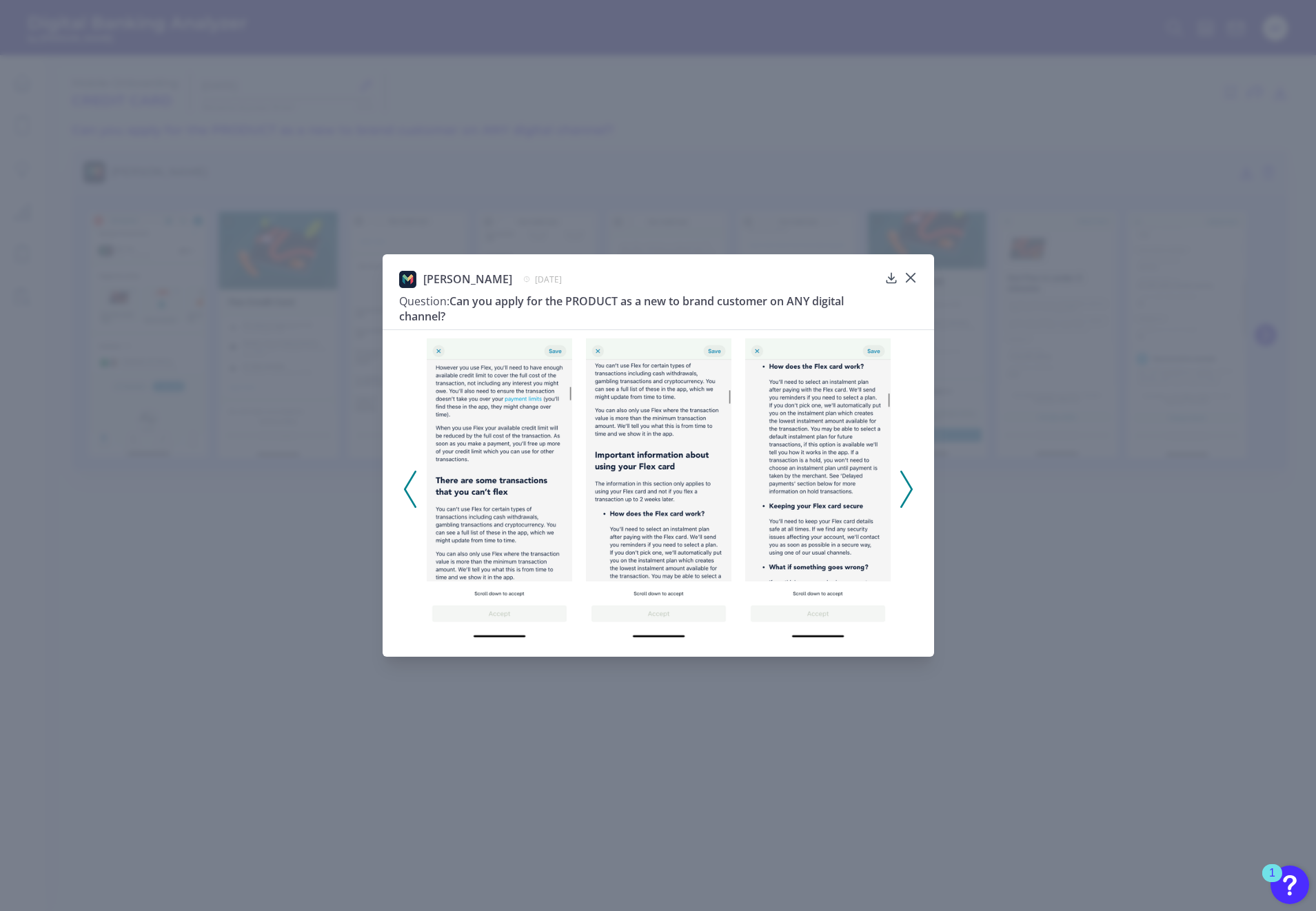
click at [903, 485] on icon at bounding box center [906, 490] width 13 height 38
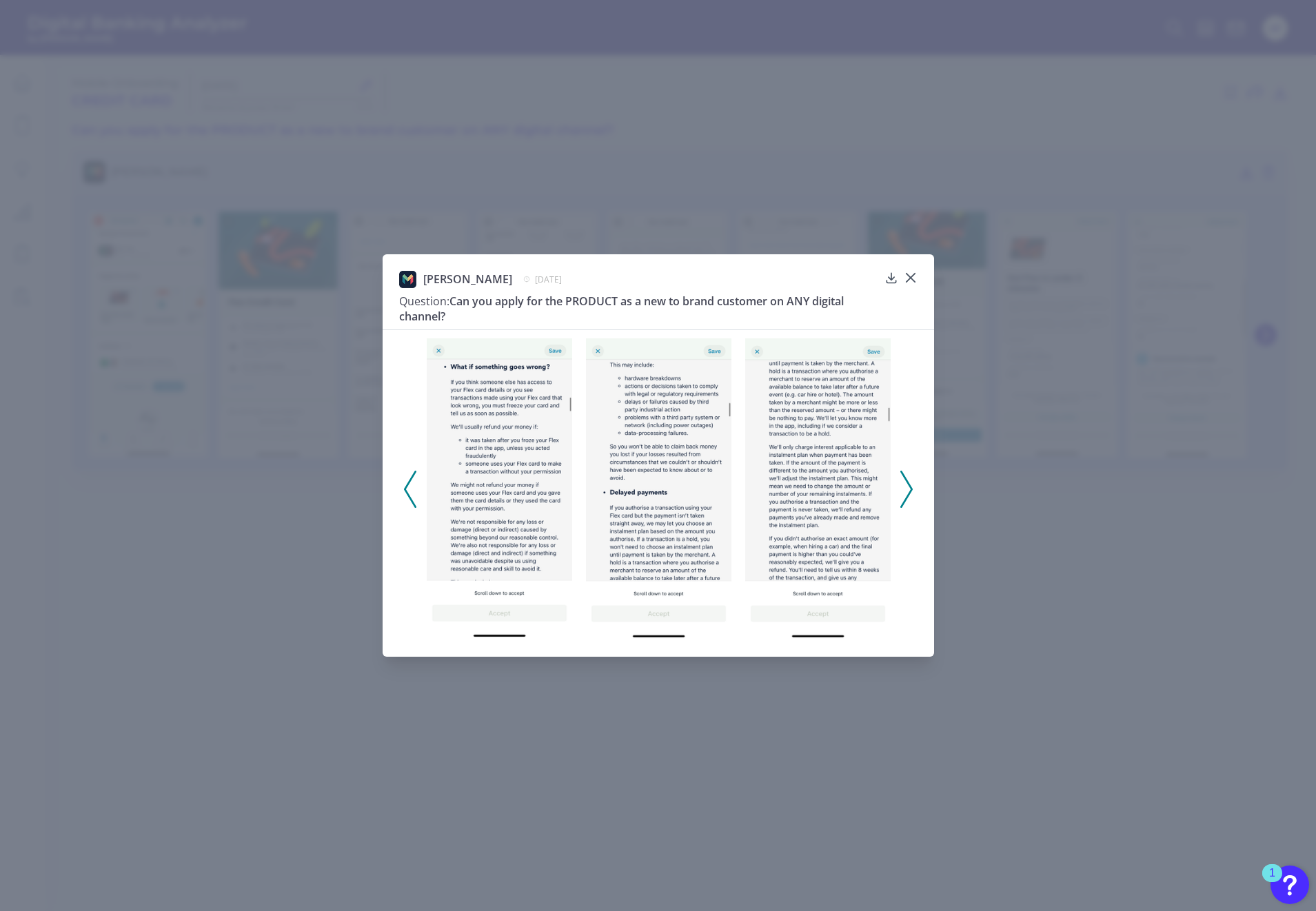
click at [903, 485] on icon at bounding box center [906, 490] width 13 height 38
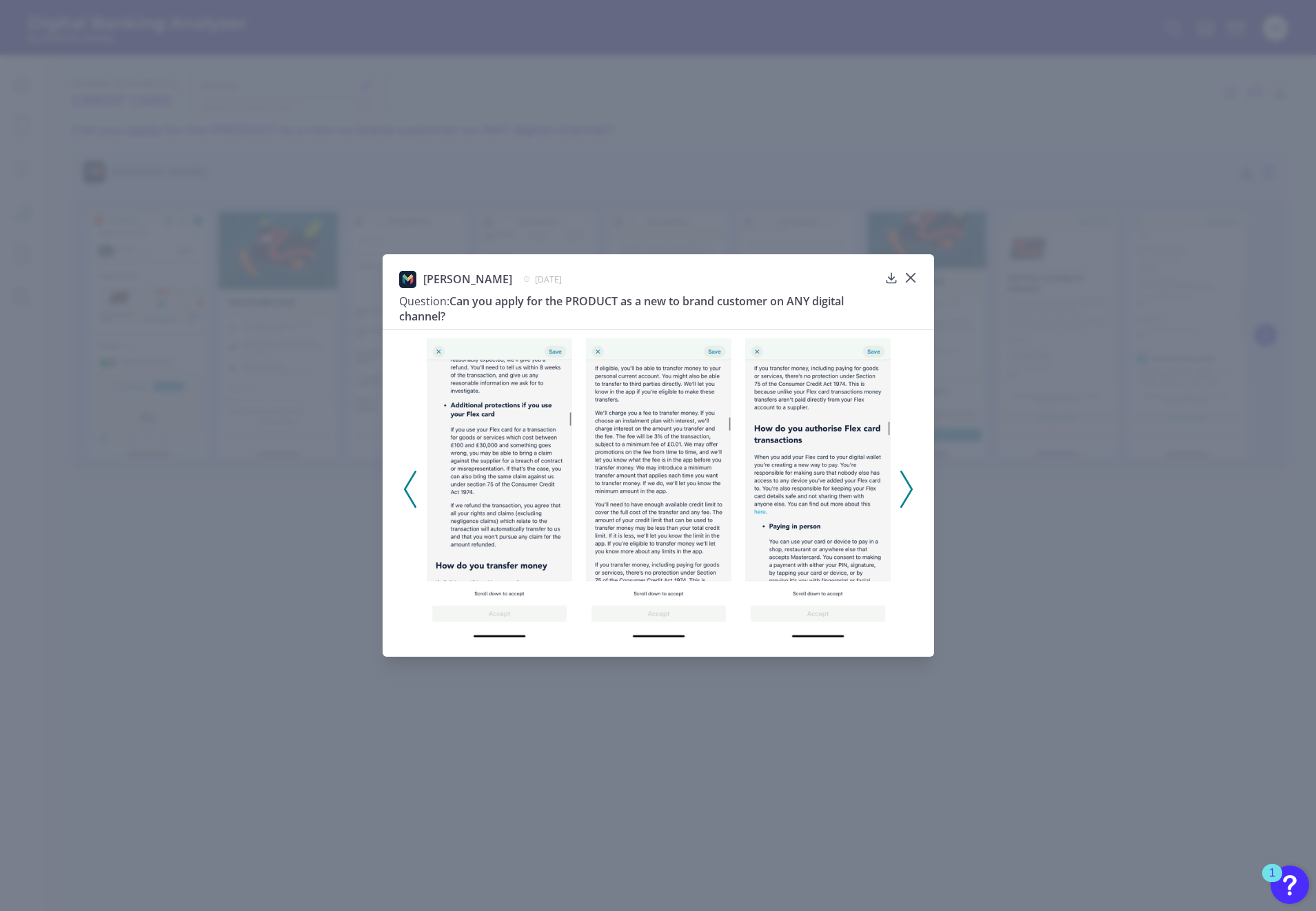
click at [903, 485] on icon at bounding box center [906, 490] width 13 height 38
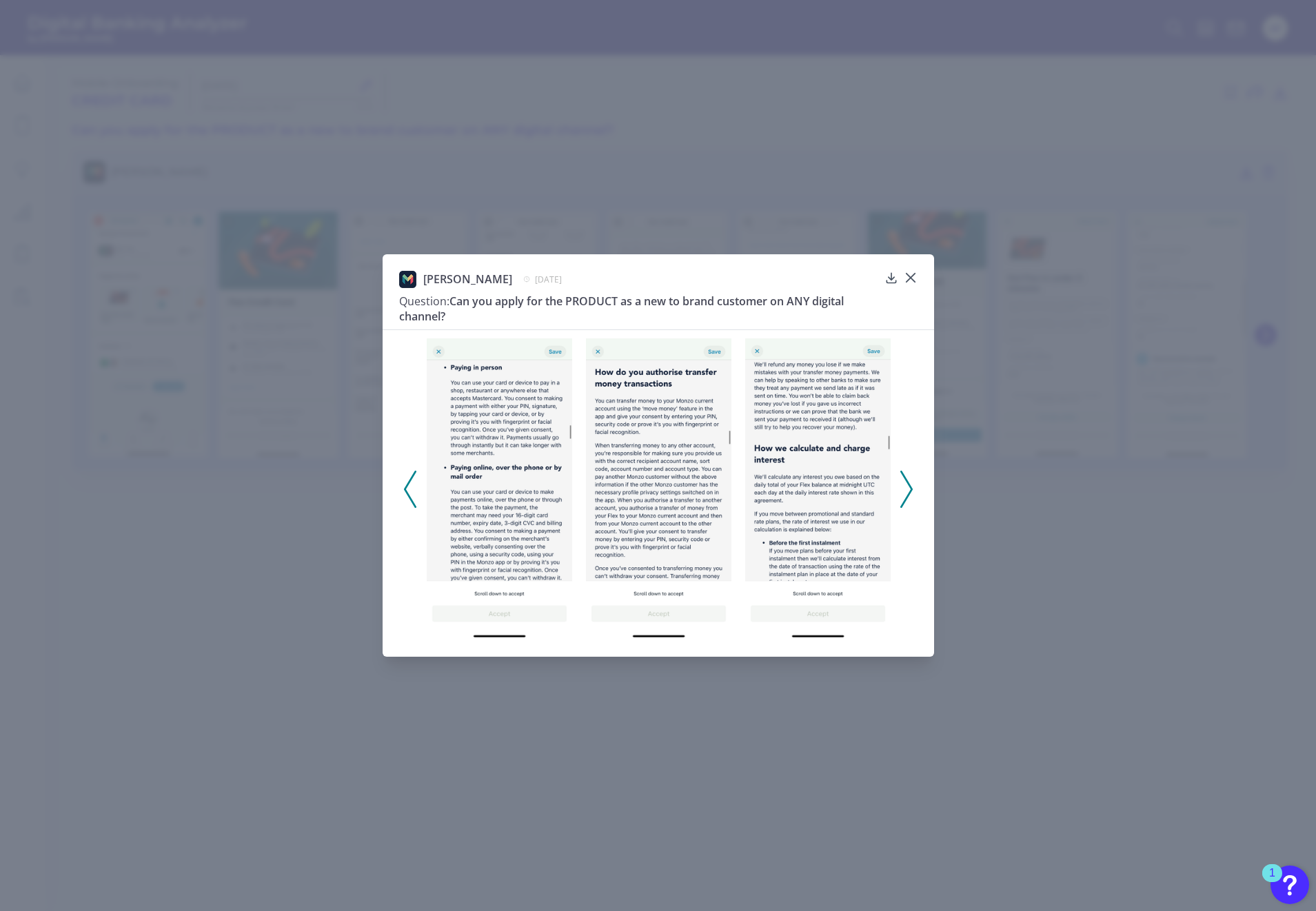
click at [903, 485] on icon at bounding box center [906, 490] width 13 height 38
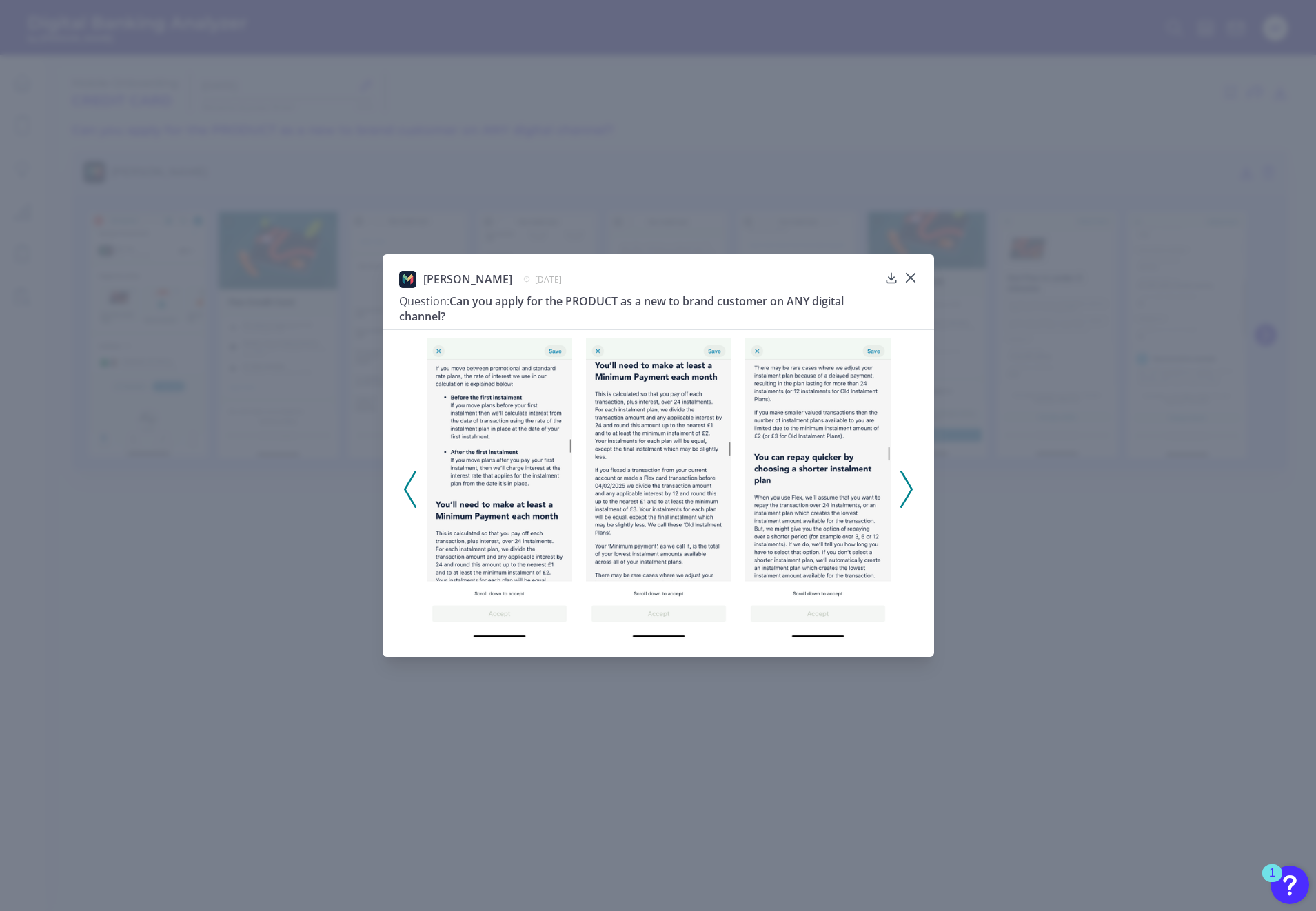
click at [903, 485] on icon at bounding box center [906, 490] width 13 height 38
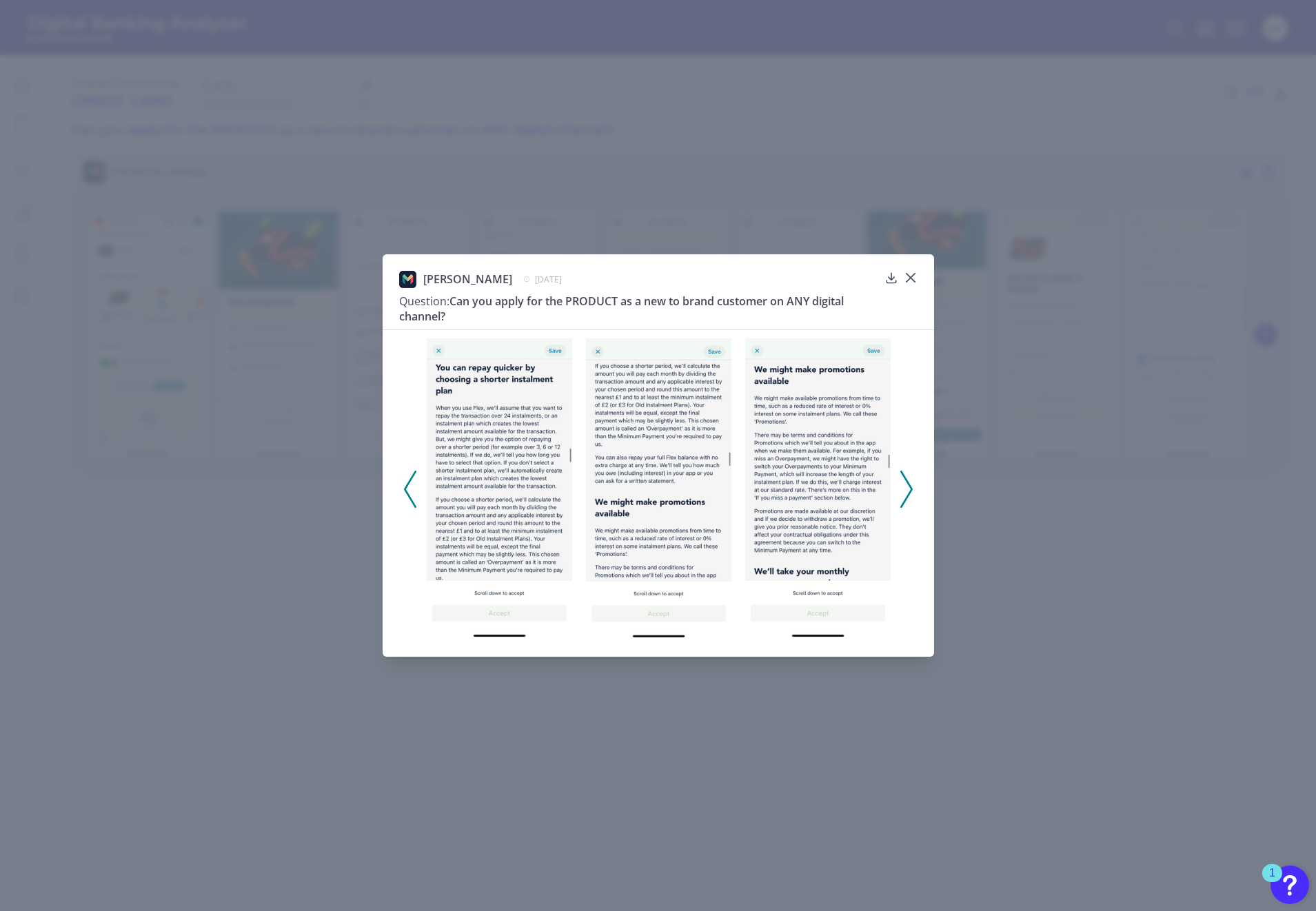
click at [903, 485] on icon at bounding box center [906, 490] width 13 height 38
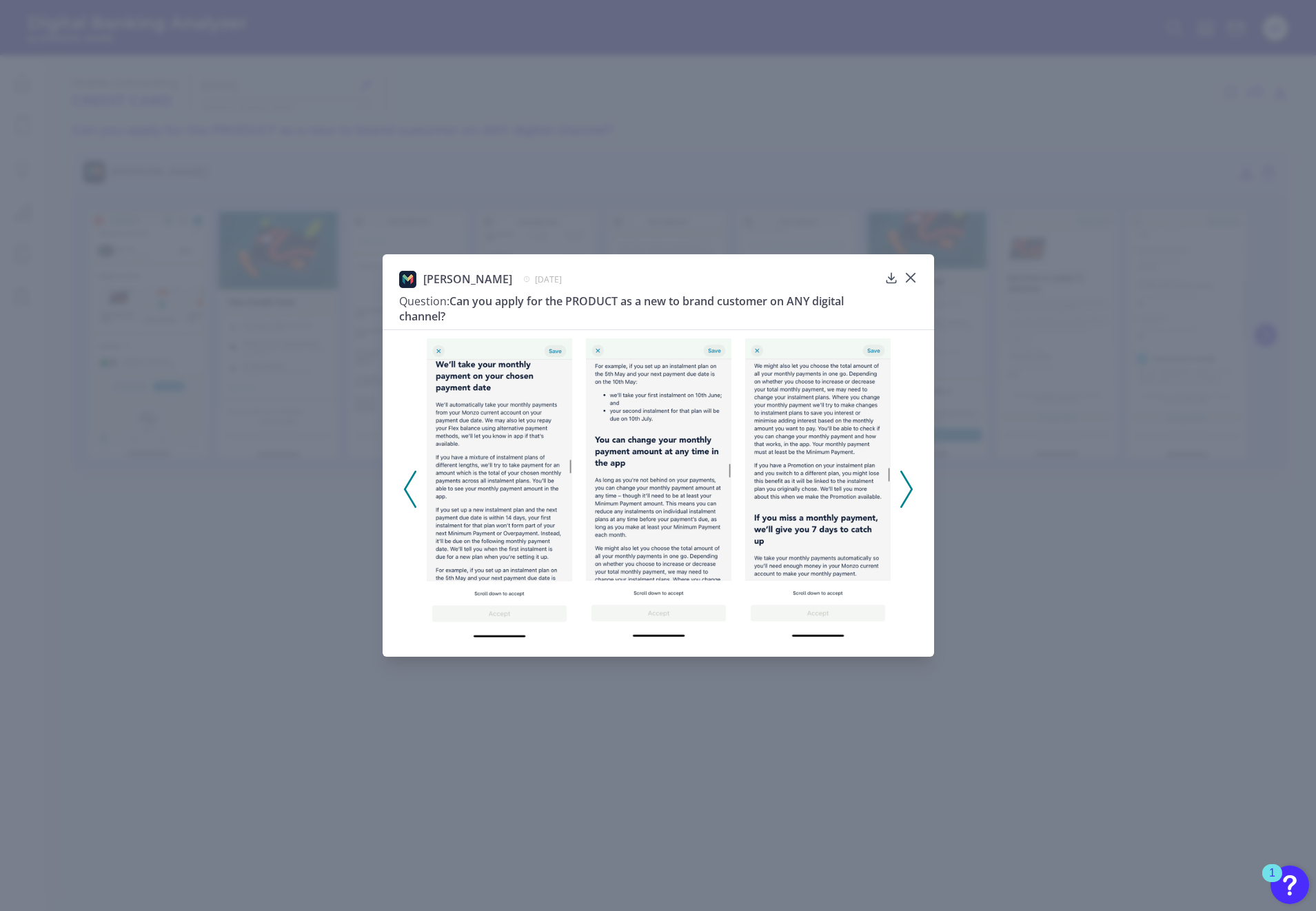
click at [903, 485] on icon at bounding box center [906, 490] width 13 height 38
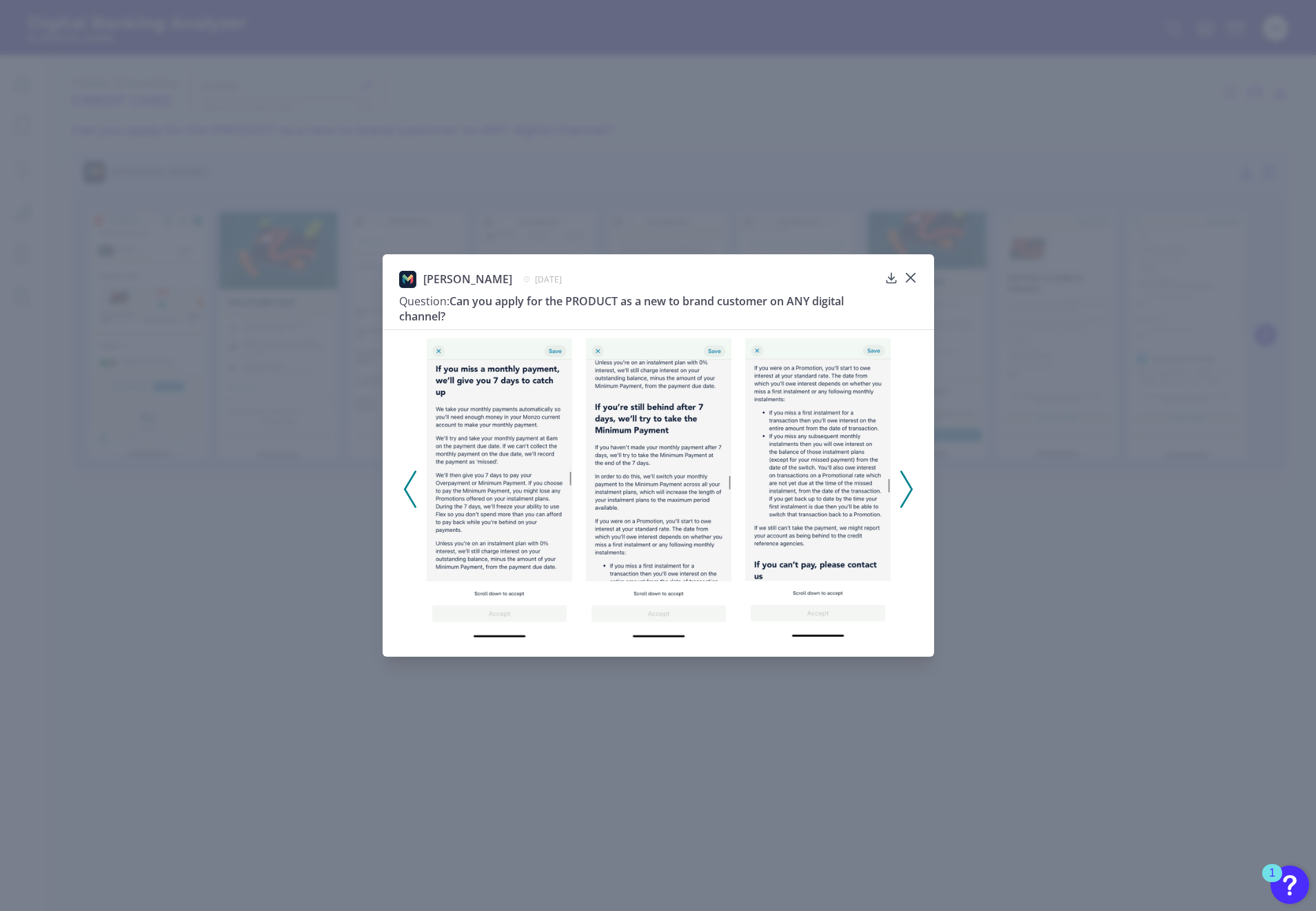
click at [903, 485] on icon at bounding box center [906, 490] width 13 height 38
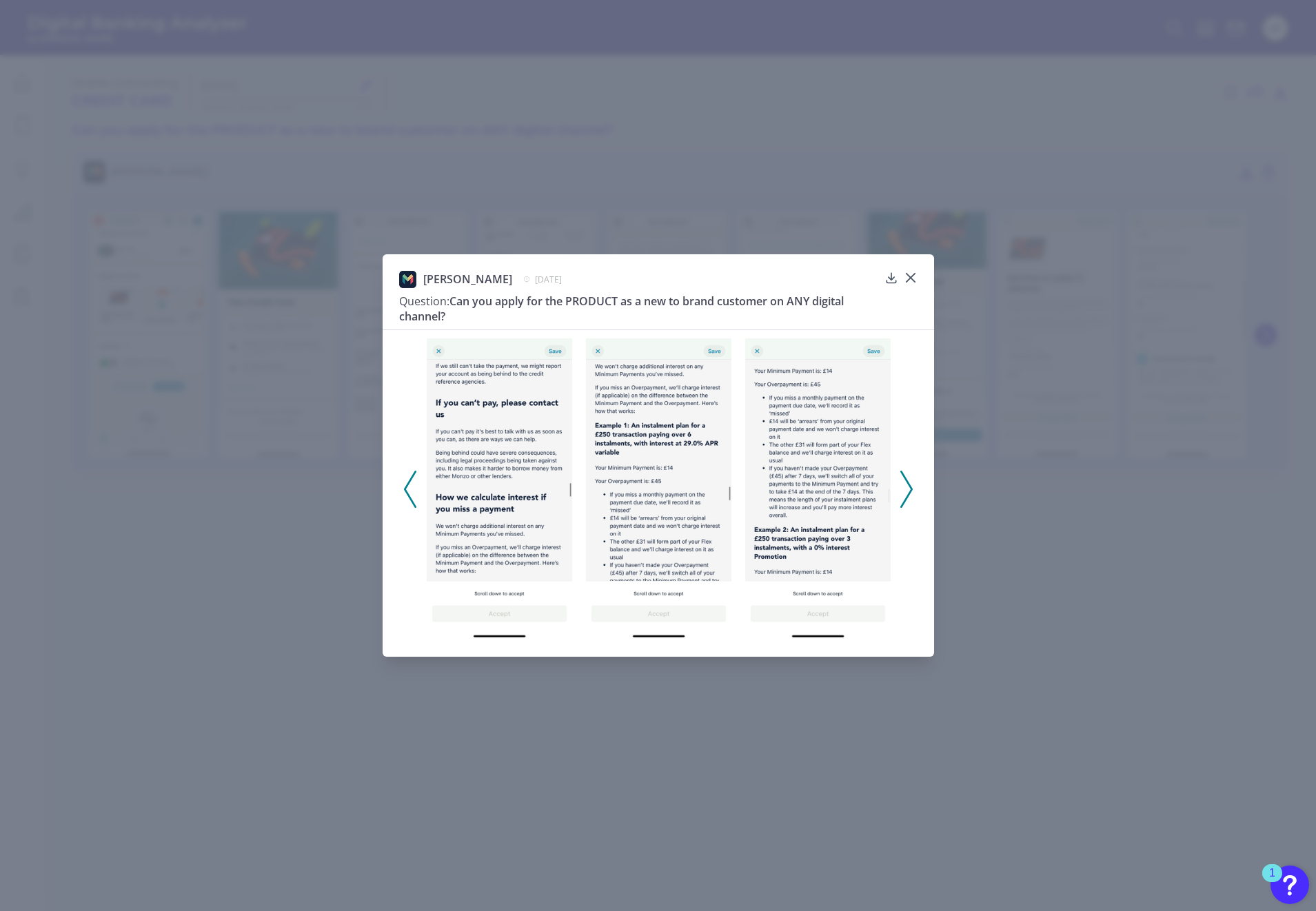
click at [903, 485] on icon at bounding box center [906, 490] width 13 height 38
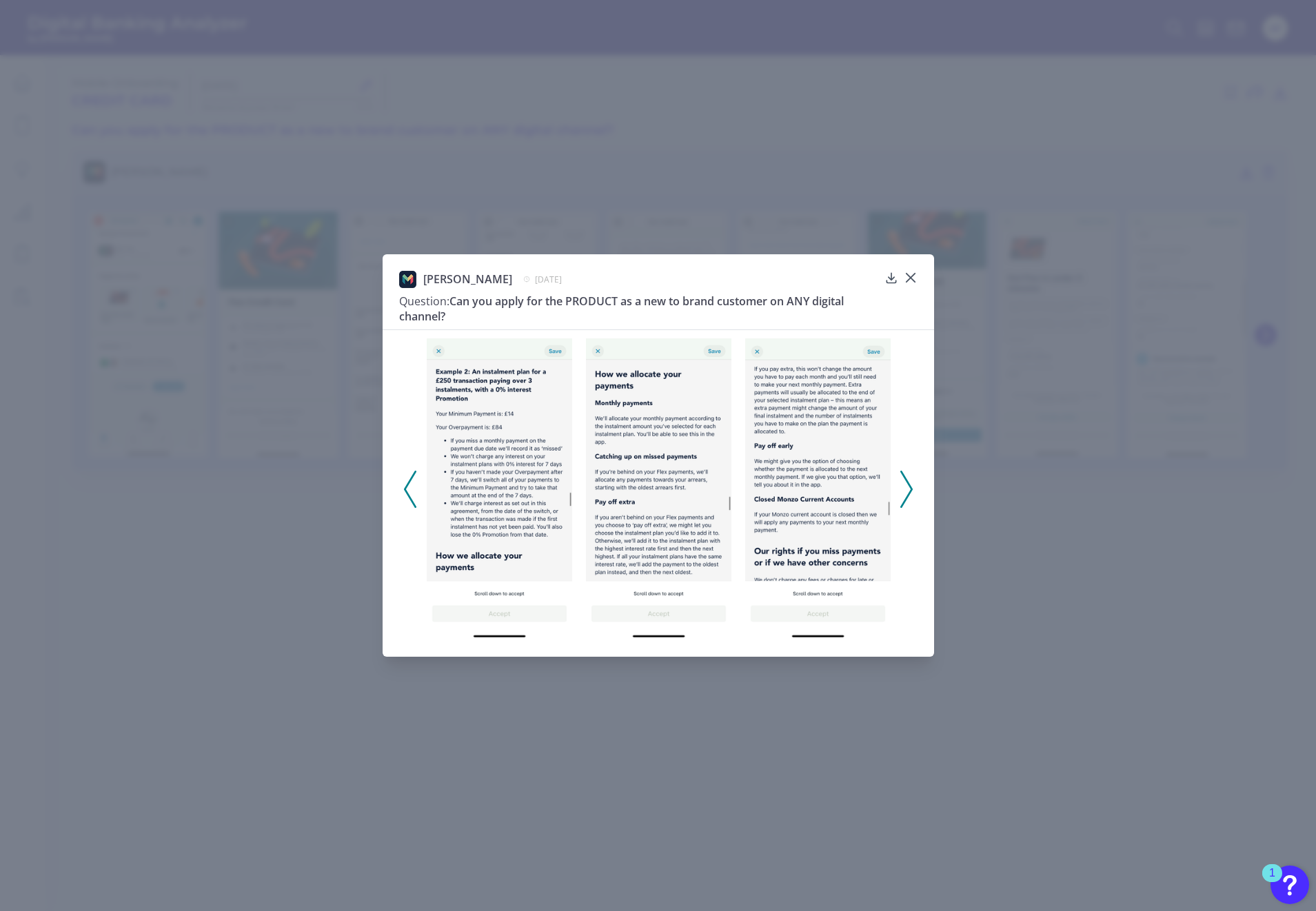
click at [903, 485] on icon at bounding box center [906, 490] width 13 height 38
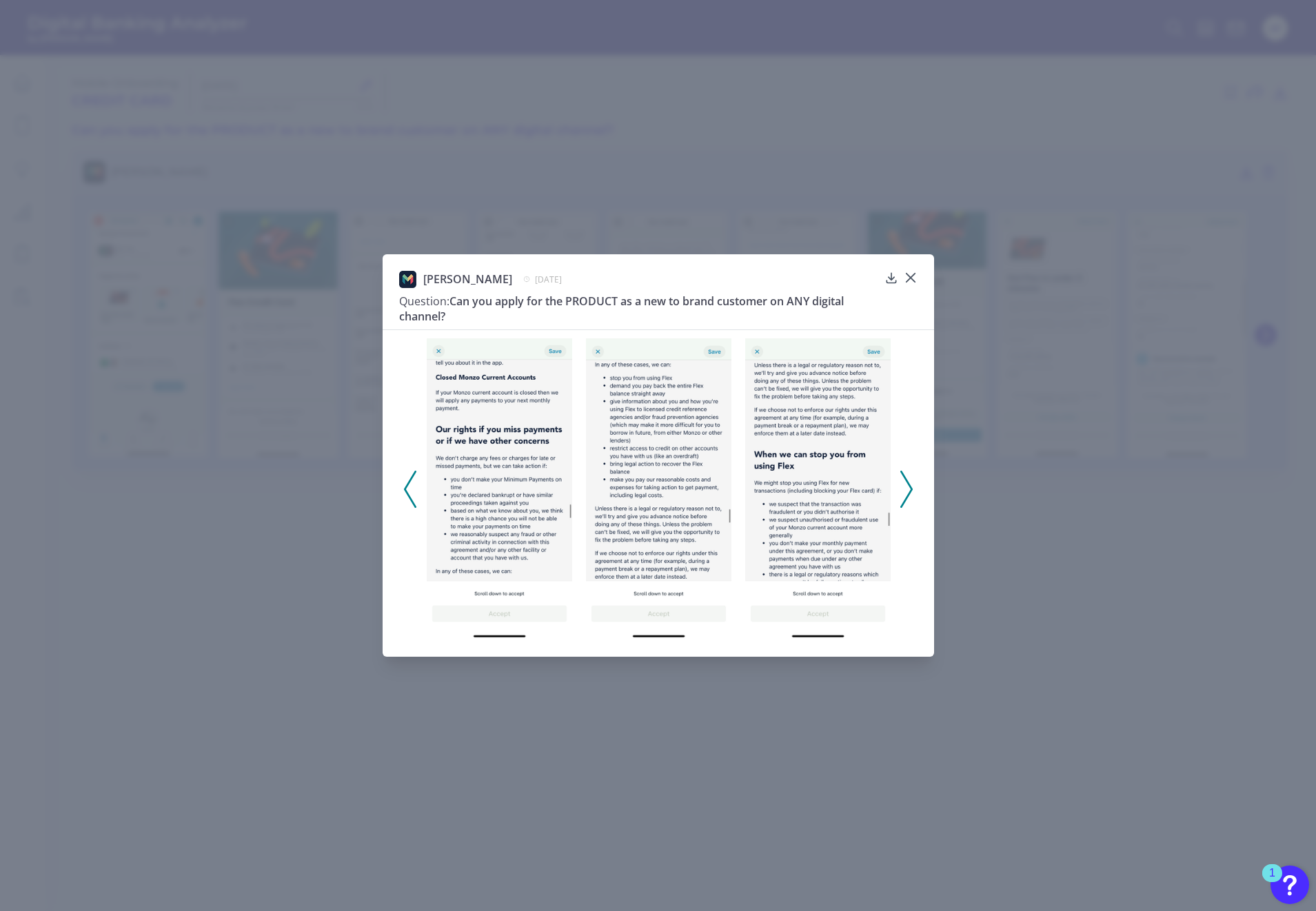
click at [903, 485] on icon at bounding box center [906, 490] width 13 height 38
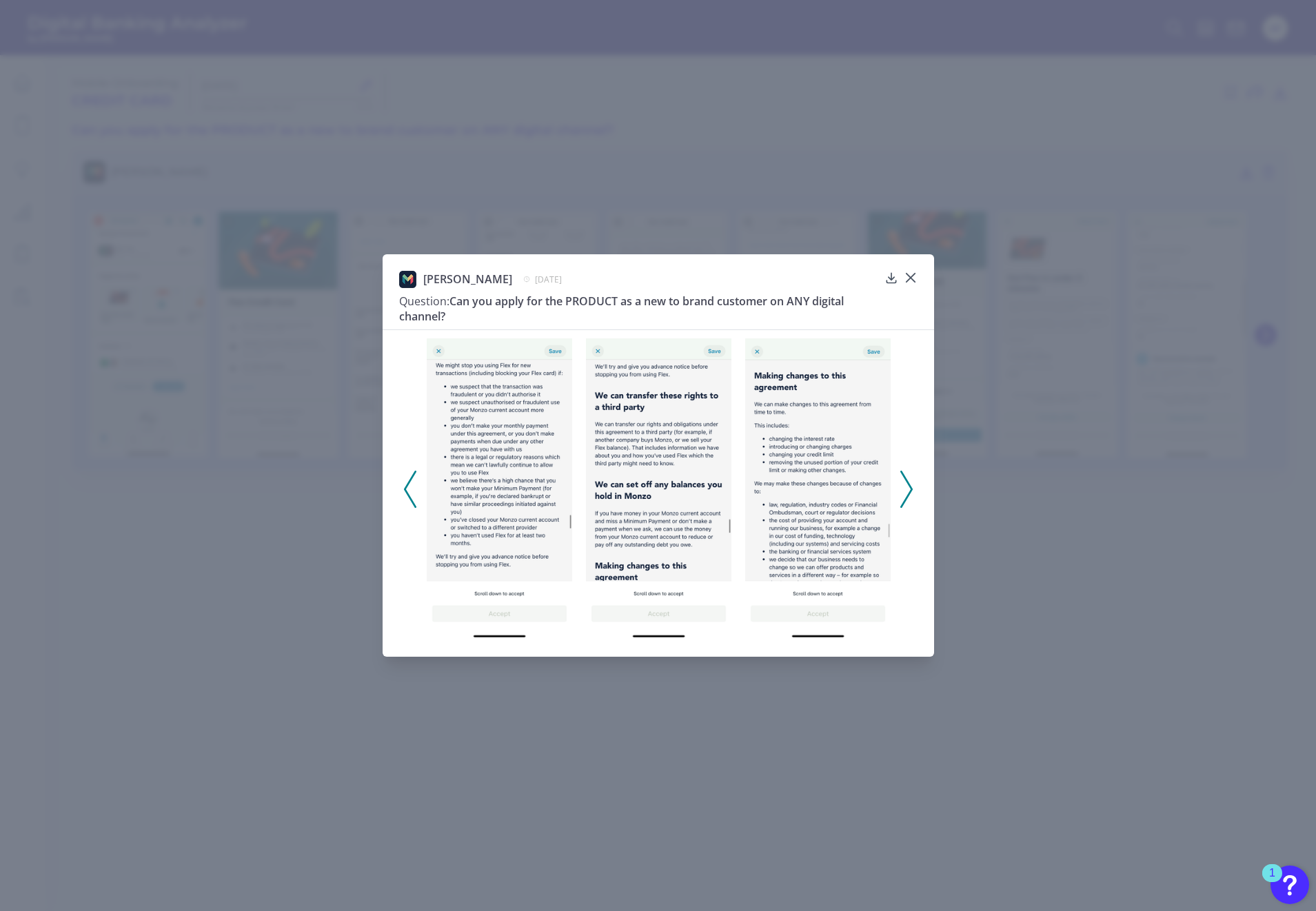
click at [903, 485] on icon at bounding box center [906, 490] width 13 height 38
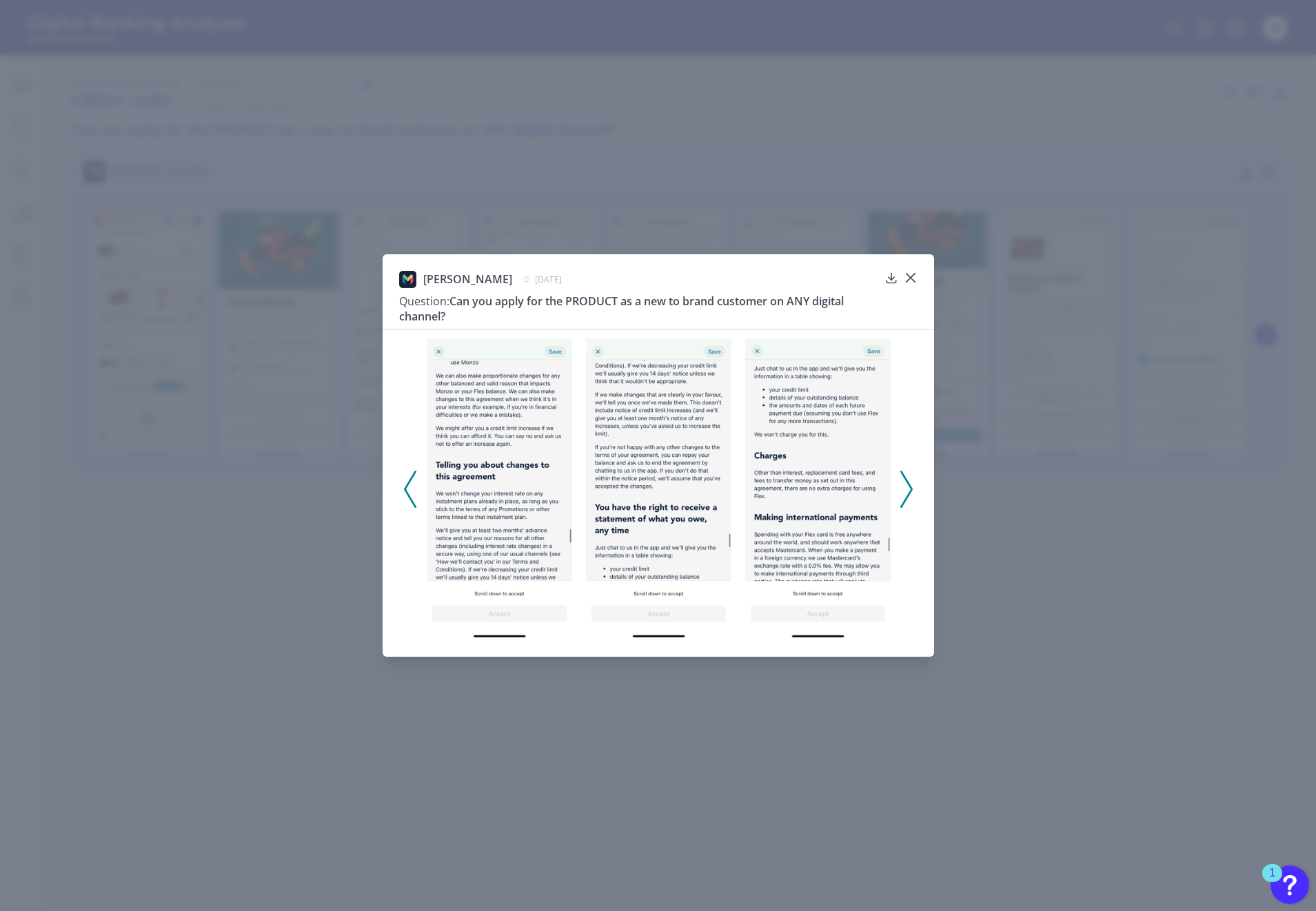
click at [903, 485] on icon at bounding box center [906, 490] width 13 height 38
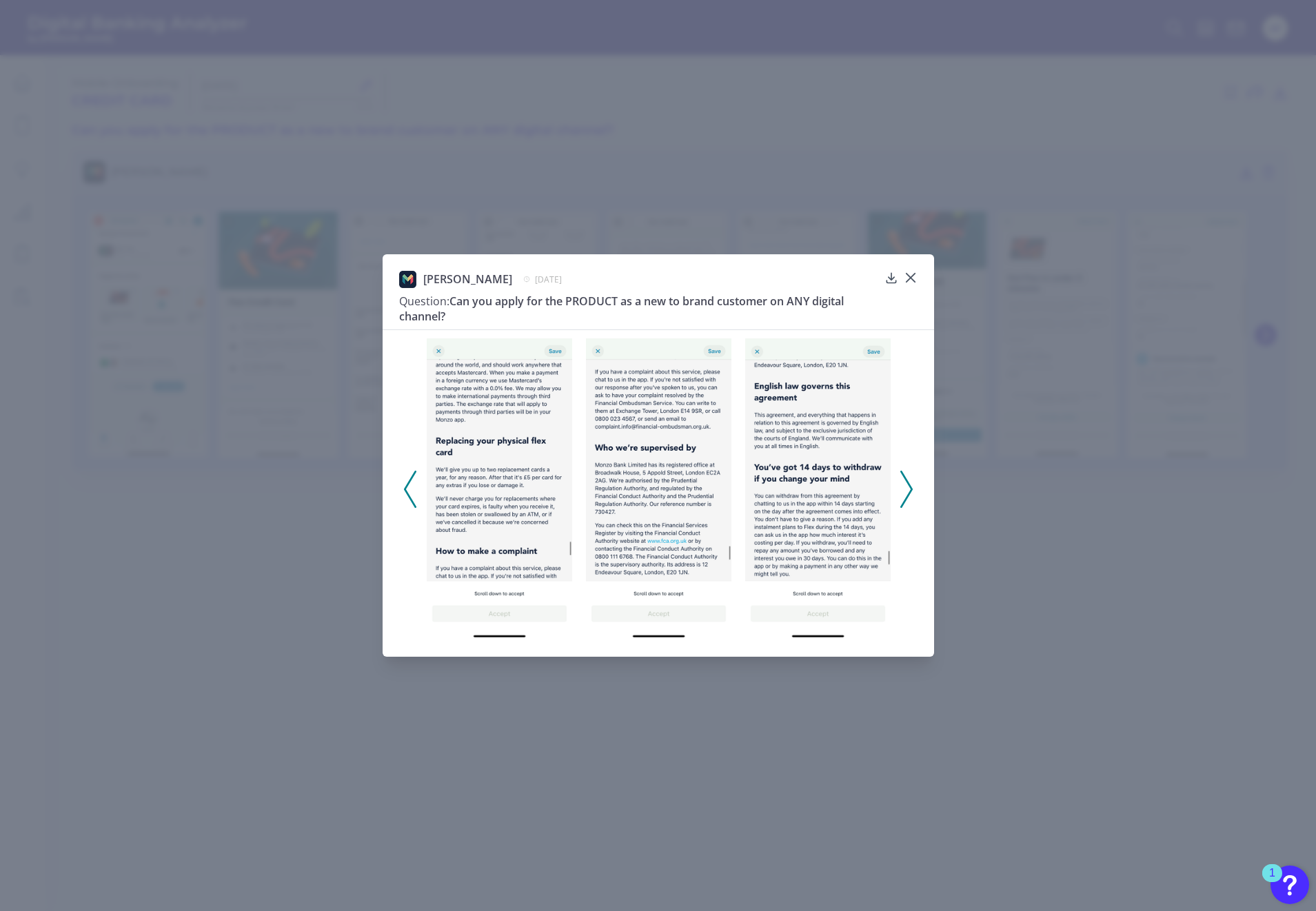
click at [903, 485] on icon at bounding box center [906, 490] width 13 height 38
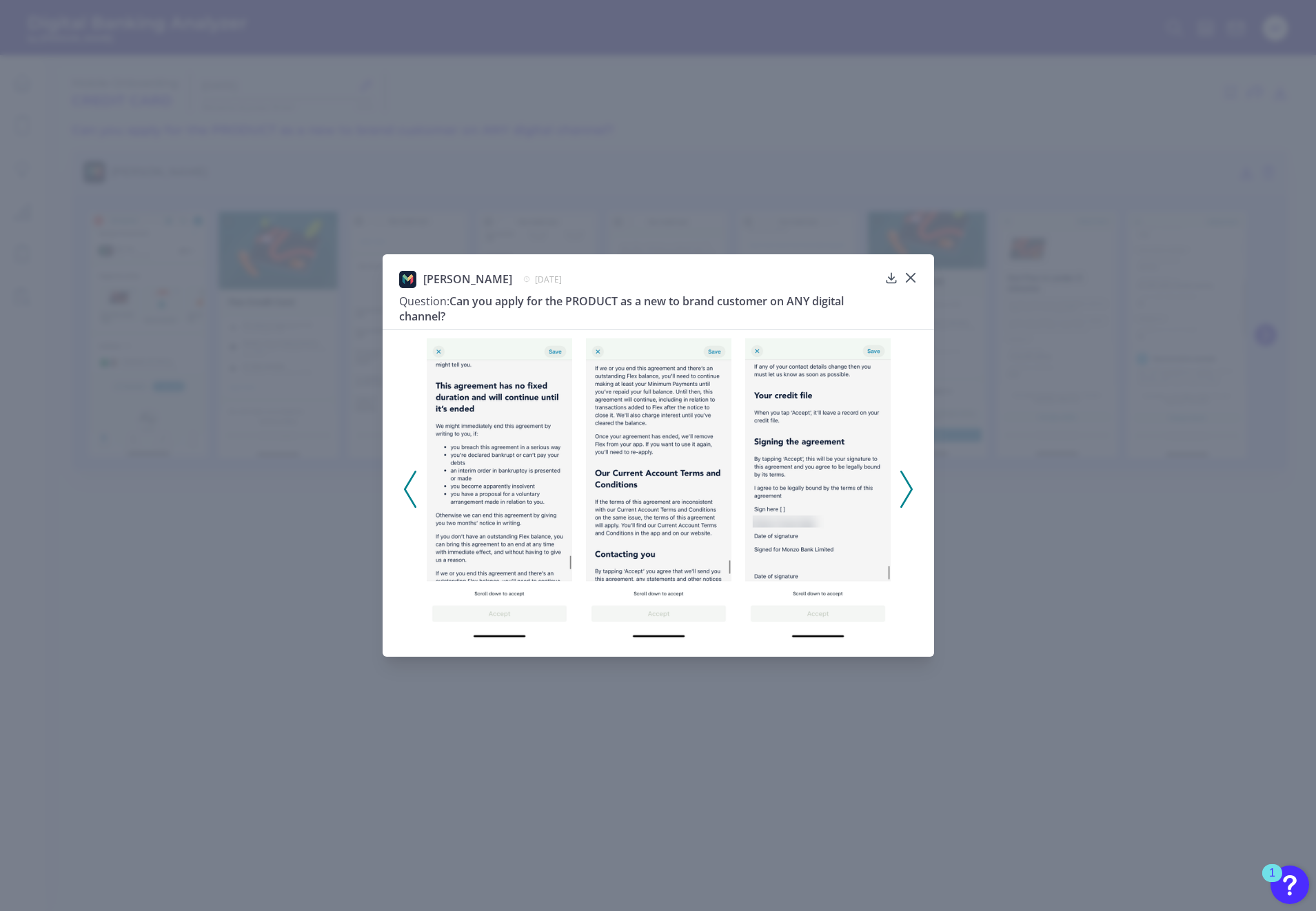
click at [903, 485] on icon at bounding box center [906, 490] width 13 height 38
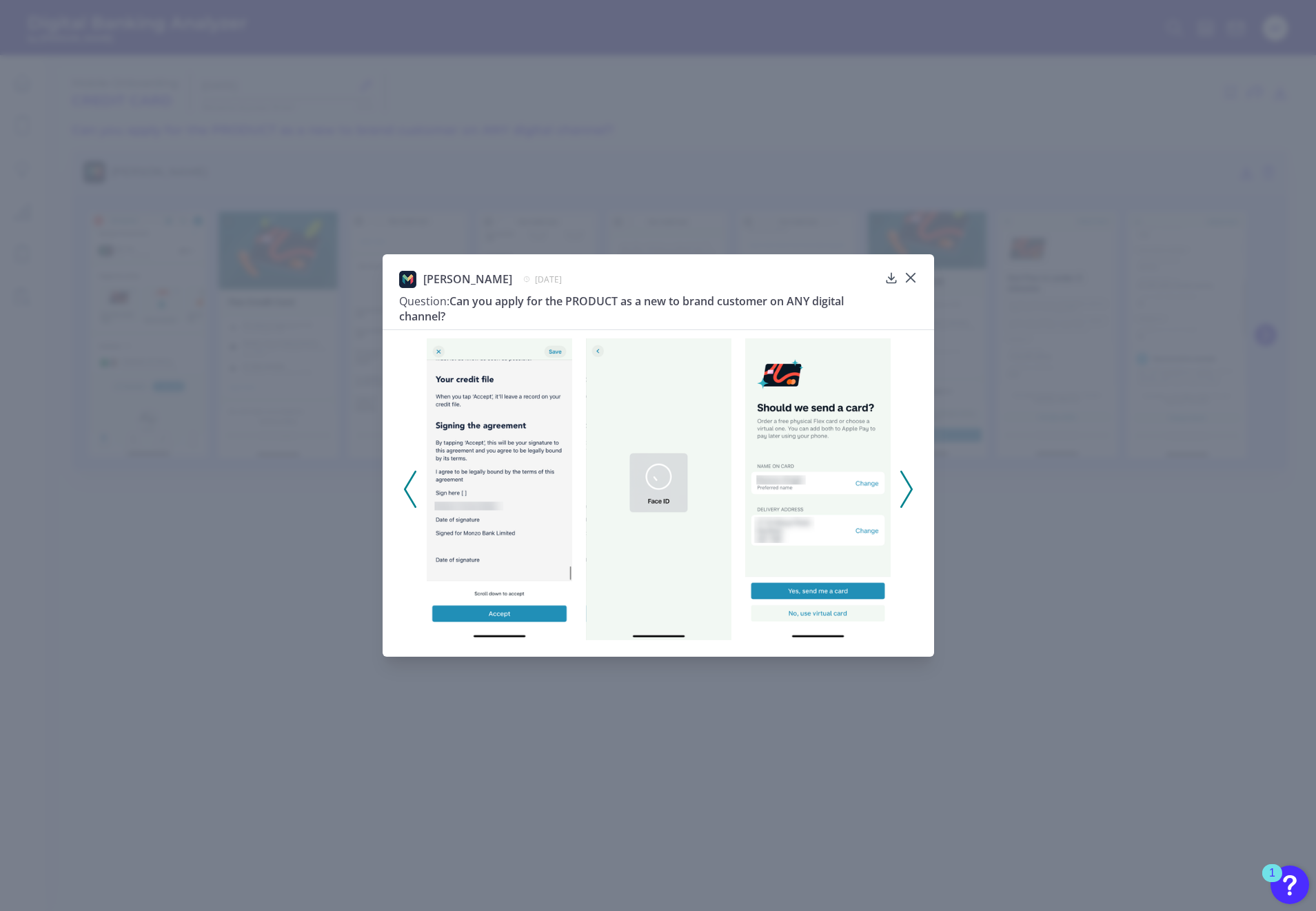
click at [903, 485] on icon at bounding box center [906, 490] width 13 height 38
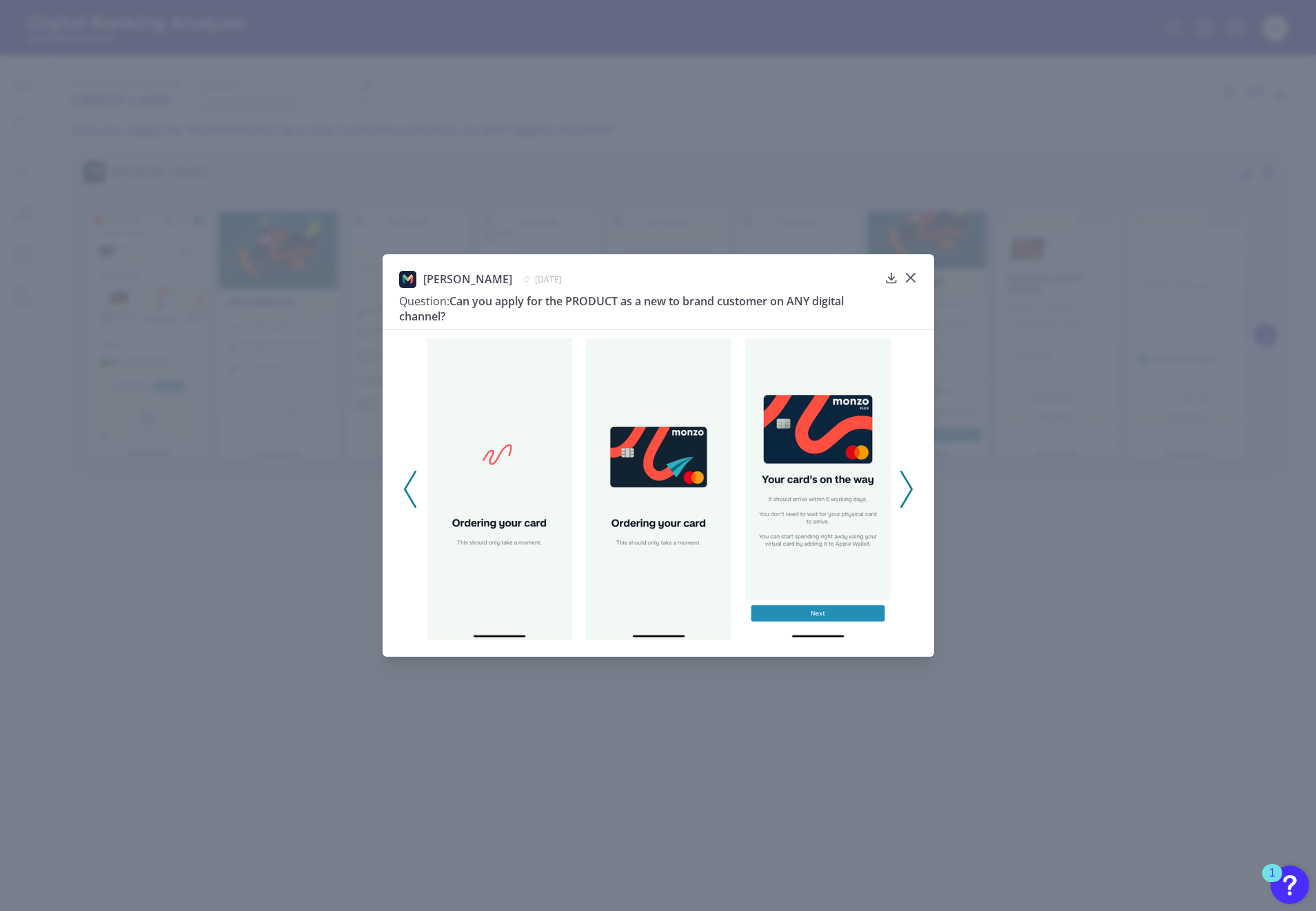
click at [903, 485] on icon at bounding box center [906, 490] width 13 height 38
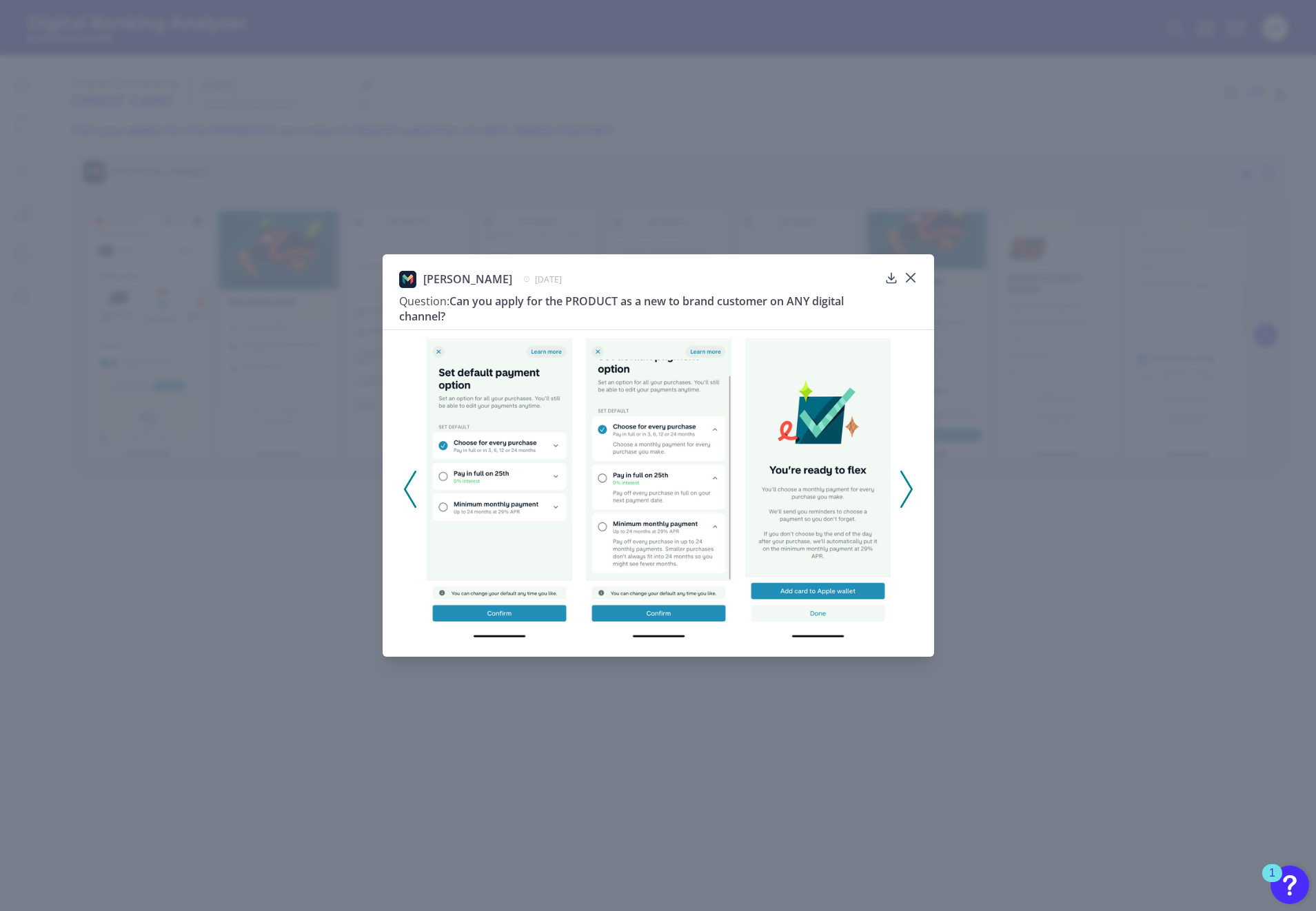
click at [903, 485] on icon at bounding box center [906, 490] width 13 height 38
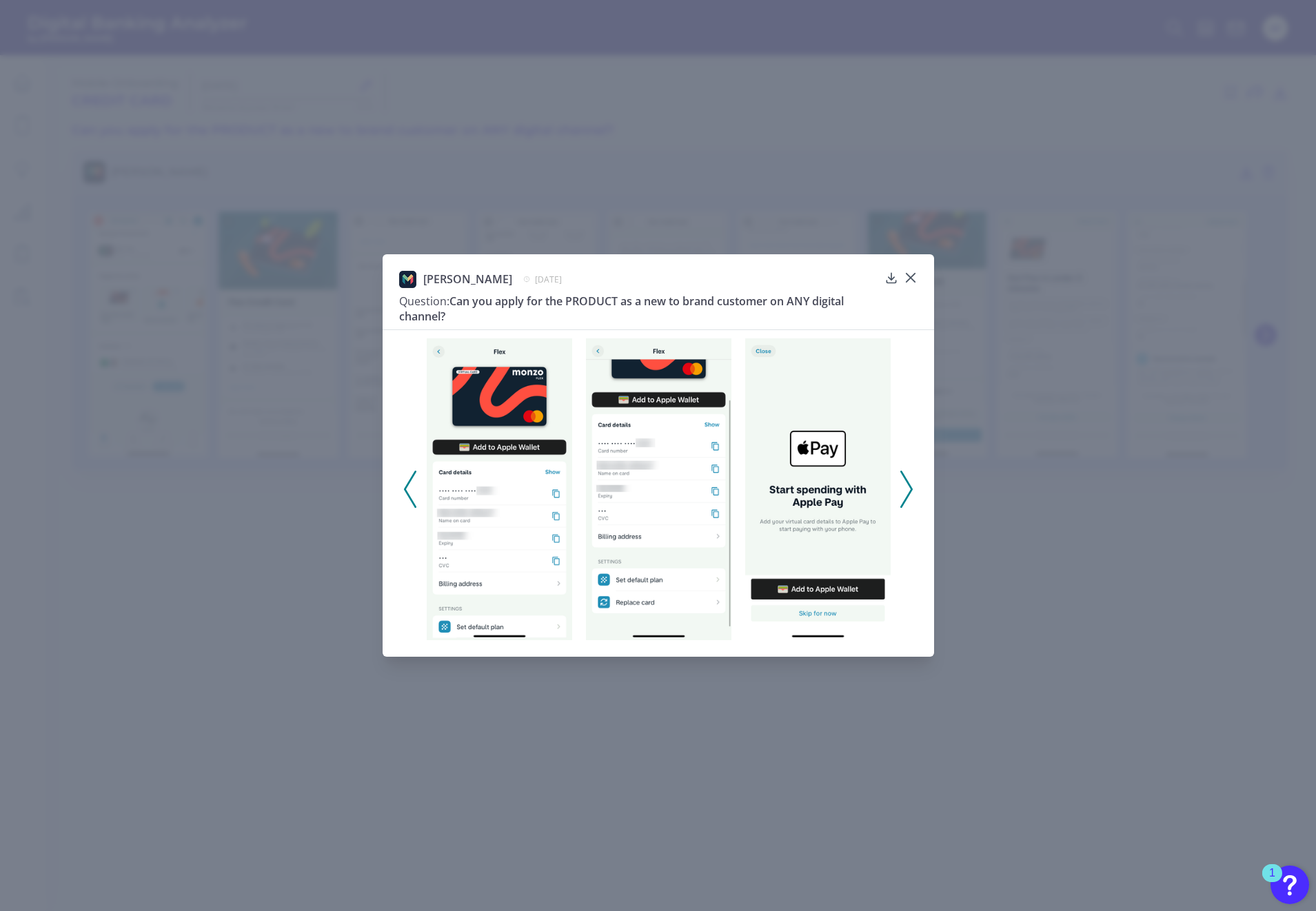
click at [903, 485] on icon at bounding box center [906, 490] width 13 height 38
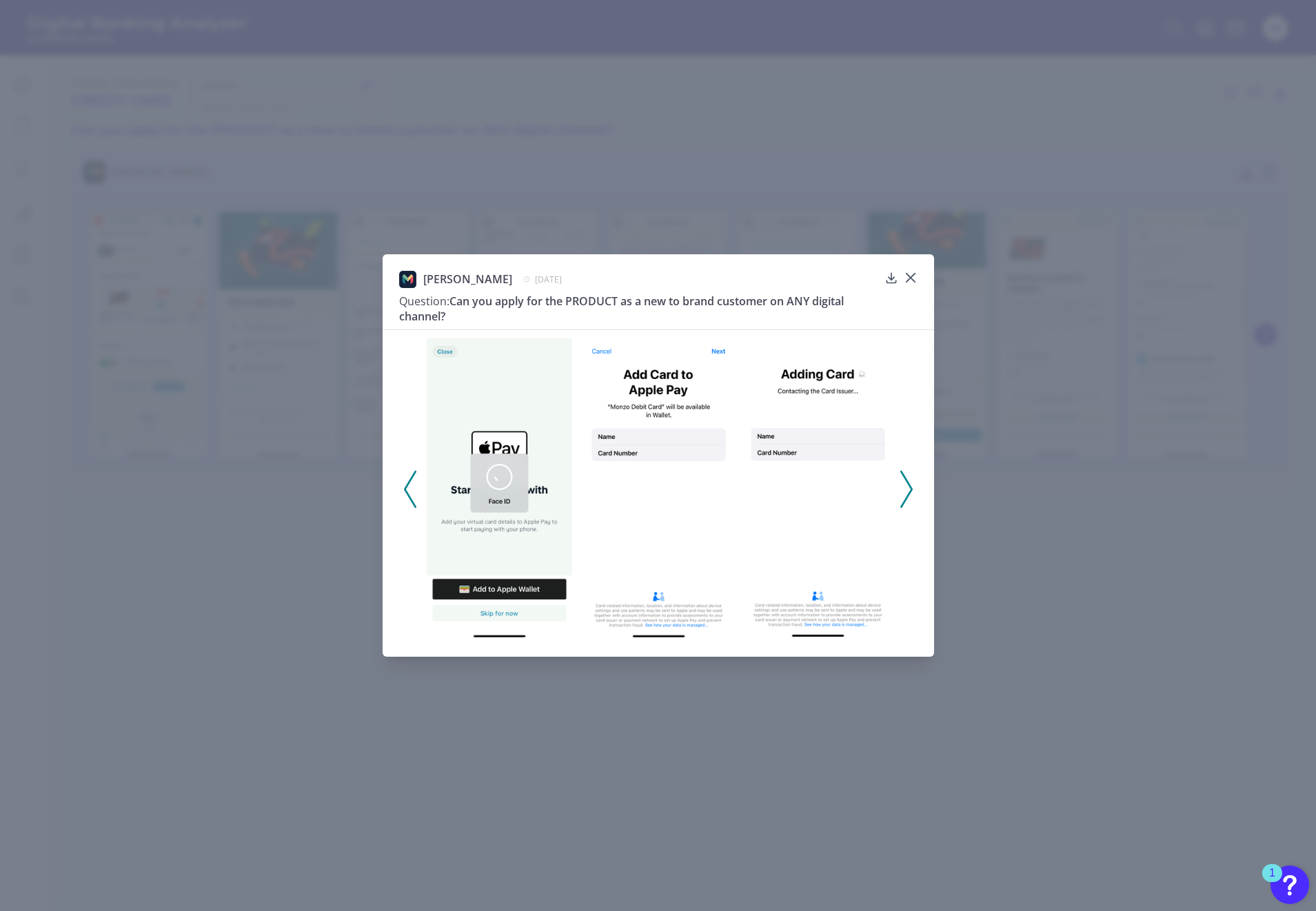
click at [903, 485] on icon at bounding box center [906, 490] width 13 height 38
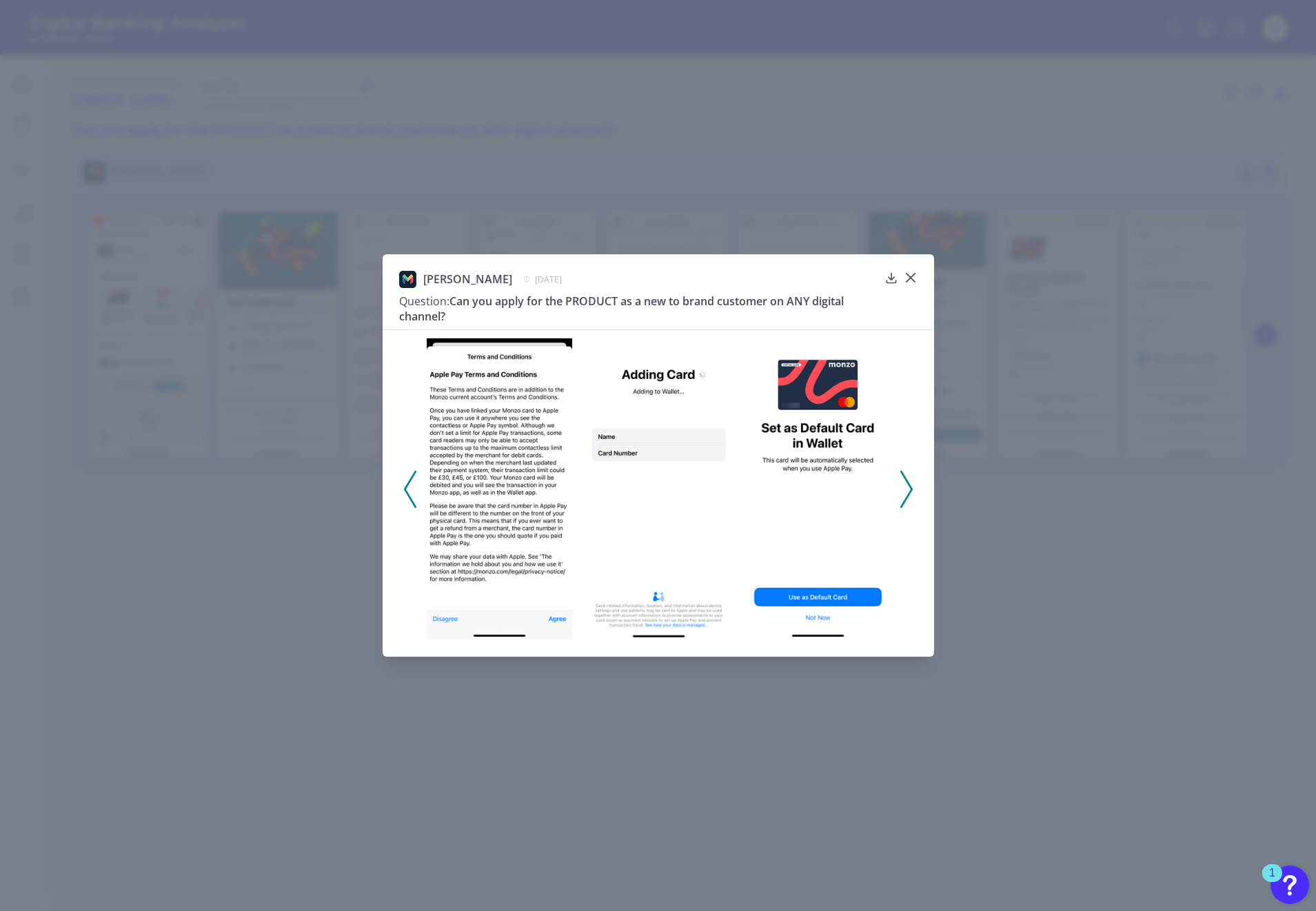
click at [903, 485] on icon at bounding box center [906, 490] width 13 height 38
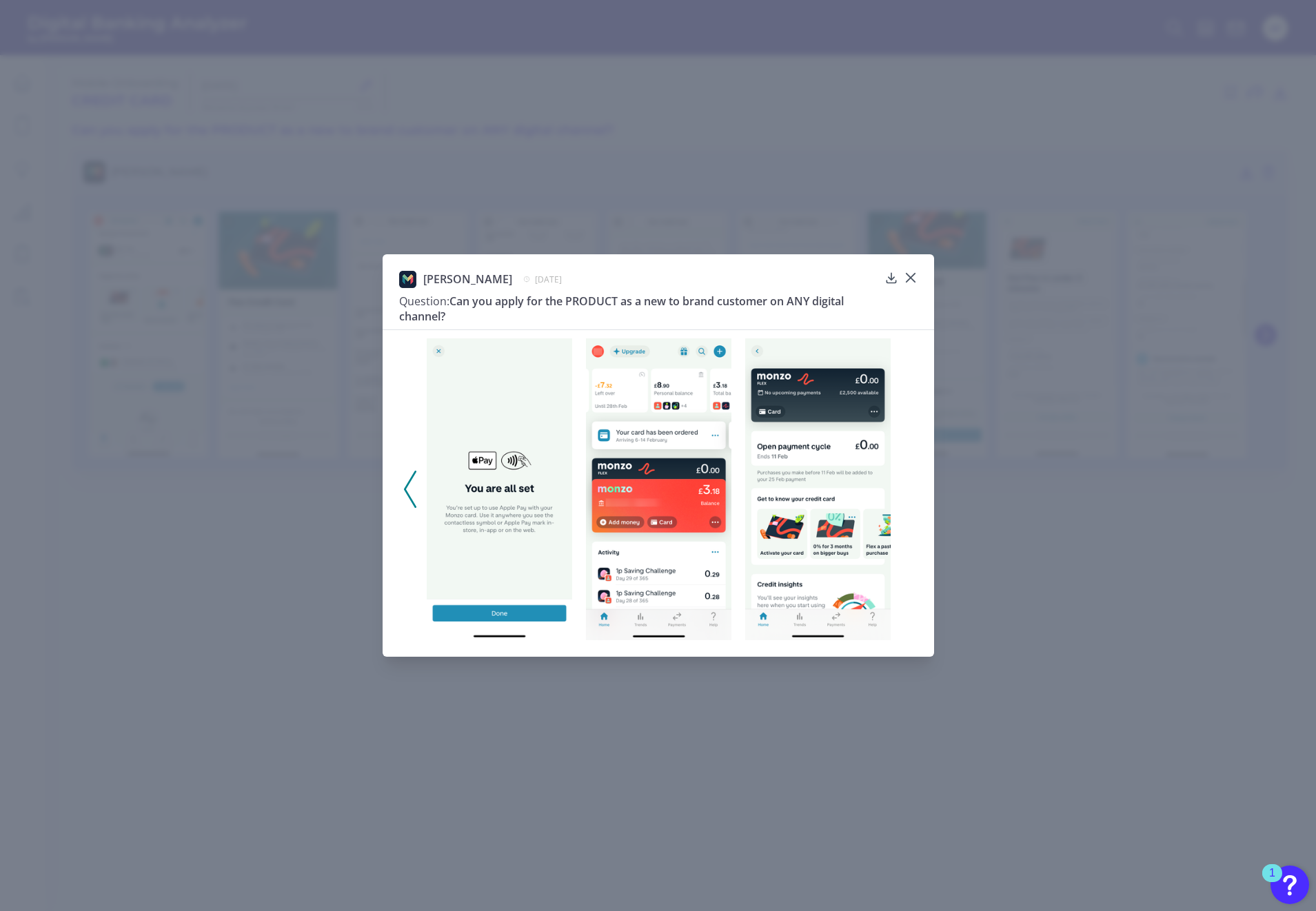
click at [903, 485] on div at bounding box center [658, 485] width 551 height 312
click at [911, 279] on icon at bounding box center [910, 278] width 9 height 9
